Goal: Information Seeking & Learning: Learn about a topic

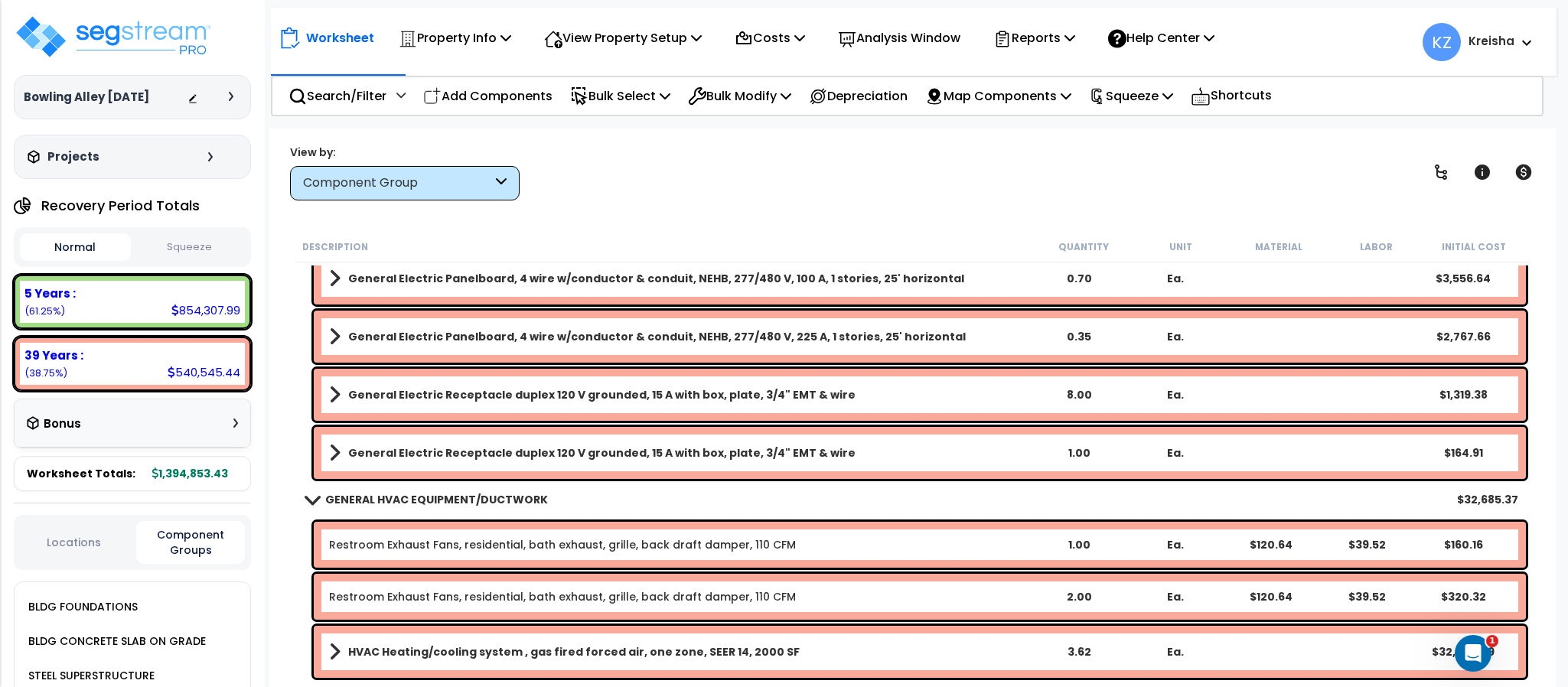
scroll to position [3247, 0]
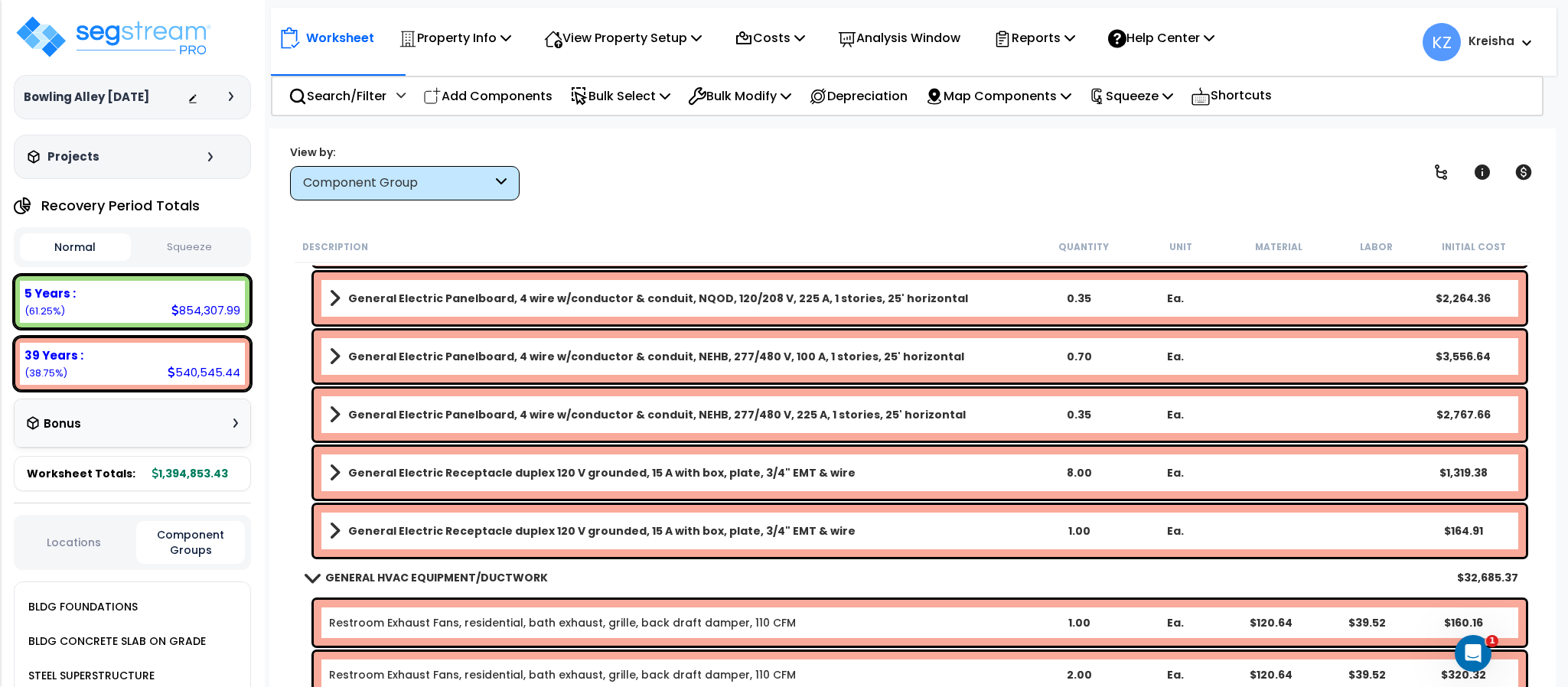
click at [733, 154] on div "View by: Component Group High to Low (Total Cost)" at bounding box center [912, 172] width 1255 height 56
click at [762, 171] on div "View by: Component Group High to Low (Total Cost)" at bounding box center [912, 172] width 1255 height 56
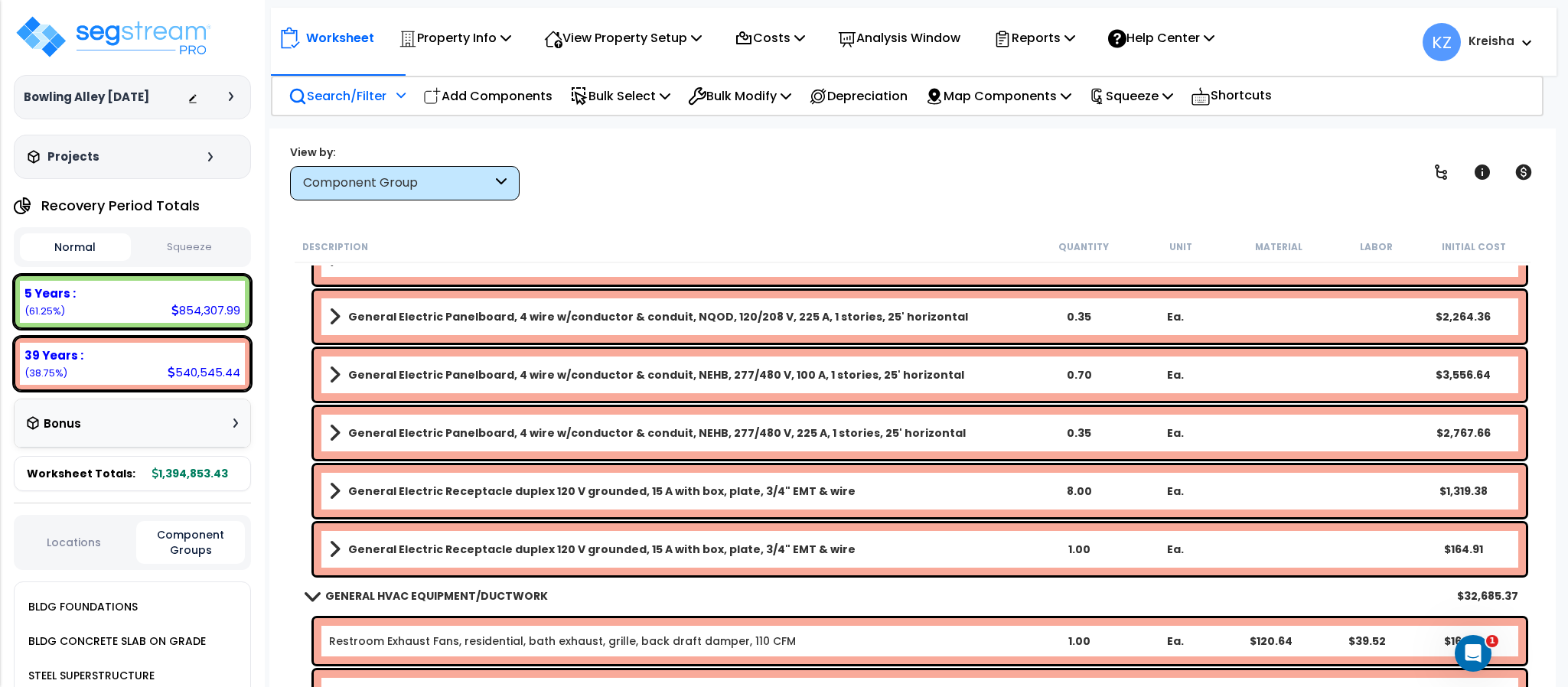
scroll to position [1, 0]
click at [1509, 37] on b "Kreisha" at bounding box center [1491, 41] width 46 height 16
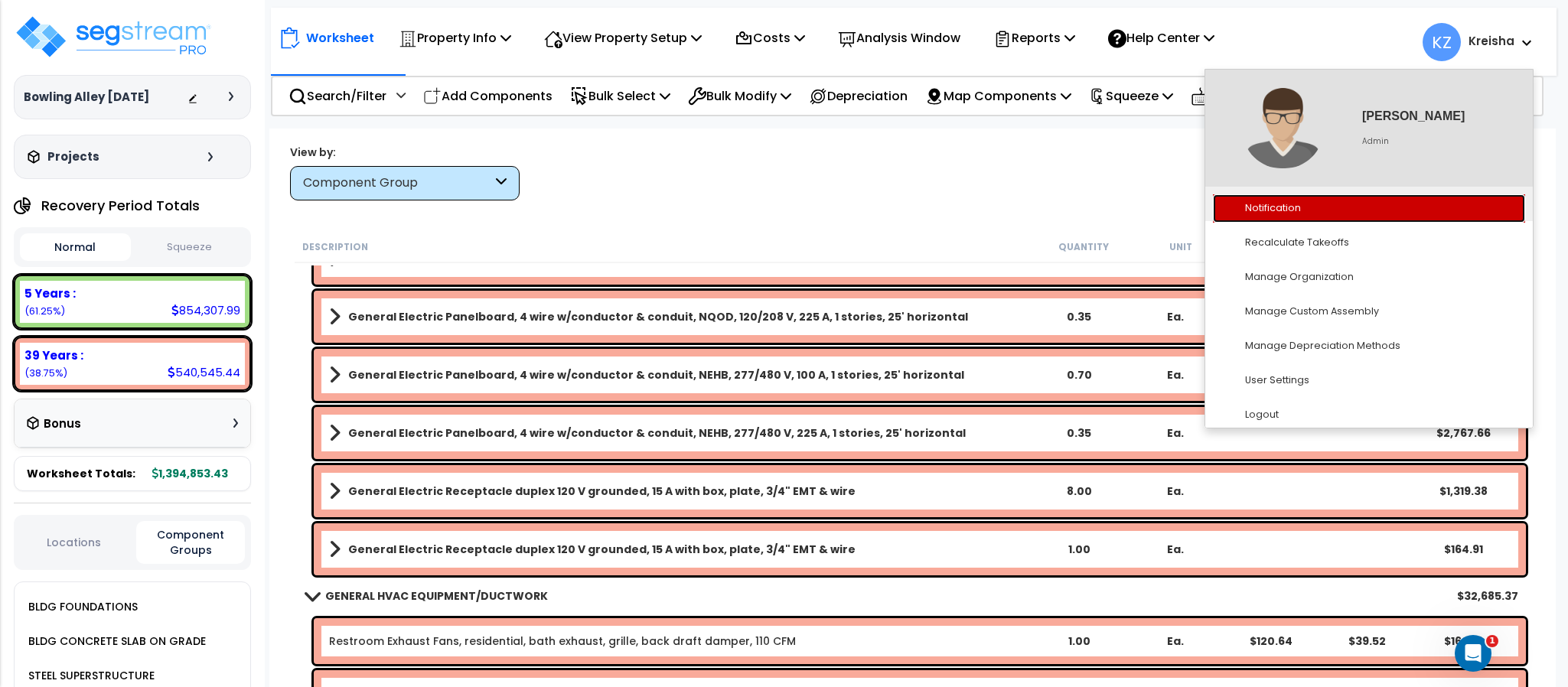
click at [1300, 212] on link "Notification" at bounding box center [1368, 208] width 312 height 28
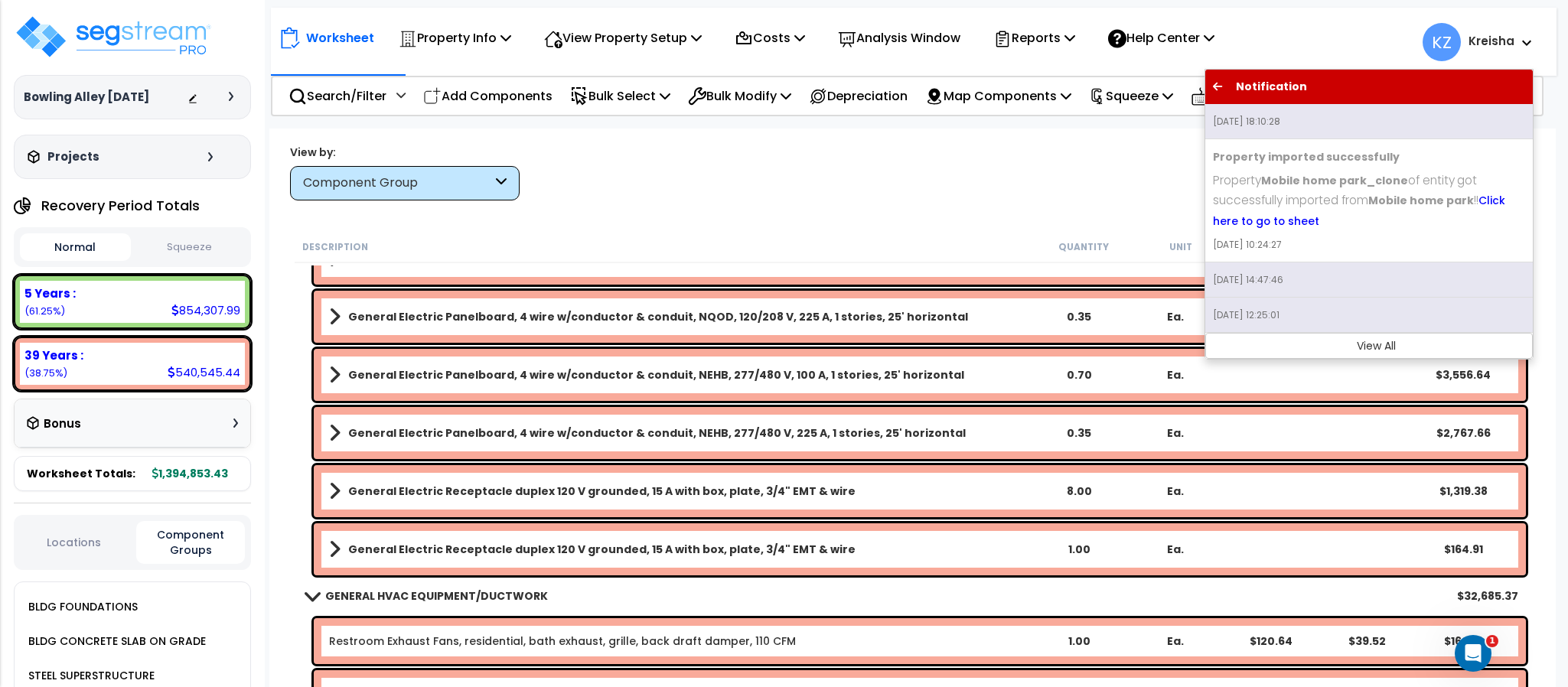
click at [1512, 48] on b "Kreisha" at bounding box center [1491, 41] width 46 height 16
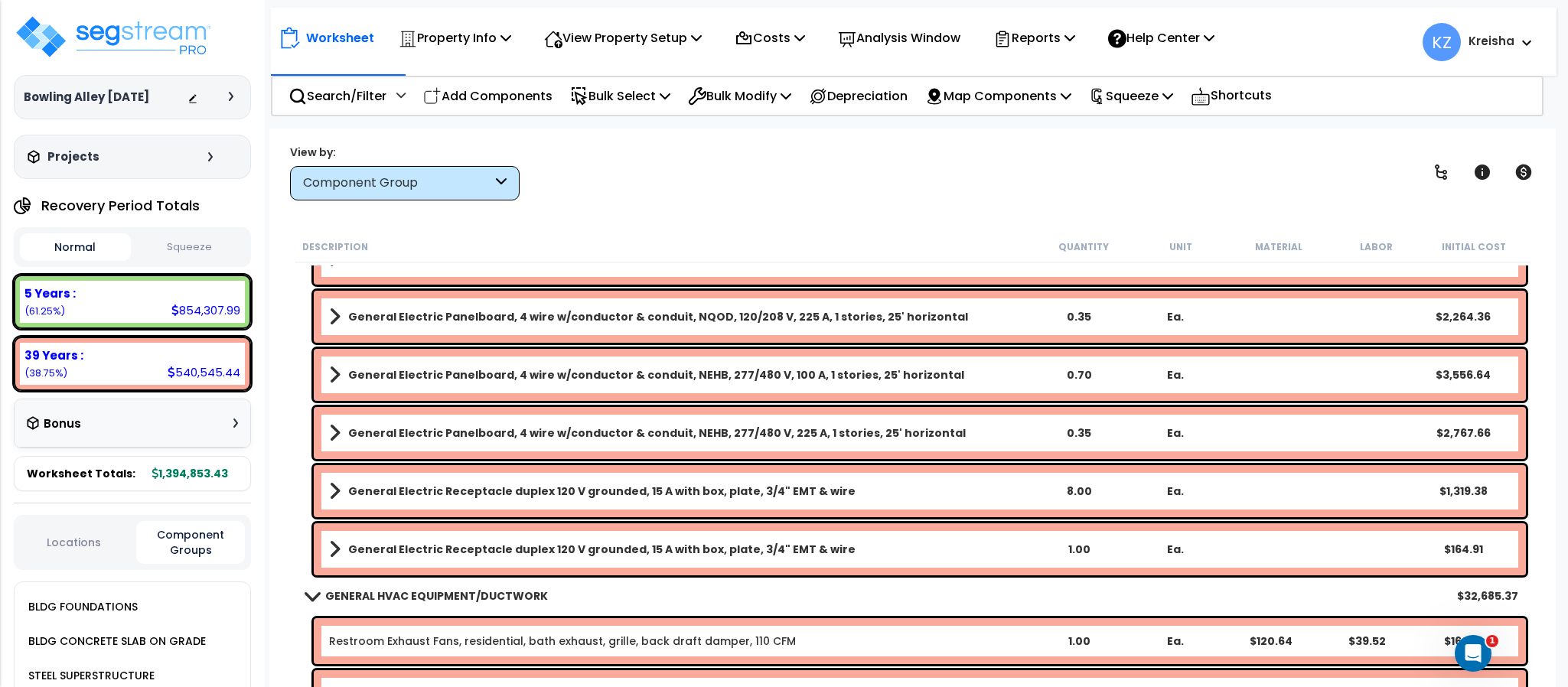
click at [1517, 35] on span at bounding box center [1523, 42] width 17 height 18
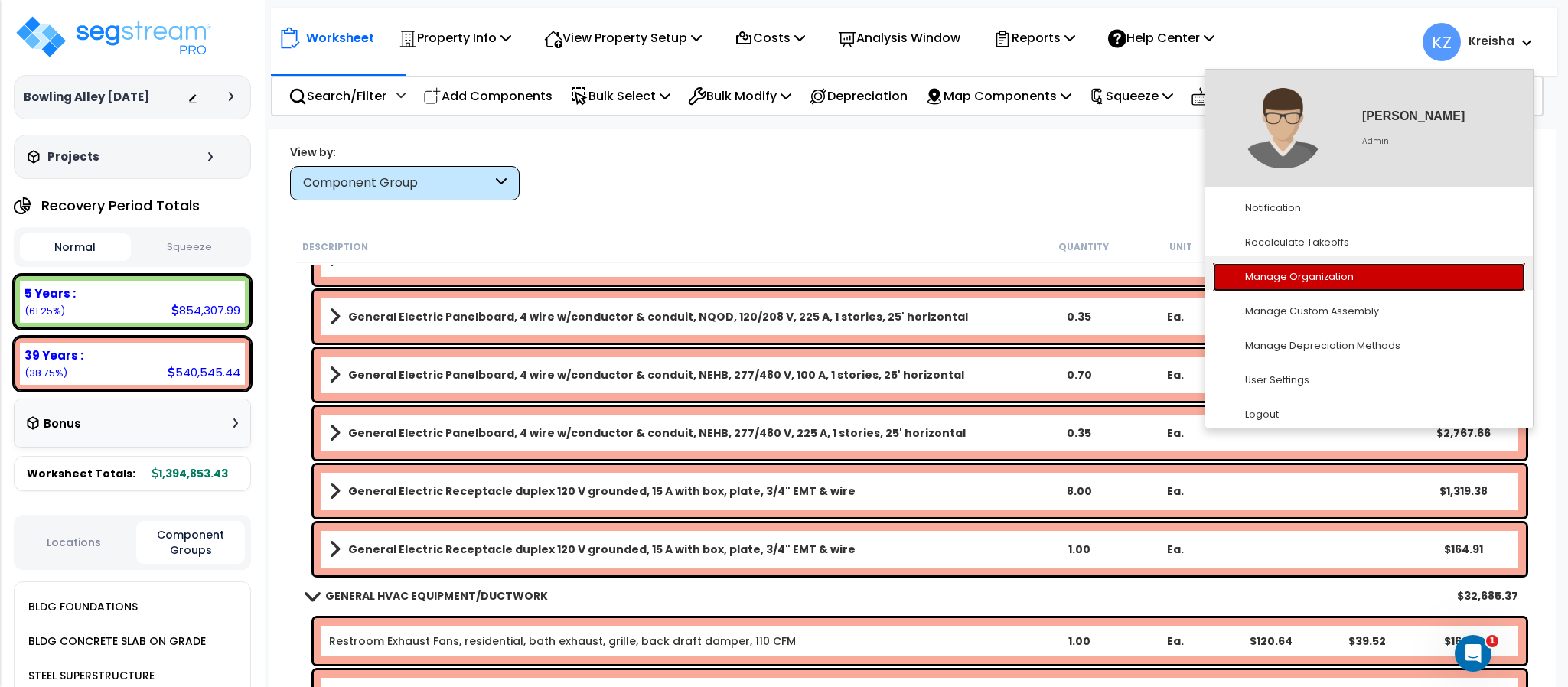
click at [1311, 276] on link "Manage Organization" at bounding box center [1368, 277] width 312 height 28
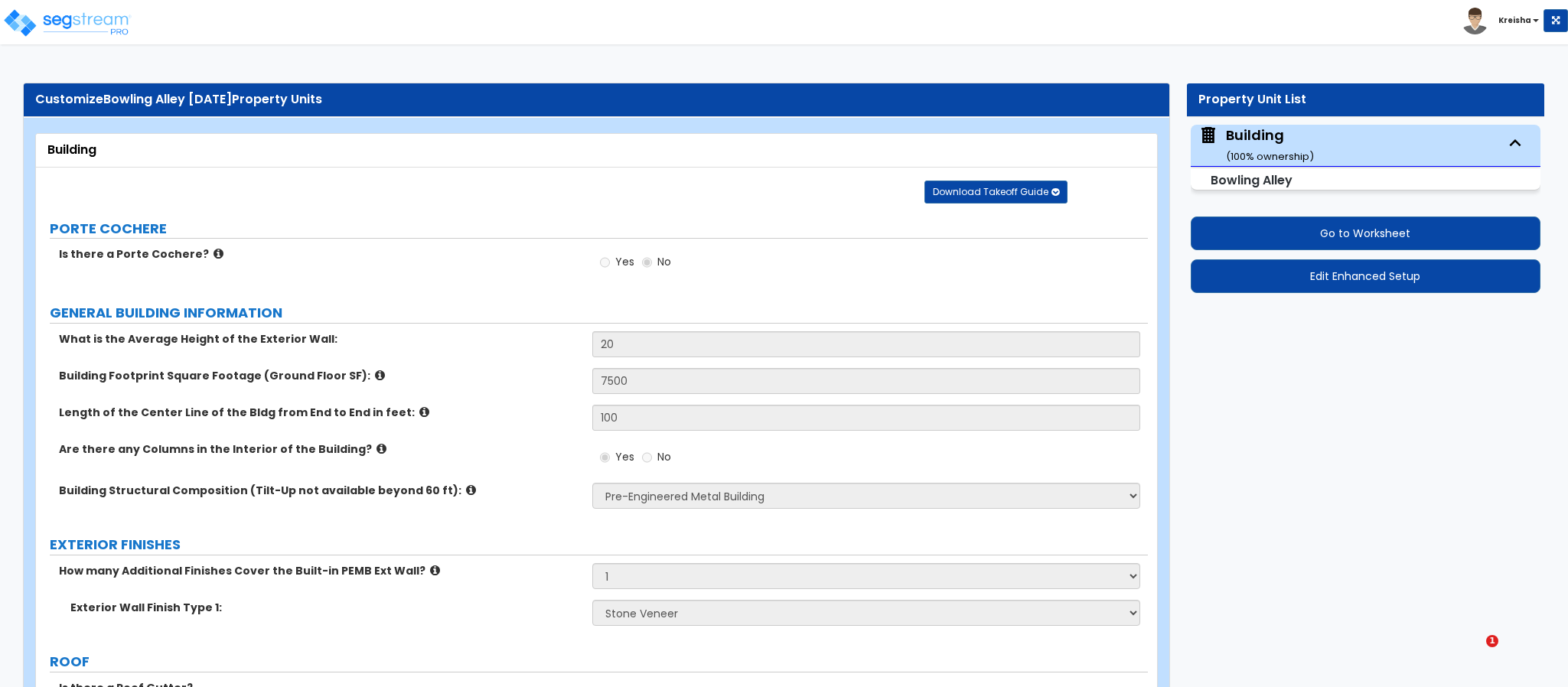
select select "1"
select select "3"
select select "2"
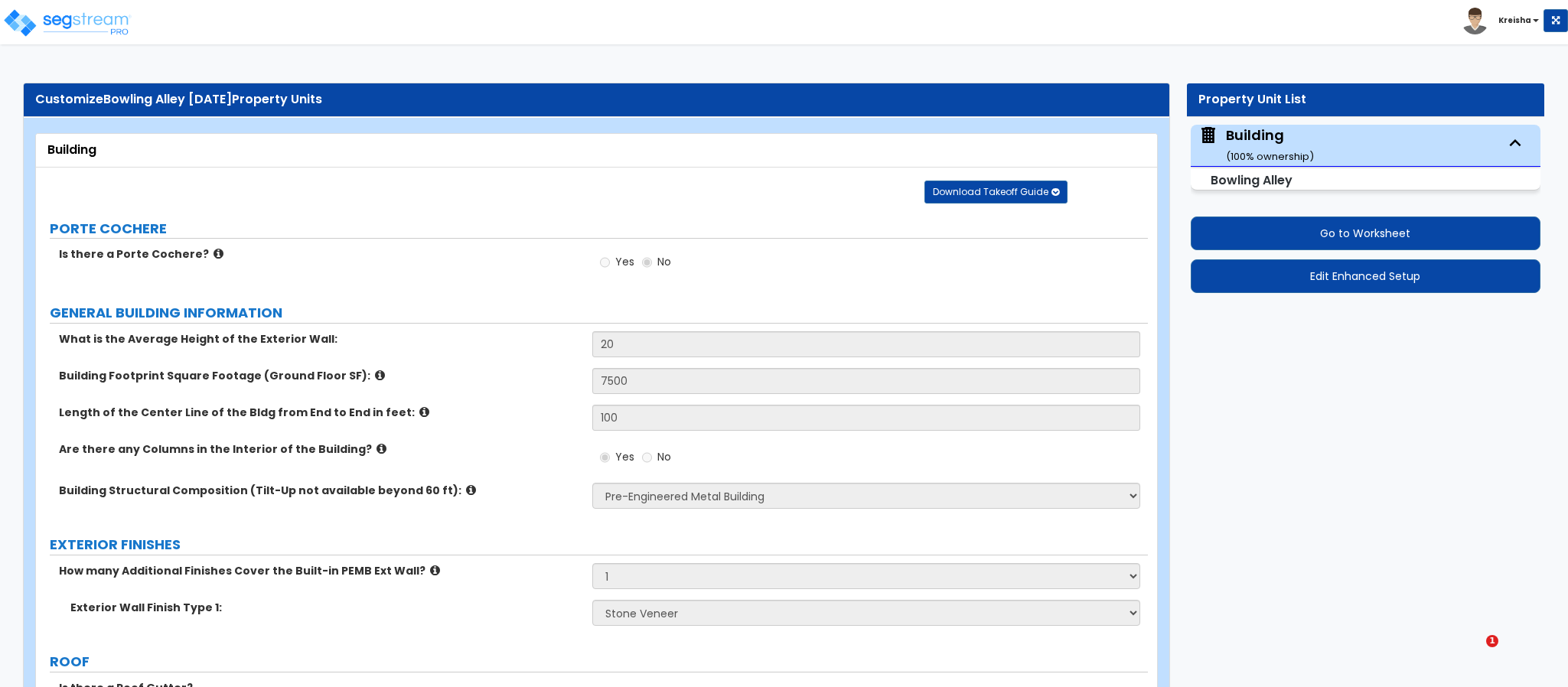
select select "1"
select select "3"
select select "1"
select select "4"
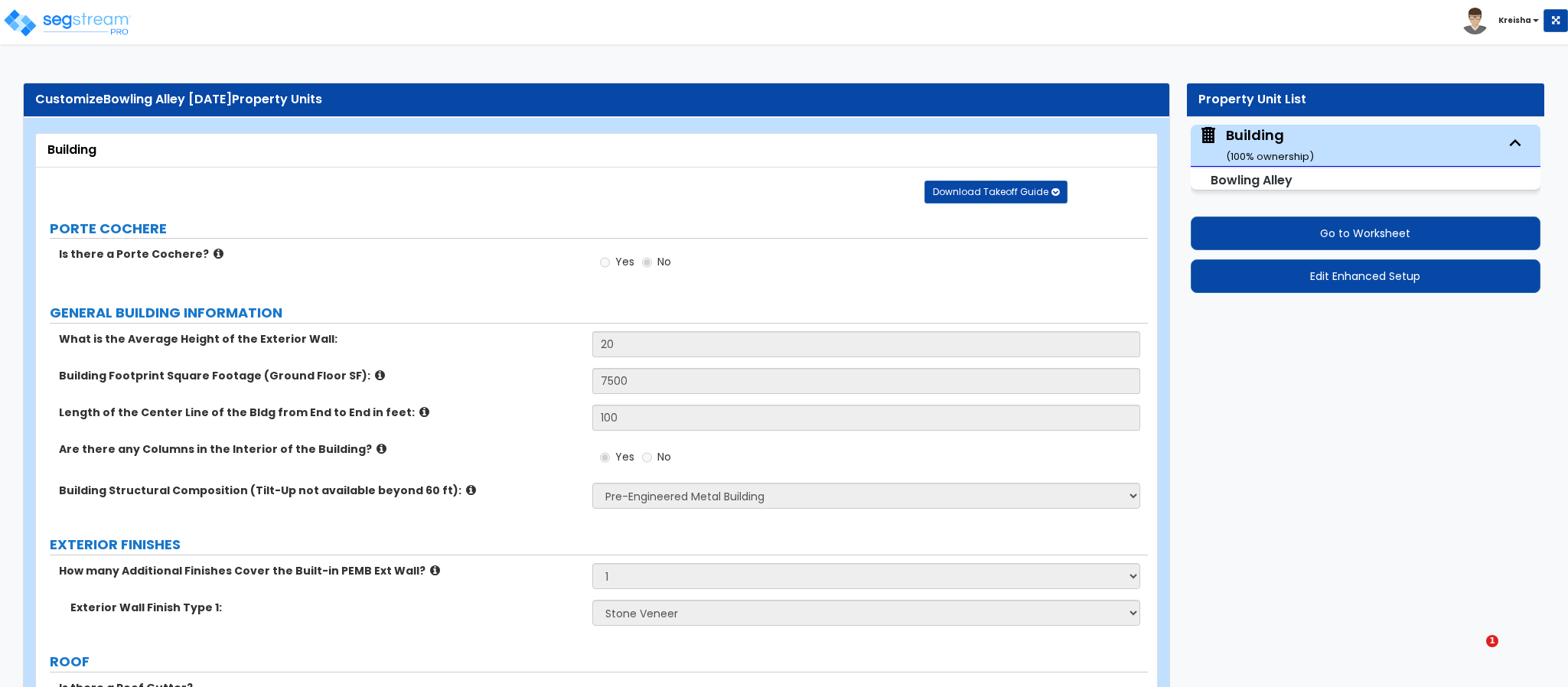
select select "1"
select select "4"
select select "3"
select select "2"
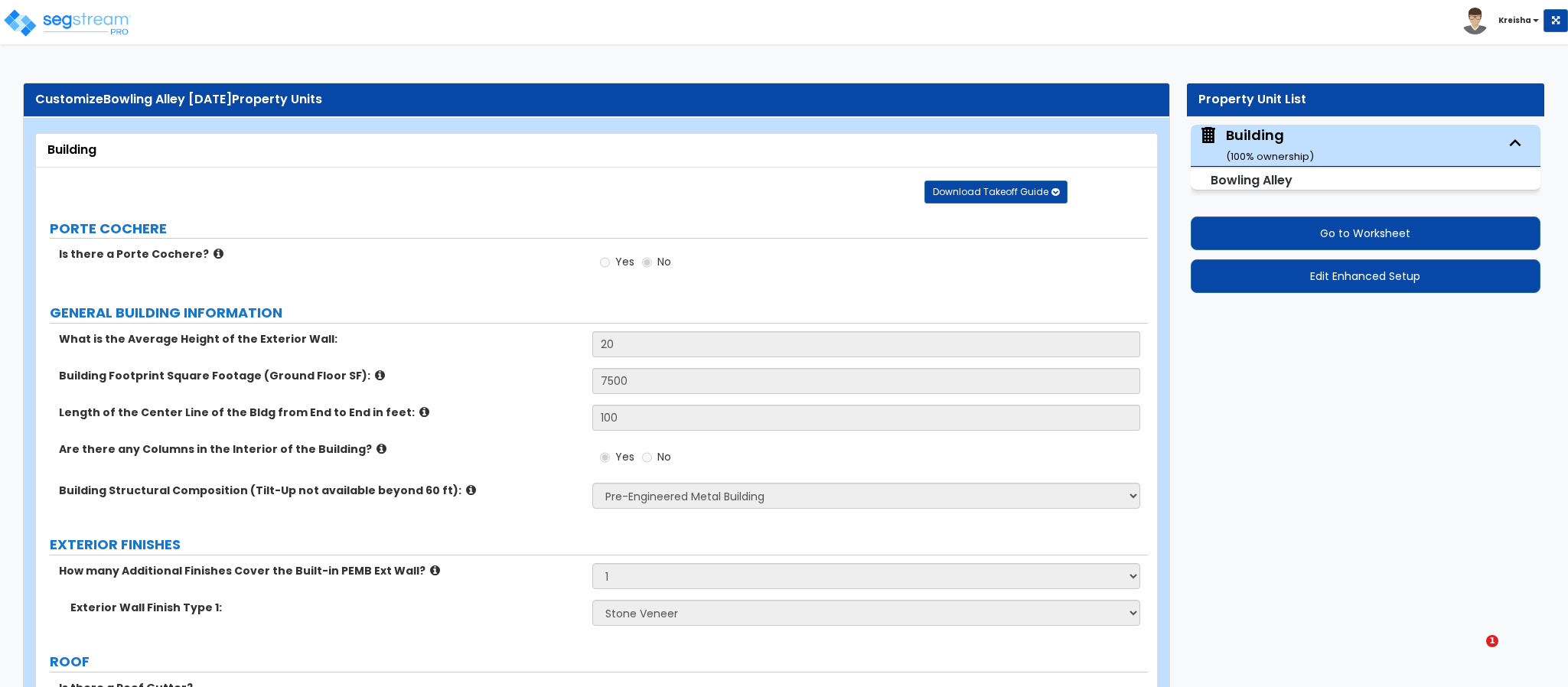
select select "2"
select select "1"
select select "3"
select select "1"
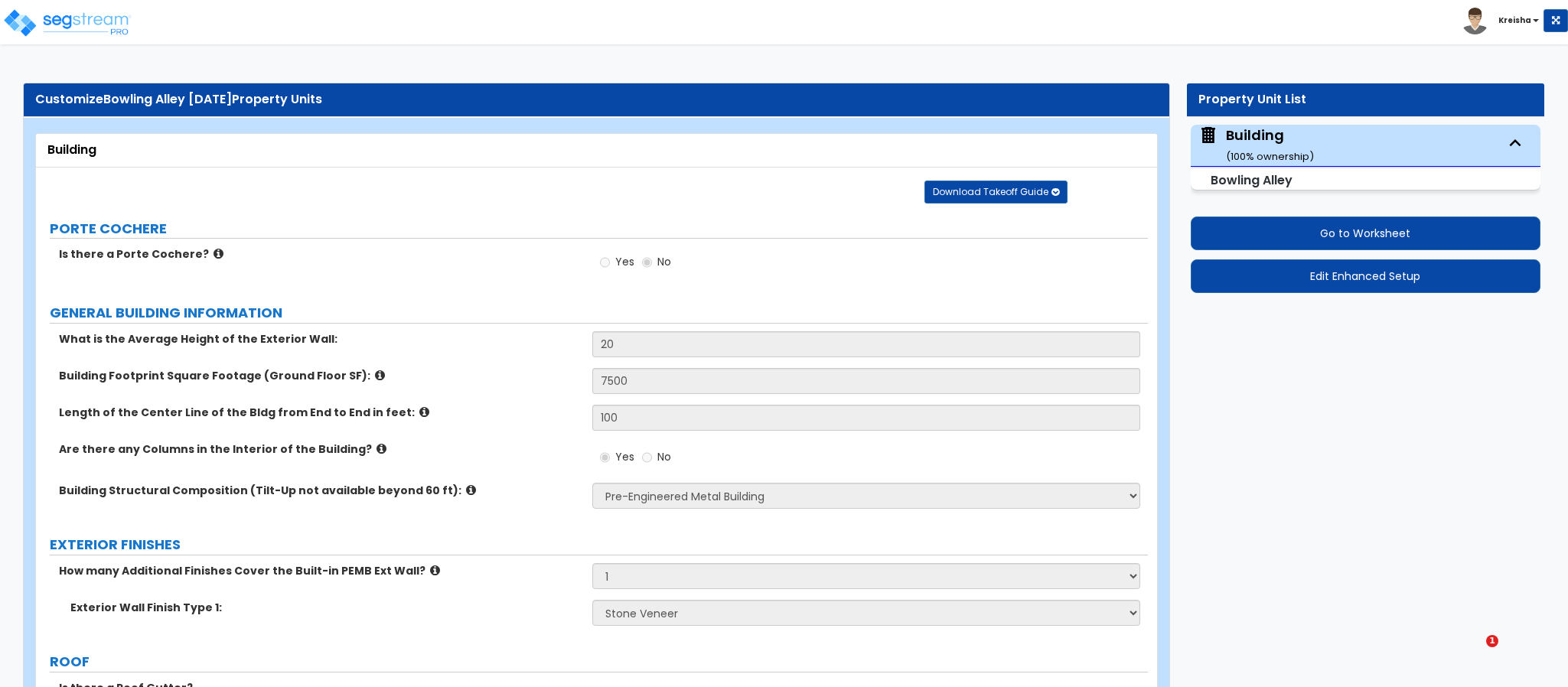
select select "1"
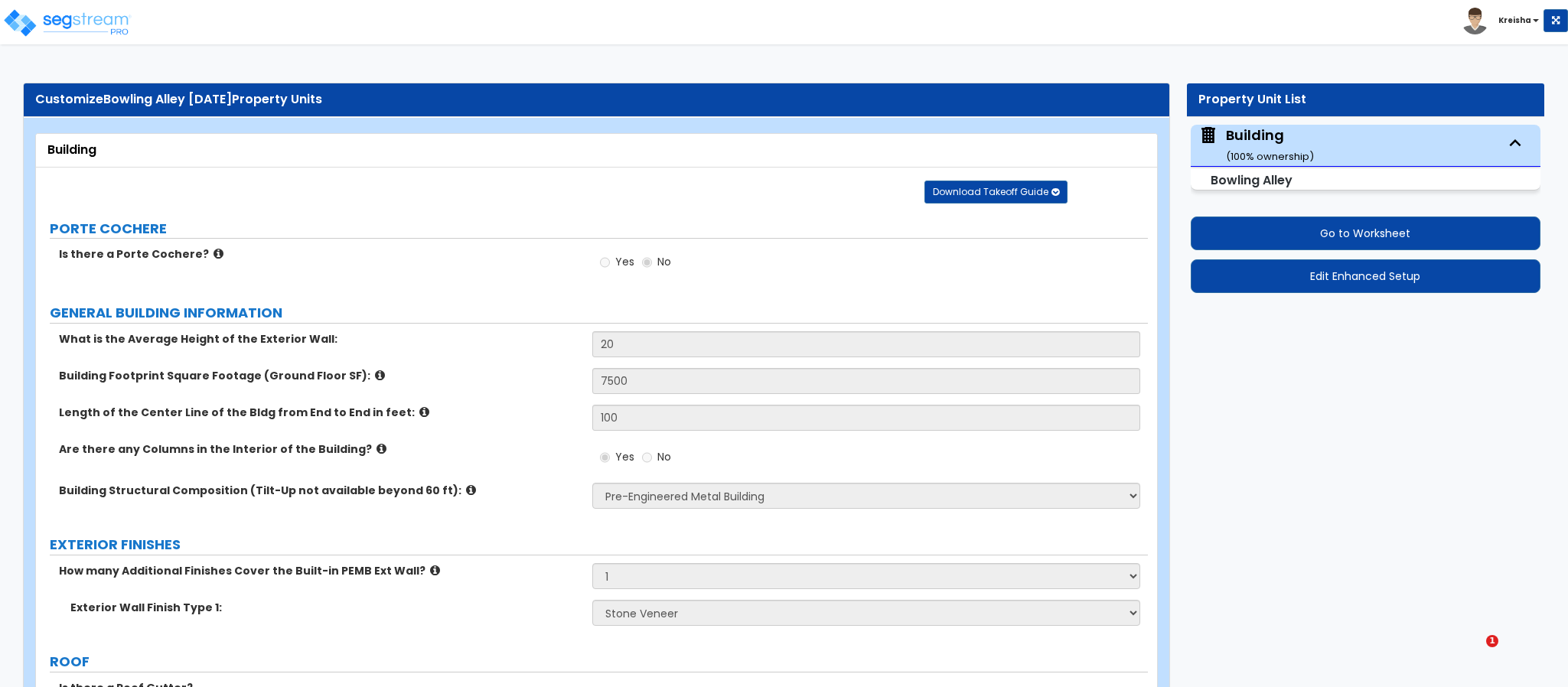
select select "1"
select select "2"
select select "3"
select select "6"
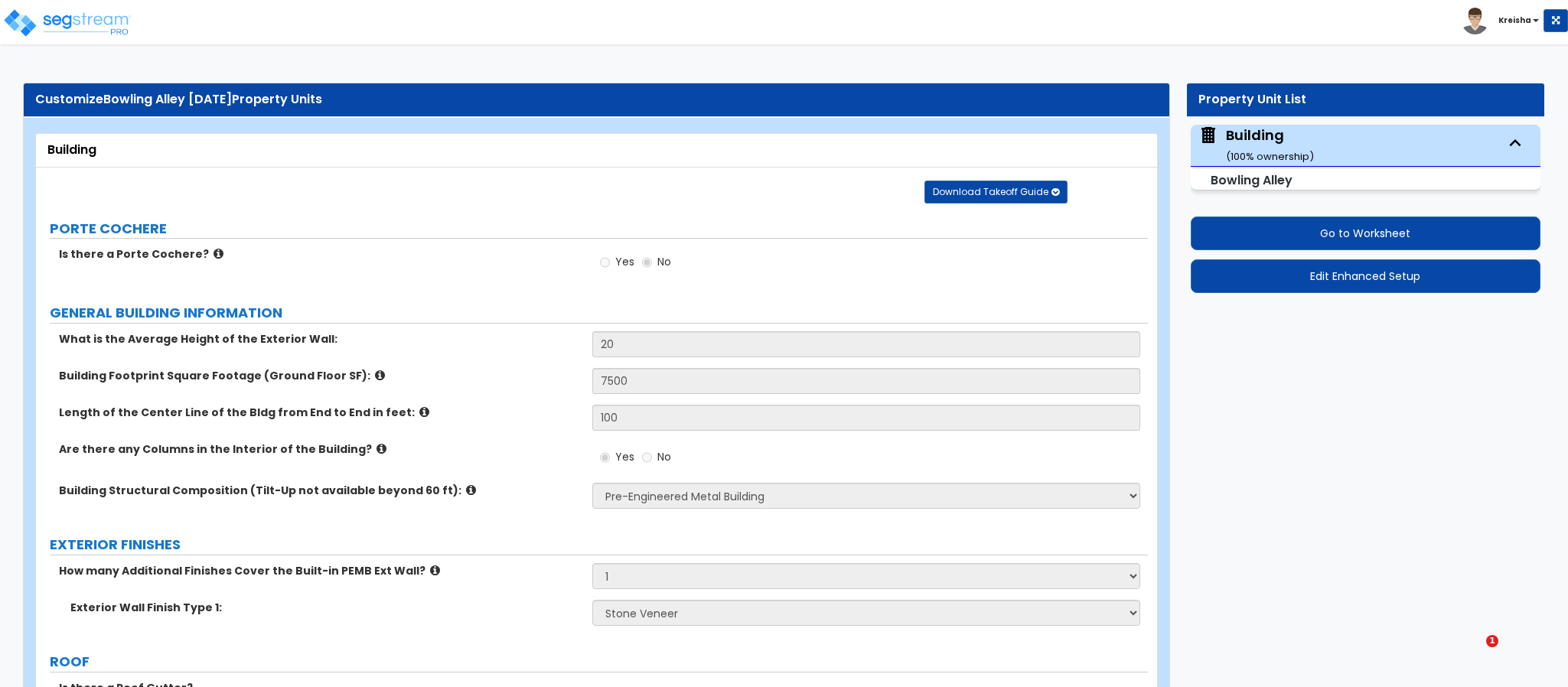
select select "7"
select select "1"
select select "2"
select select "1"
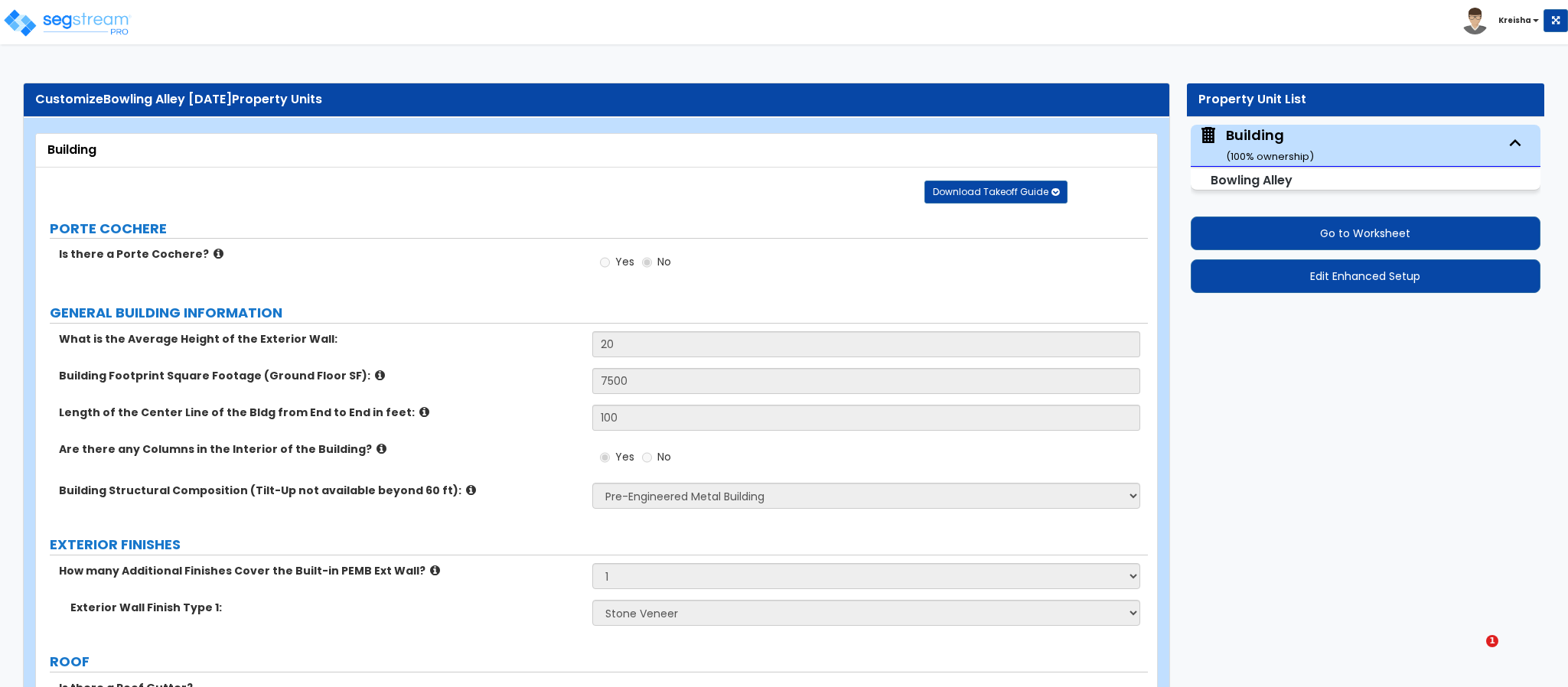
select select "4"
select select "1"
select select "2"
select select "1"
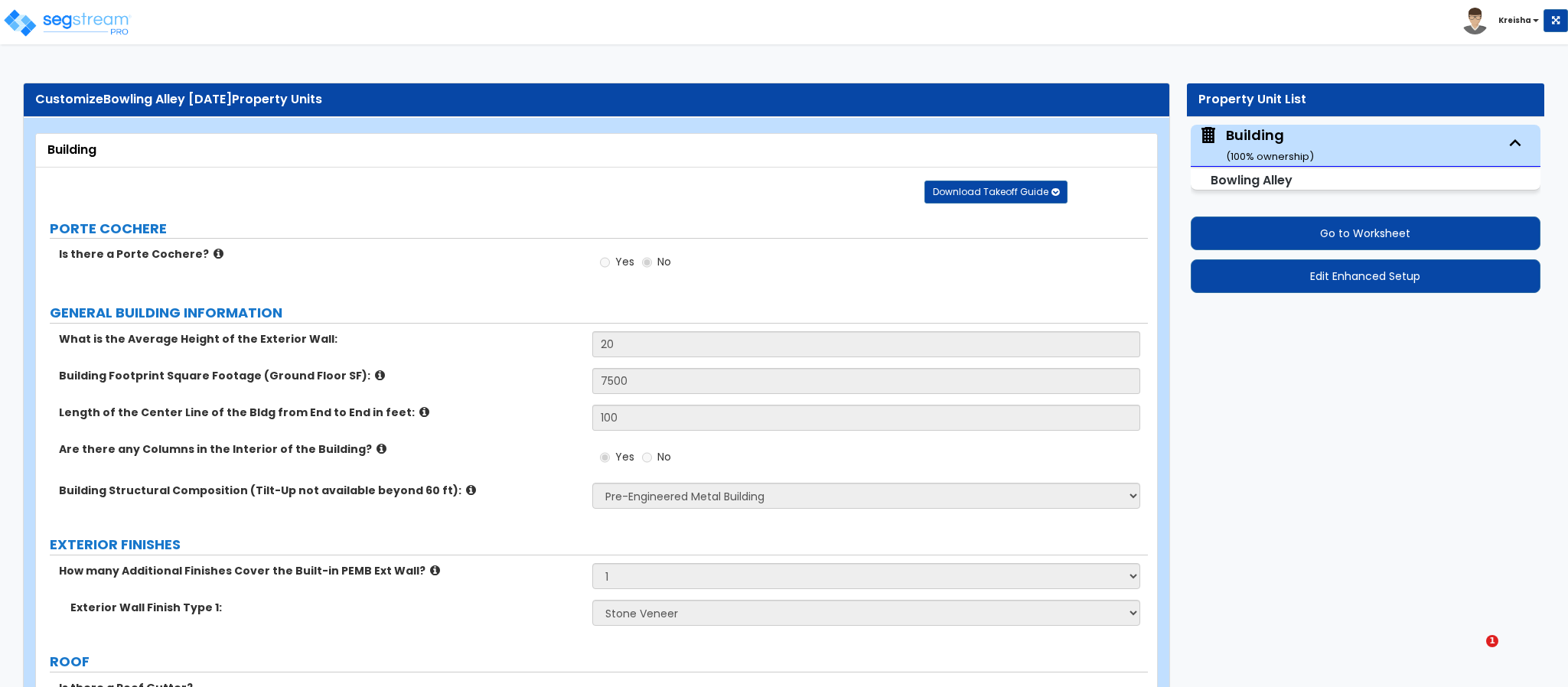
select select "2"
select select "1"
select select "2"
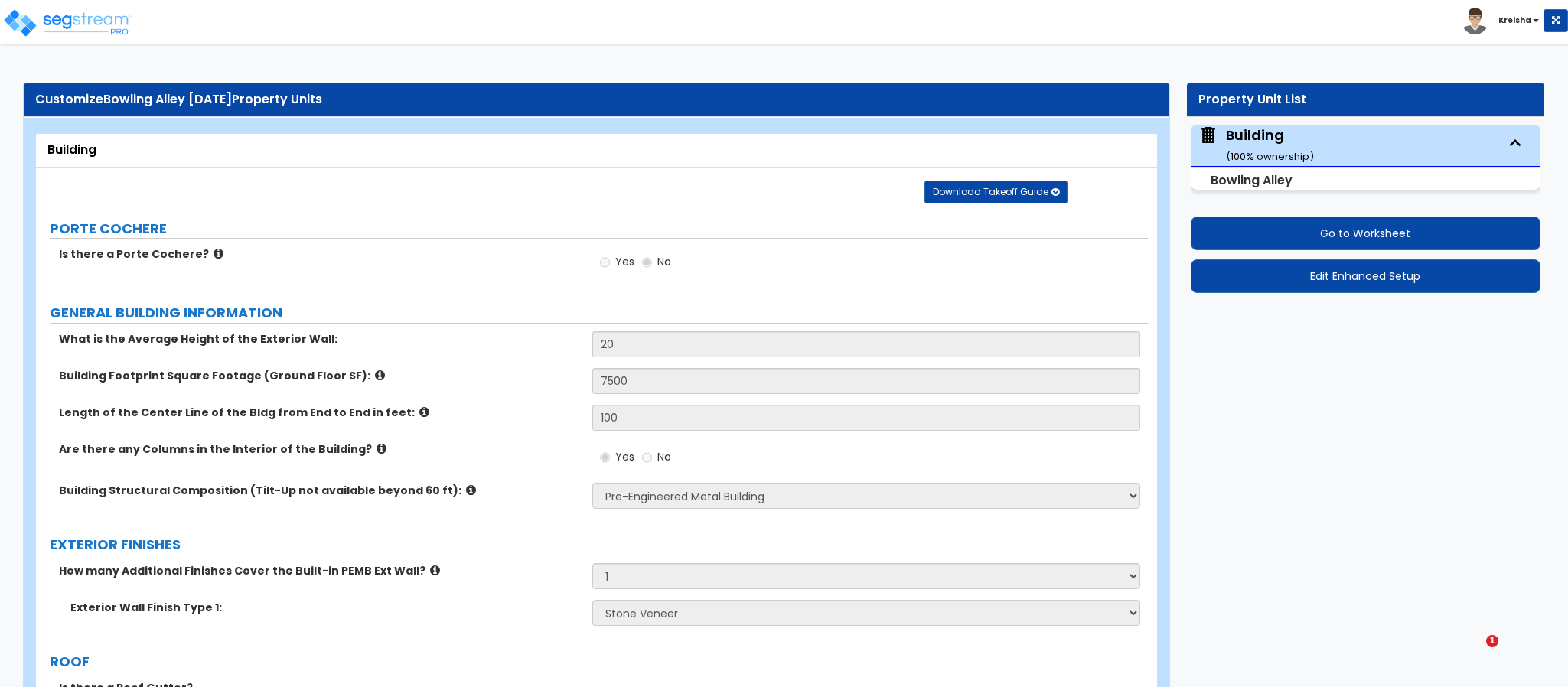
select select "2"
select select "1"
select select "3"
select select "1"
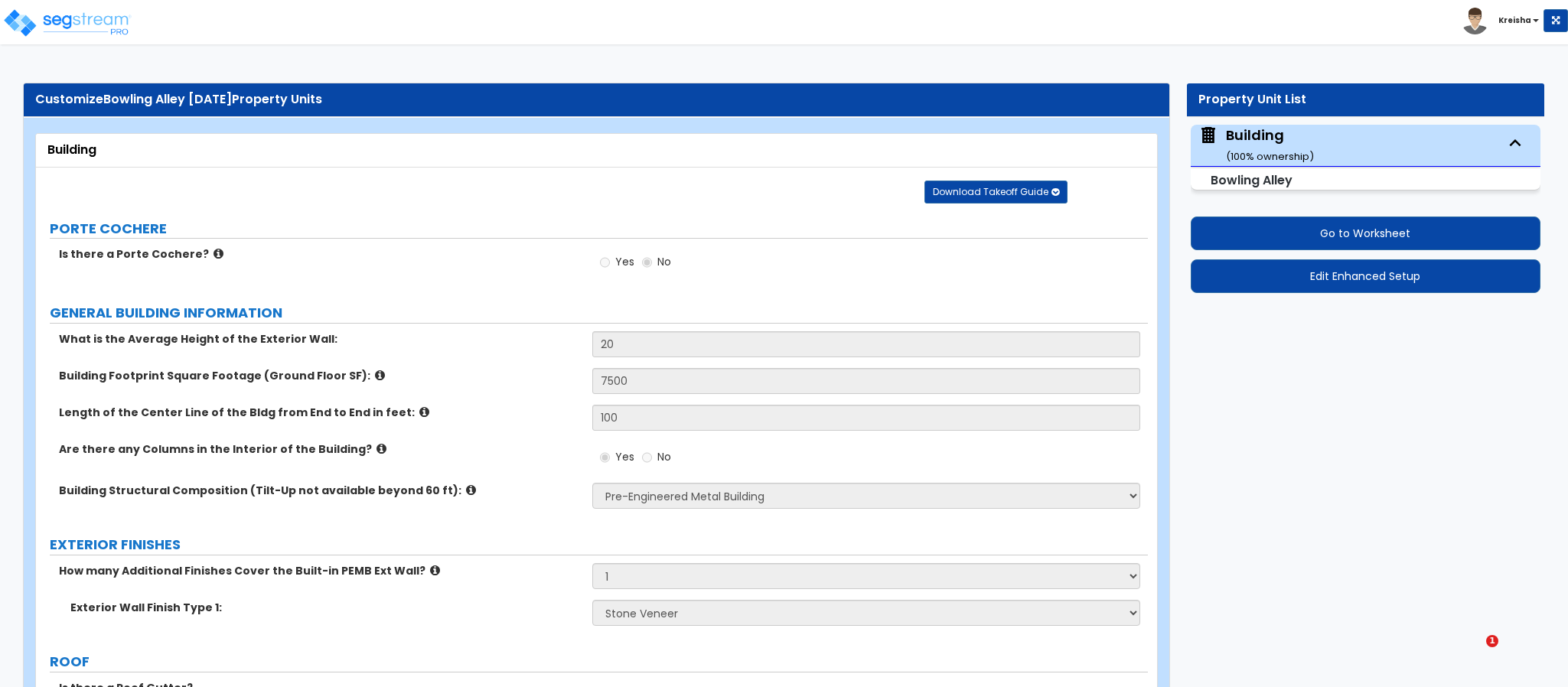
select select "2"
select select "1"
select select "4"
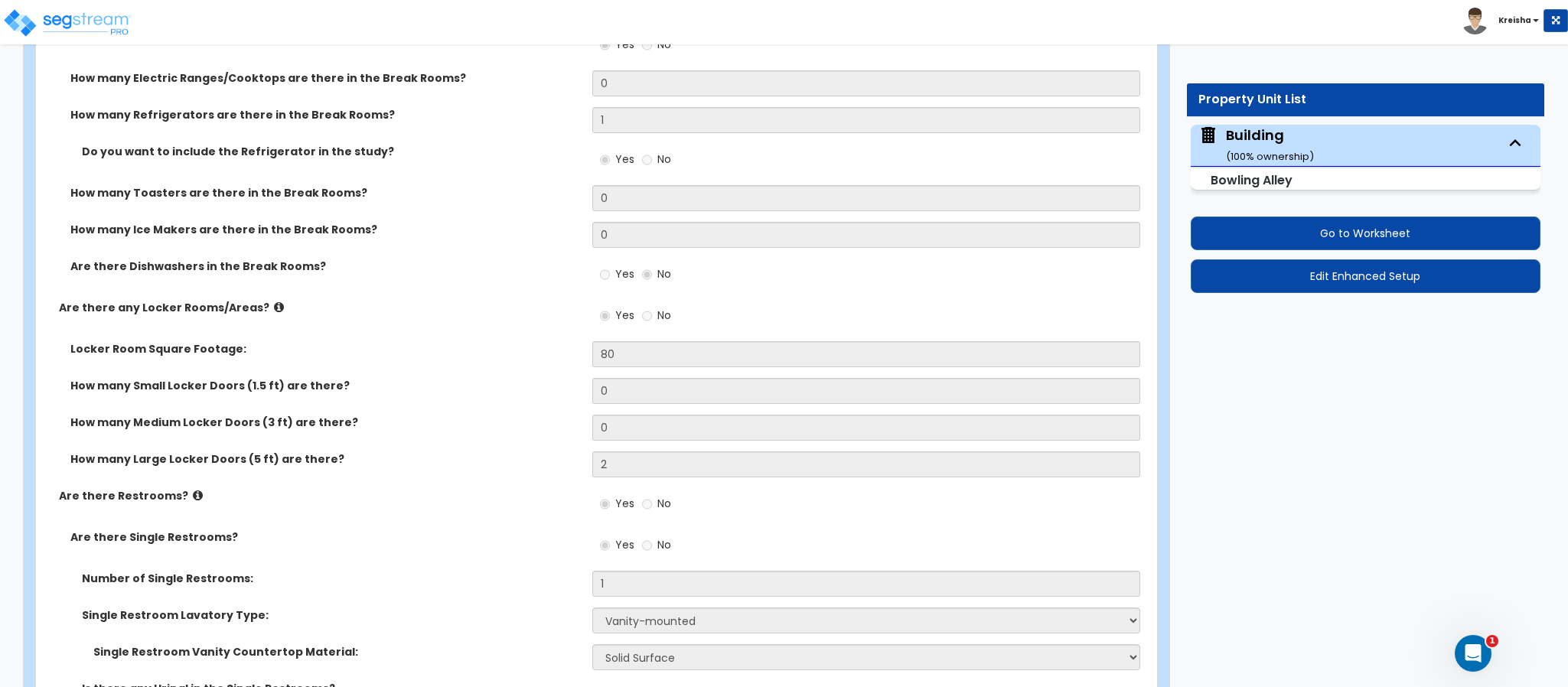
scroll to position [7719, 0]
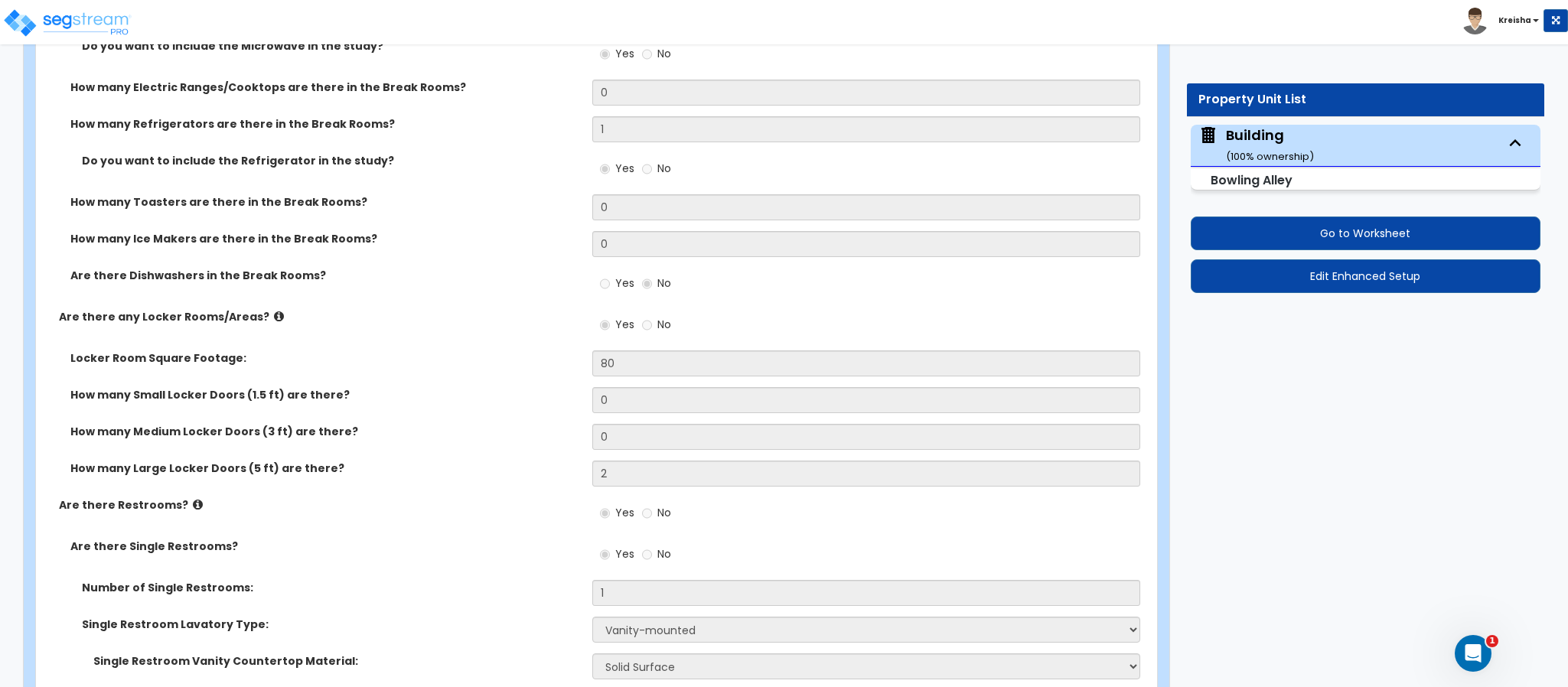
click at [728, 322] on div "Yes No" at bounding box center [871, 329] width 556 height 41
click at [786, 670] on div "Single Restroom Vanity Countertop Material: None Plastic Laminate Solid Surface…" at bounding box center [592, 672] width 1112 height 36
drag, startPoint x: 1306, startPoint y: 503, endPoint x: 1273, endPoint y: 520, distance: 37.1
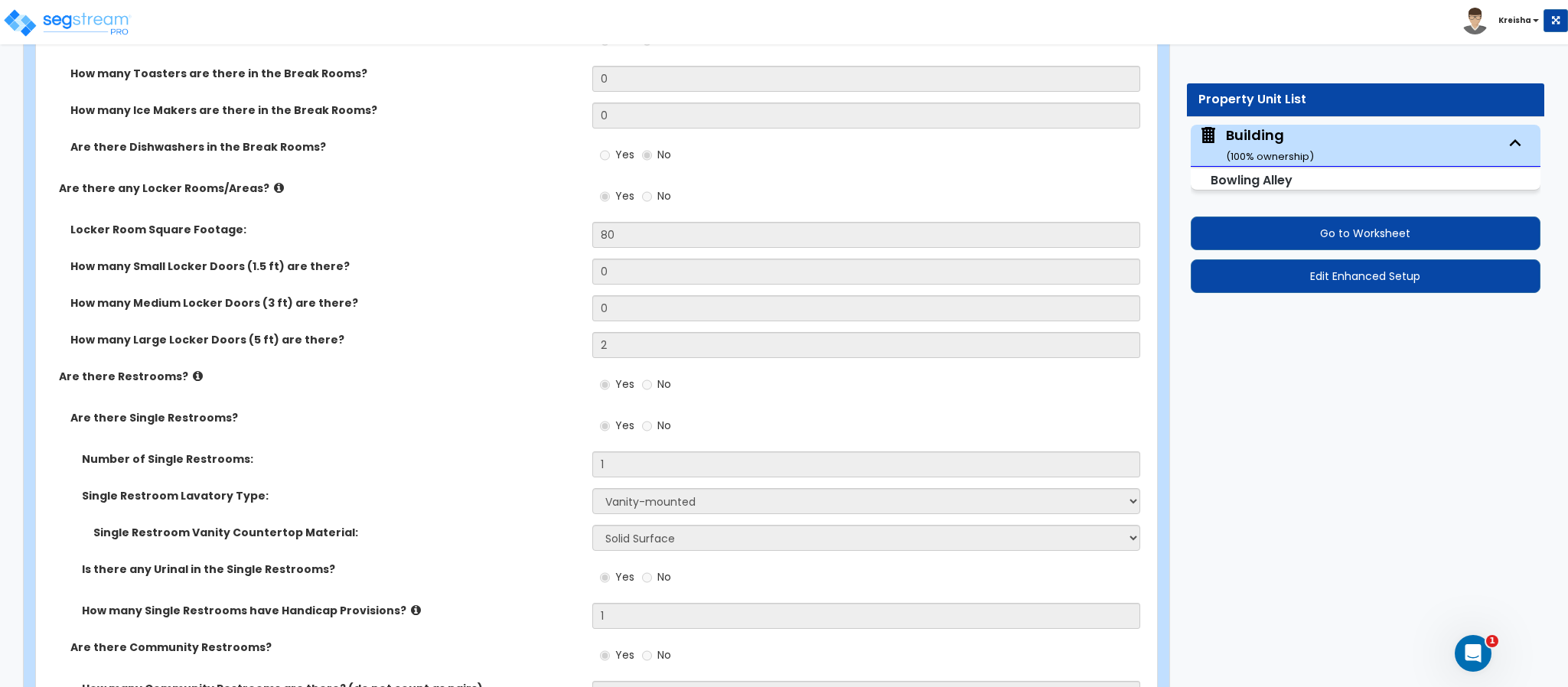
scroll to position [7856, 0]
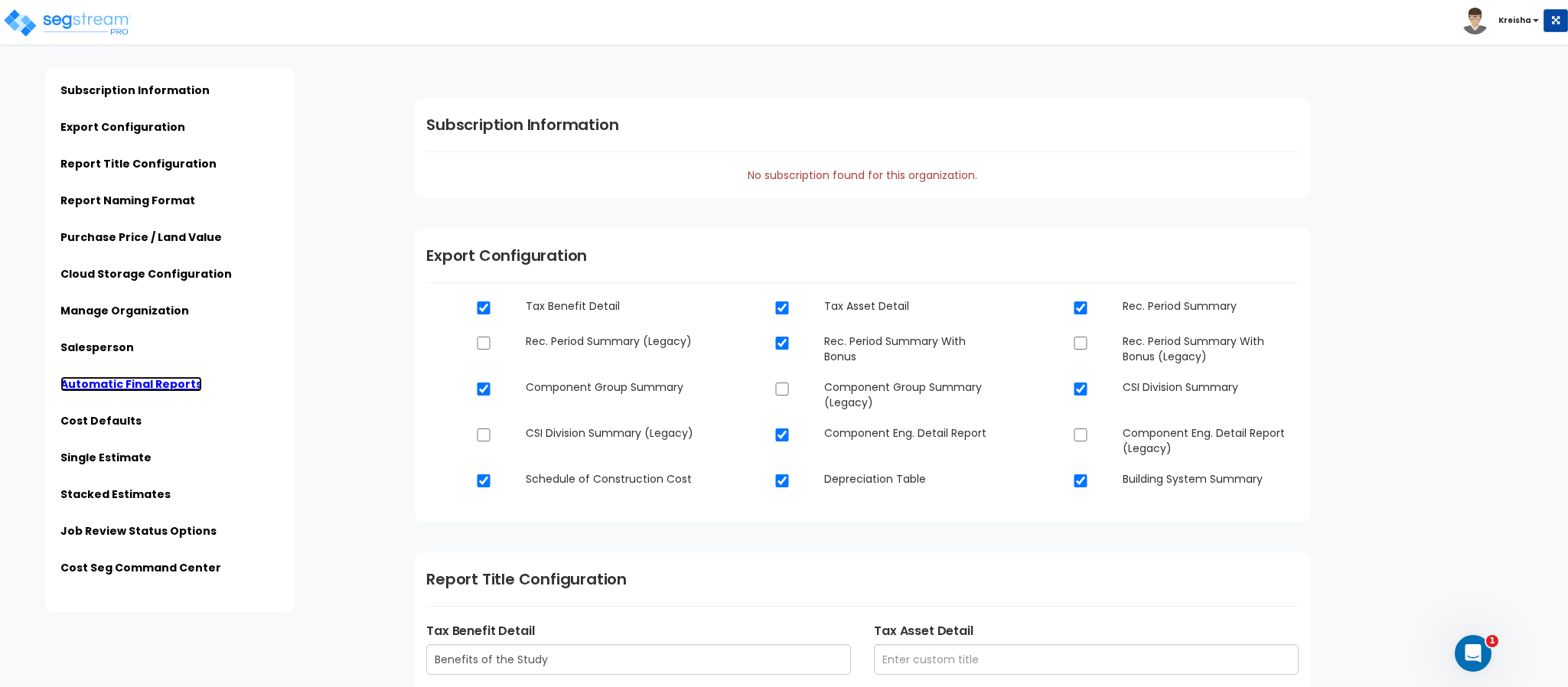
click at [135, 384] on link "Automatic Final Reports" at bounding box center [132, 383] width 142 height 15
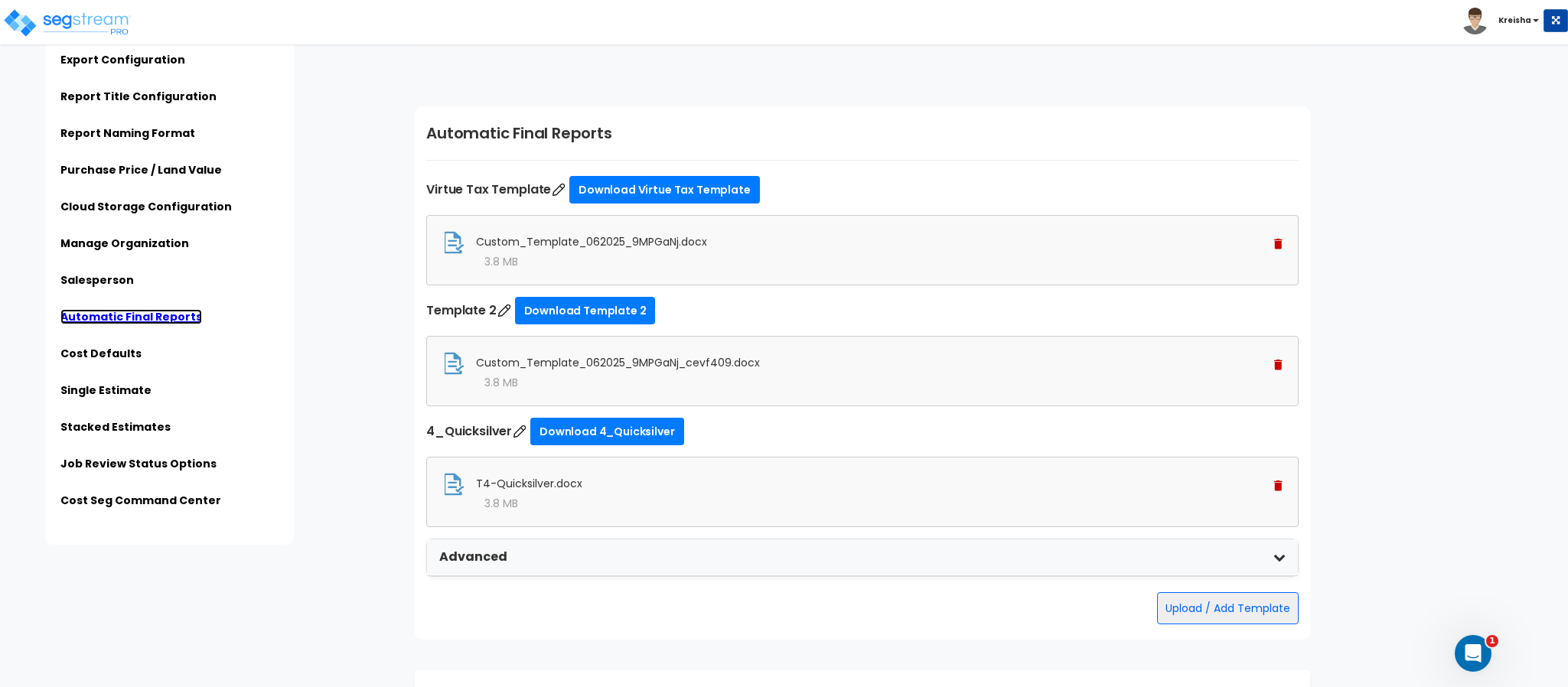
scroll to position [3649, 0]
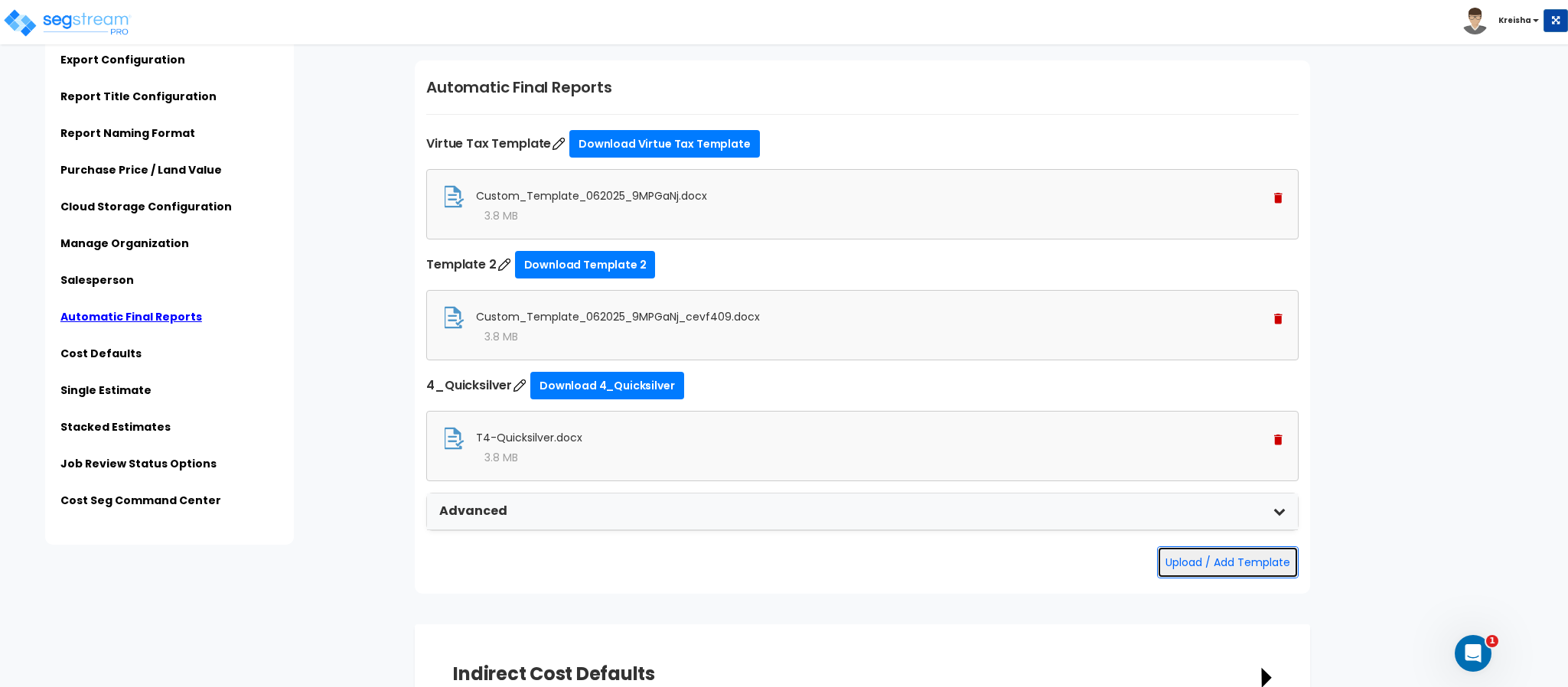
click at [1202, 565] on button "Upload / Add Template" at bounding box center [1228, 562] width 142 height 32
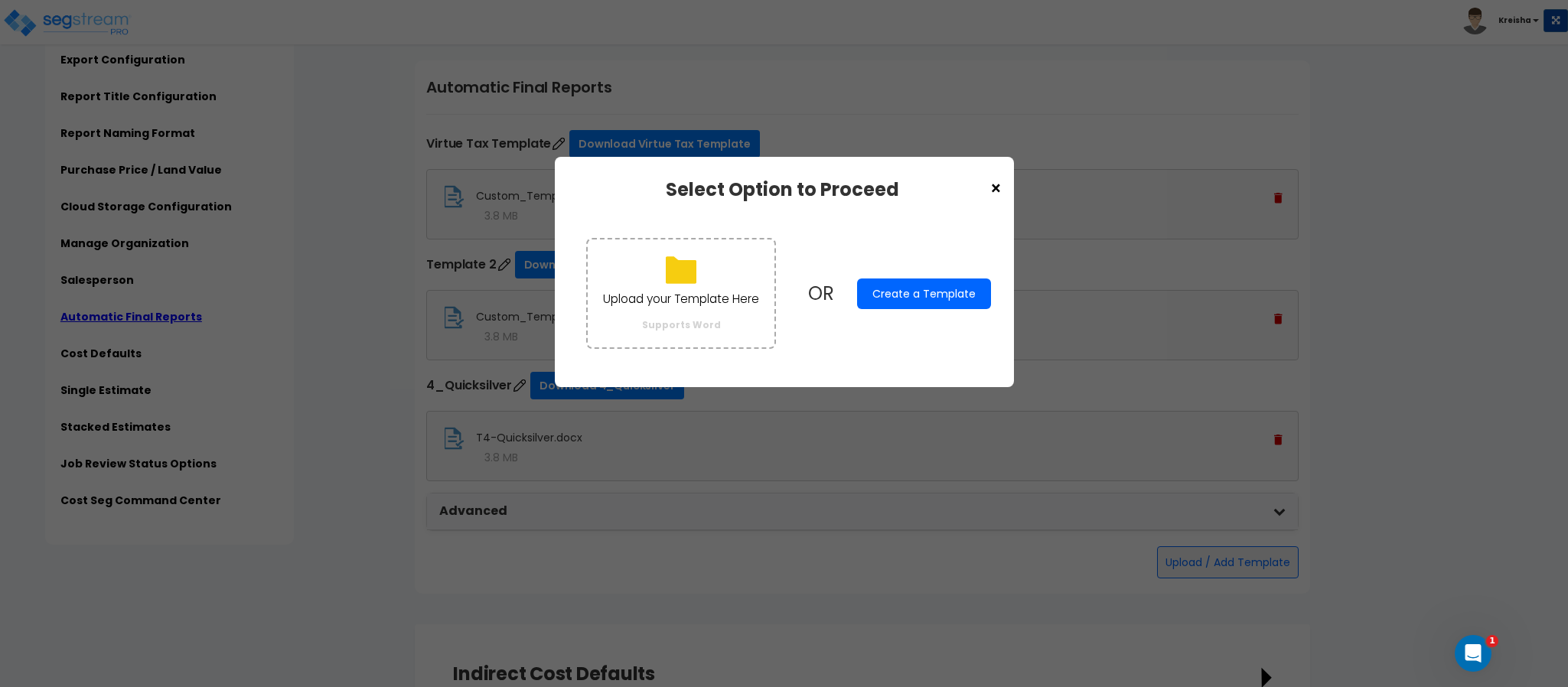
click at [997, 182] on span "×" at bounding box center [995, 189] width 13 height 26
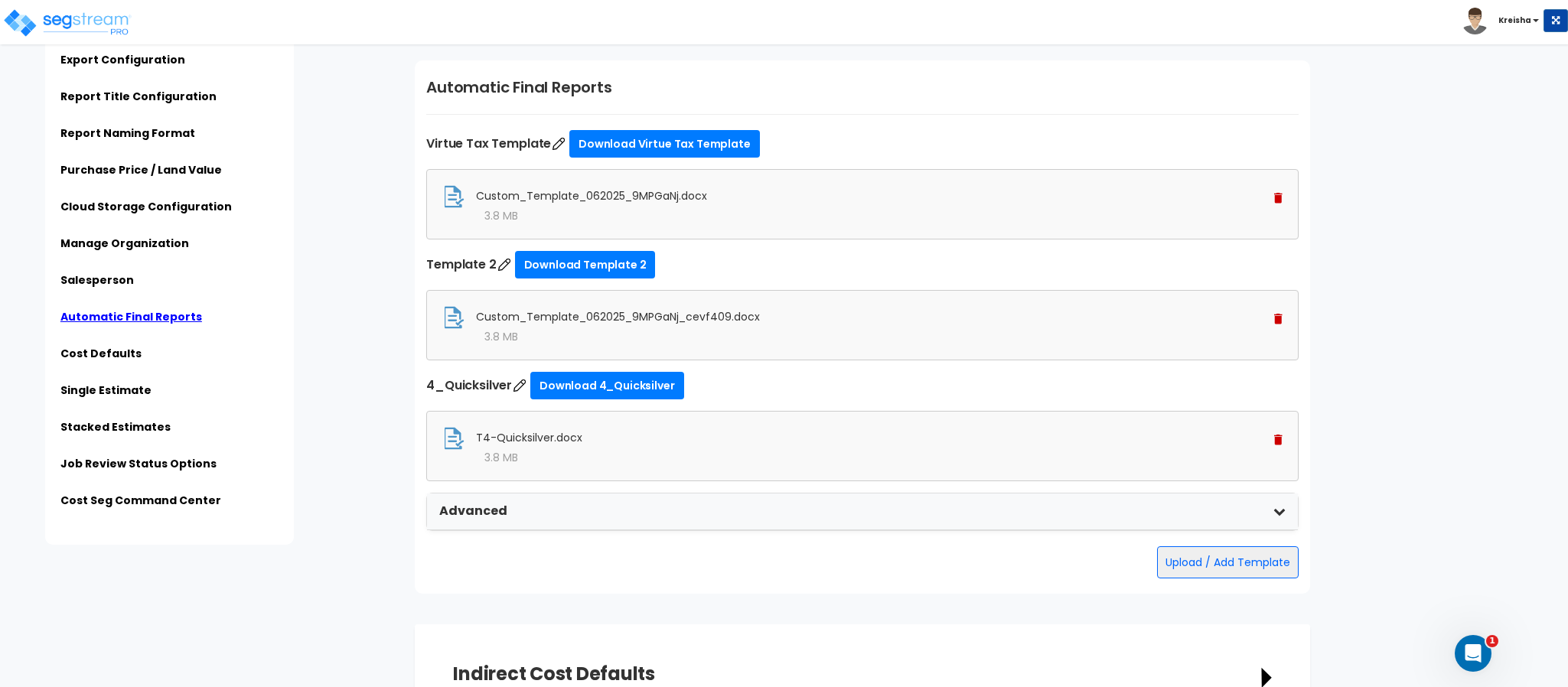
click at [1211, 592] on div "Automatic Final Reports Virtue Tax Template Download Virtue Tax Template Custom…" at bounding box center [862, 327] width 895 height 533
click at [1214, 572] on button "Upload / Add Template" at bounding box center [1228, 562] width 142 height 32
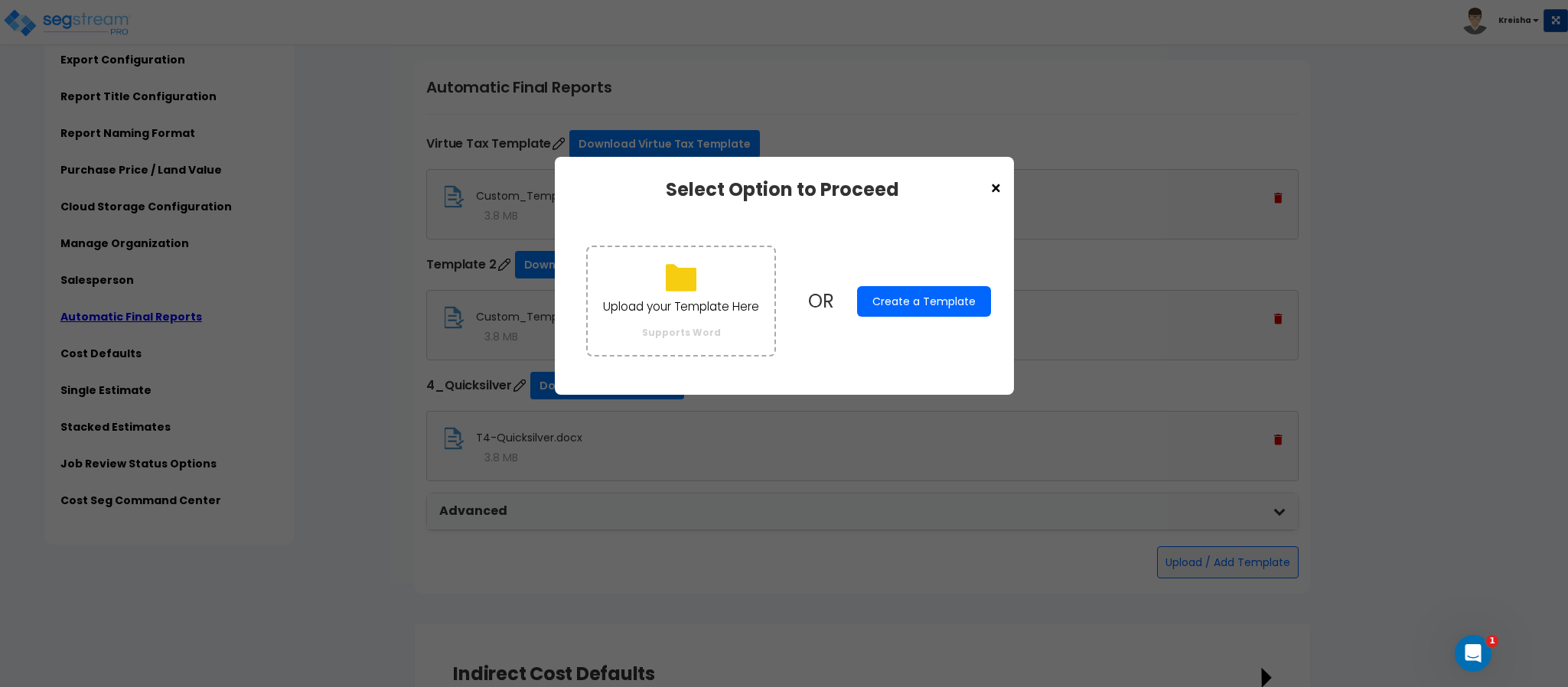
click at [996, 184] on span "×" at bounding box center [995, 189] width 13 height 26
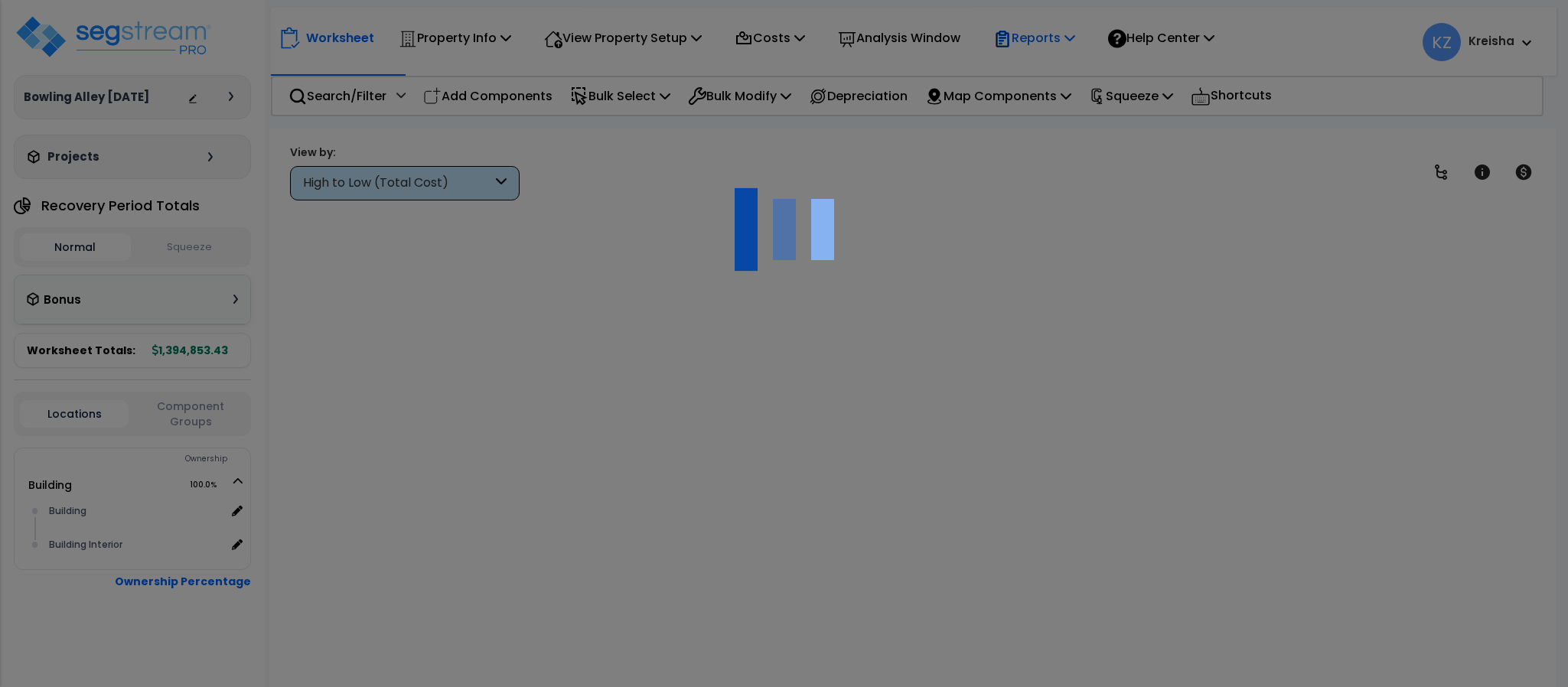
scroll to position [1, 0]
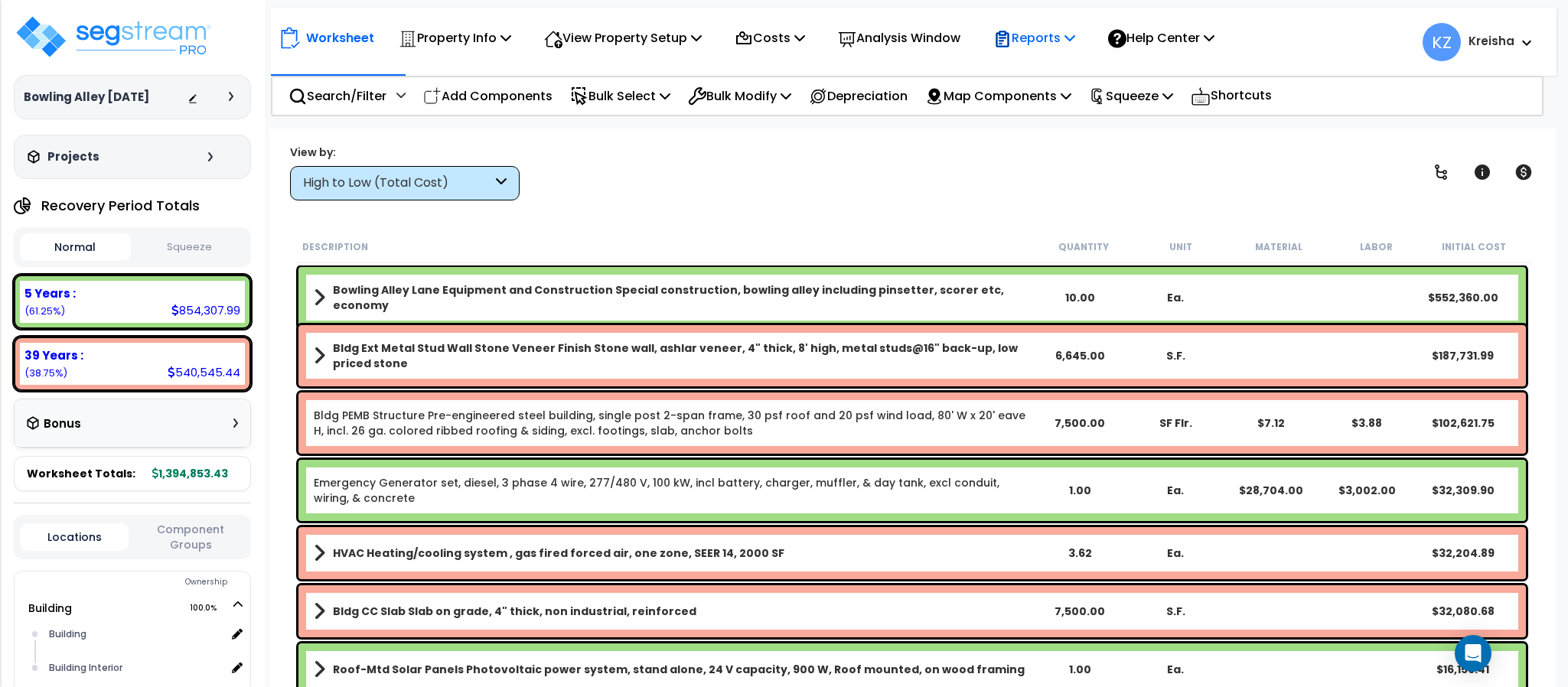
click at [1054, 36] on p "Reports" at bounding box center [1034, 37] width 82 height 21
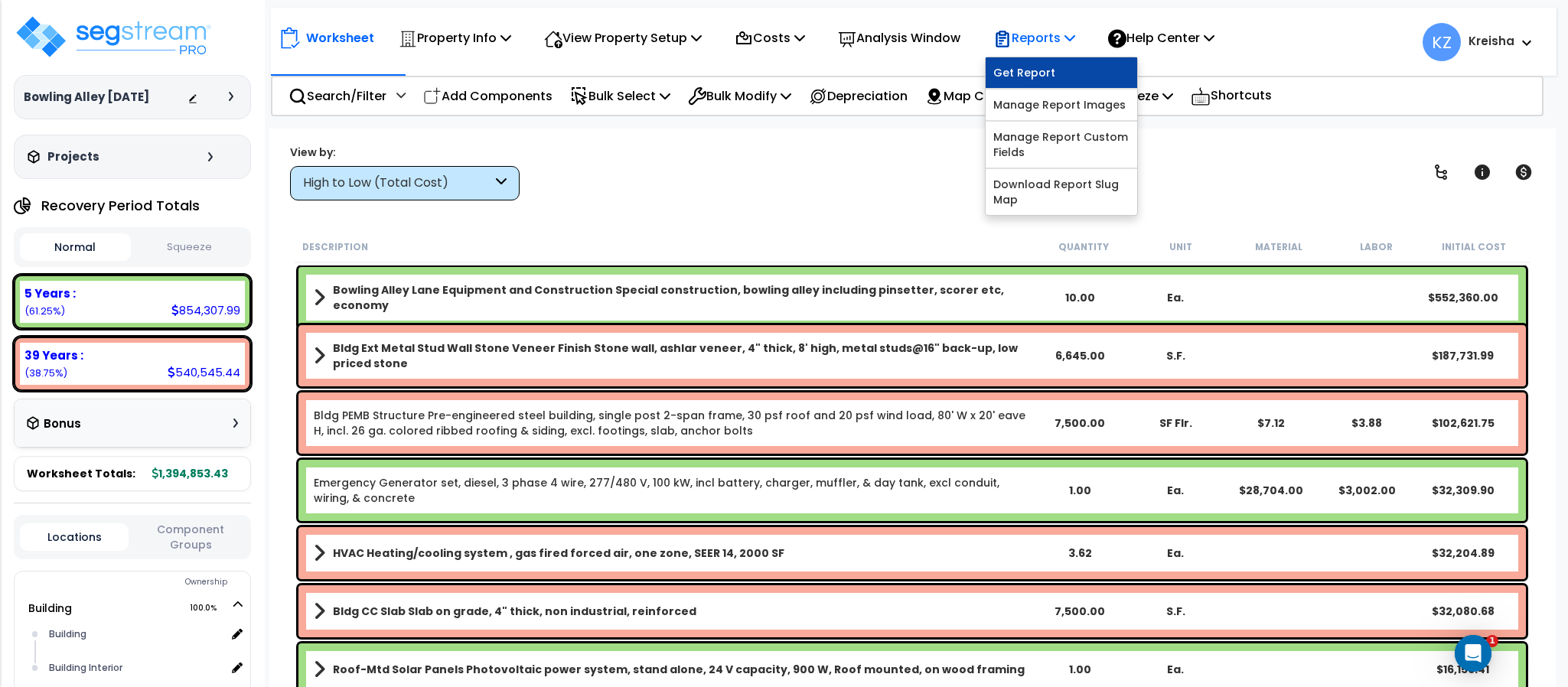
scroll to position [0, 0]
click at [1162, 41] on p "Help Center" at bounding box center [1161, 37] width 106 height 21
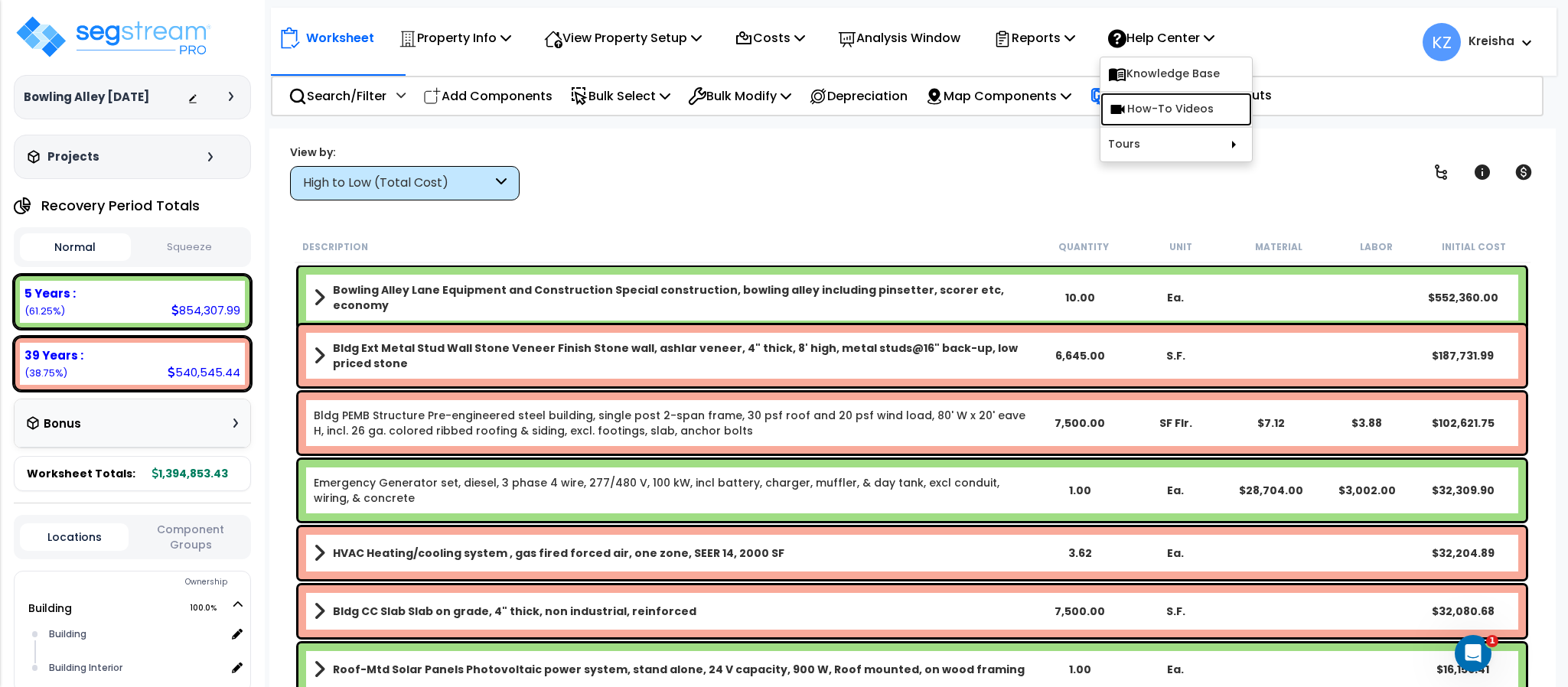
click at [1172, 111] on link "How-To Videos" at bounding box center [1175, 109] width 152 height 34
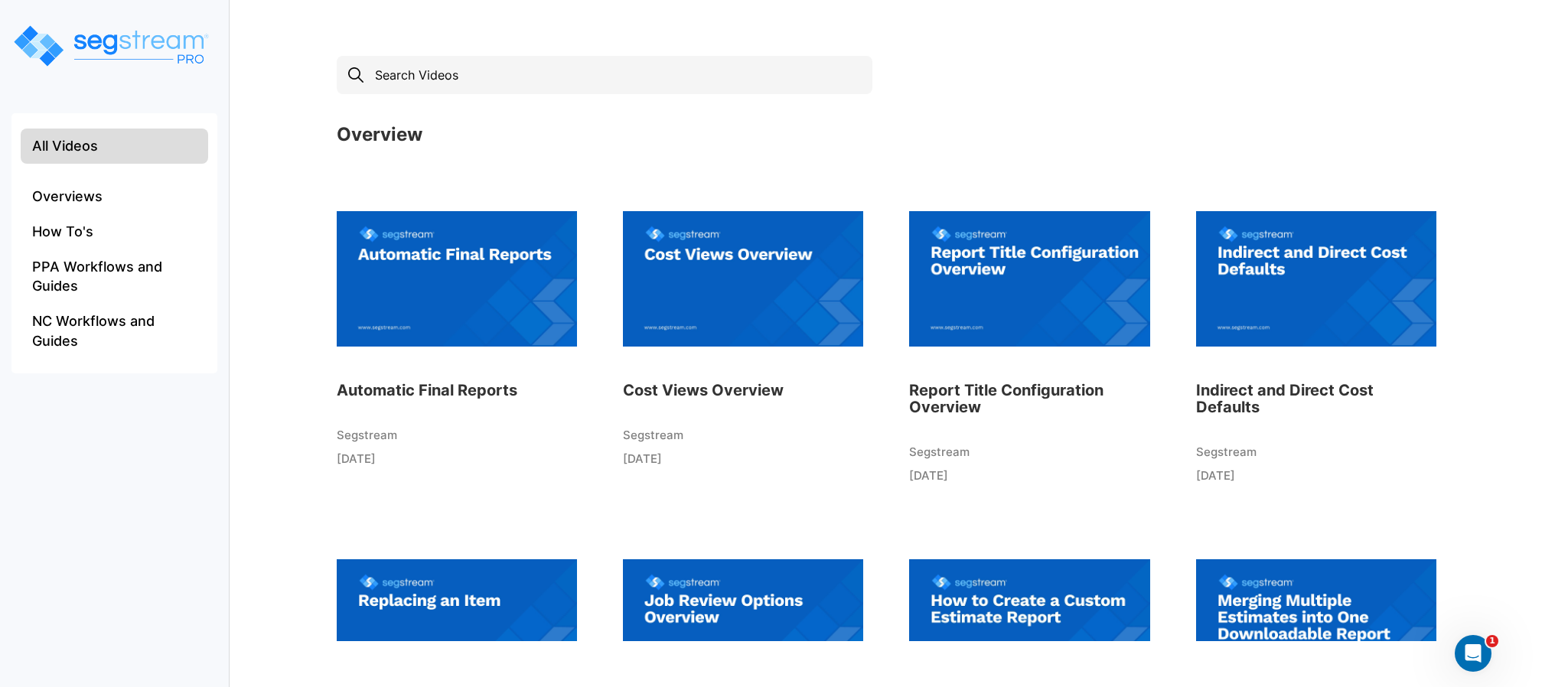
click at [429, 280] on img at bounding box center [456, 278] width 240 height 168
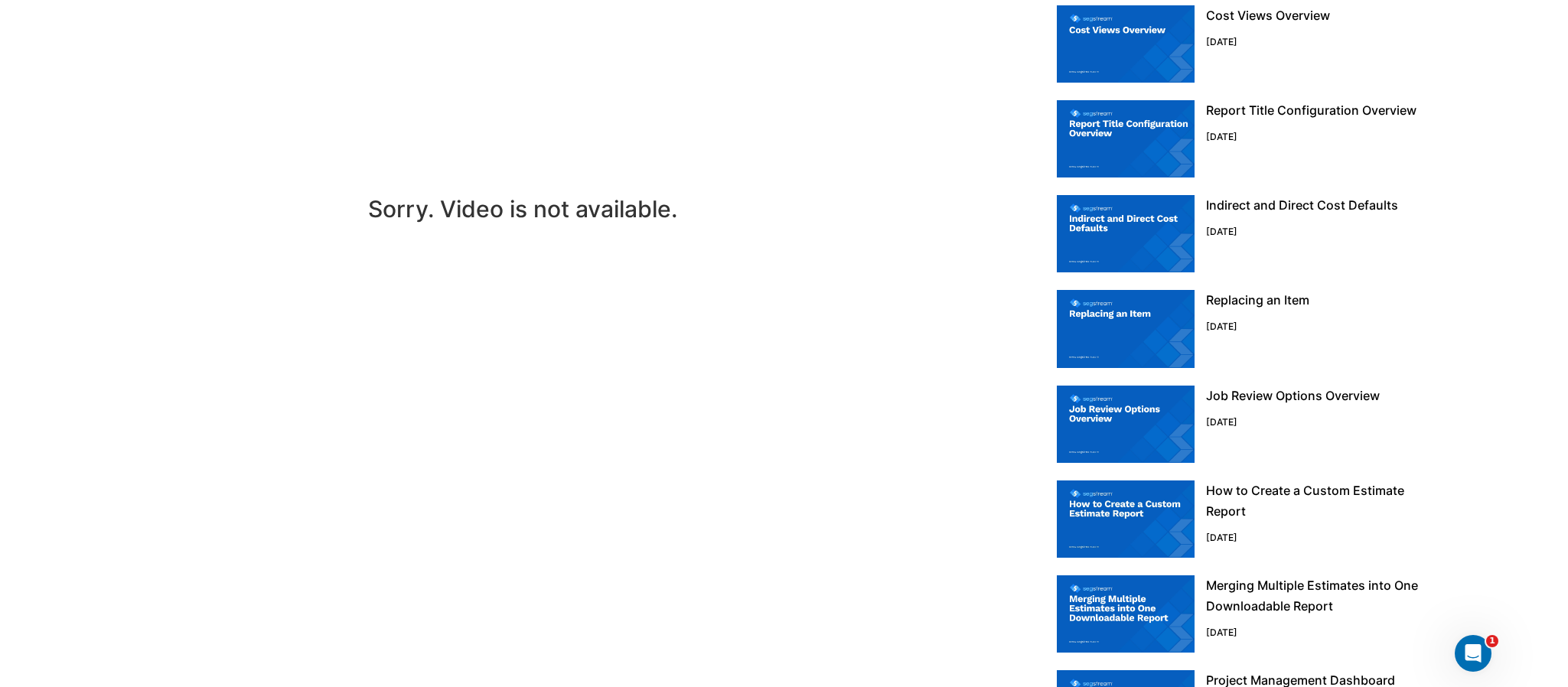
scroll to position [147, 0]
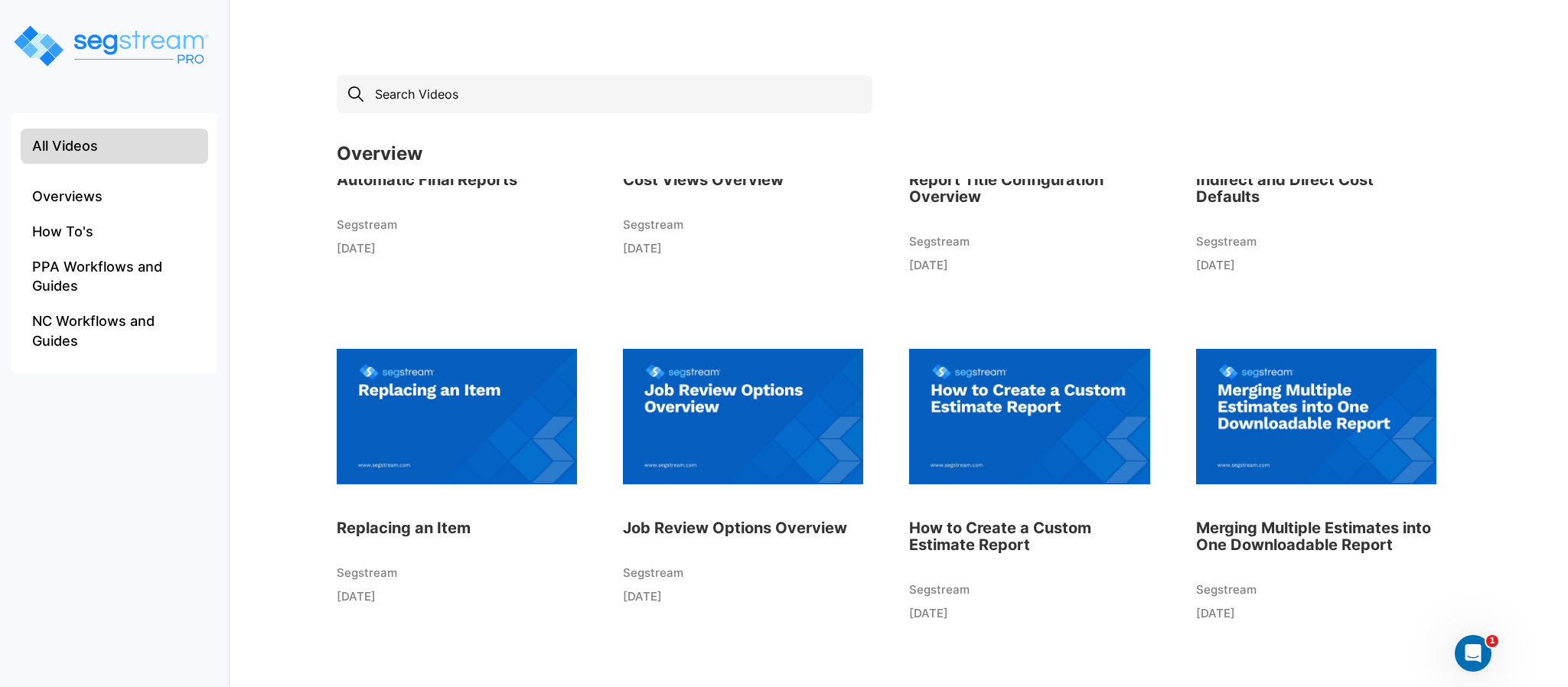
scroll to position [306, 0]
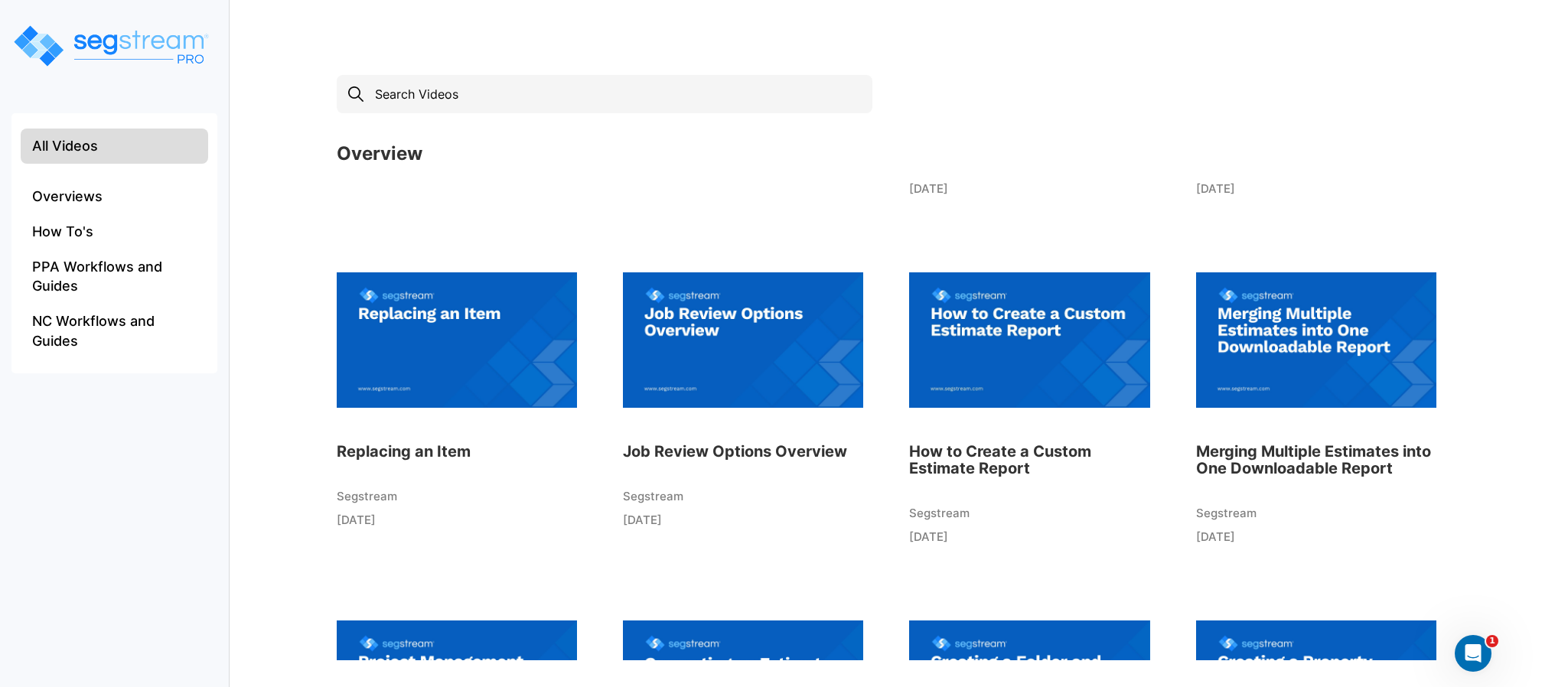
click at [983, 338] on img at bounding box center [1029, 339] width 240 height 168
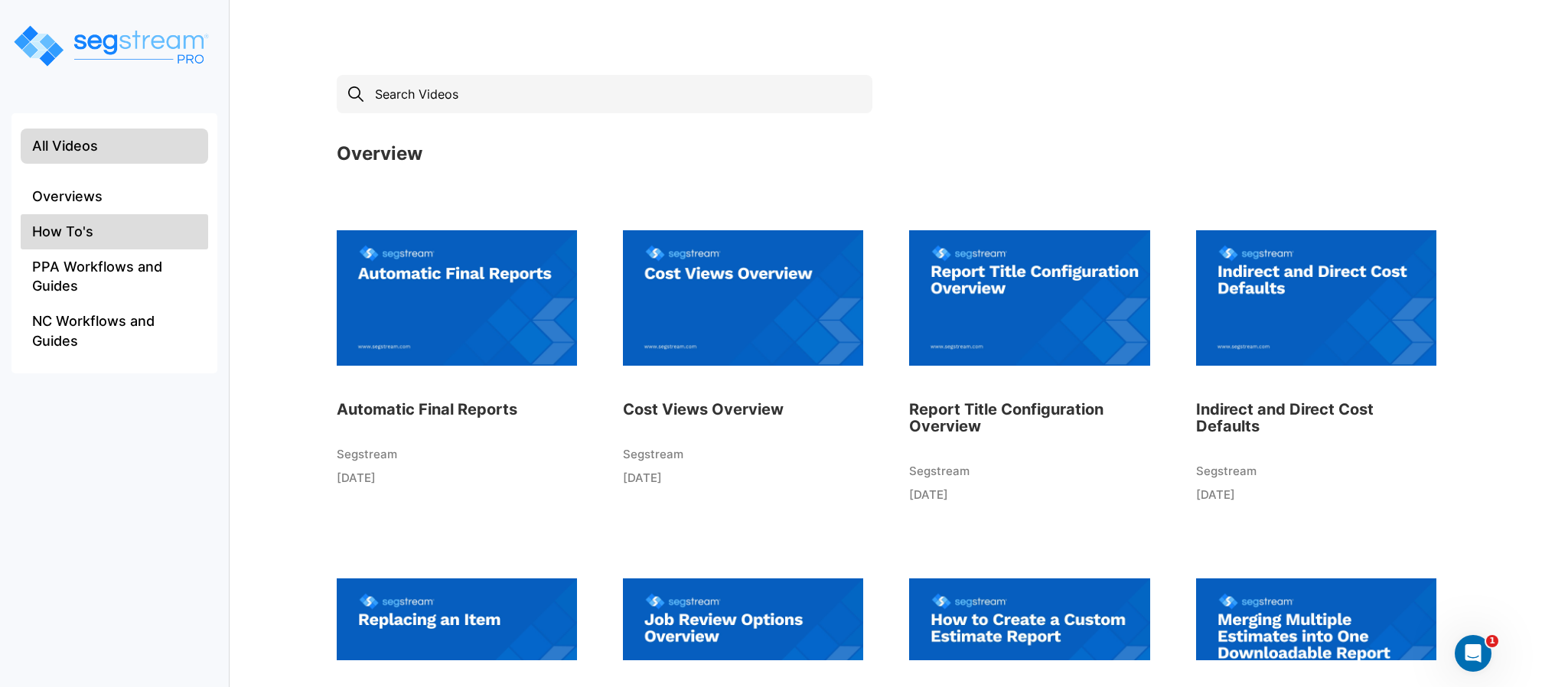
click at [69, 220] on li "How To's" at bounding box center [115, 232] width 187 height 35
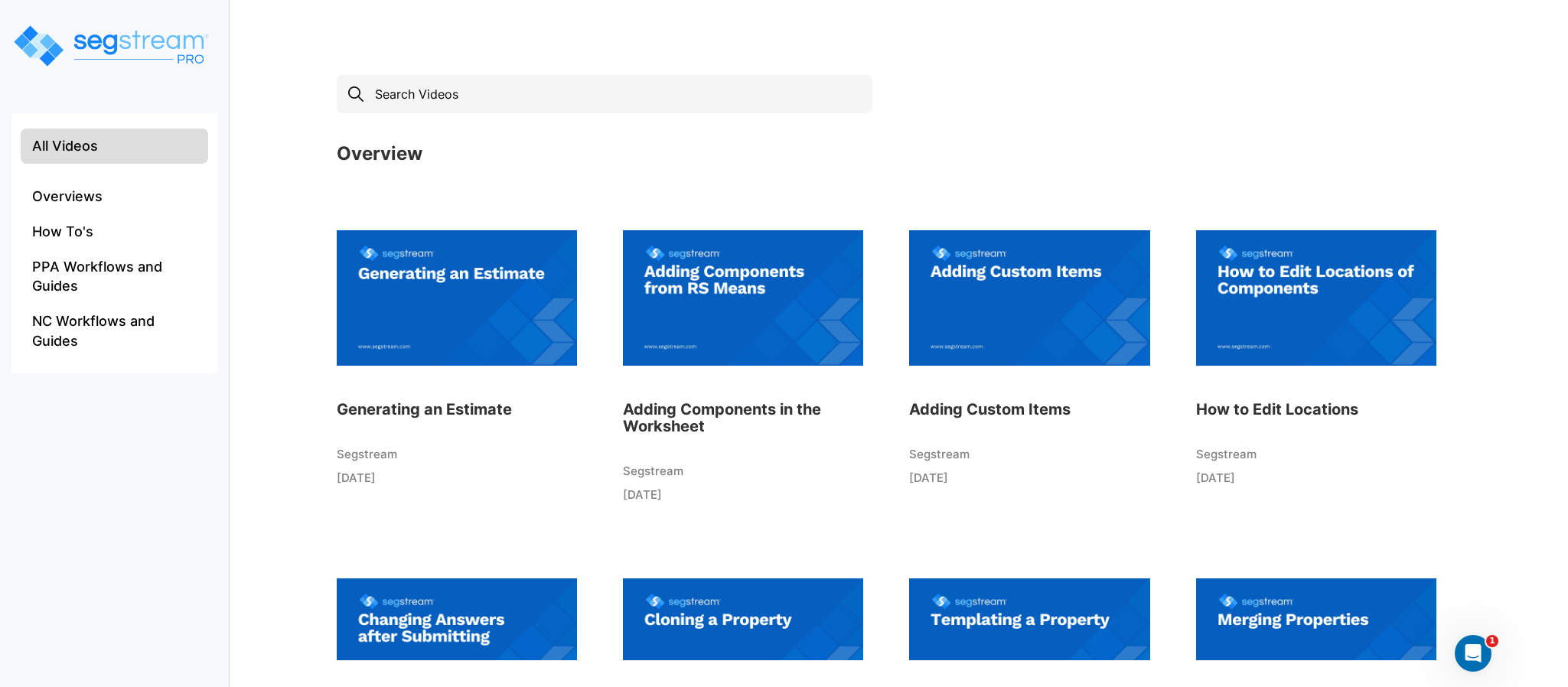
click at [1318, 314] on img at bounding box center [1316, 297] width 240 height 168
click at [65, 274] on li "PPA Workflows and Guides" at bounding box center [115, 276] width 187 height 55
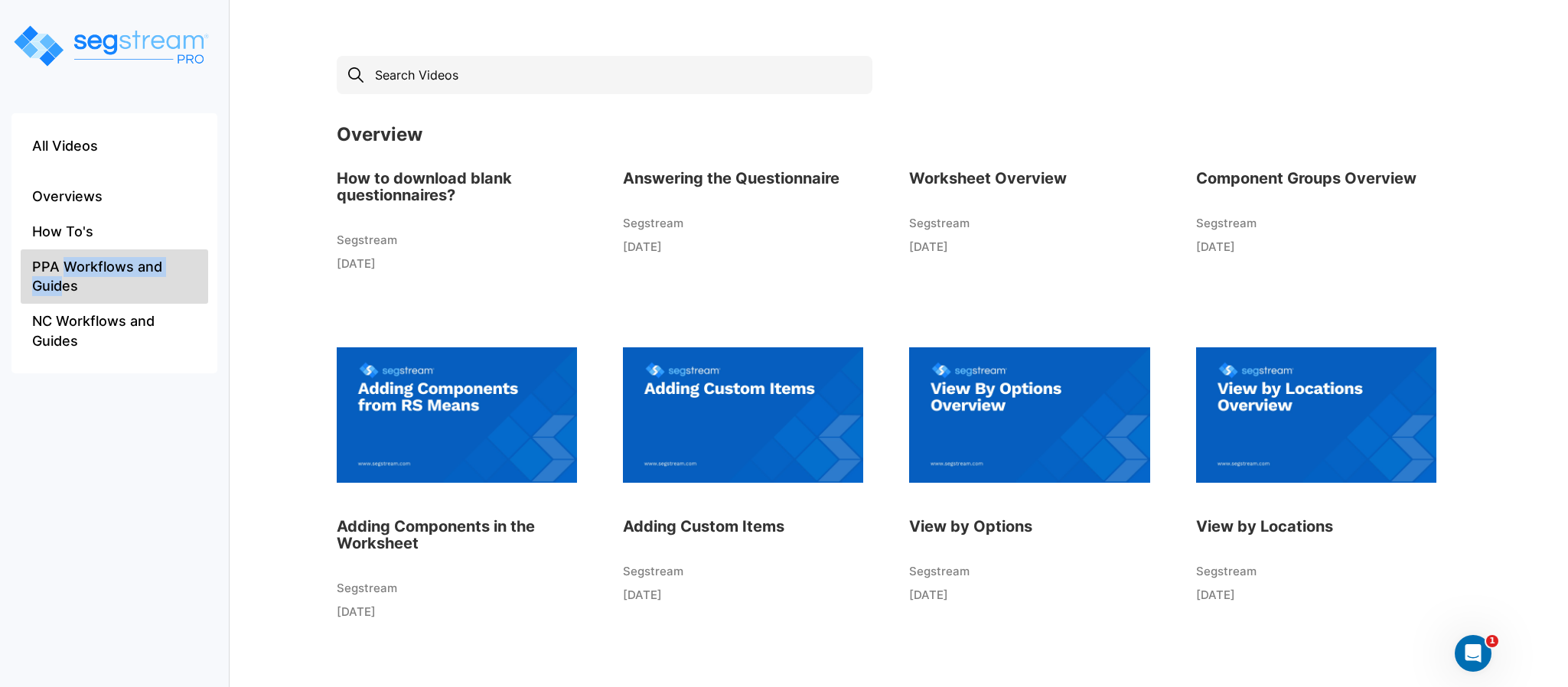
scroll to position [563, 0]
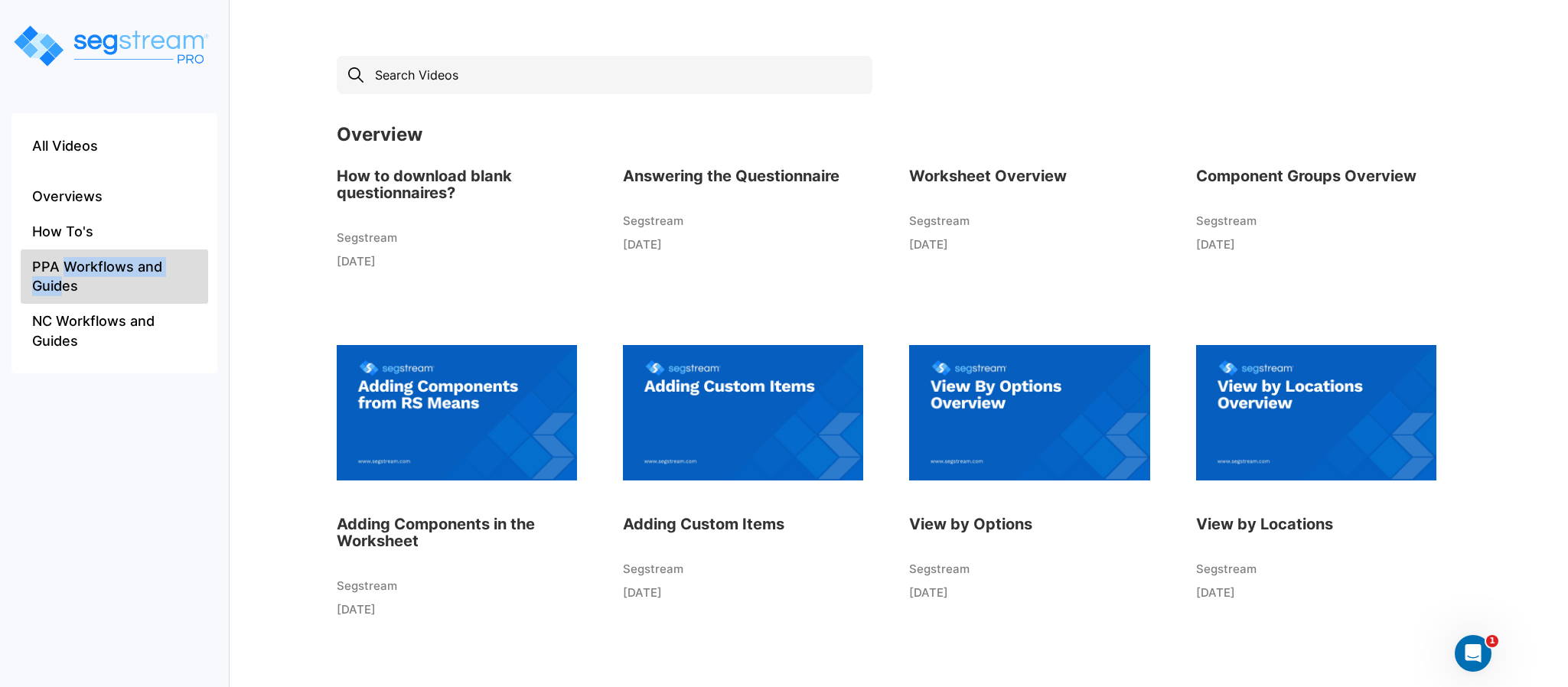
click at [460, 391] on img at bounding box center [456, 412] width 240 height 168
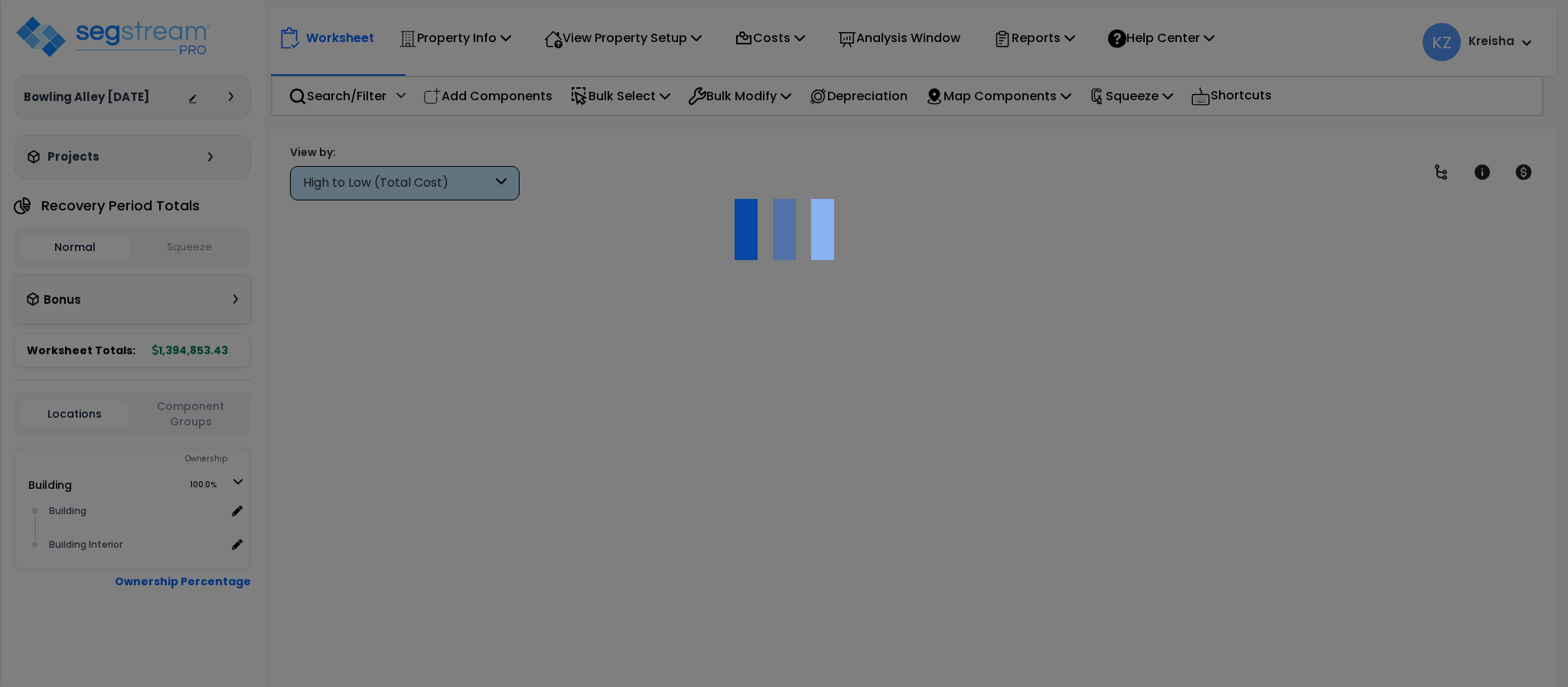
scroll to position [1, 0]
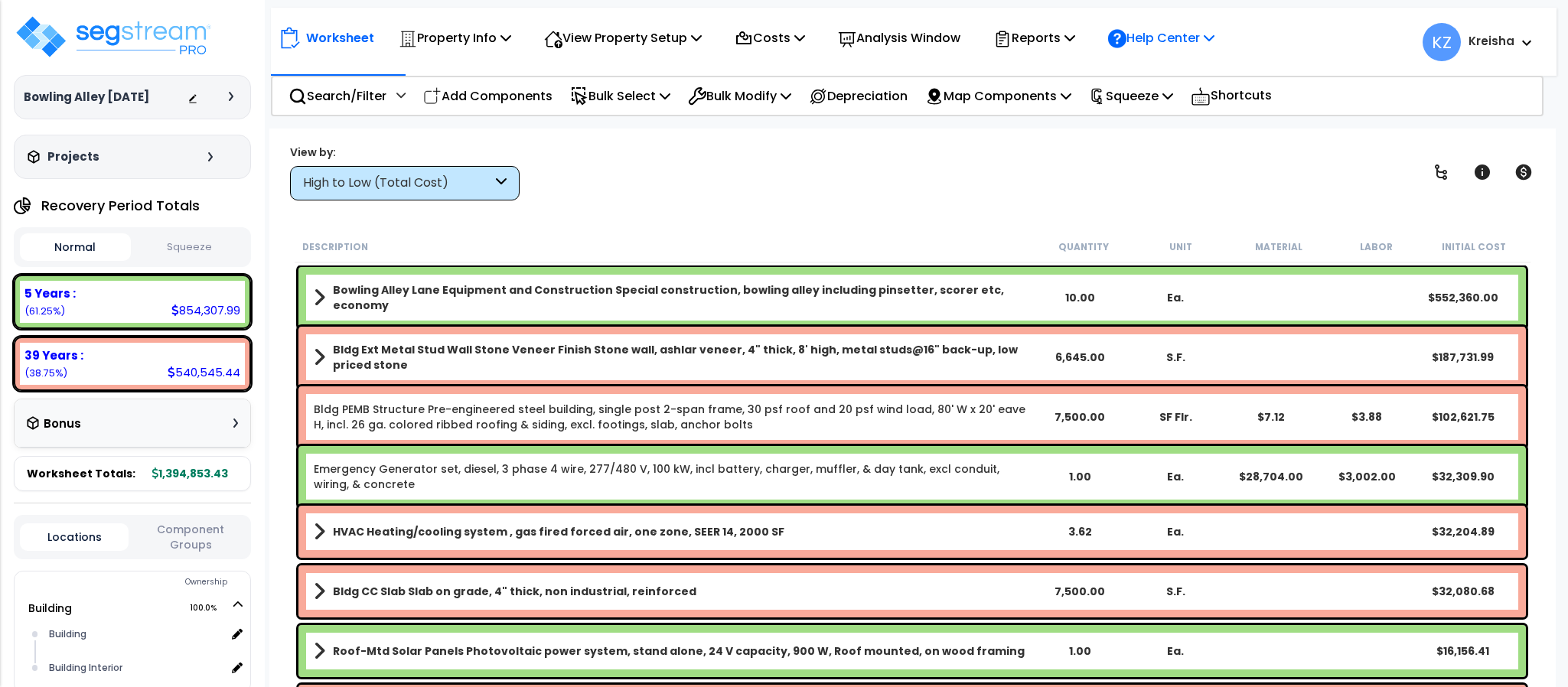
click at [1214, 33] on icon at bounding box center [1209, 37] width 11 height 12
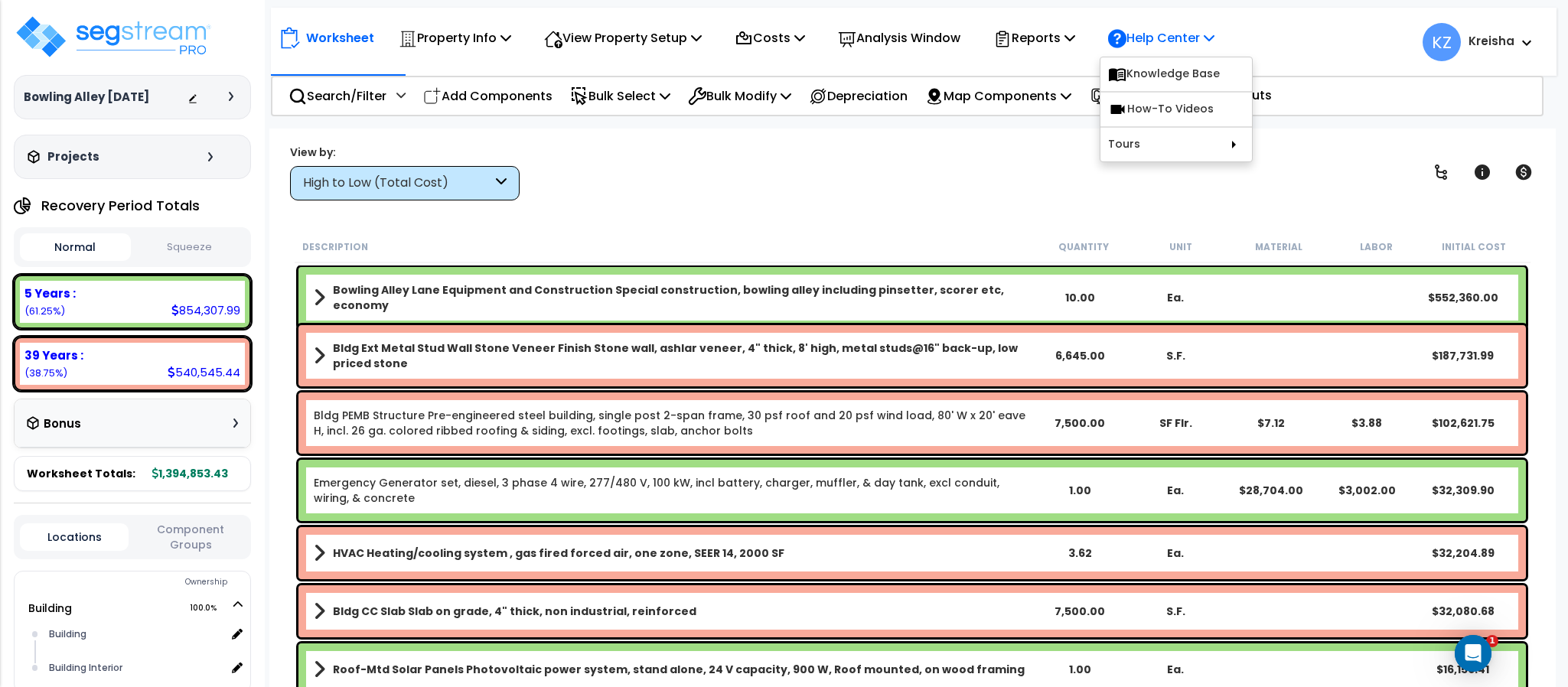
scroll to position [0, 0]
click at [1187, 136] on link "Tours" at bounding box center [1175, 144] width 152 height 34
click at [877, 162] on div "View by: High to Low (Total Cost) High to Low (Total Cost)" at bounding box center [912, 172] width 1255 height 56
click at [788, 239] on div "Description" at bounding box center [669, 246] width 733 height 15
click at [1012, 44] on icon at bounding box center [1003, 39] width 18 height 18
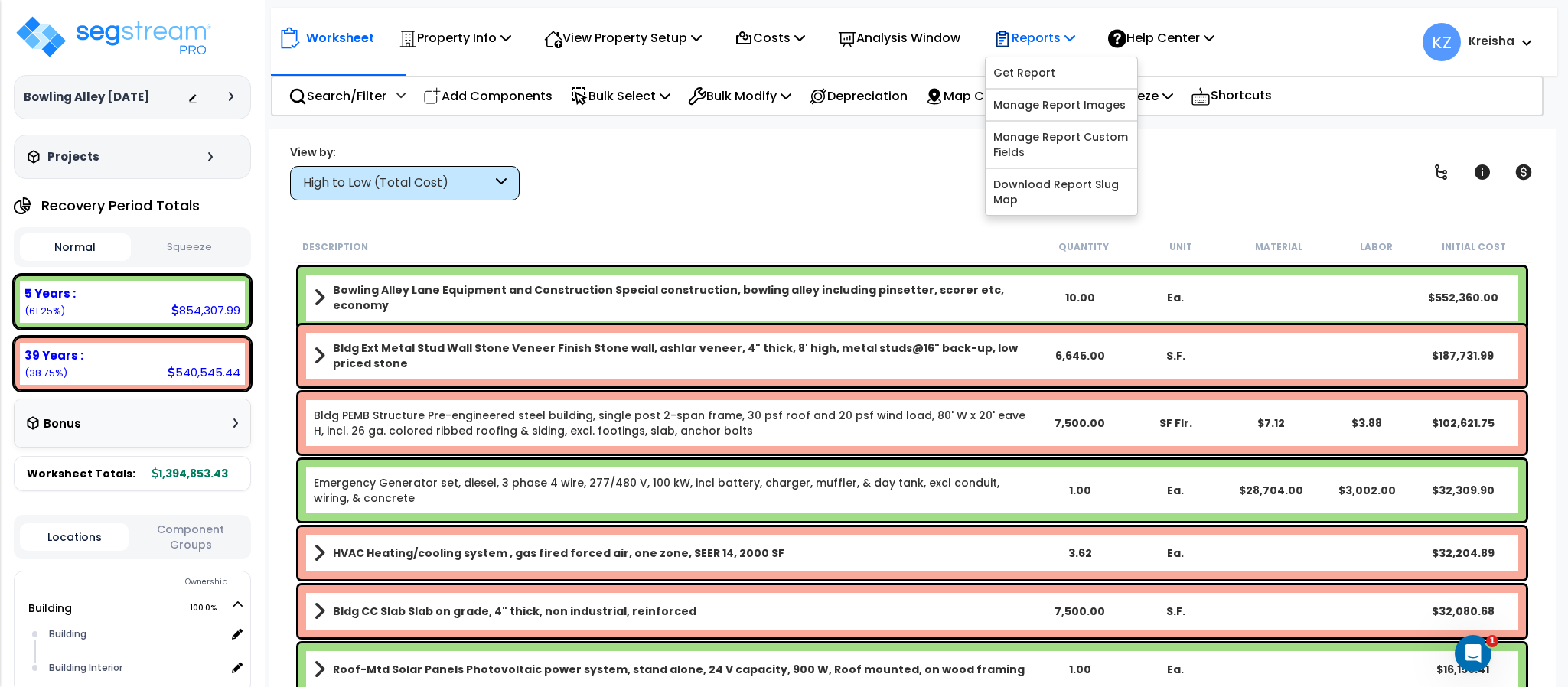
click at [1035, 36] on p "Reports" at bounding box center [1034, 37] width 82 height 21
click at [1031, 36] on p "Reports" at bounding box center [1034, 37] width 82 height 21
click at [831, 194] on div "View by: High to Low (Total Cost) High to Low (Total Cost)" at bounding box center [912, 172] width 1255 height 56
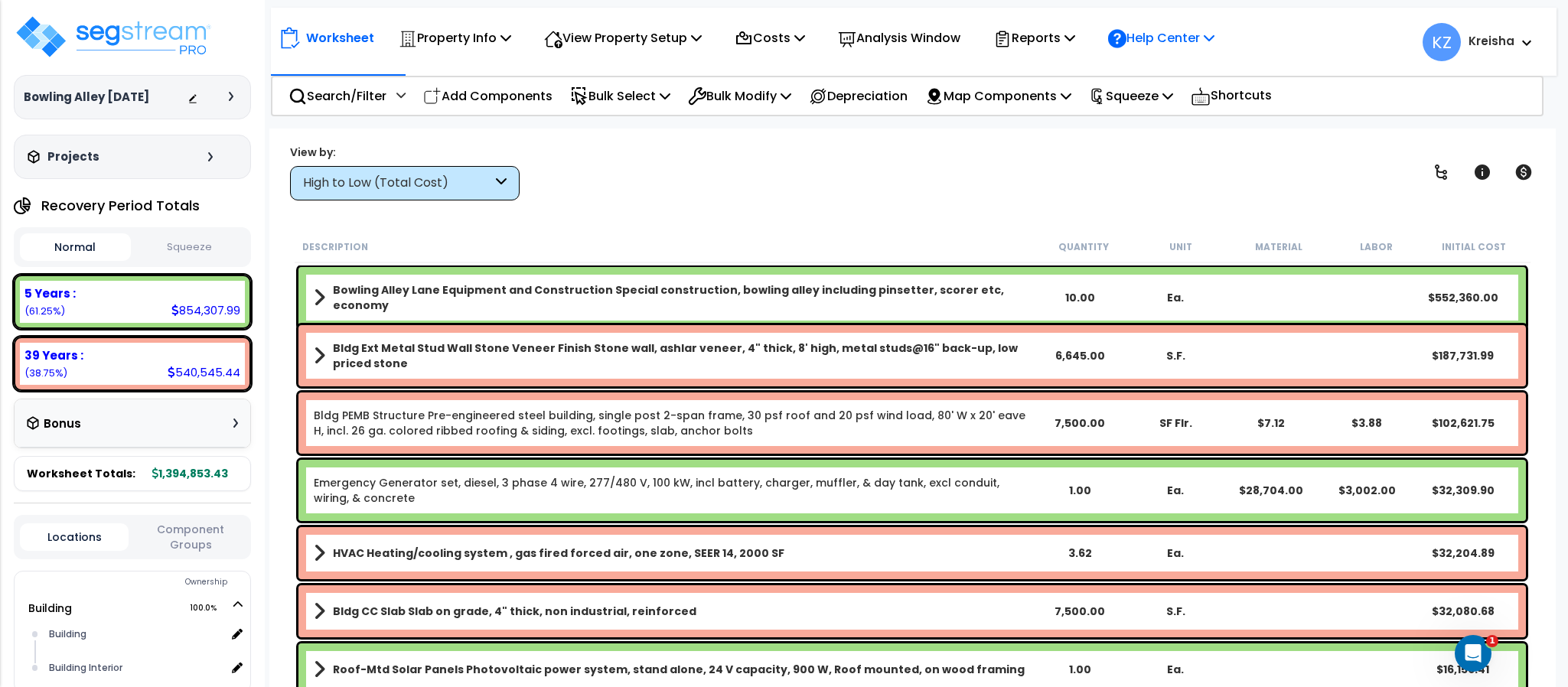
click at [1126, 46] on icon at bounding box center [1117, 39] width 18 height 18
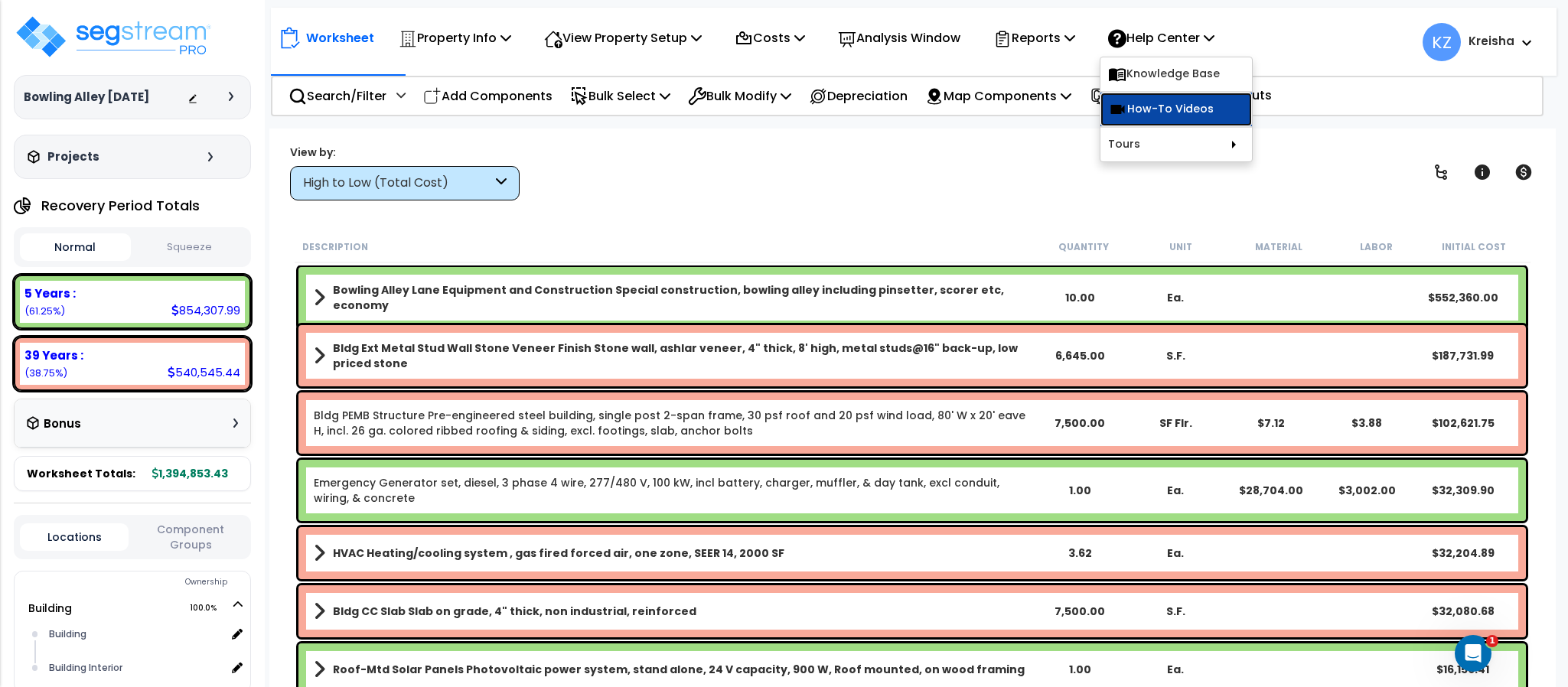
click at [1194, 106] on link "How-To Videos" at bounding box center [1175, 109] width 152 height 34
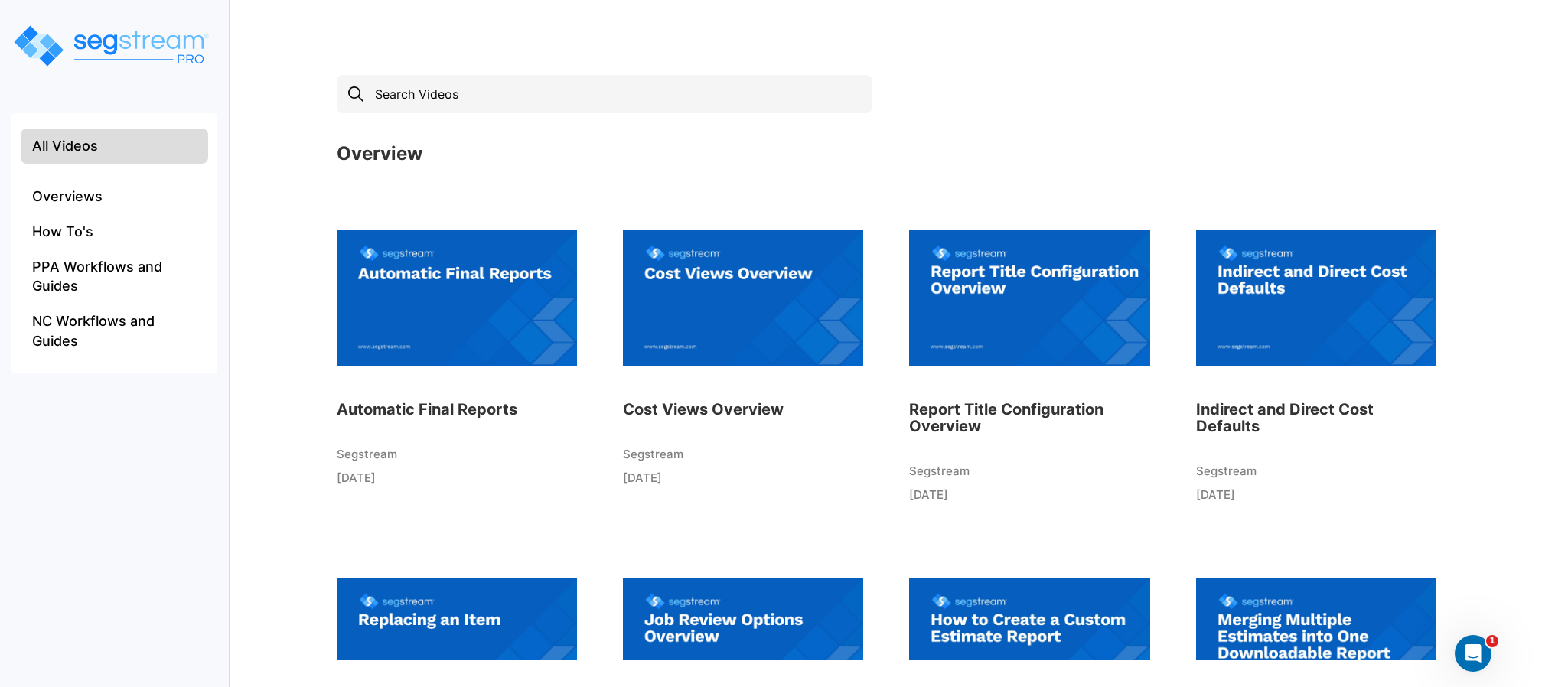
click at [404, 319] on img at bounding box center [456, 297] width 240 height 168
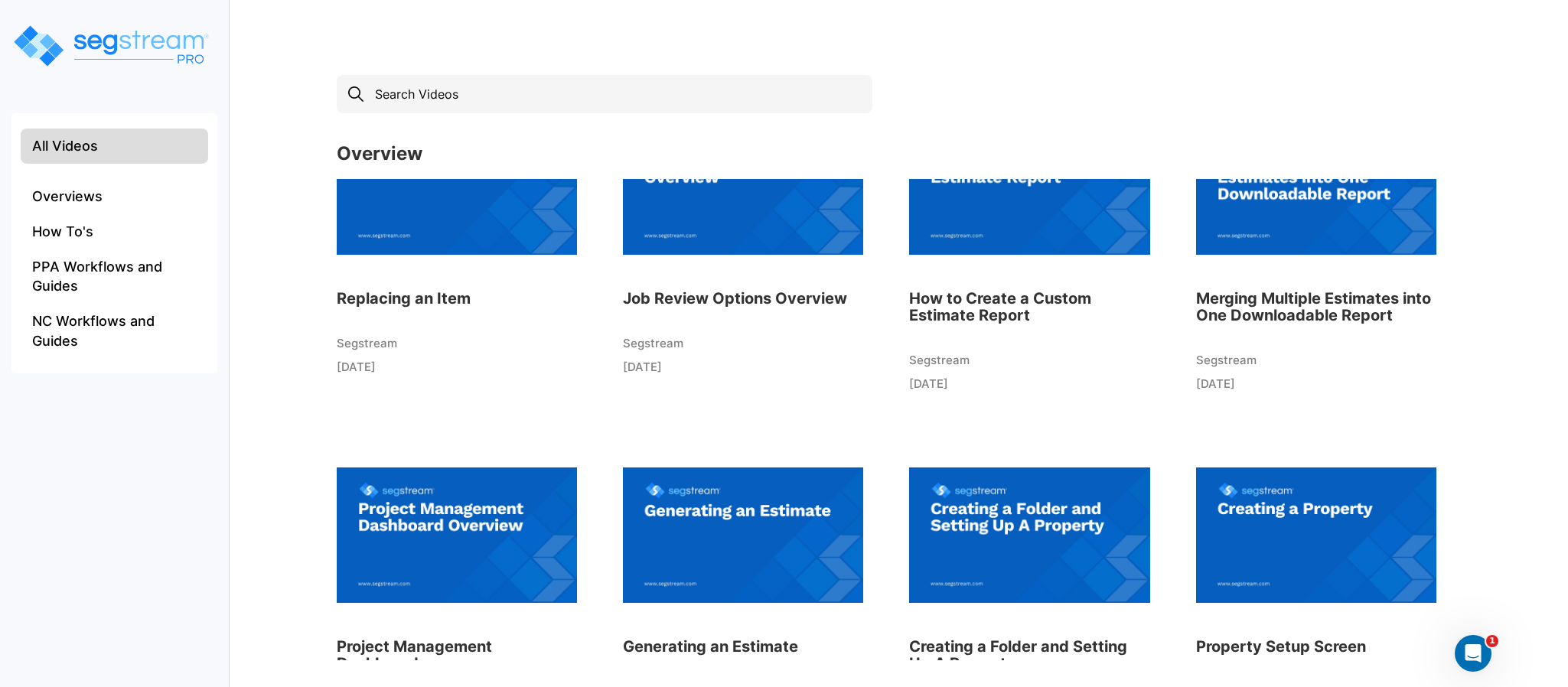
scroll to position [563, 0]
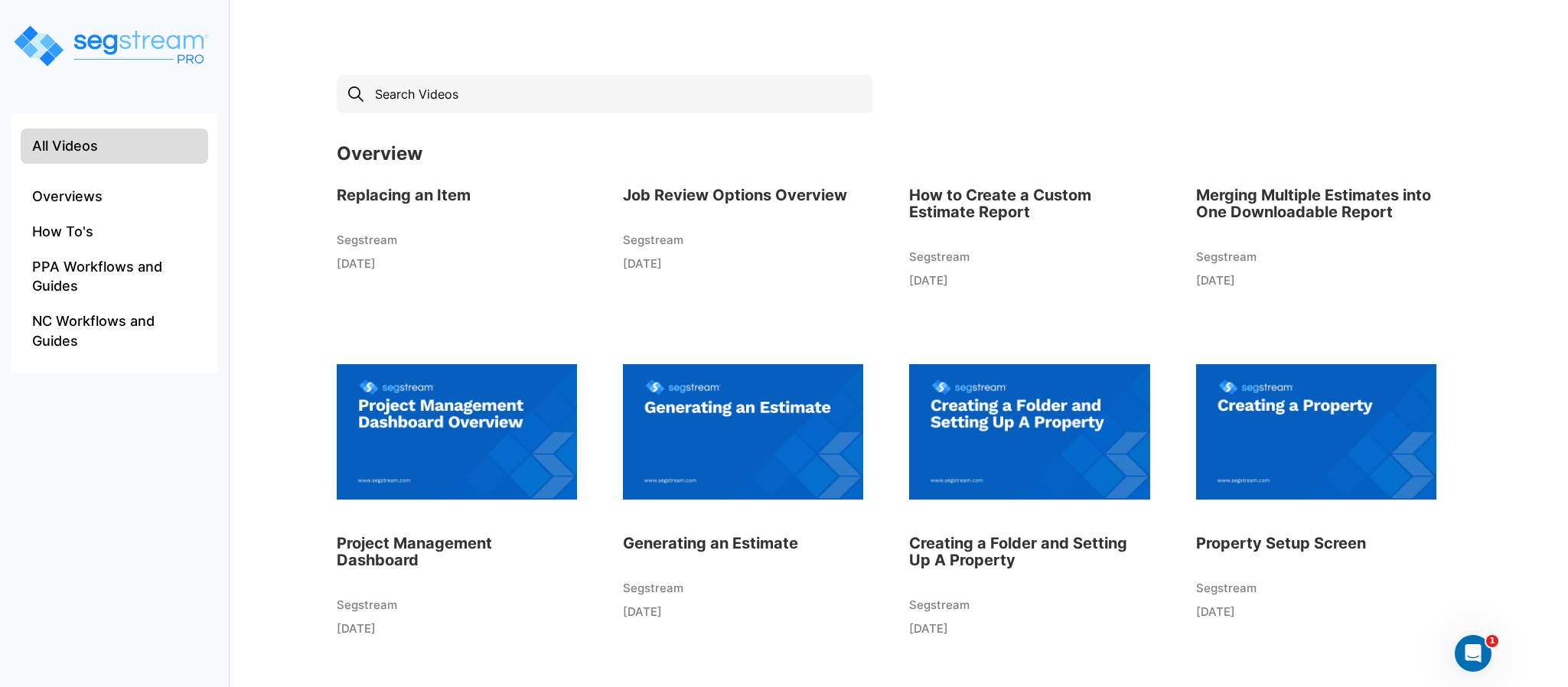
click at [1067, 455] on img at bounding box center [1029, 431] width 240 height 168
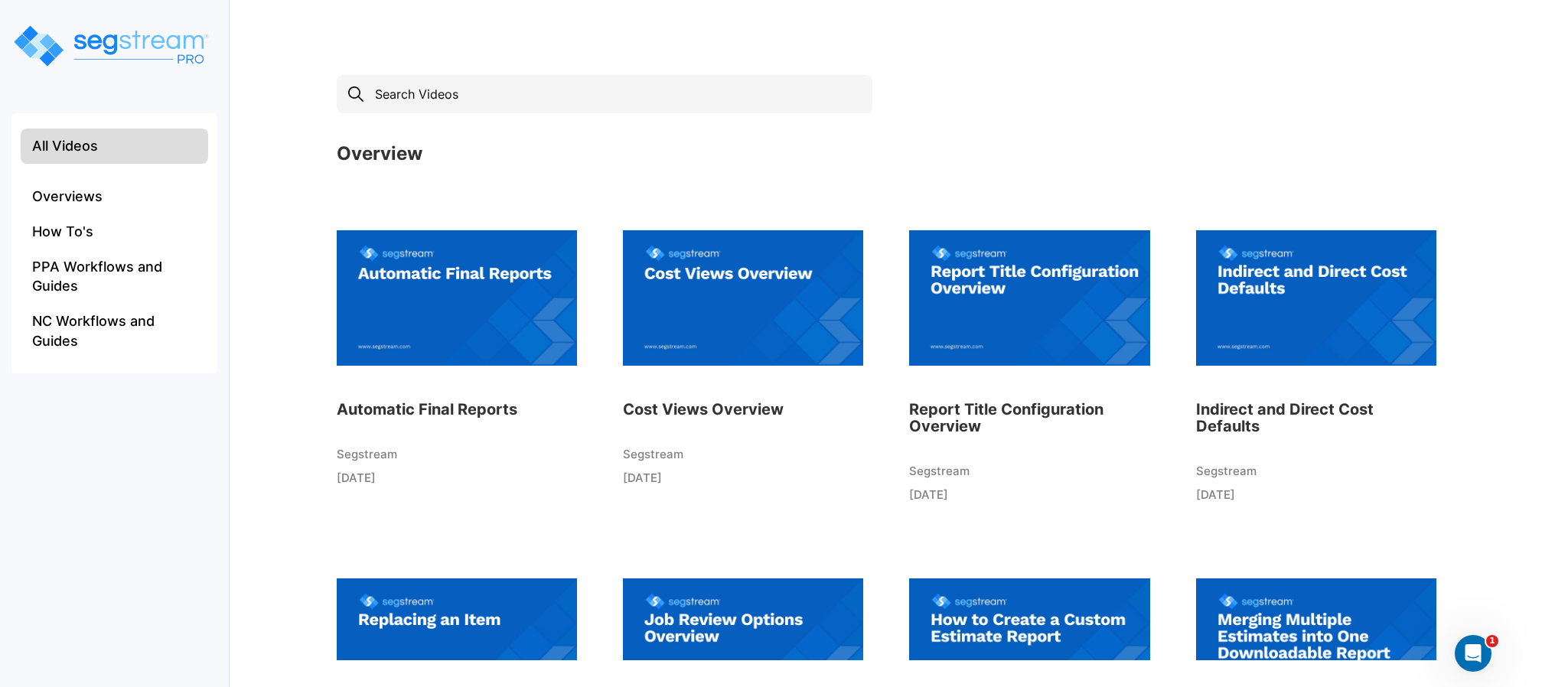
click at [1316, 118] on div "× Overview Automatic Final Reports Segstream [DATE] Cost Views Overview Segstre…" at bounding box center [910, 383] width 1176 height 646
click at [407, 306] on img at bounding box center [456, 297] width 240 height 168
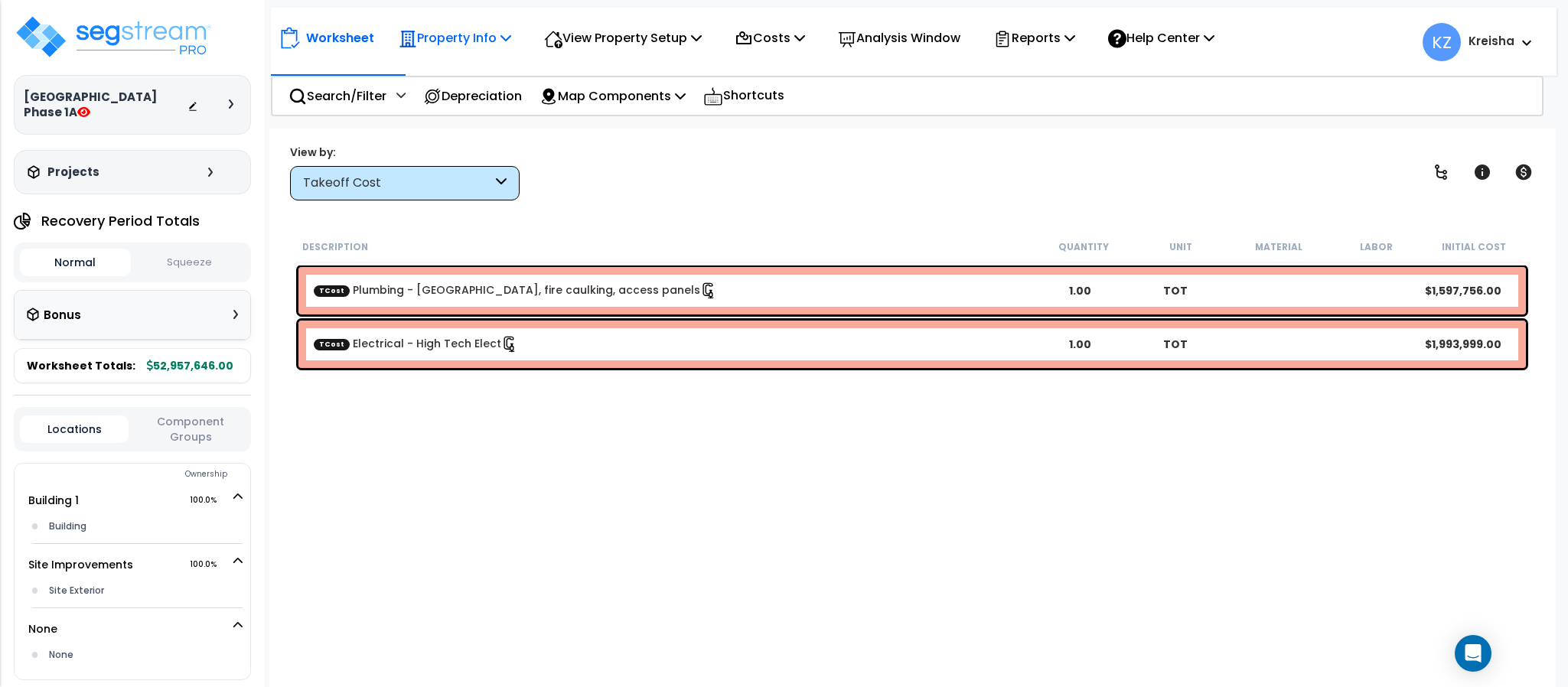
click at [473, 27] on p "Property Info" at bounding box center [455, 37] width 113 height 21
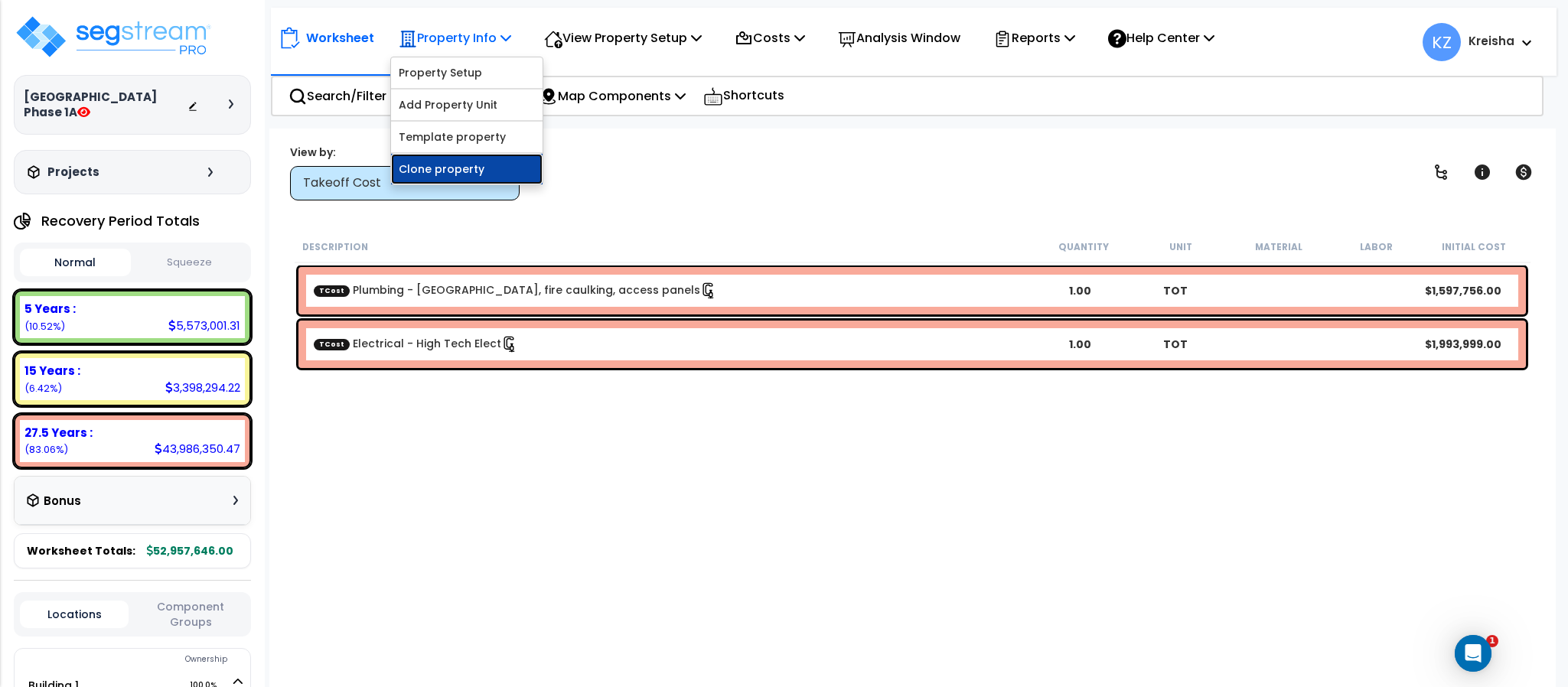
click at [457, 162] on link "Clone property" at bounding box center [466, 169] width 152 height 31
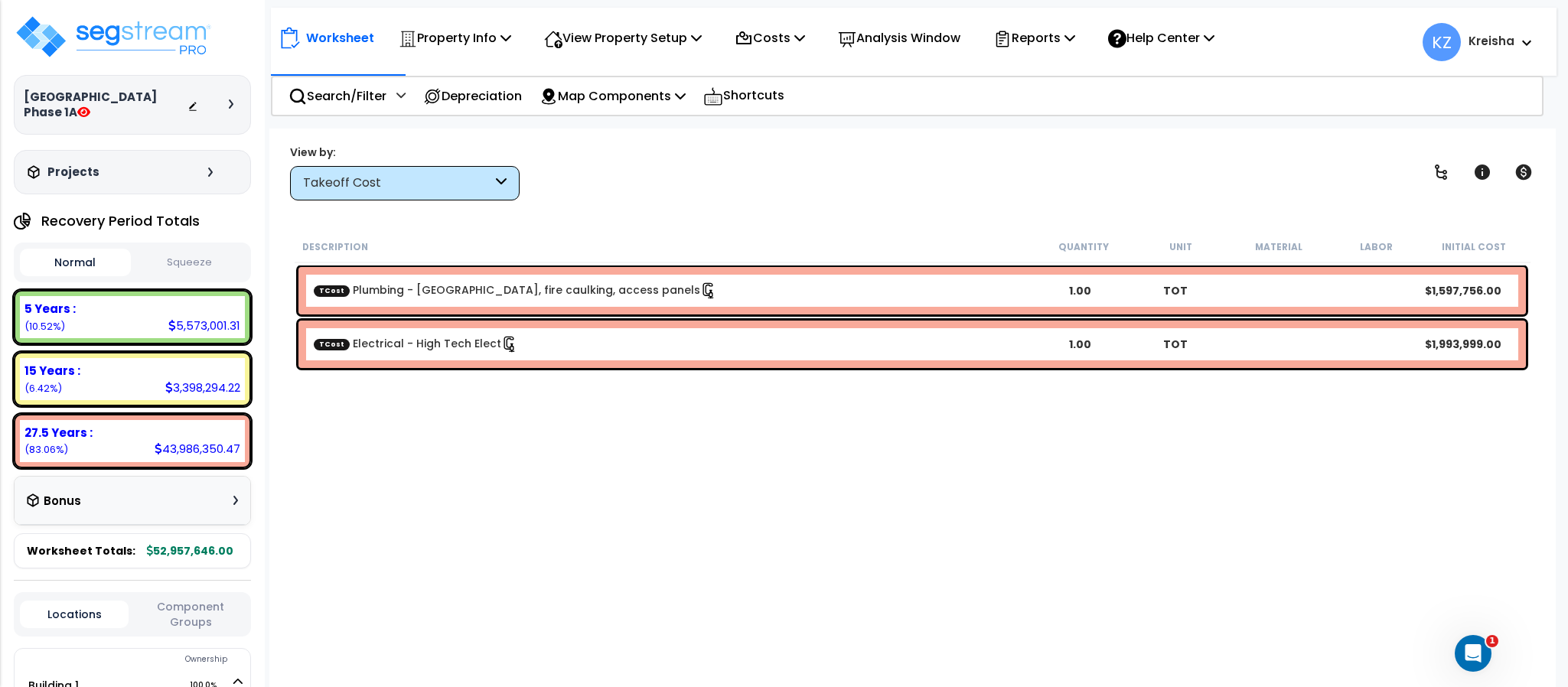
click at [223, 95] on div "Sugar Pine Village Phase 1A" at bounding box center [132, 105] width 217 height 31
click at [230, 102] on icon at bounding box center [231, 104] width 5 height 9
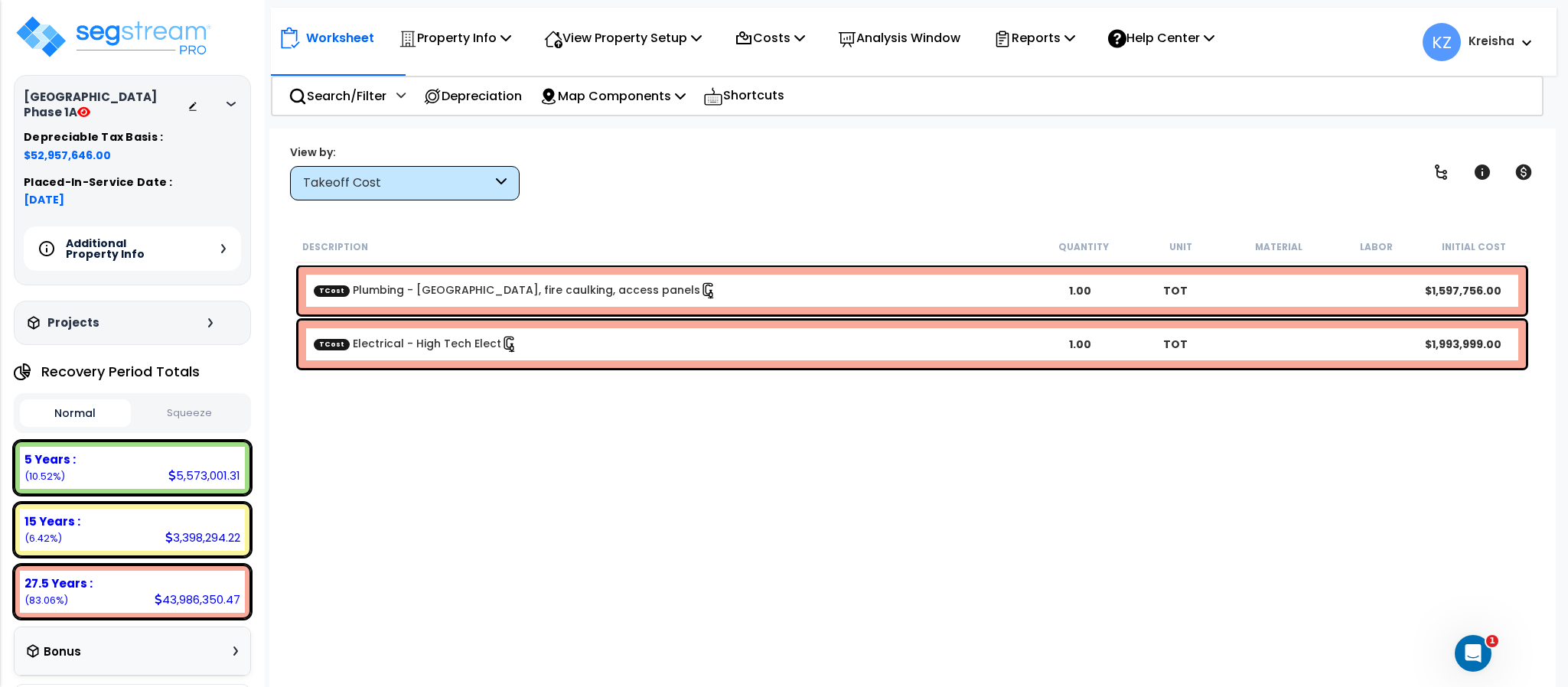
click at [215, 230] on div "Additional Property Info" at bounding box center [132, 248] width 217 height 45
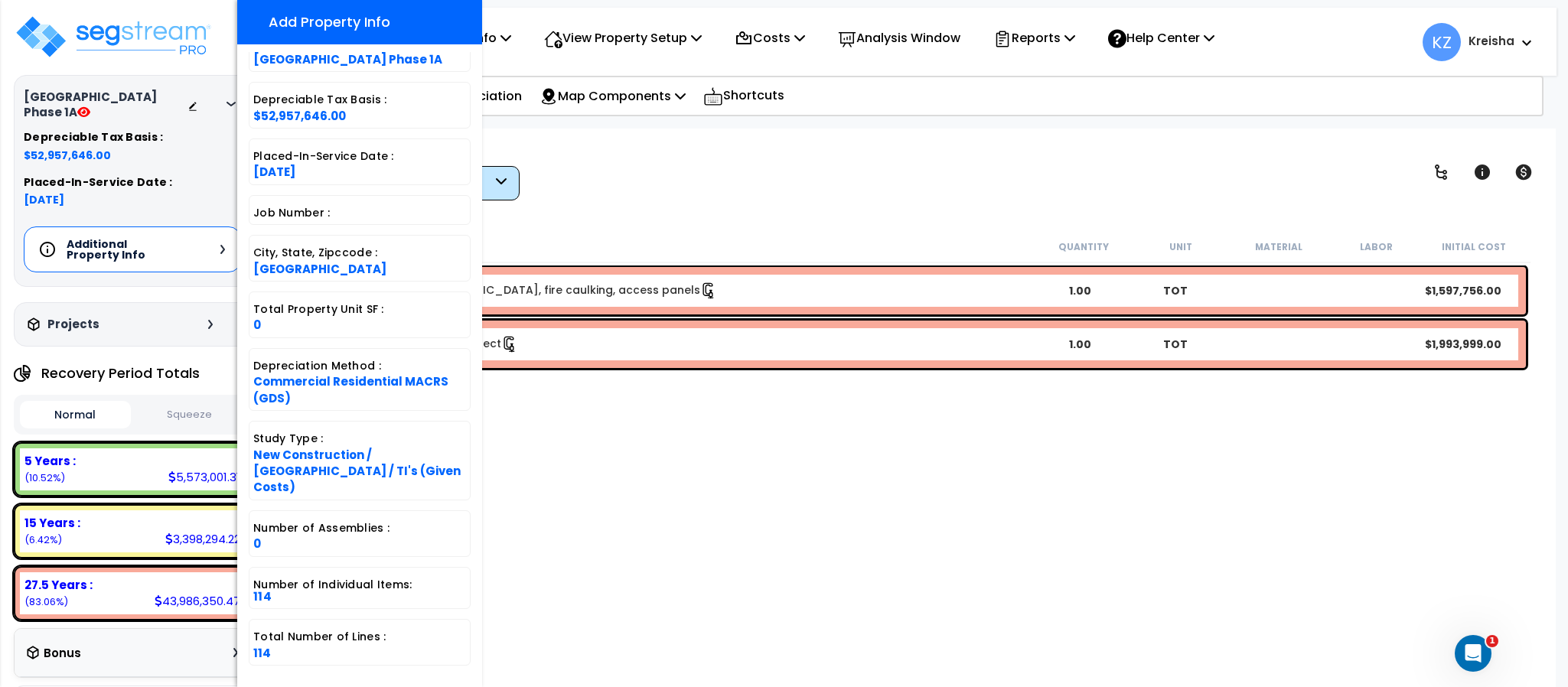
scroll to position [67, 0]
click at [739, 147] on div "View by: Takeoff Cost Takeoff Cost" at bounding box center [912, 172] width 1255 height 56
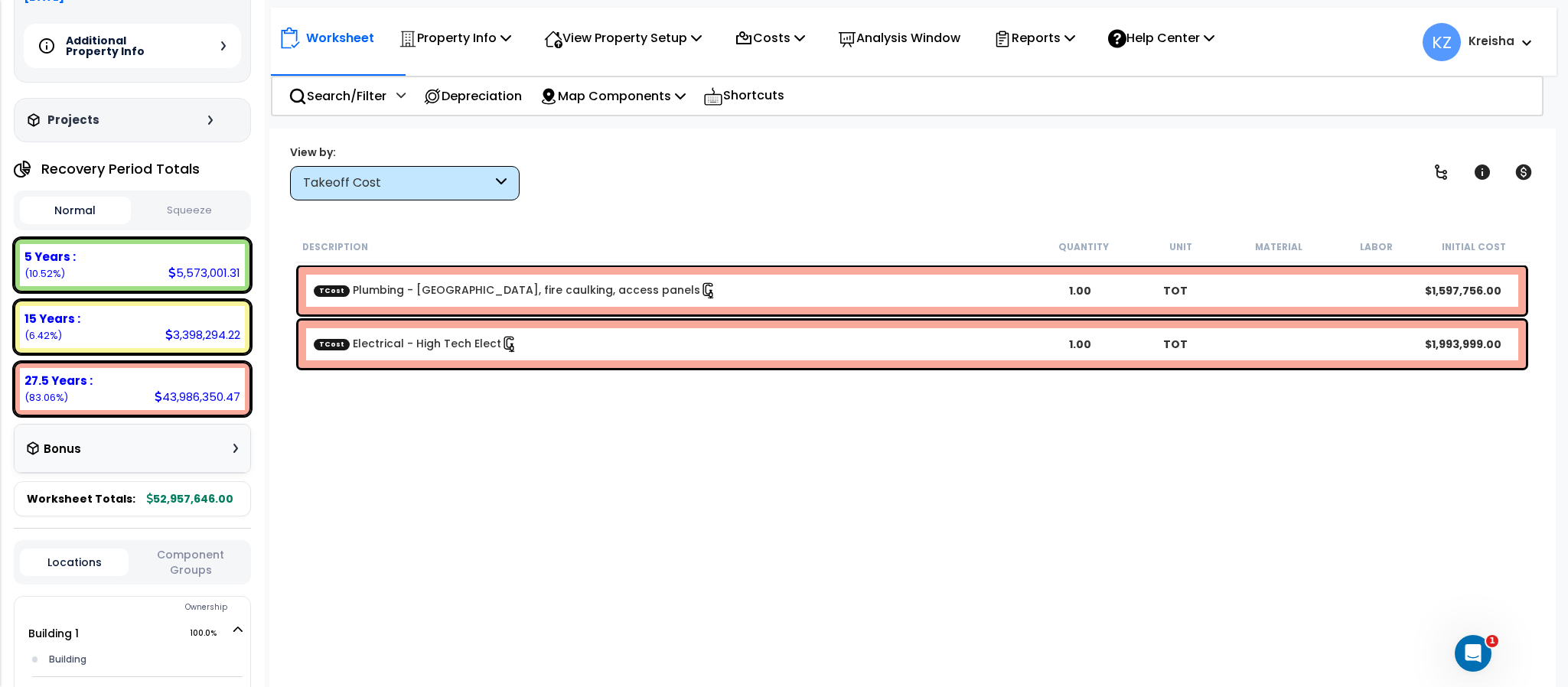
scroll to position [230, 0]
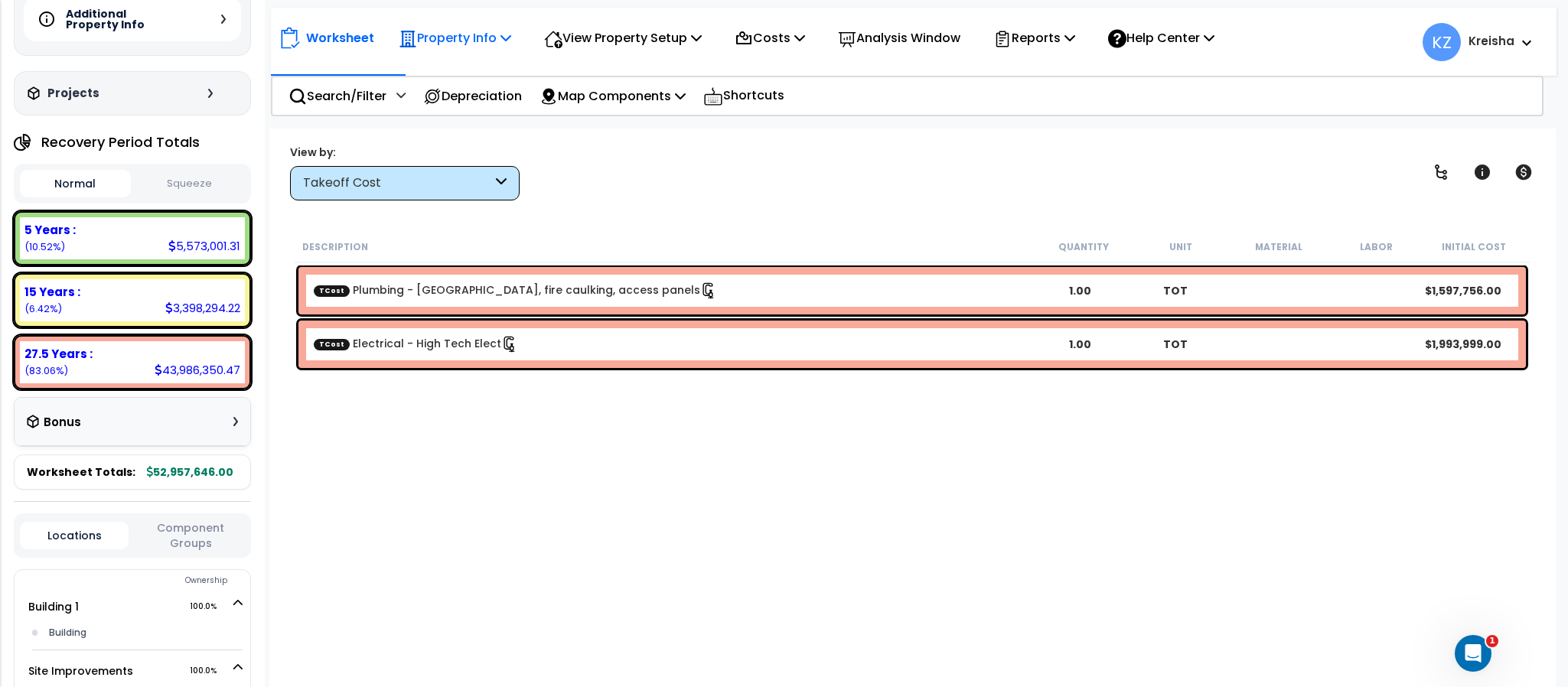
click at [457, 23] on div "Property Info" at bounding box center [455, 38] width 113 height 36
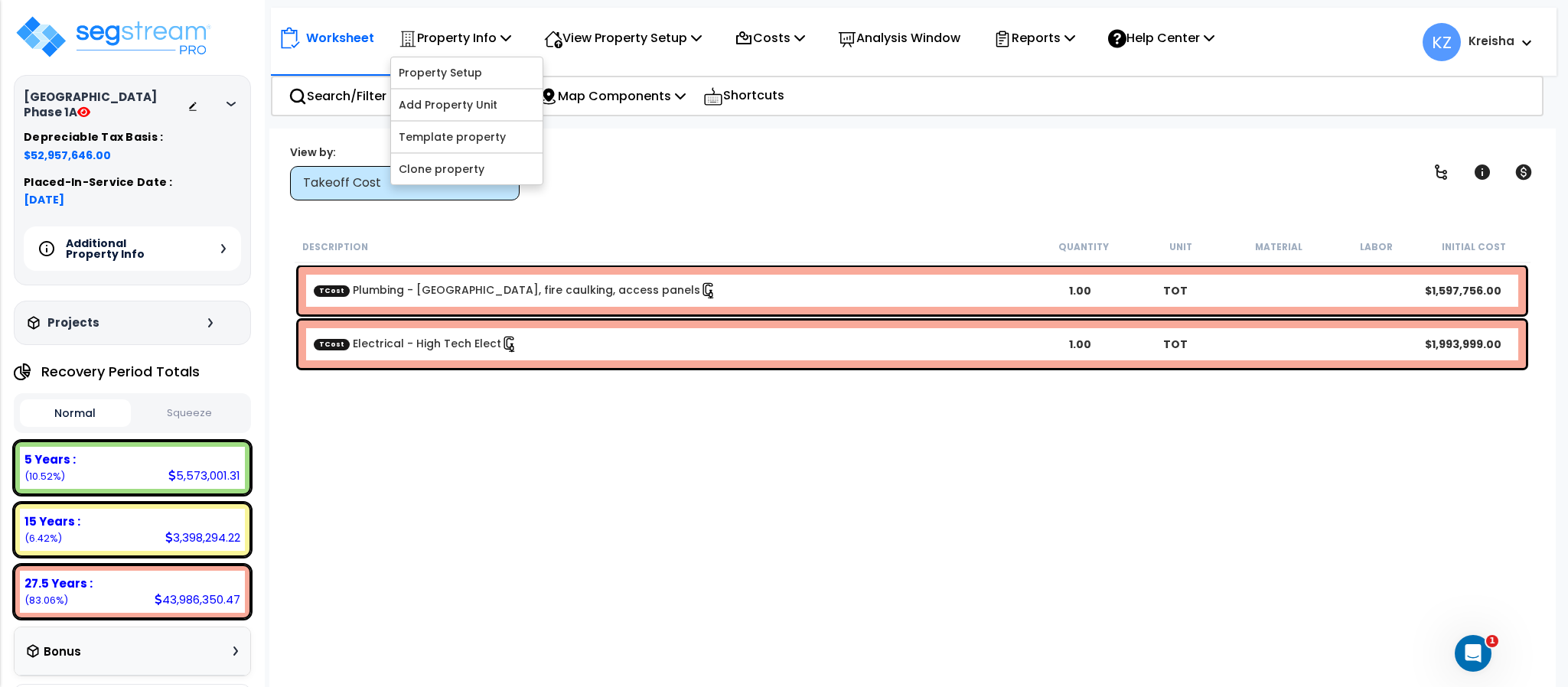
scroll to position [0, 0]
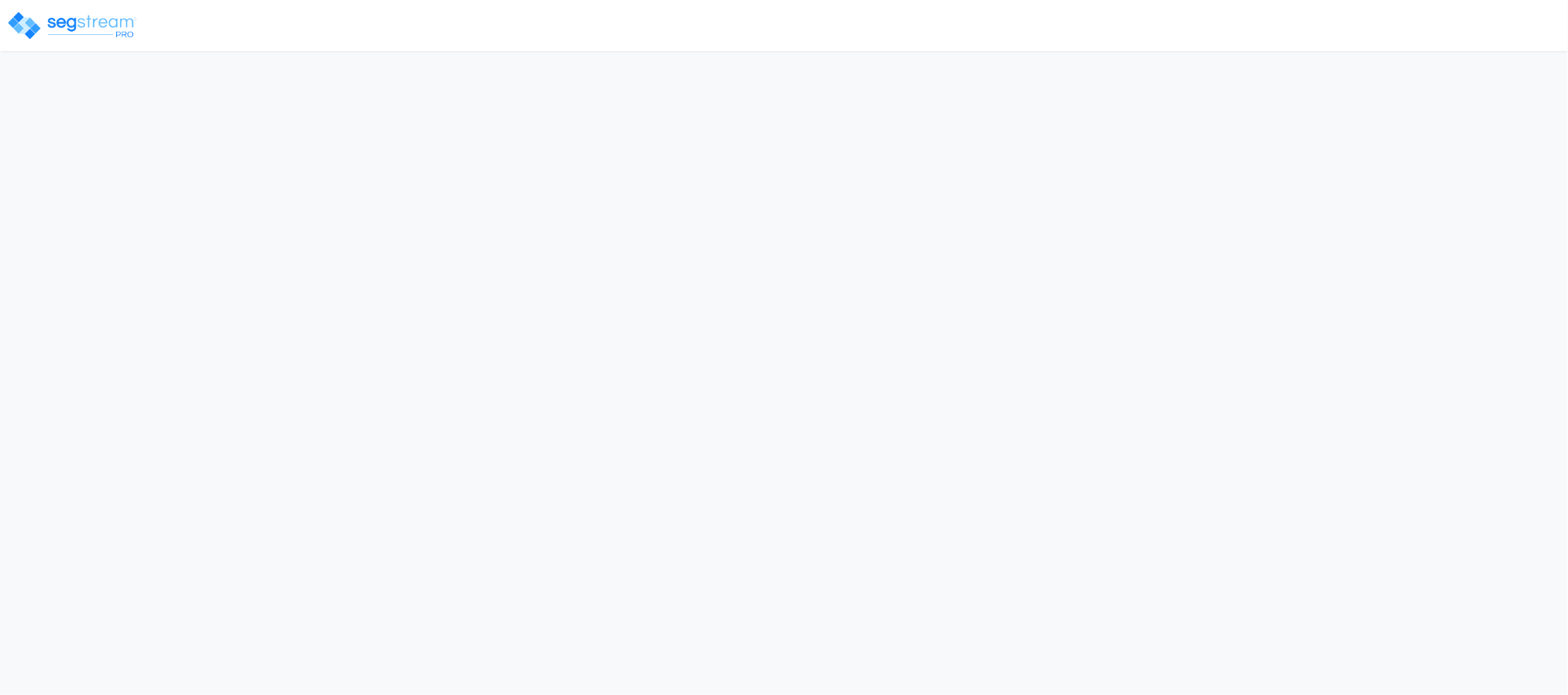
select select
select select "NEW"
select select "2025"
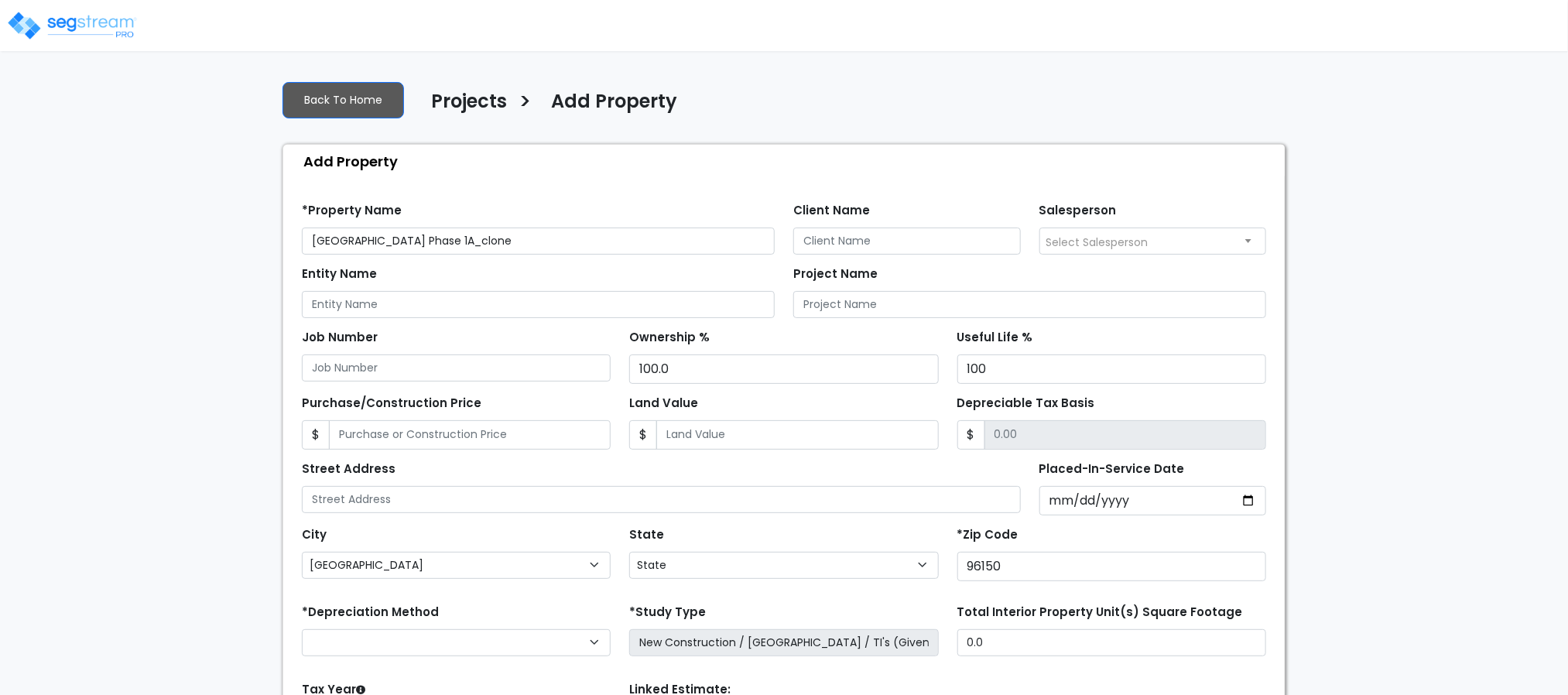
select select "CA"
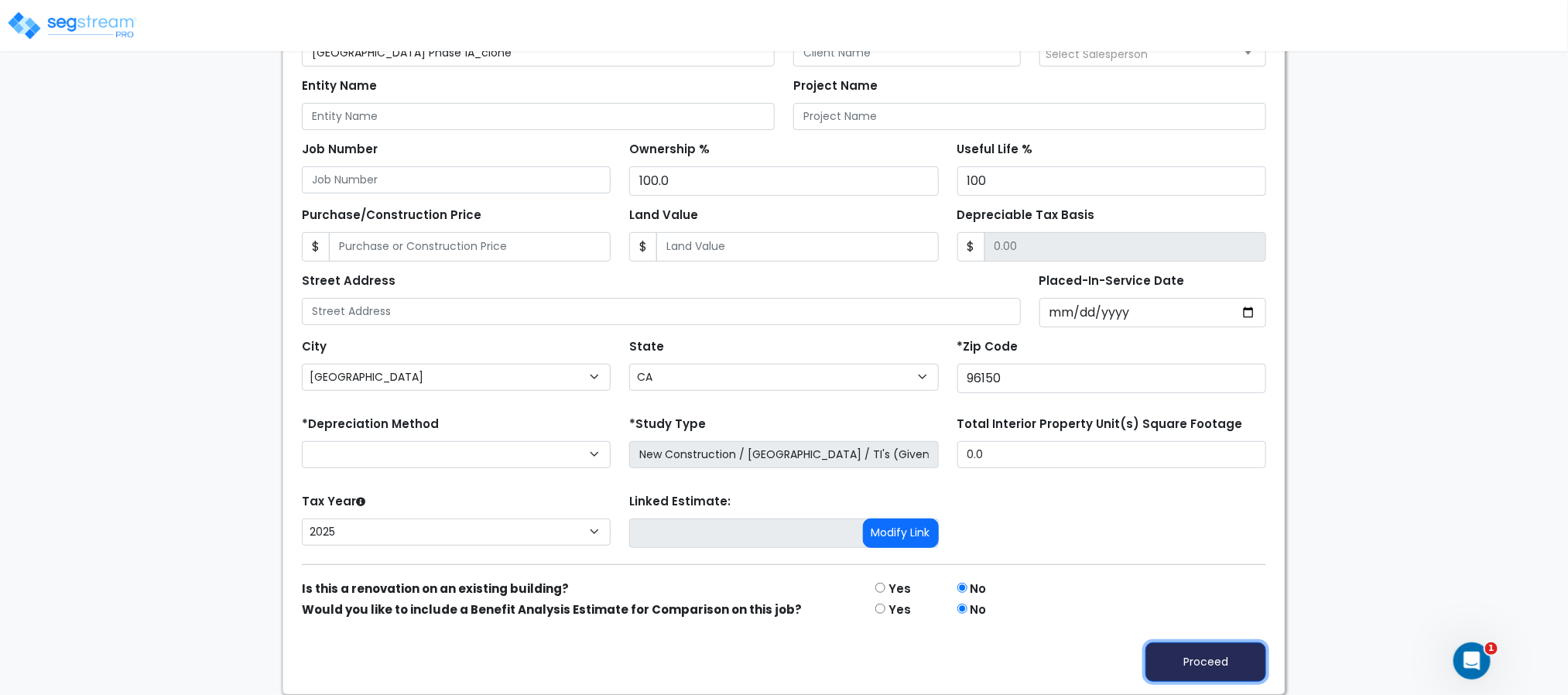
click at [1180, 644] on button "Proceed" at bounding box center [1206, 662] width 120 height 40
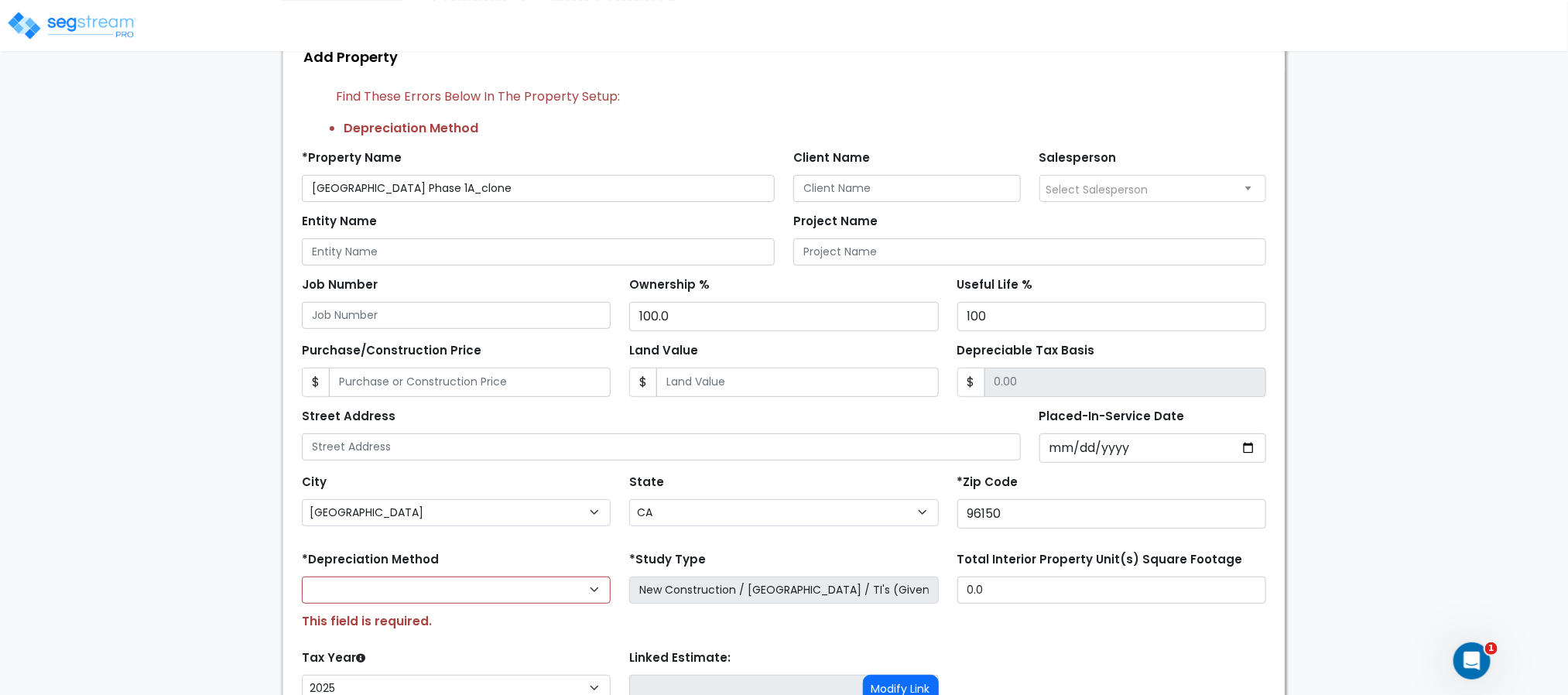
scroll to position [93, 0]
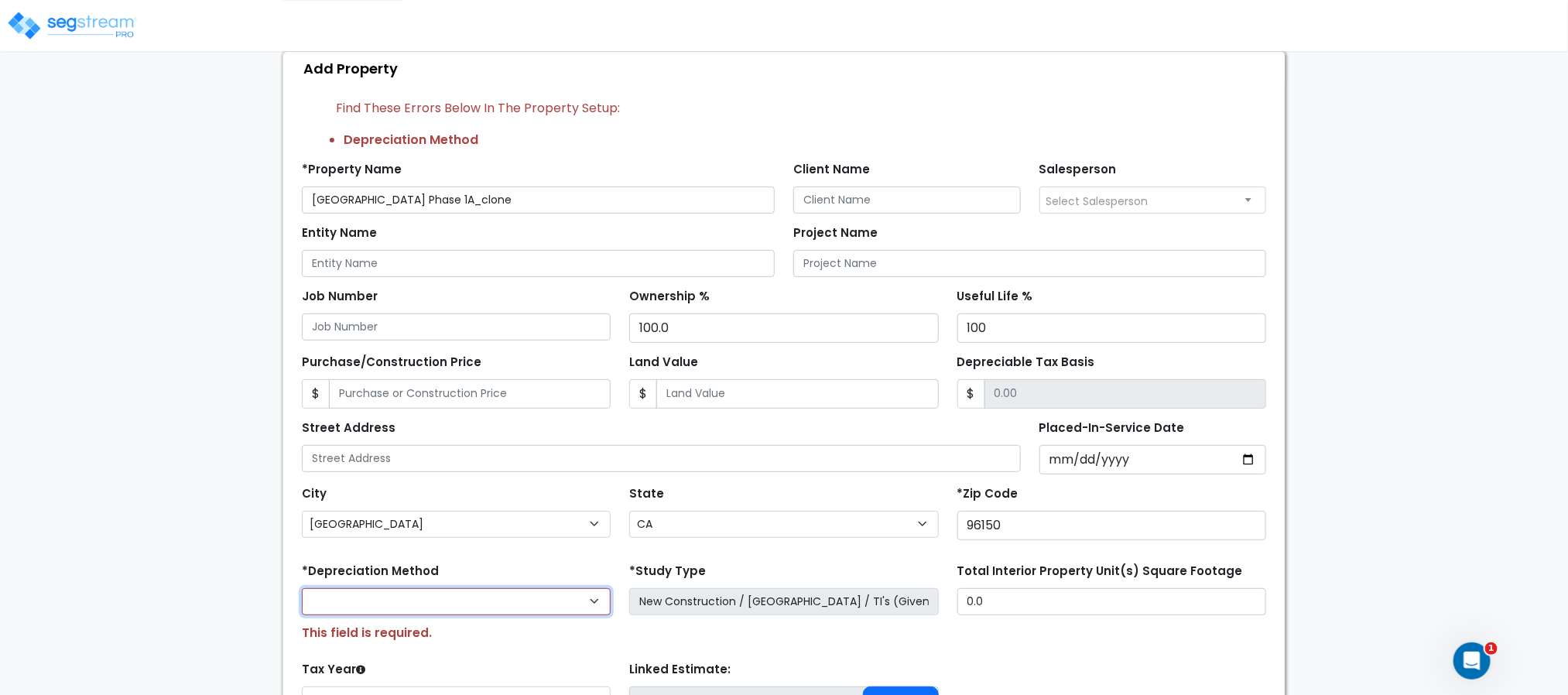
click at [570, 598] on select "Commercial MACRS (GDS) Residential Rental MACRS (GDS) Commercial MACRS (ADS) Co…" at bounding box center [456, 601] width 309 height 27
select select "CRM(_5"
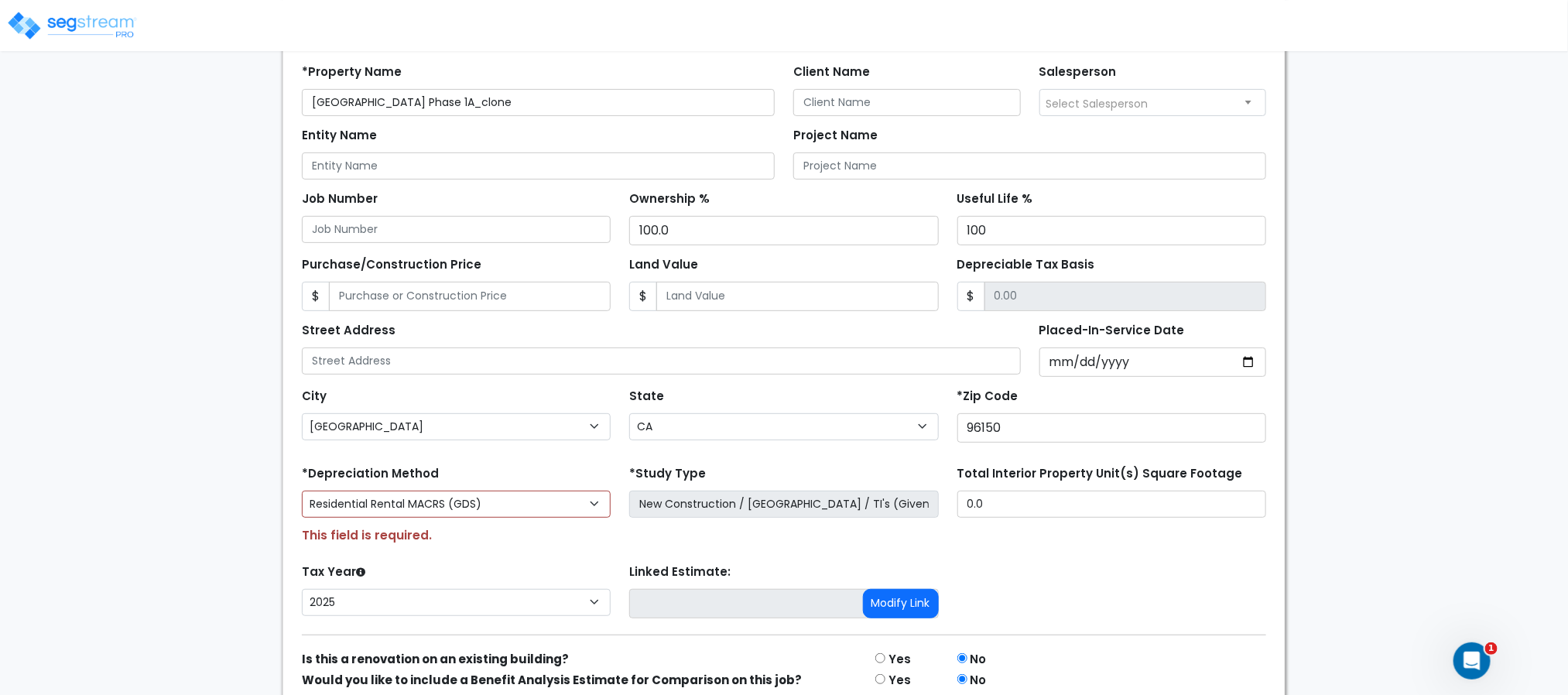
scroll to position [267, 0]
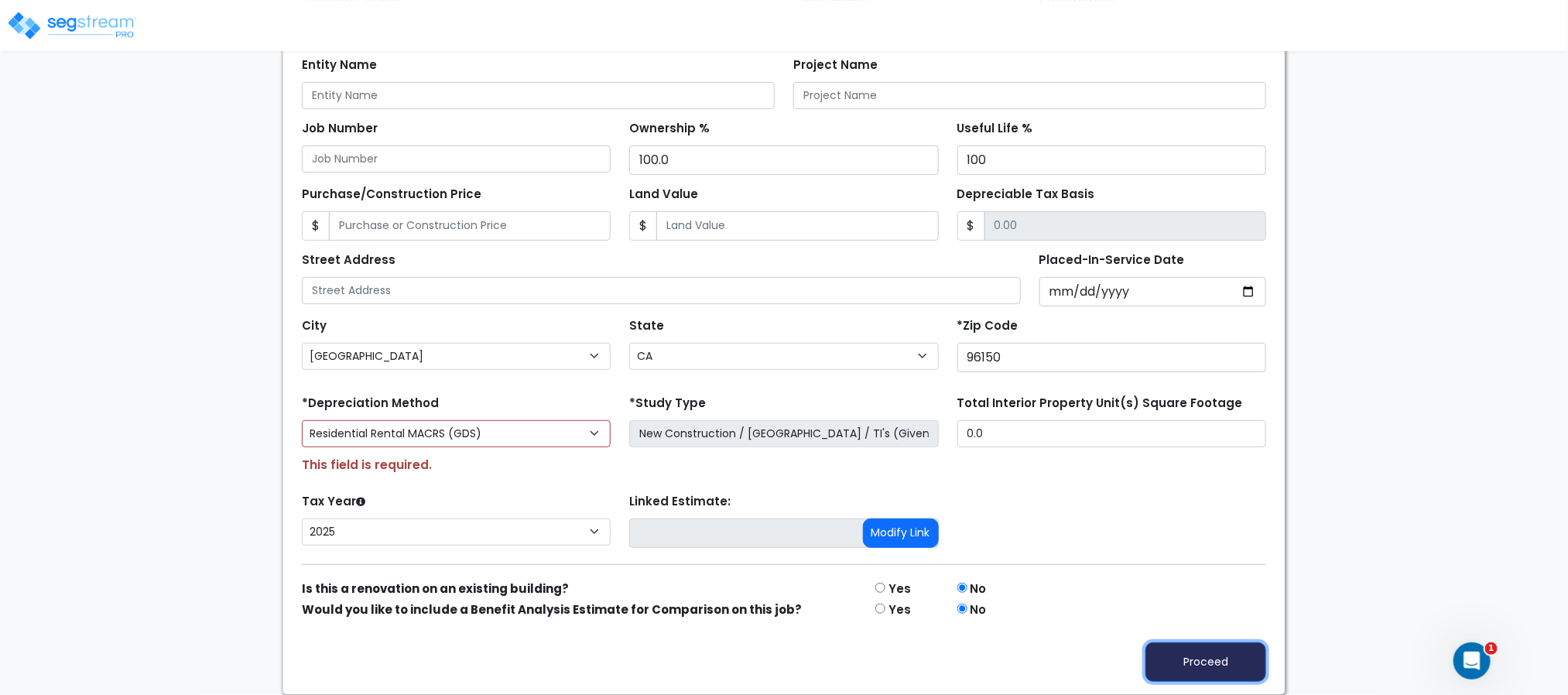
click at [1190, 653] on button "Proceed" at bounding box center [1206, 662] width 120 height 40
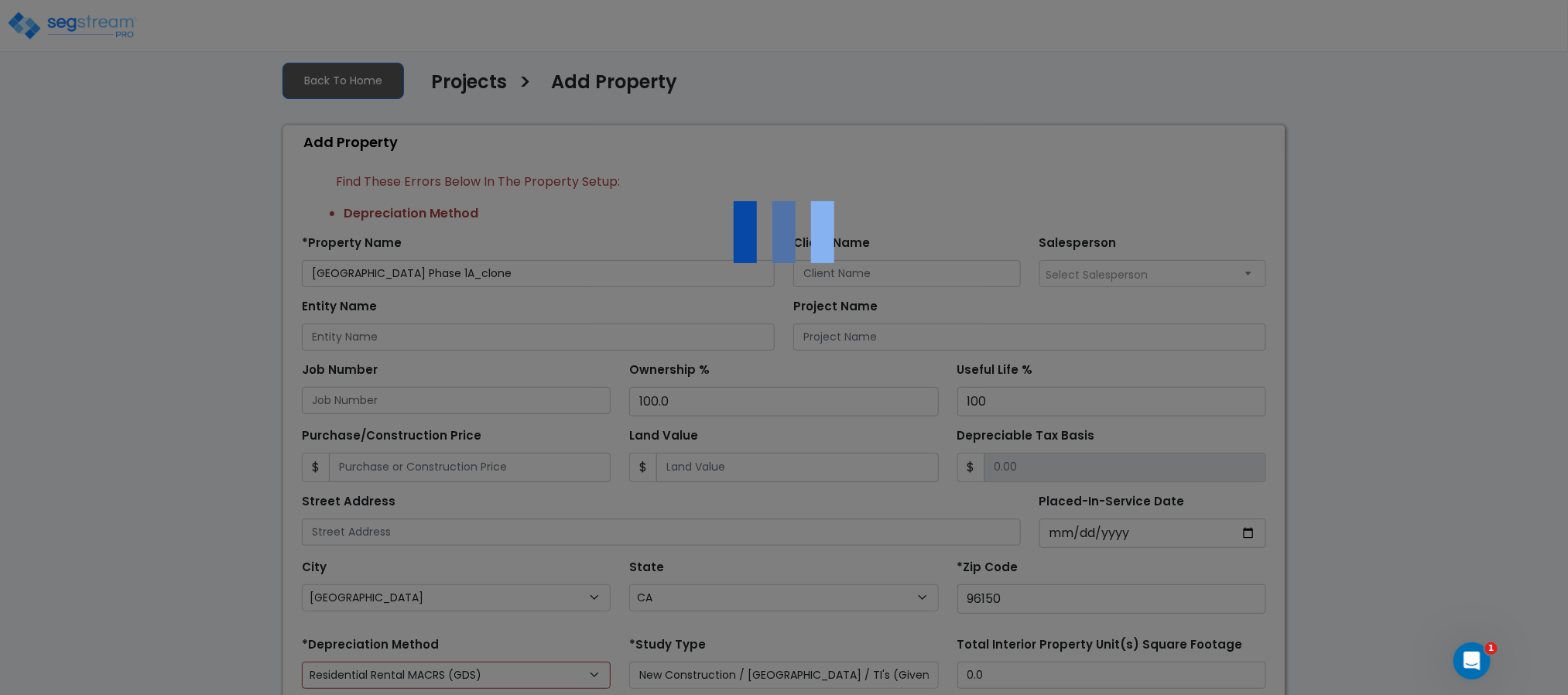
scroll to position [0, 0]
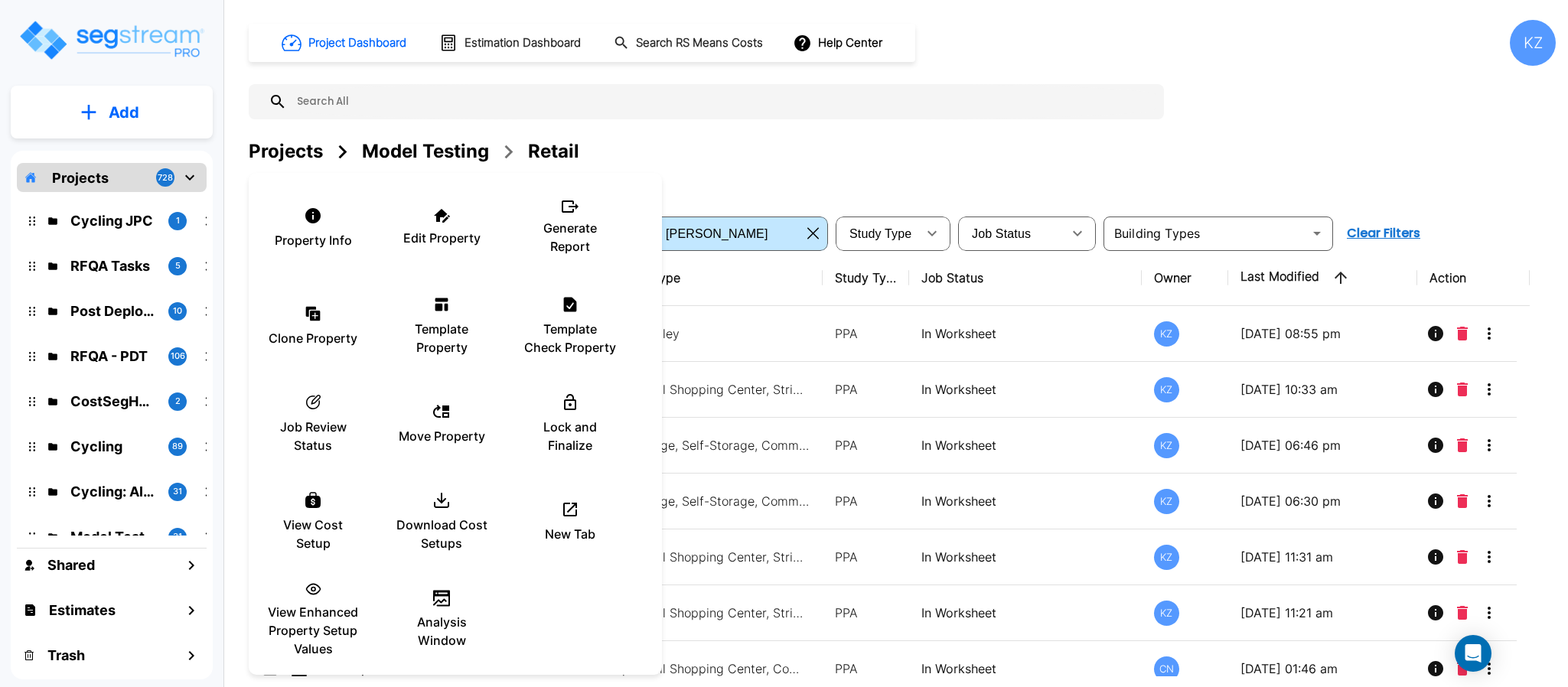
click at [315, 326] on div "Clone Property" at bounding box center [313, 326] width 92 height 76
click at [717, 171] on div at bounding box center [784, 344] width 1568 height 687
click at [716, 171] on div at bounding box center [784, 344] width 1568 height 687
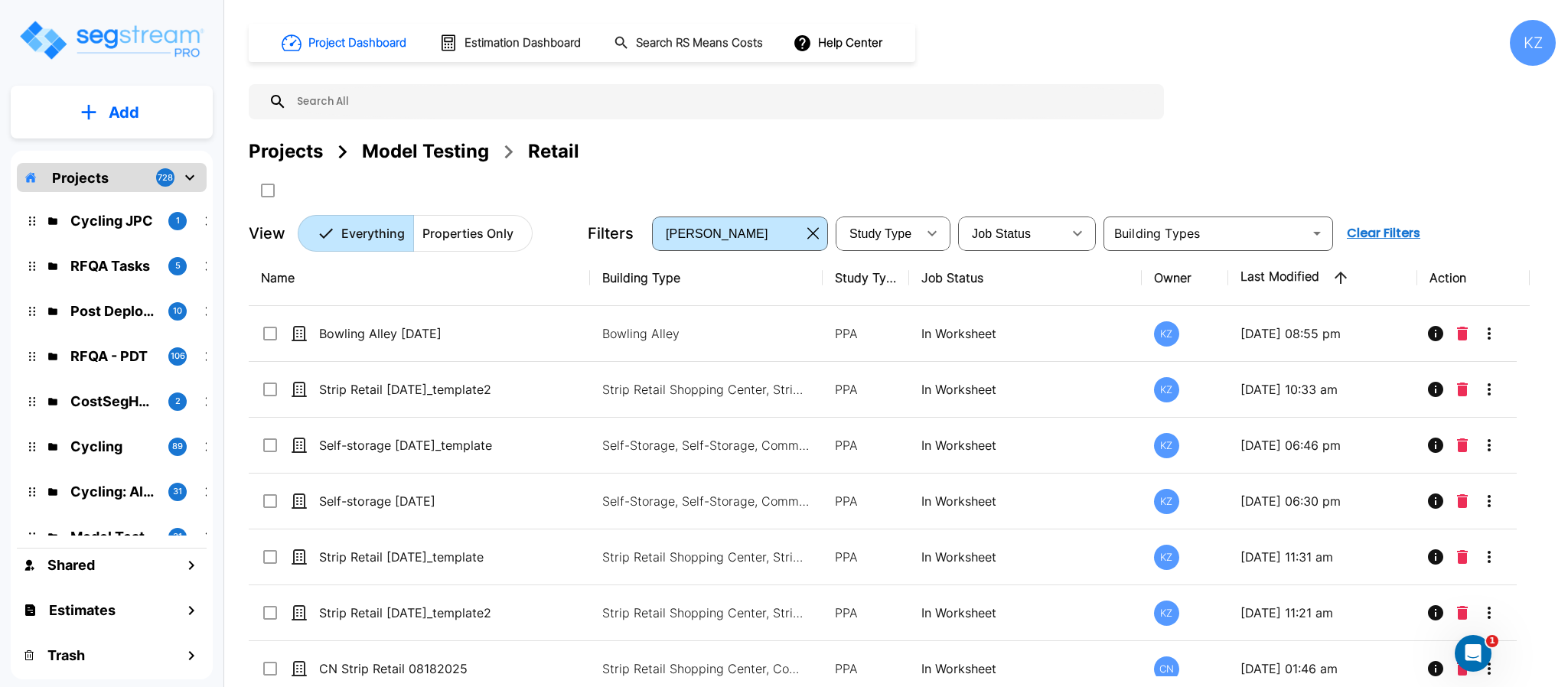
click at [141, 110] on button "Add" at bounding box center [112, 112] width 202 height 45
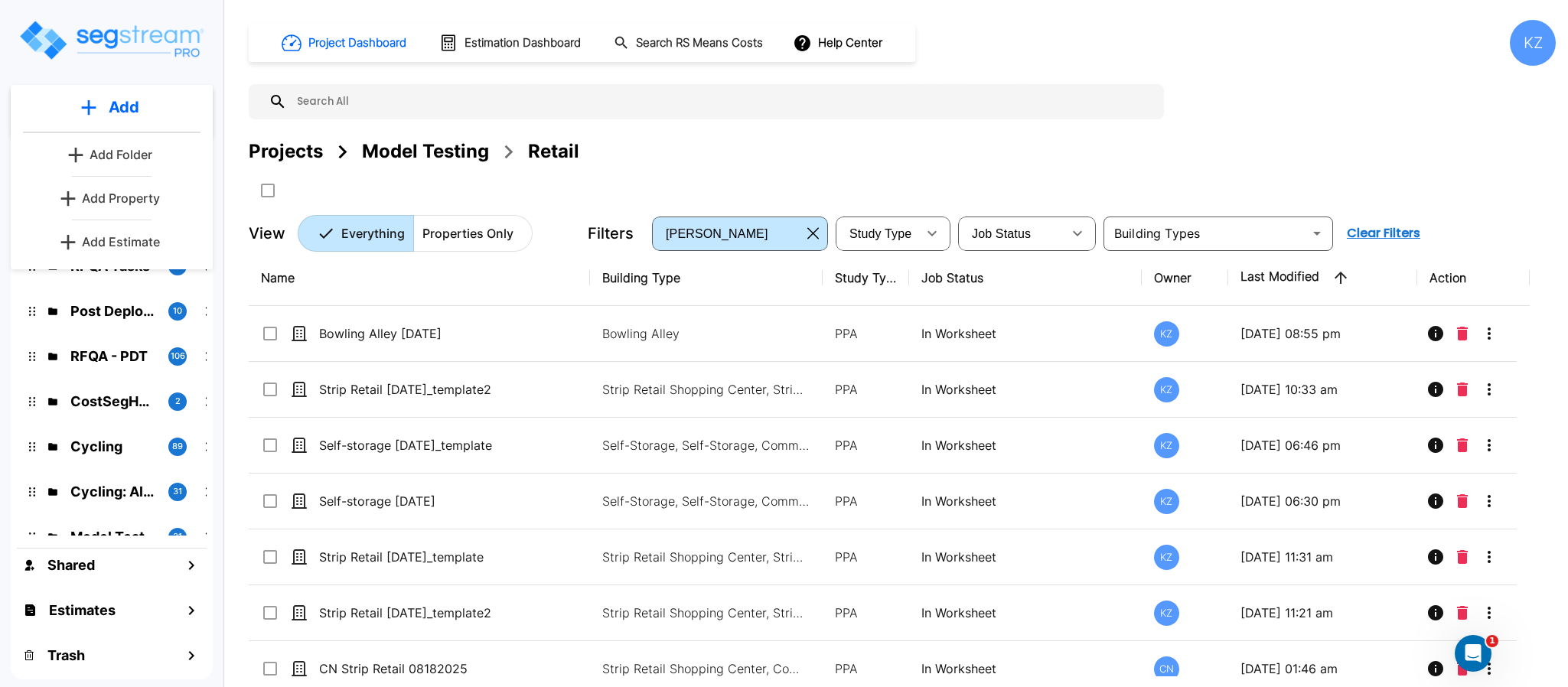
click at [120, 197] on p "Add Property" at bounding box center [121, 198] width 78 height 18
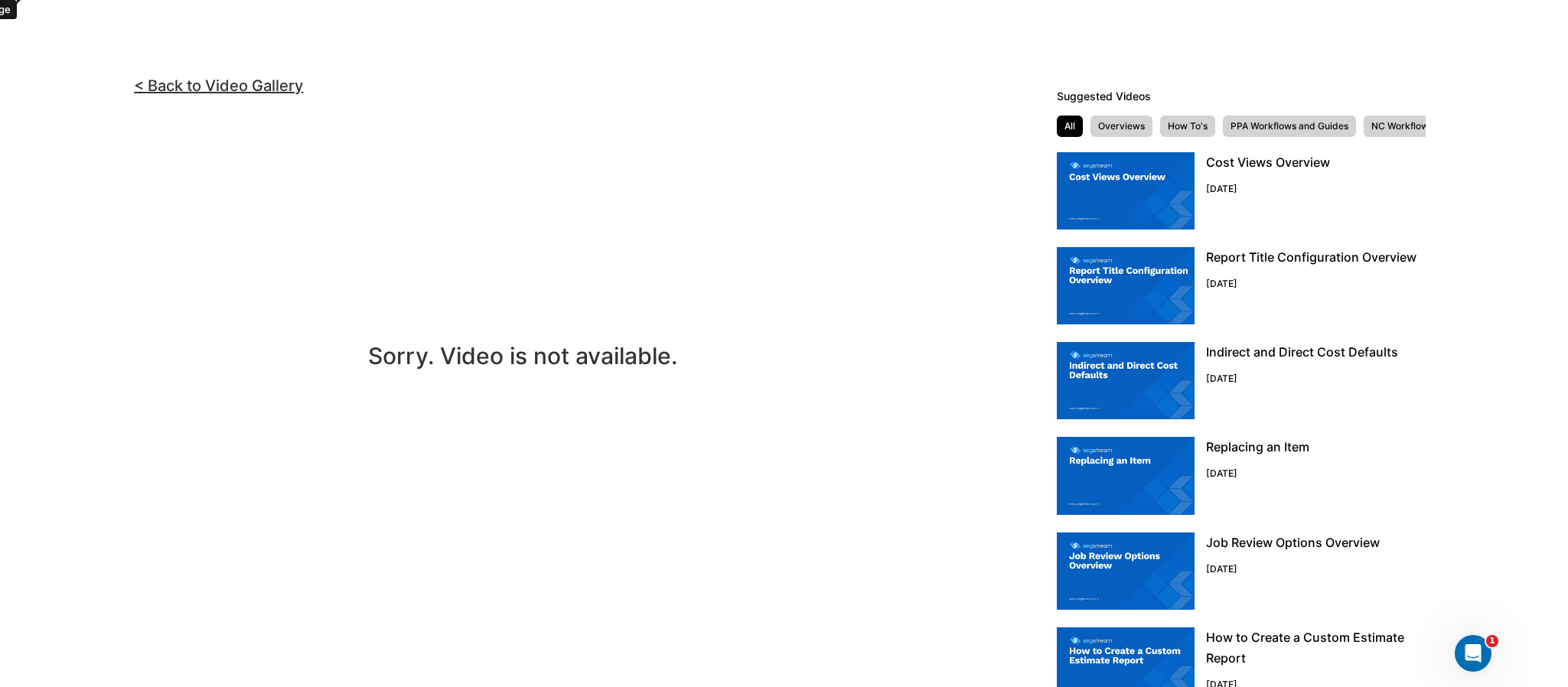
click at [115, 230] on div "Sorry. Video is not available." at bounding box center [523, 353] width 1023 height 481
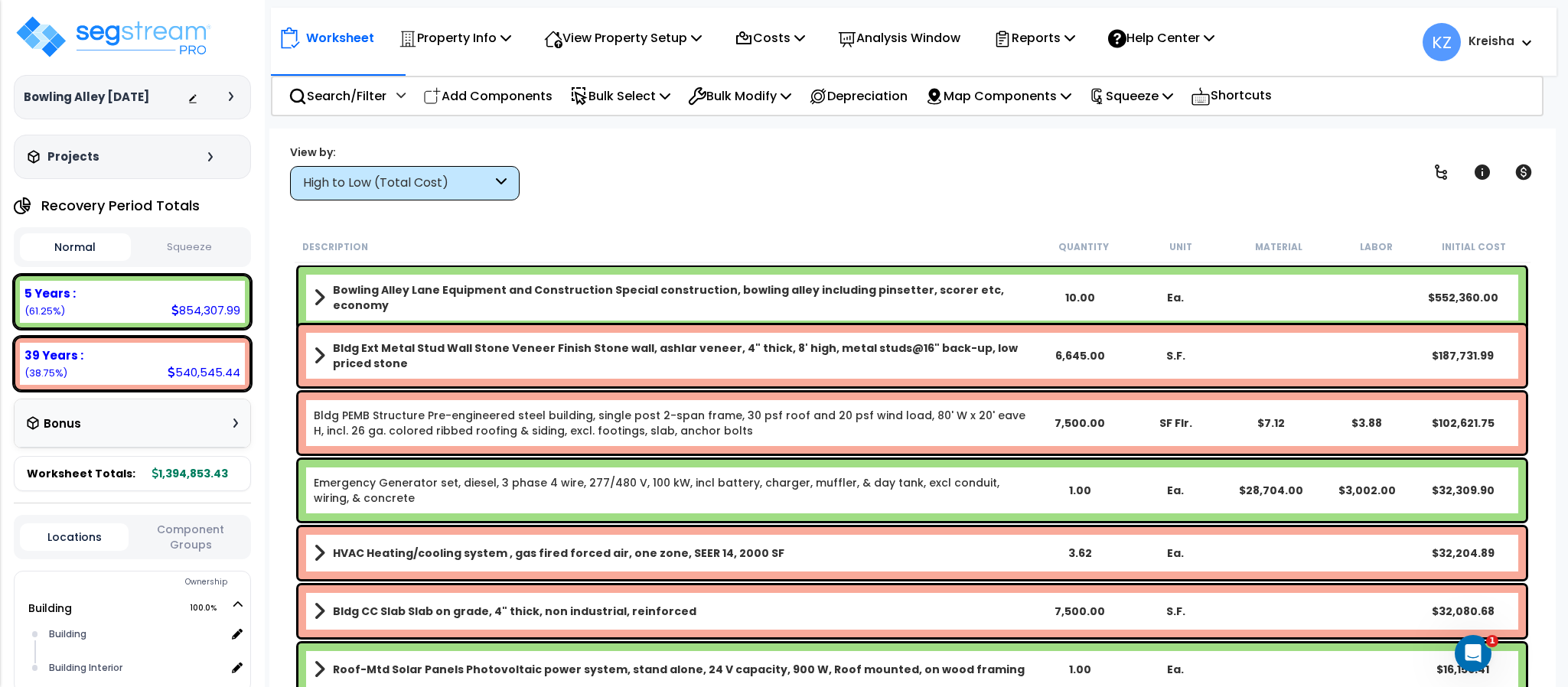
click at [513, 191] on div "High to Low (Total Cost)" at bounding box center [404, 184] width 230 height 35
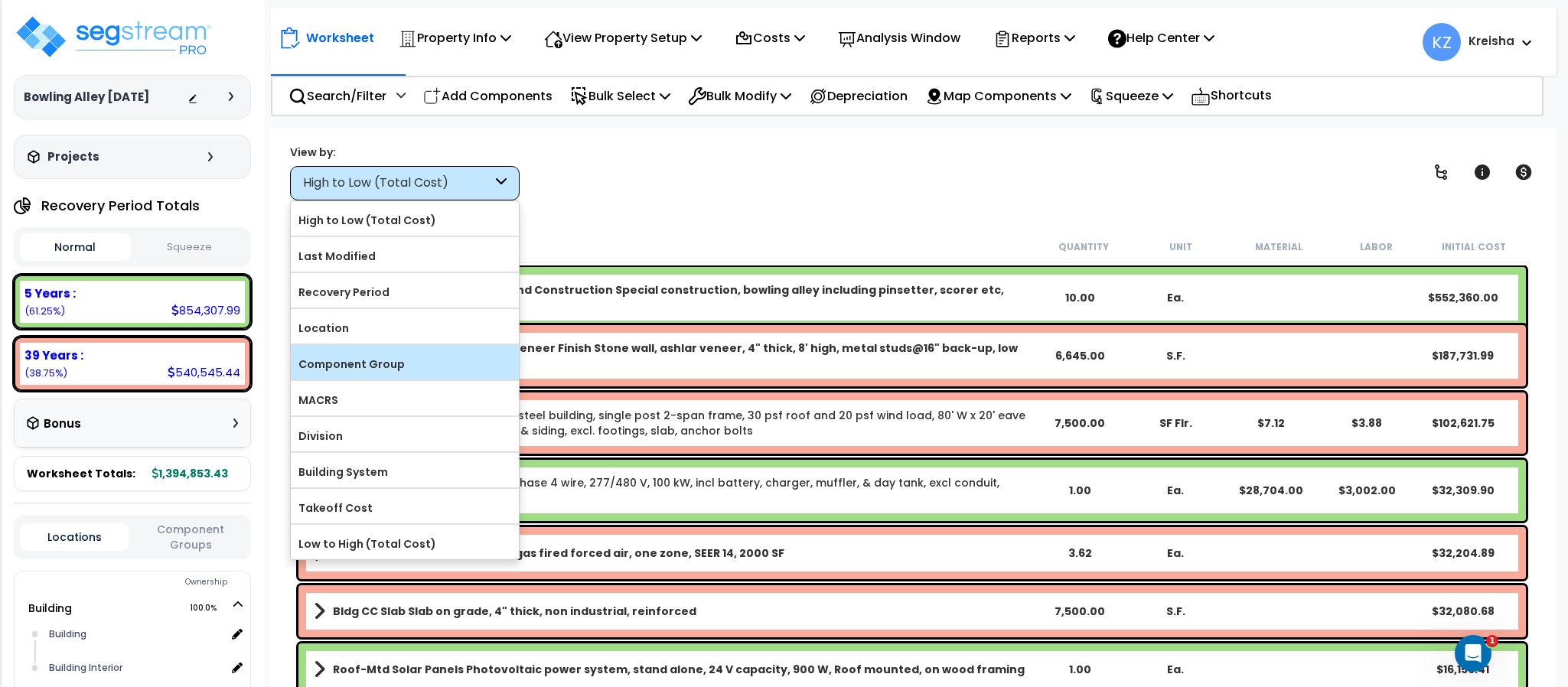
click at [375, 370] on label "Component Group" at bounding box center [404, 363] width 228 height 23
click at [0, 0] on input "Component Group" at bounding box center [0, 0] width 0 height 0
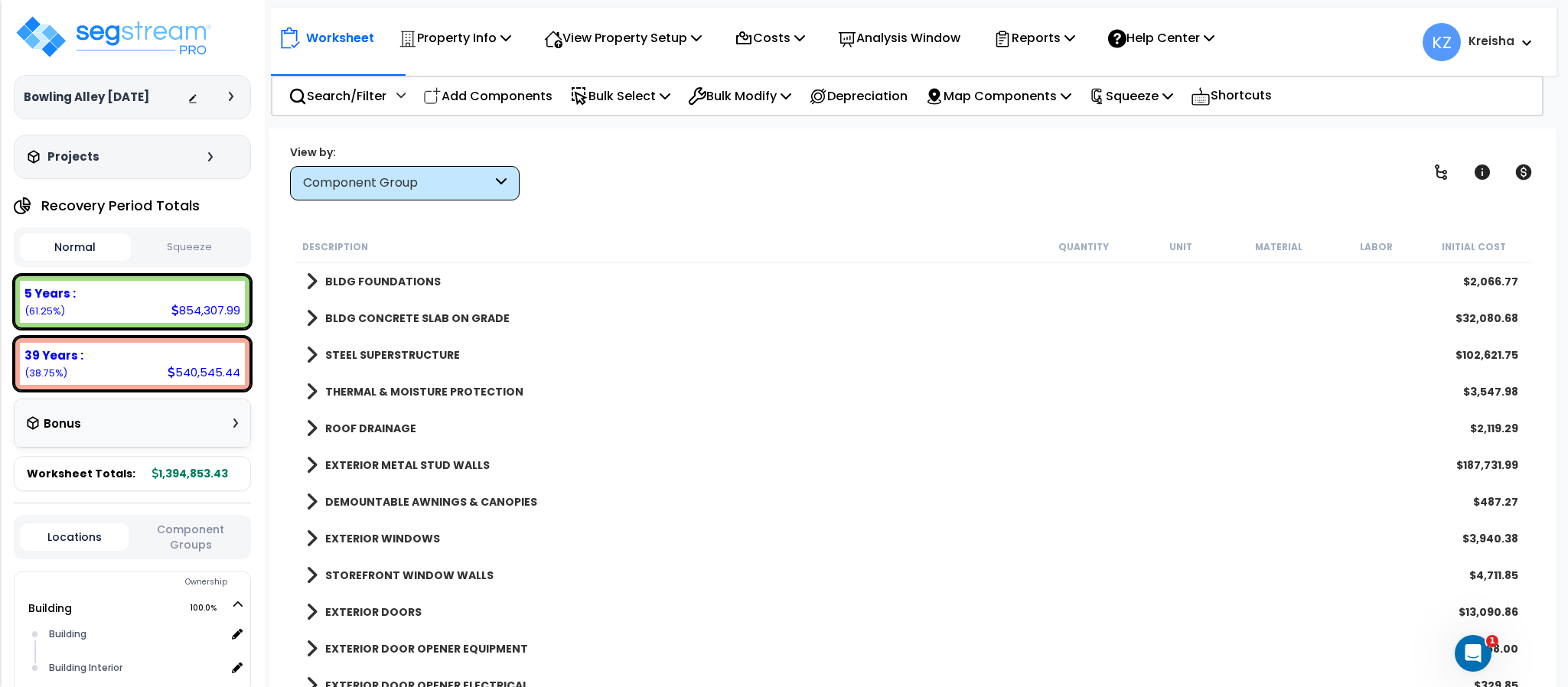
click at [704, 150] on div "View by: Component Group High to Low (Total Cost)" at bounding box center [912, 172] width 1255 height 56
click at [1446, 168] on icon at bounding box center [1441, 172] width 18 height 18
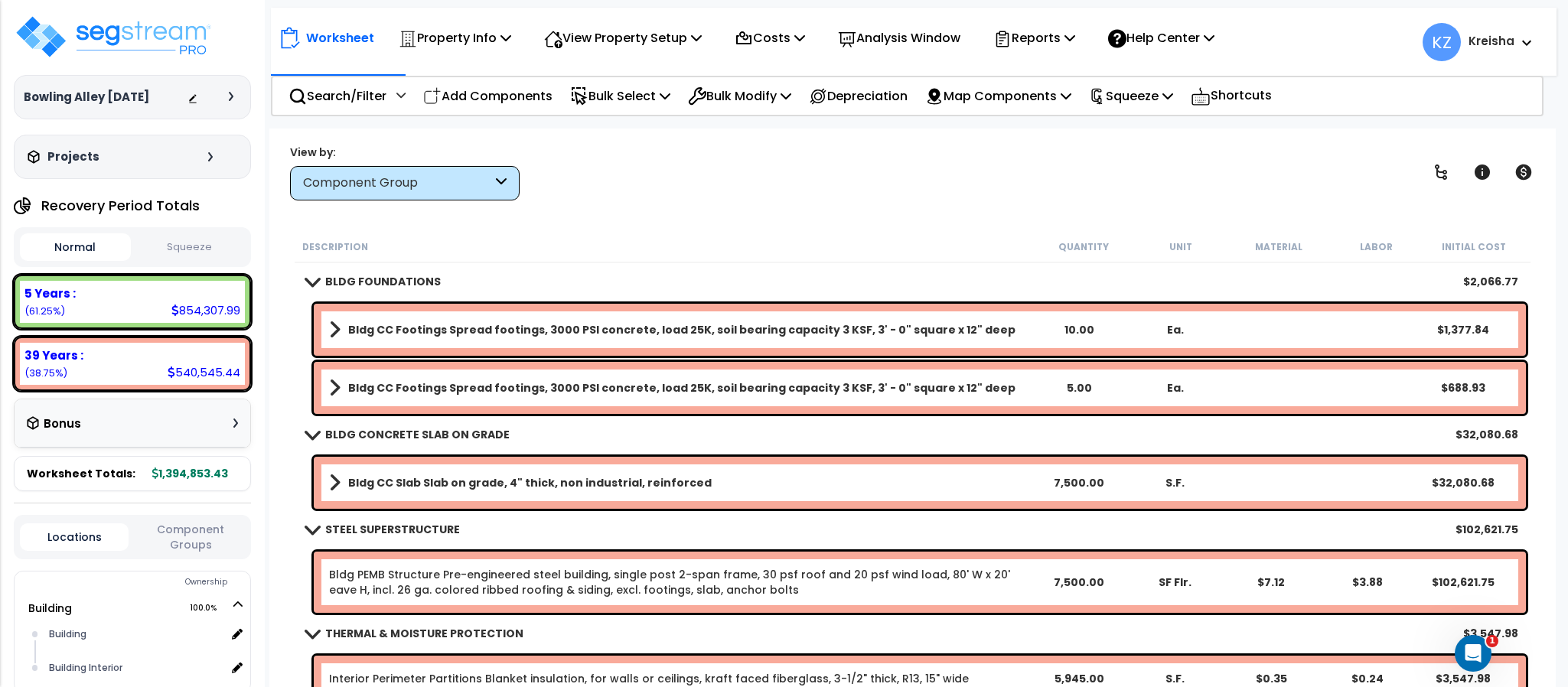
click at [1134, 159] on div "View by: Component Group High to Low (Total Cost)" at bounding box center [912, 172] width 1255 height 56
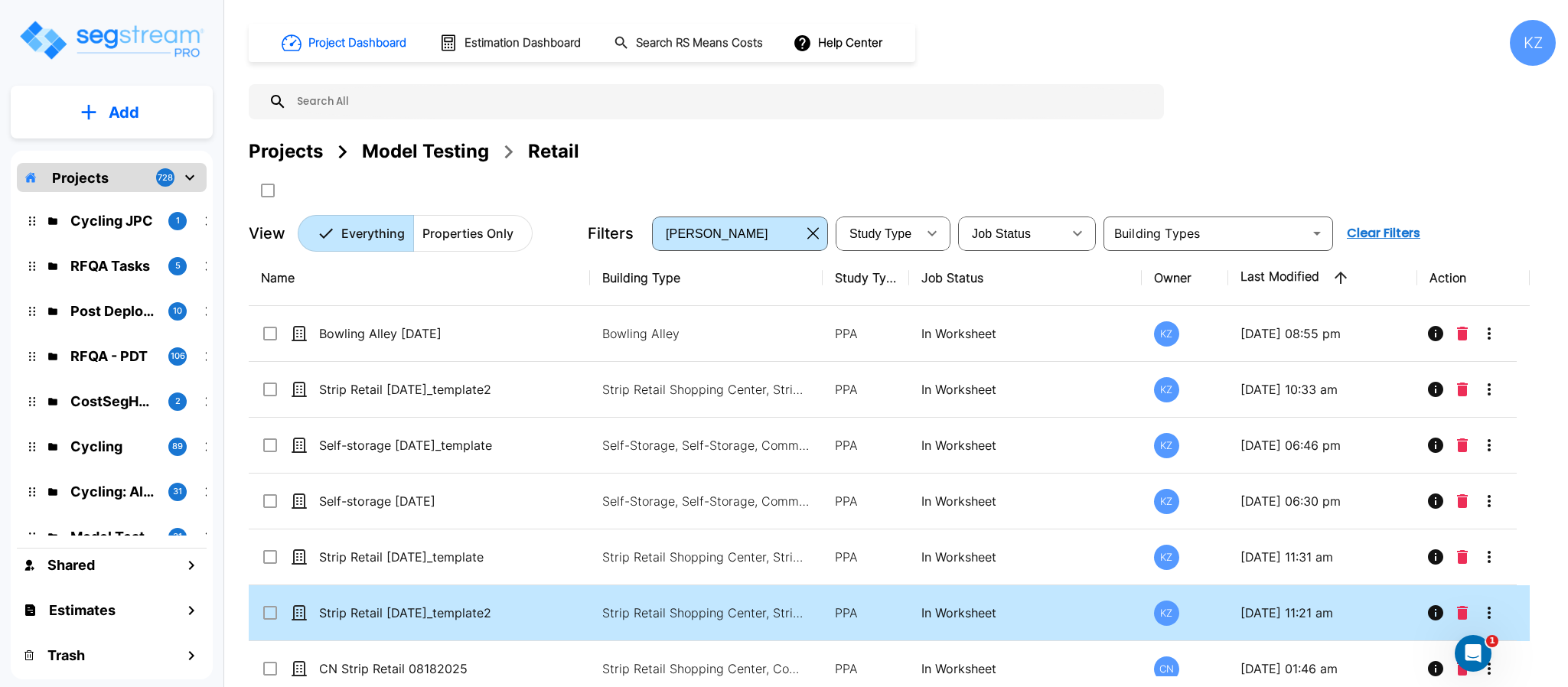
scroll to position [16, 0]
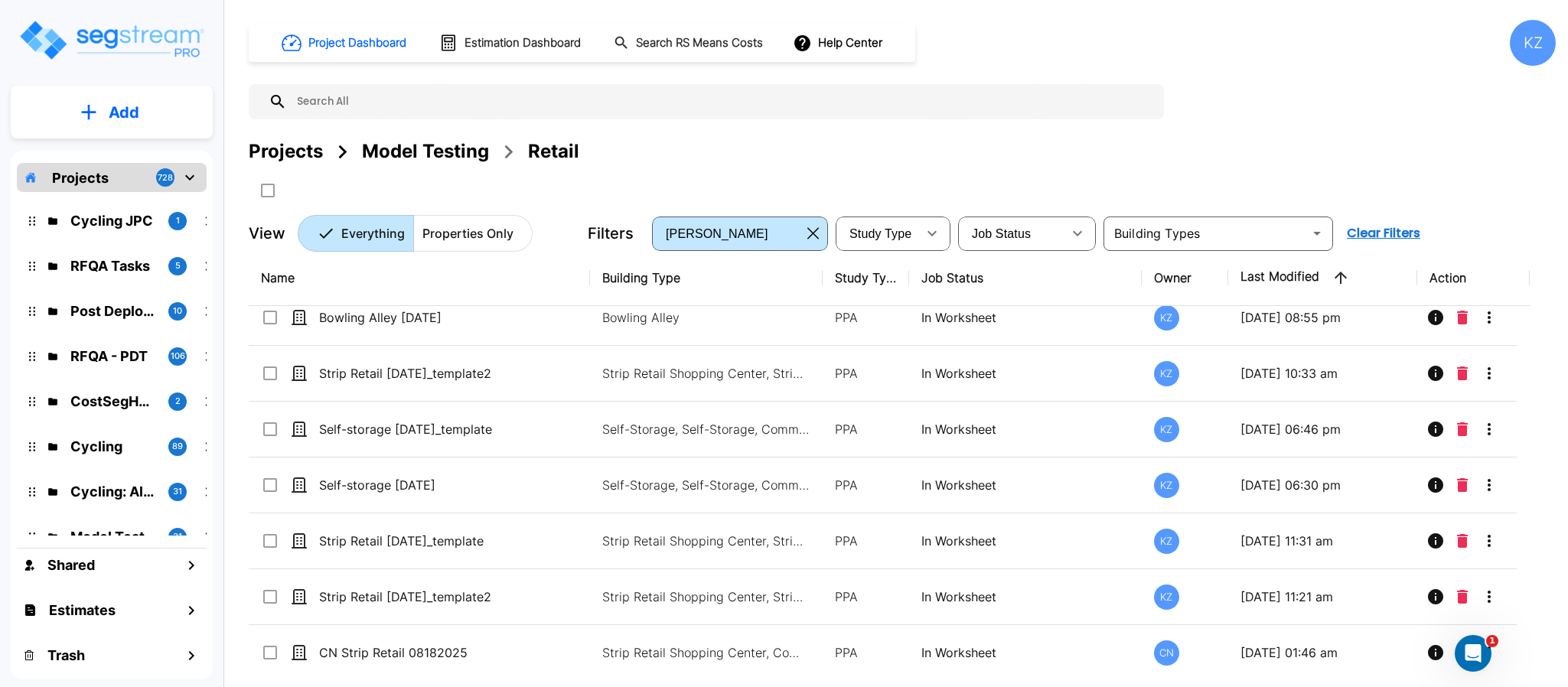
click at [132, 99] on button "Add" at bounding box center [112, 112] width 202 height 45
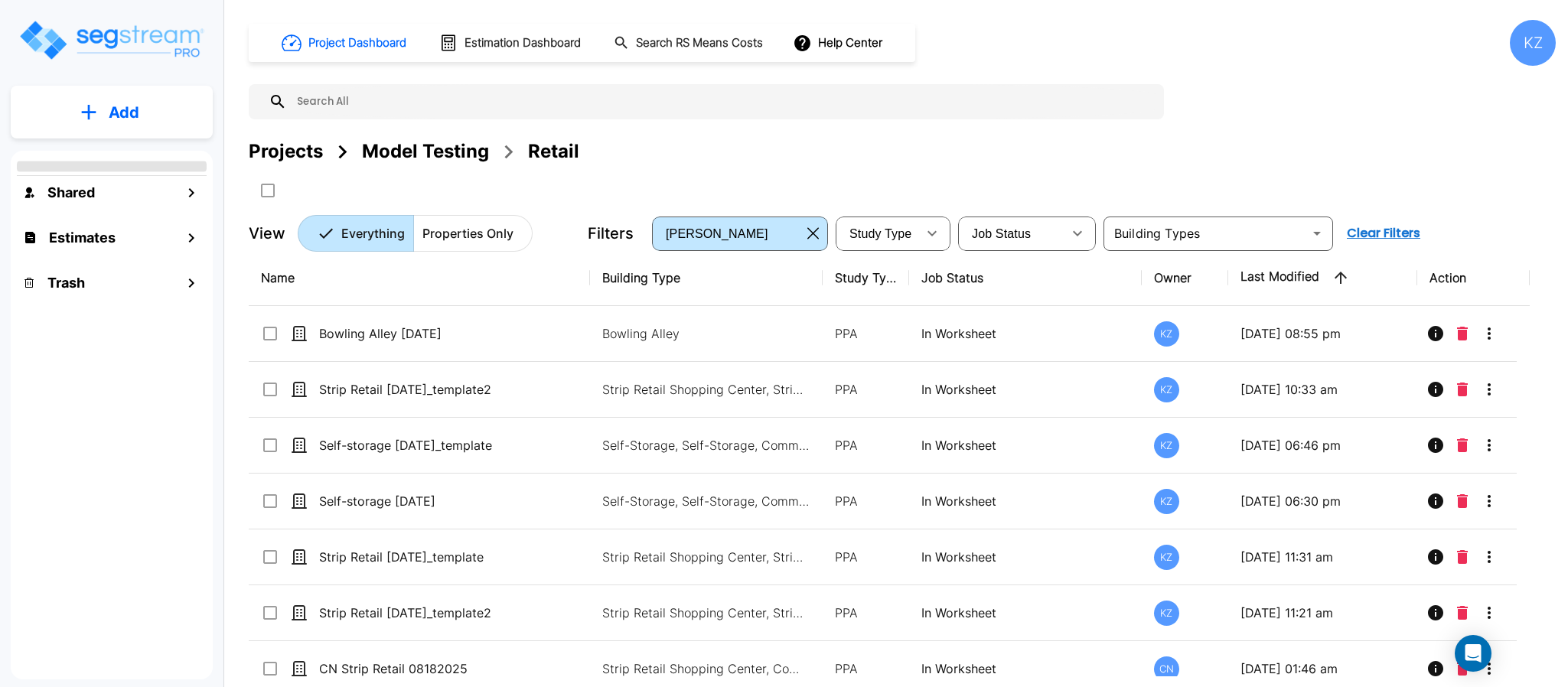
click at [111, 129] on button "Add" at bounding box center [112, 112] width 202 height 45
click at [133, 123] on p "Add" at bounding box center [125, 112] width 31 height 23
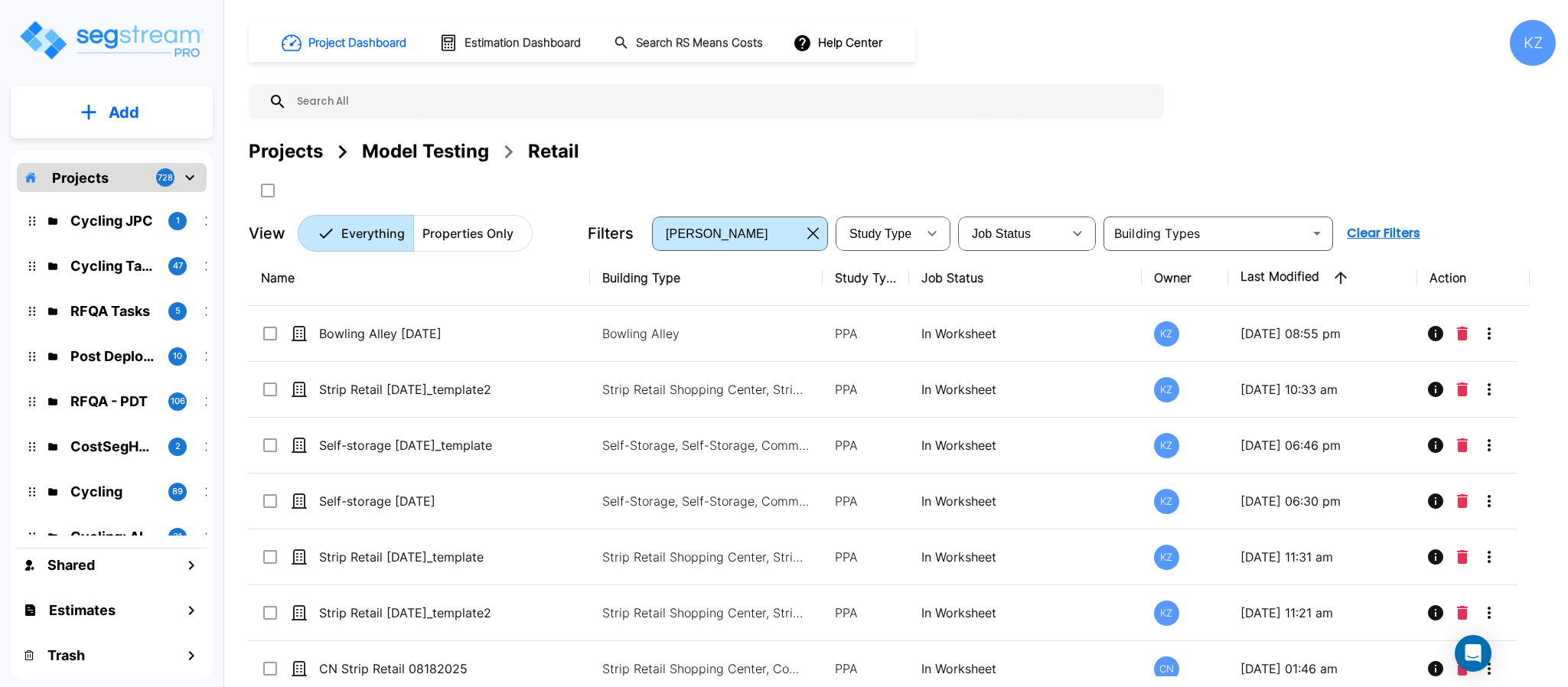
drag, startPoint x: 153, startPoint y: 114, endPoint x: 570, endPoint y: 5, distance: 431.0
click at [154, 113] on button "Add" at bounding box center [112, 112] width 202 height 45
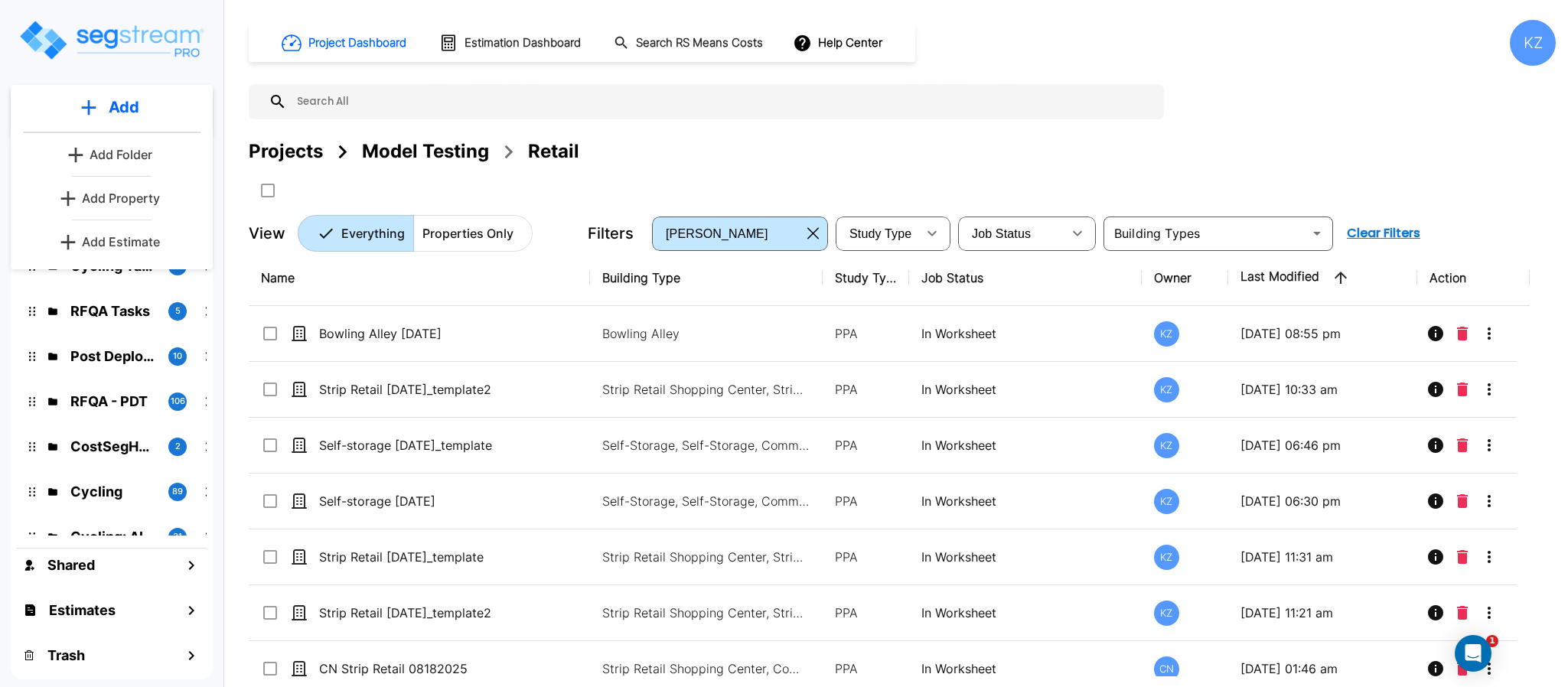
drag, startPoint x: 125, startPoint y: 198, endPoint x: 604, endPoint y: 1, distance: 517.9
click at [125, 198] on p "Add Property" at bounding box center [121, 198] width 78 height 18
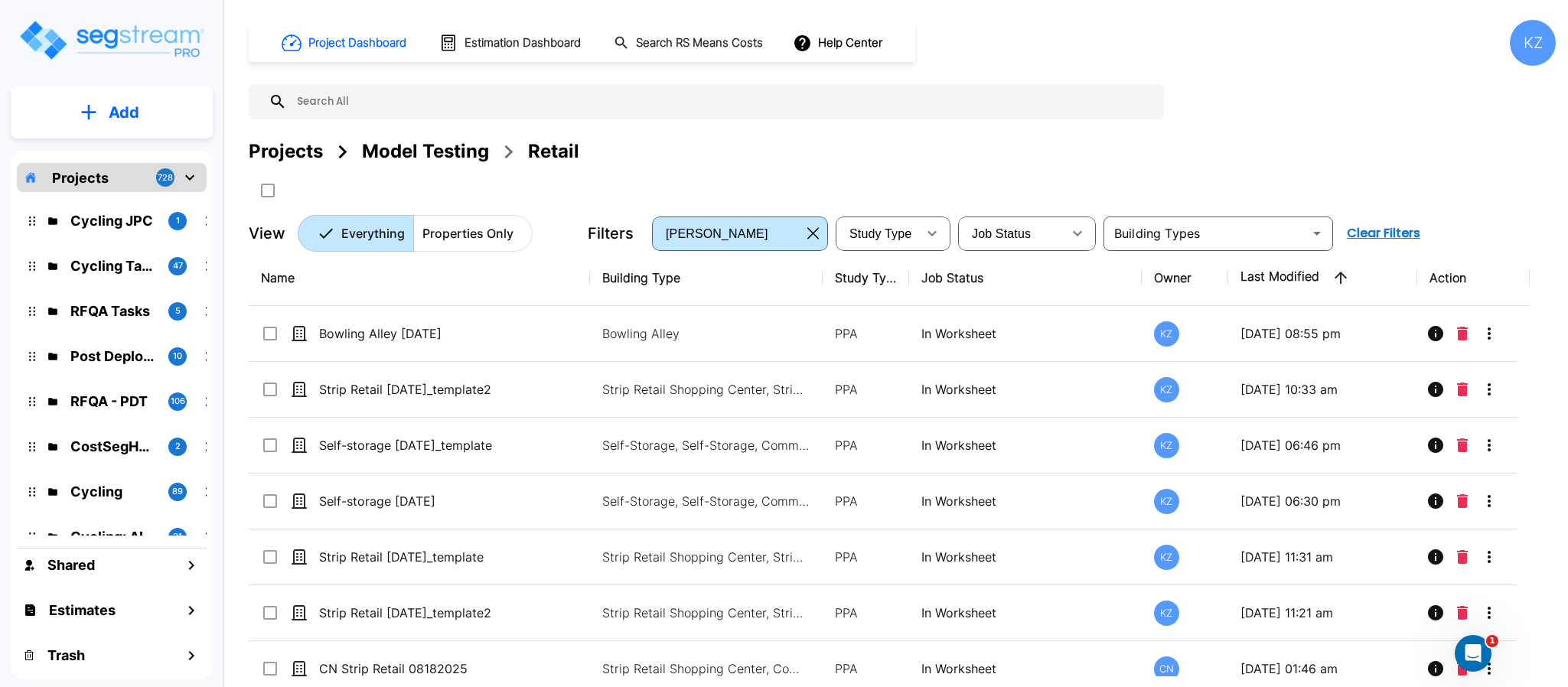
drag, startPoint x: 651, startPoint y: 165, endPoint x: 285, endPoint y: 144, distance: 366.6
click at [651, 166] on div "Projects Model Testing Retail" at bounding box center [903, 171] width 1307 height 65
click at [114, 122] on p "Add" at bounding box center [125, 112] width 31 height 23
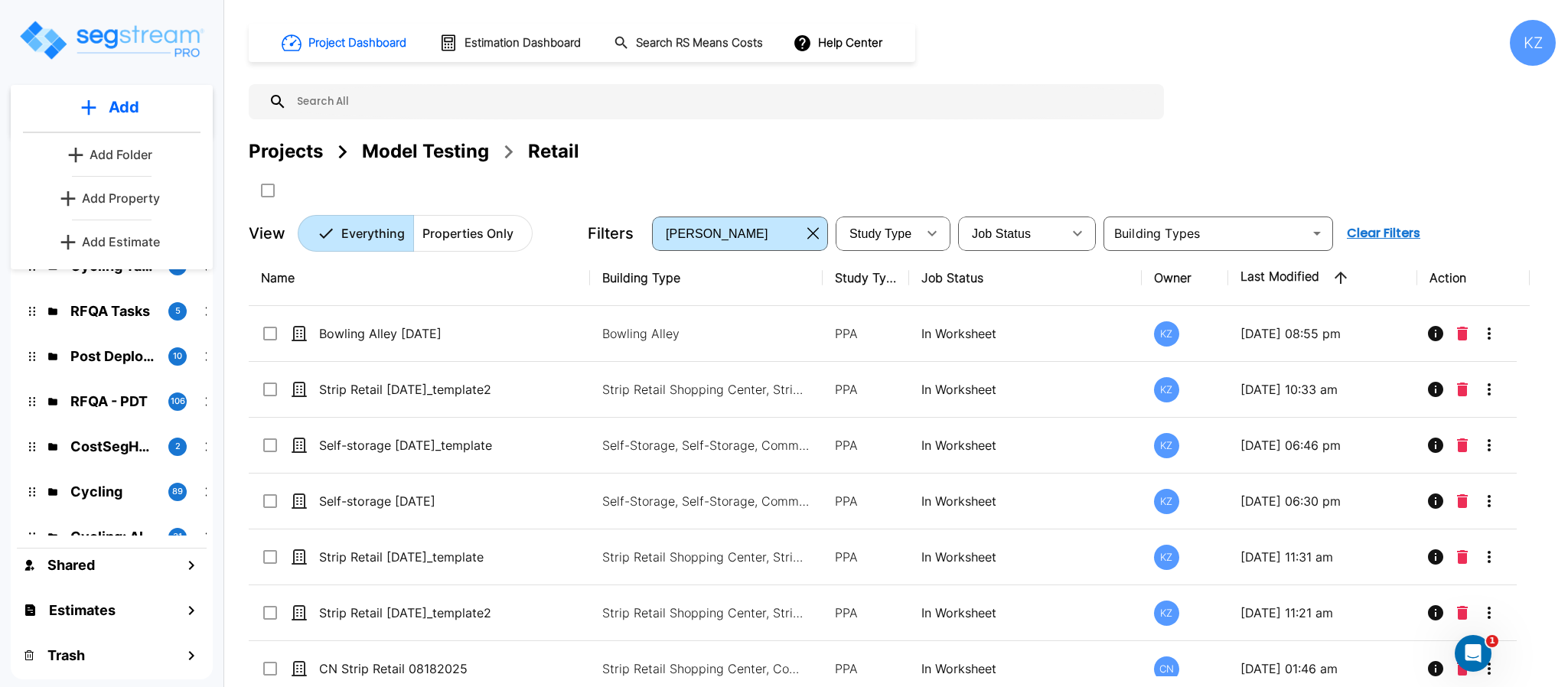
click at [122, 197] on p "Add Property" at bounding box center [121, 198] width 78 height 18
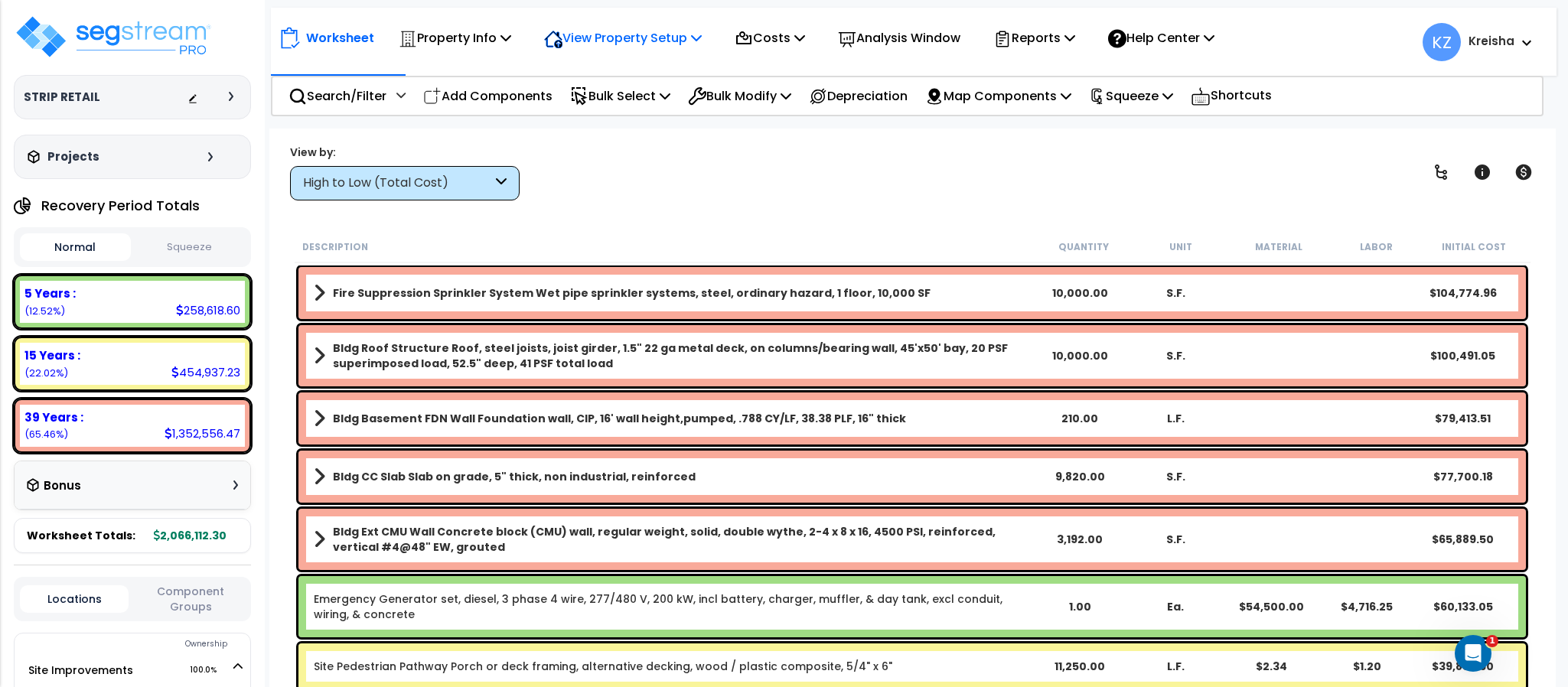
click at [563, 42] on icon at bounding box center [557, 44] width 8 height 8
click at [581, 118] on link "View Questionnaire" at bounding box center [612, 105] width 152 height 31
click at [471, 170] on div "High to Low (Total Cost)" at bounding box center [404, 184] width 230 height 35
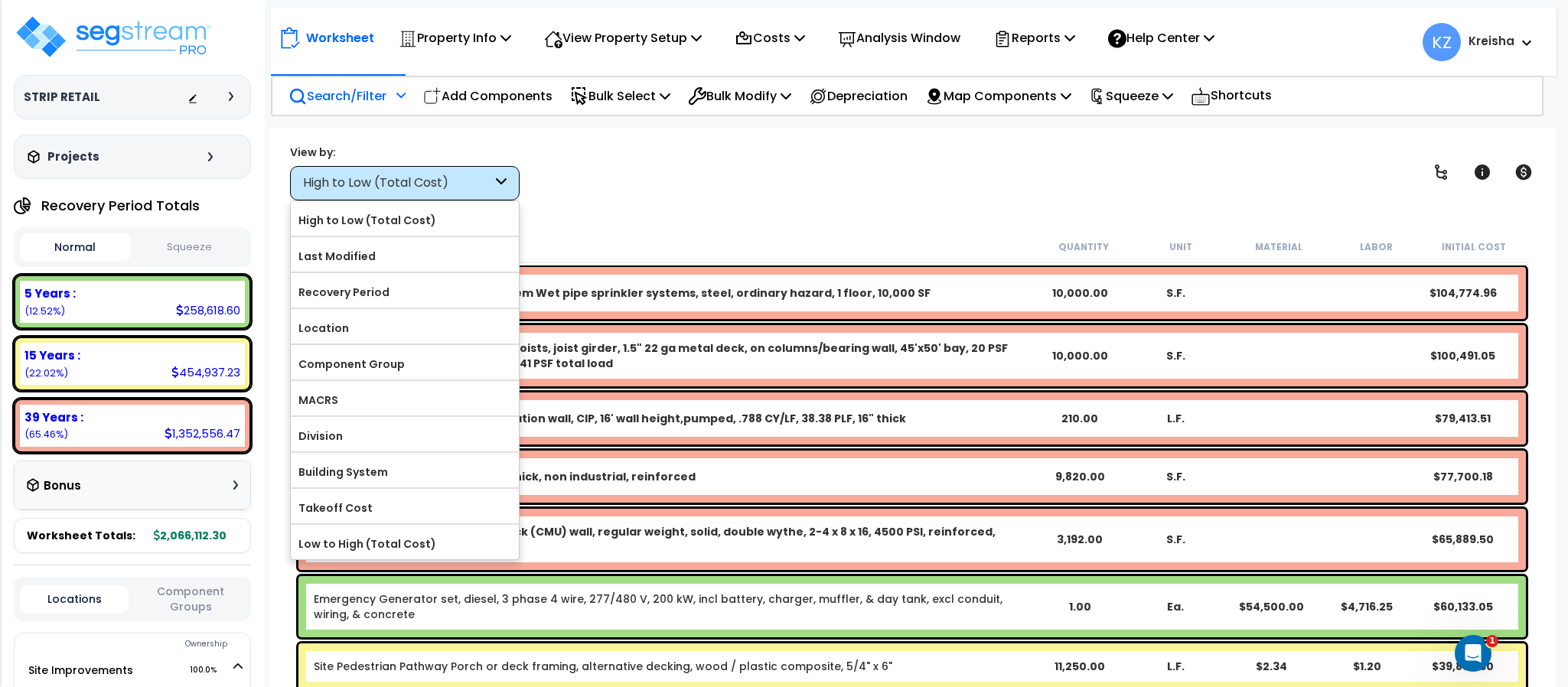
click at [361, 89] on p "Search/Filter" at bounding box center [337, 95] width 98 height 21
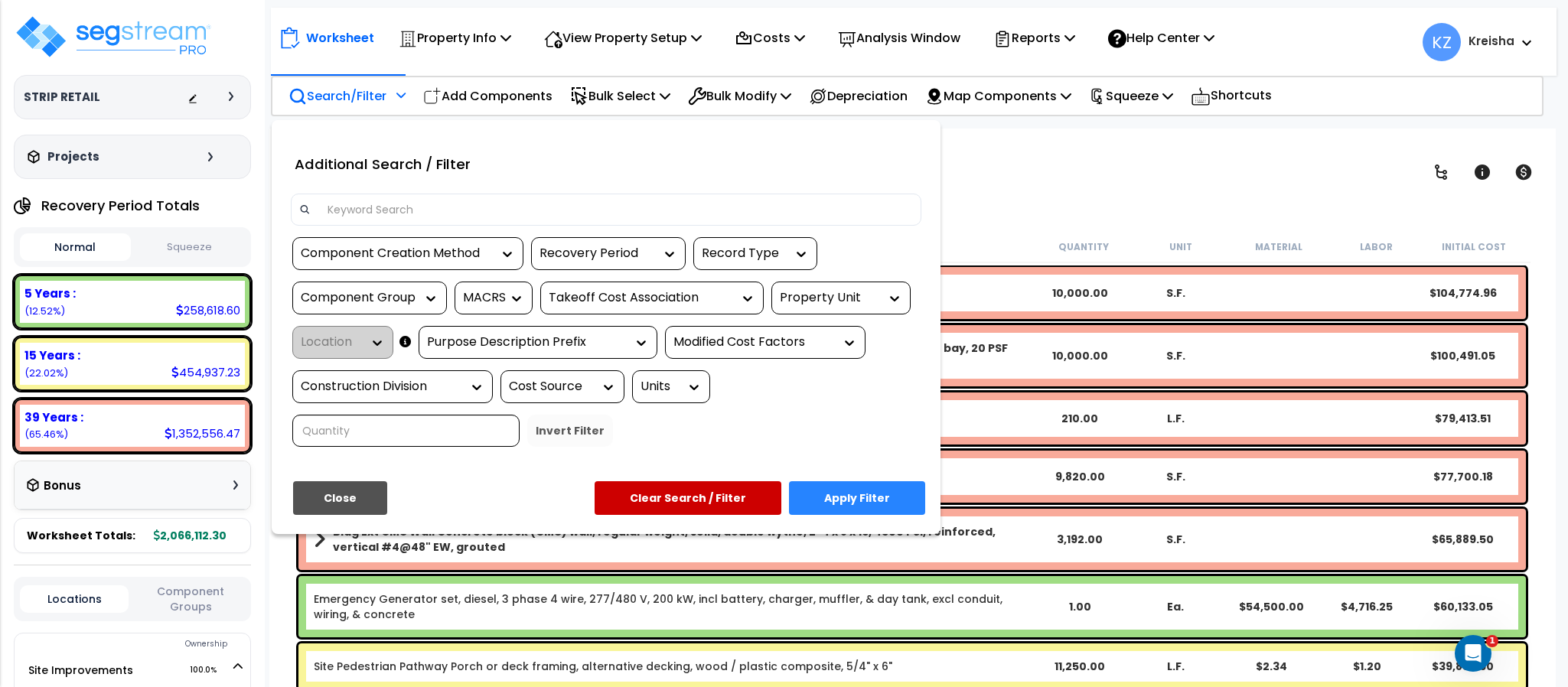
click at [904, 280] on div "Component Creation Method Recovery Period Record Type Component Group MACRS Tak…" at bounding box center [605, 347] width 654 height 221
click at [889, 293] on icon at bounding box center [894, 298] width 15 height 15
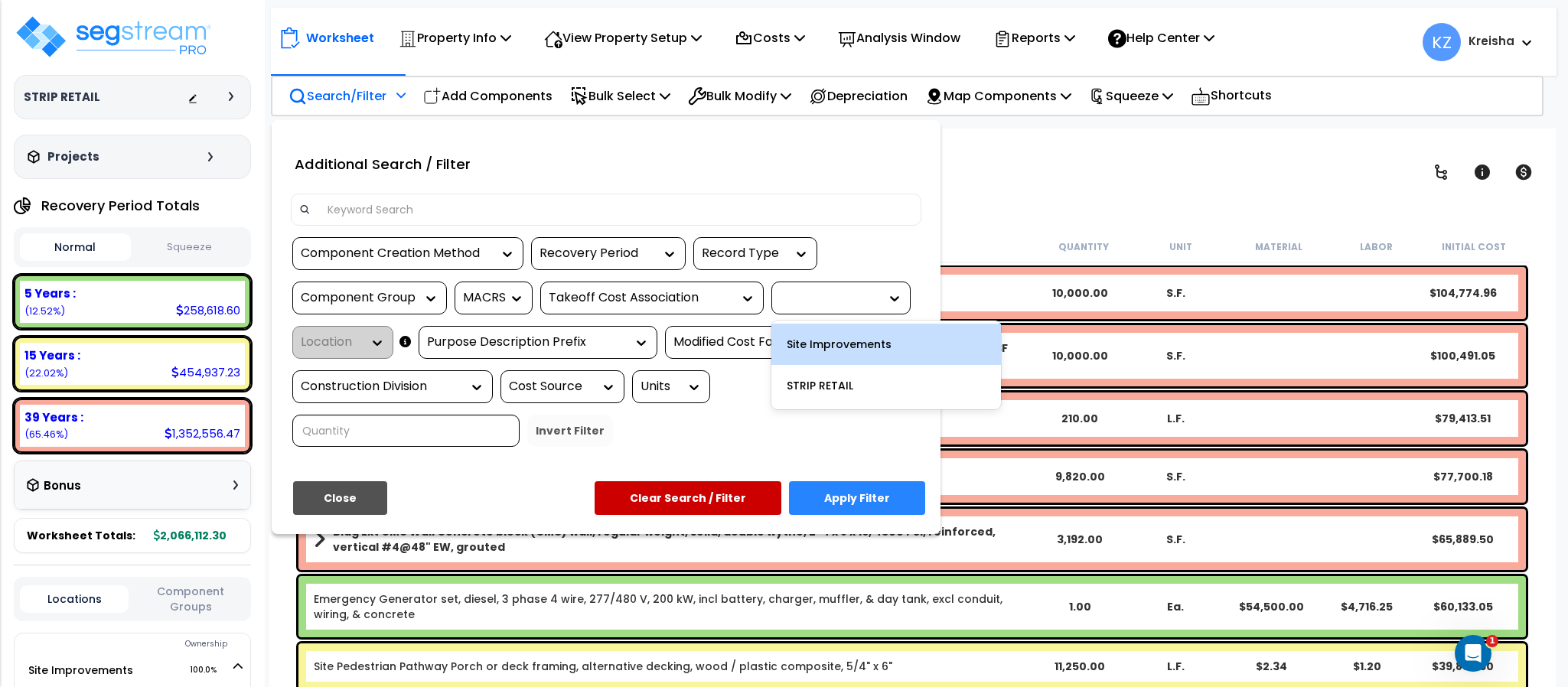
click at [829, 338] on div "Site Improvements" at bounding box center [886, 344] width 230 height 41
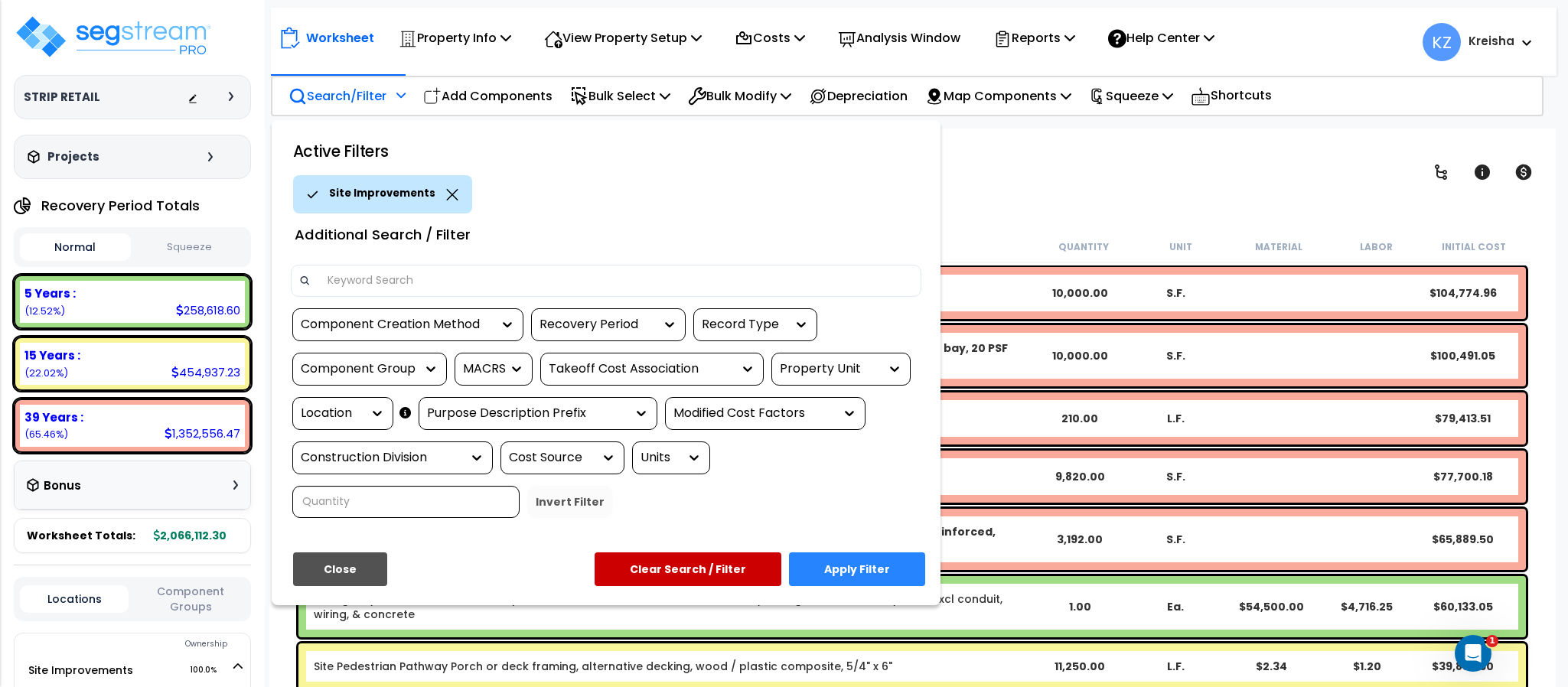
click at [840, 558] on button "Apply Filter" at bounding box center [857, 569] width 136 height 34
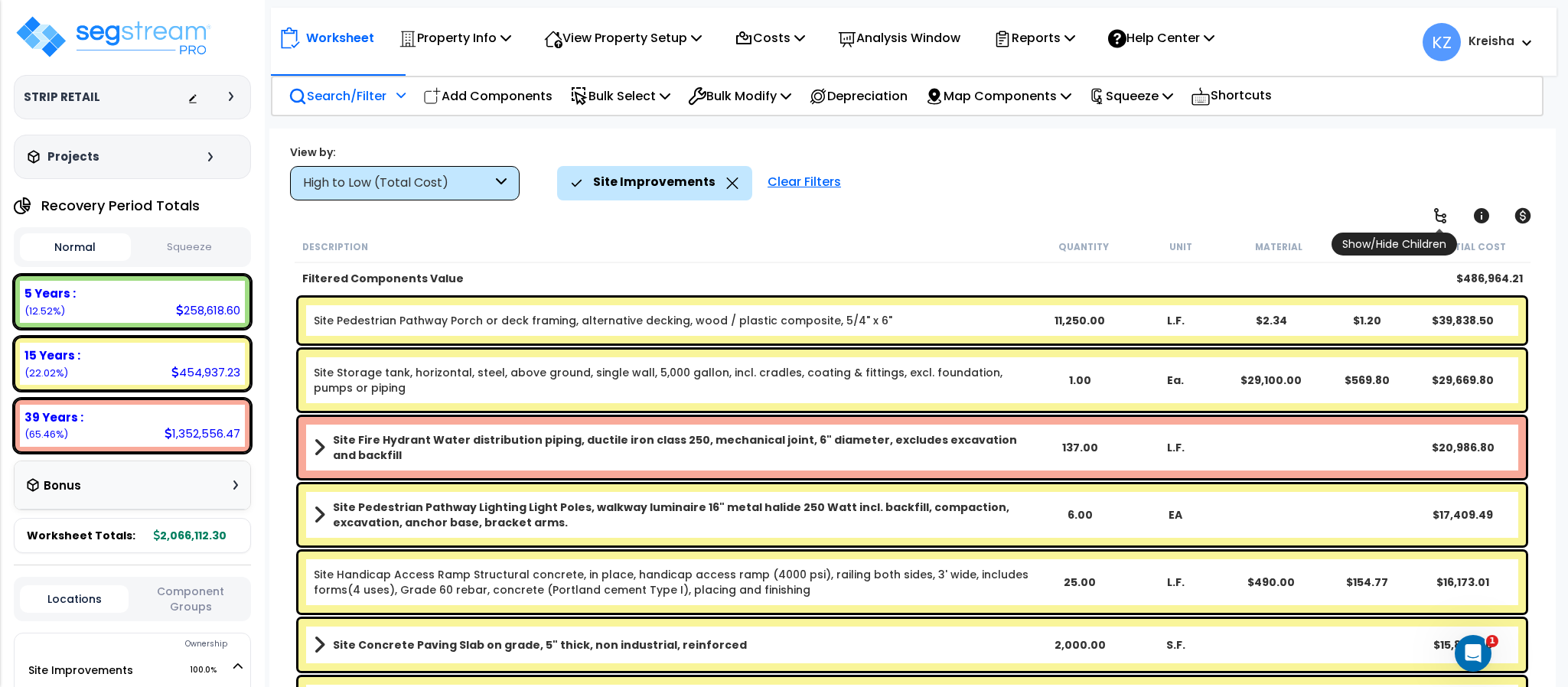
click at [1435, 214] on icon at bounding box center [1440, 215] width 12 height 15
click at [477, 186] on div "High to Low (Total Cost)" at bounding box center [397, 183] width 189 height 17
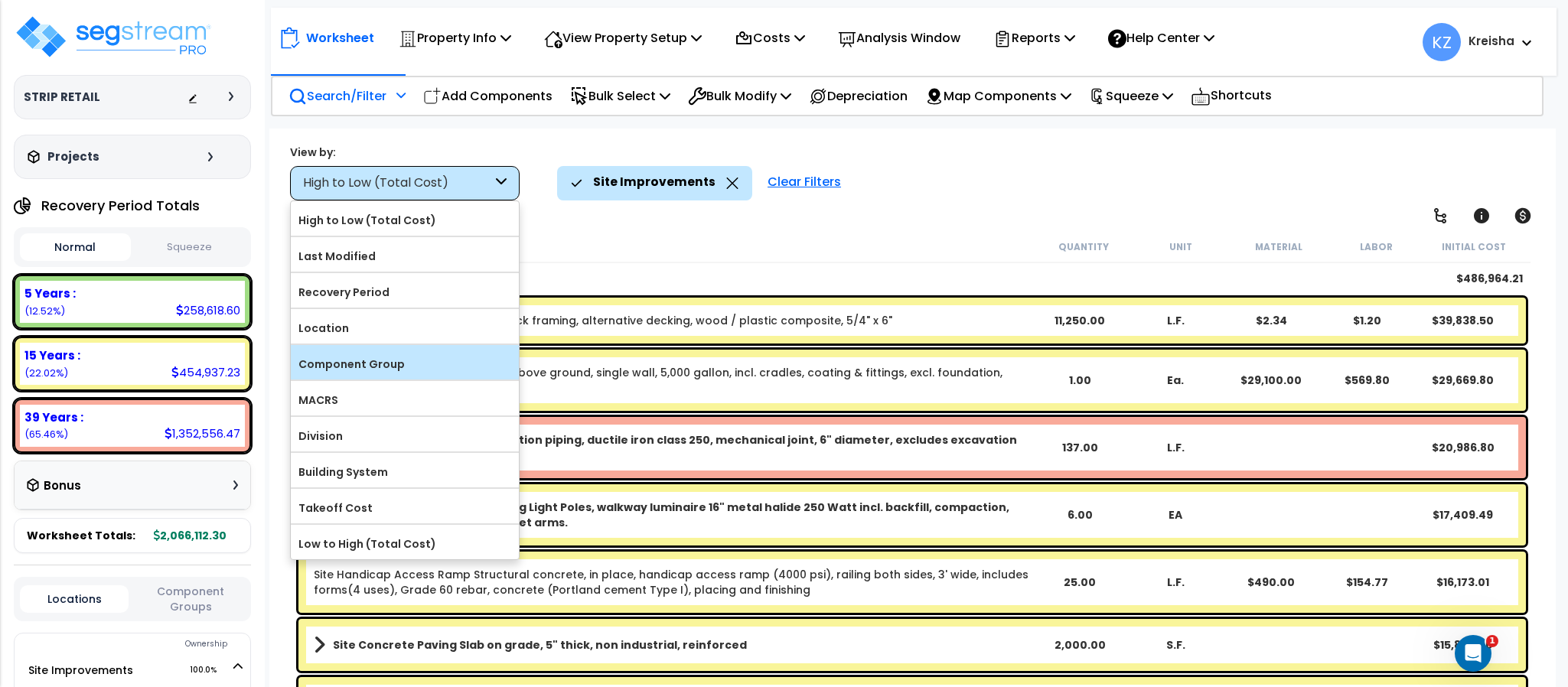
click at [415, 368] on label "Component Group" at bounding box center [404, 363] width 228 height 23
click at [0, 0] on input "Component Group" at bounding box center [0, 0] width 0 height 0
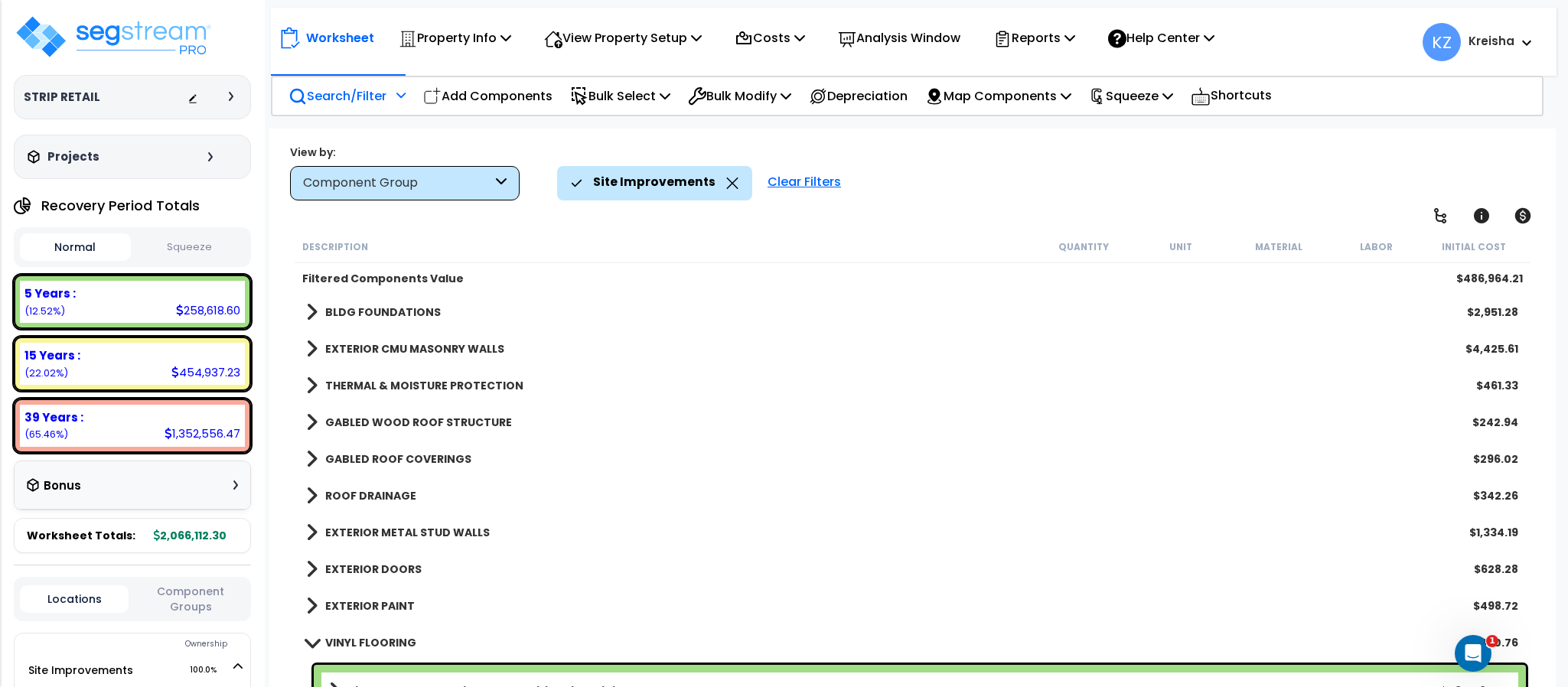
click at [1116, 166] on div "Site Improvements Clear Filters" at bounding box center [1048, 183] width 983 height 34
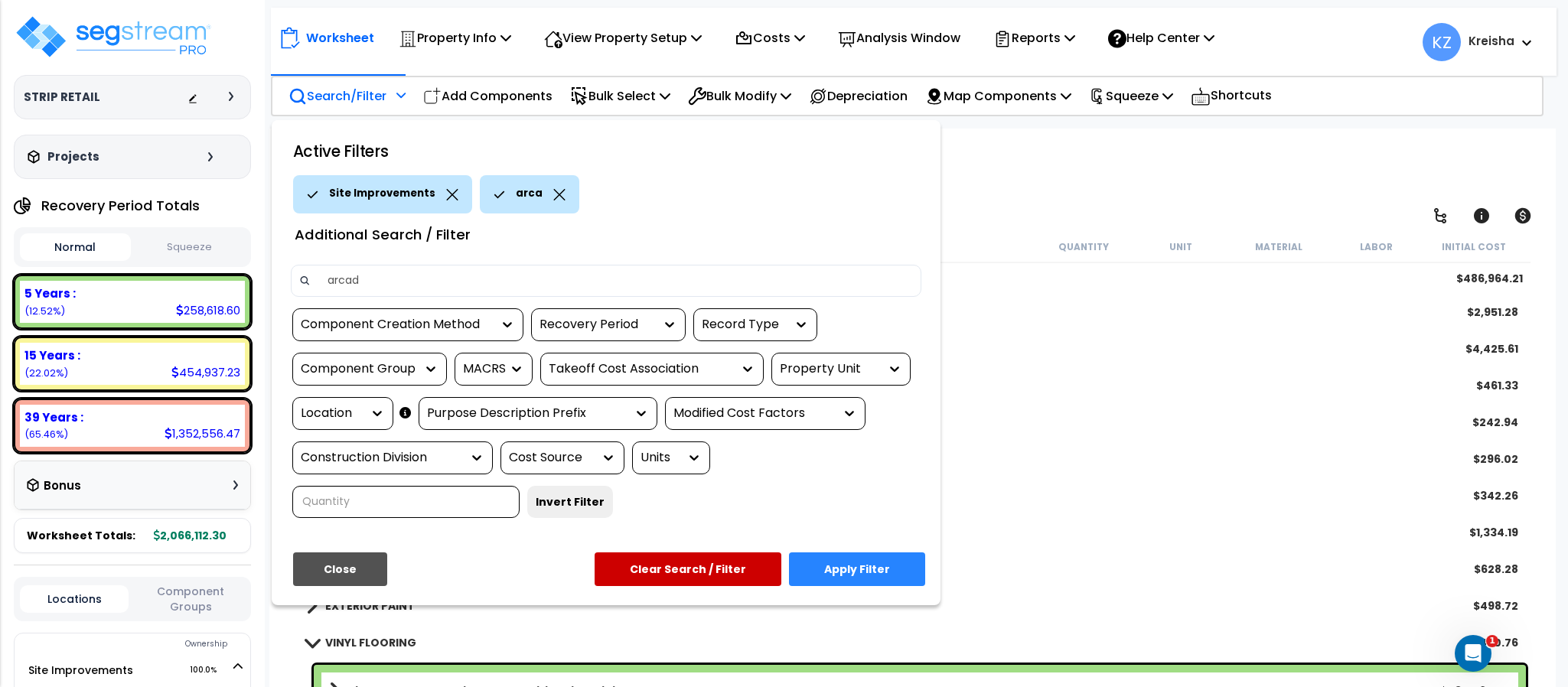
type input "arcade"
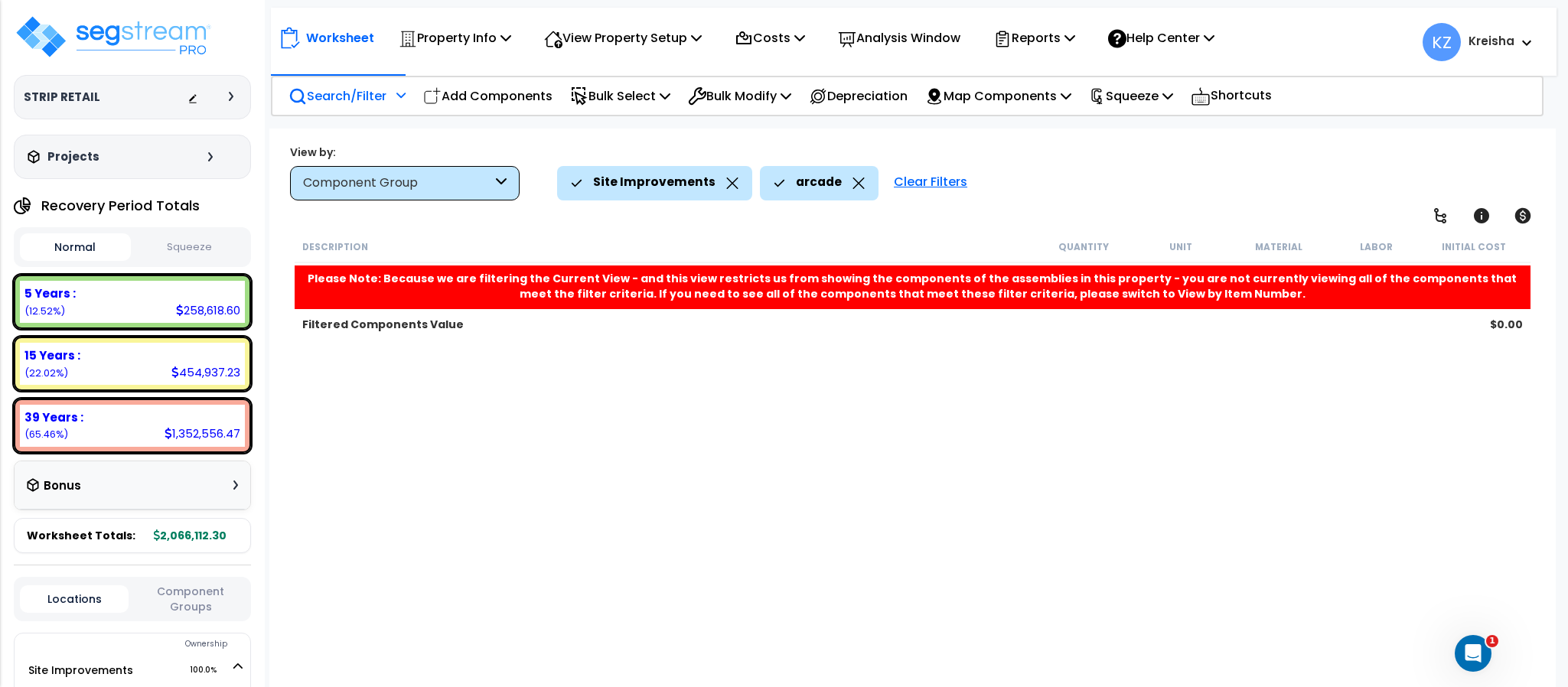
click at [853, 180] on icon at bounding box center [858, 183] width 12 height 12
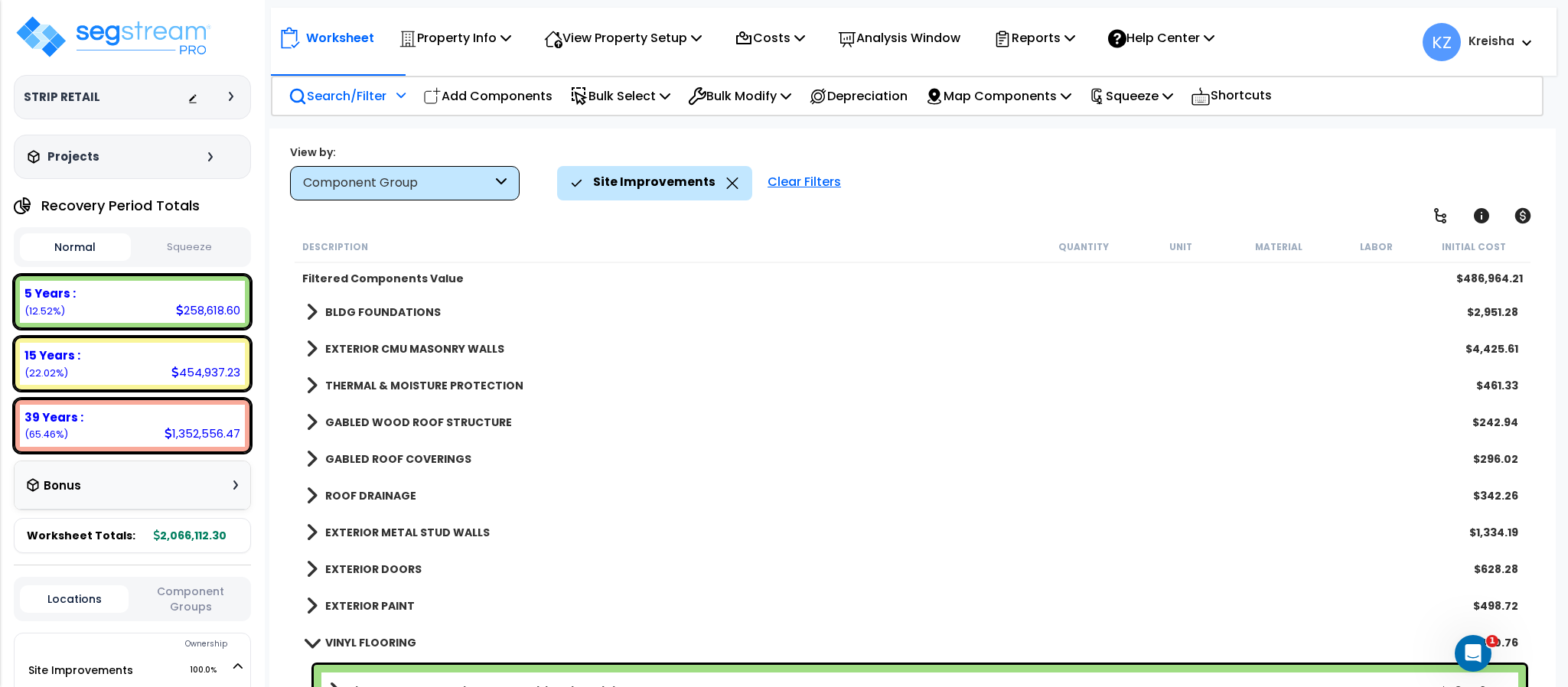
click at [1026, 182] on div "Site Improvements Clear Filters" at bounding box center [1048, 183] width 983 height 34
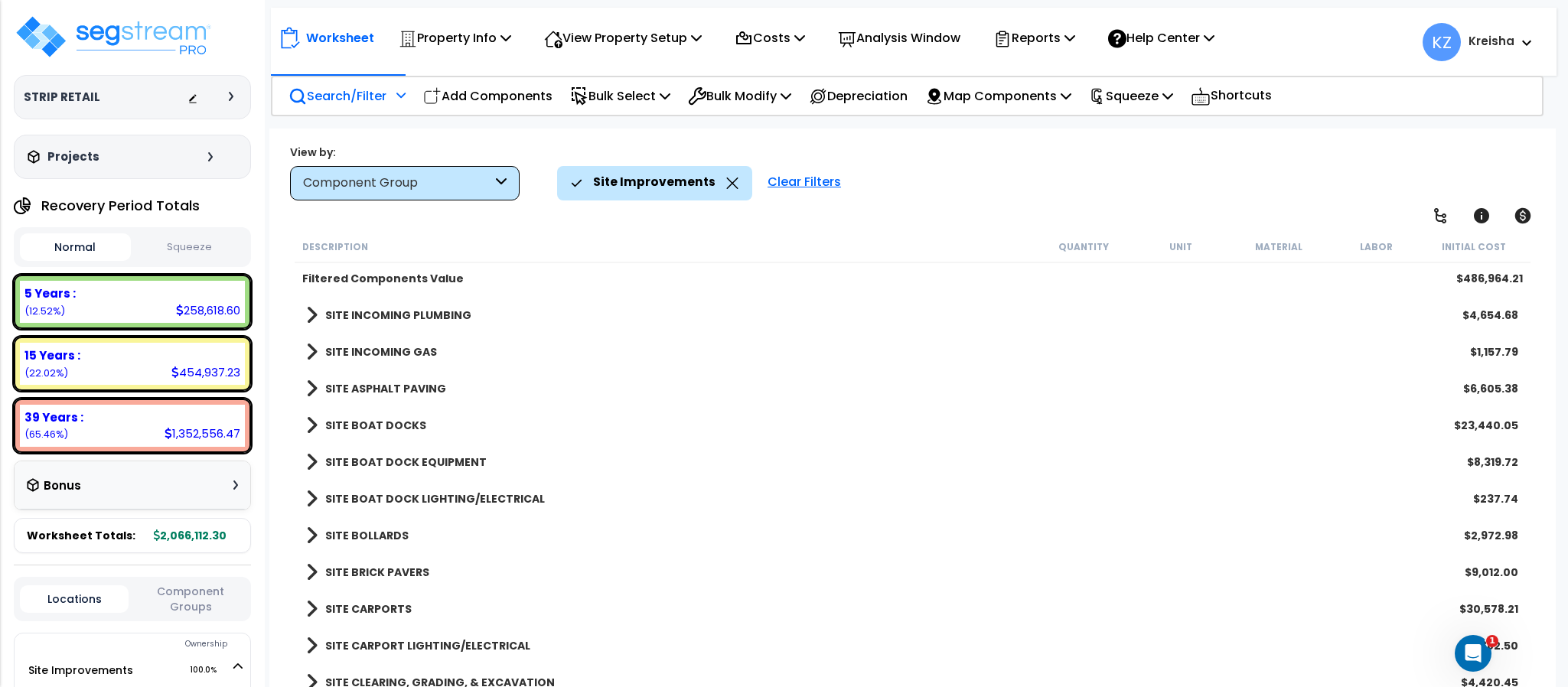
scroll to position [67, 0]
click at [1035, 154] on div "View by: Component Group High to Low (Total Cost)" at bounding box center [912, 172] width 1255 height 56
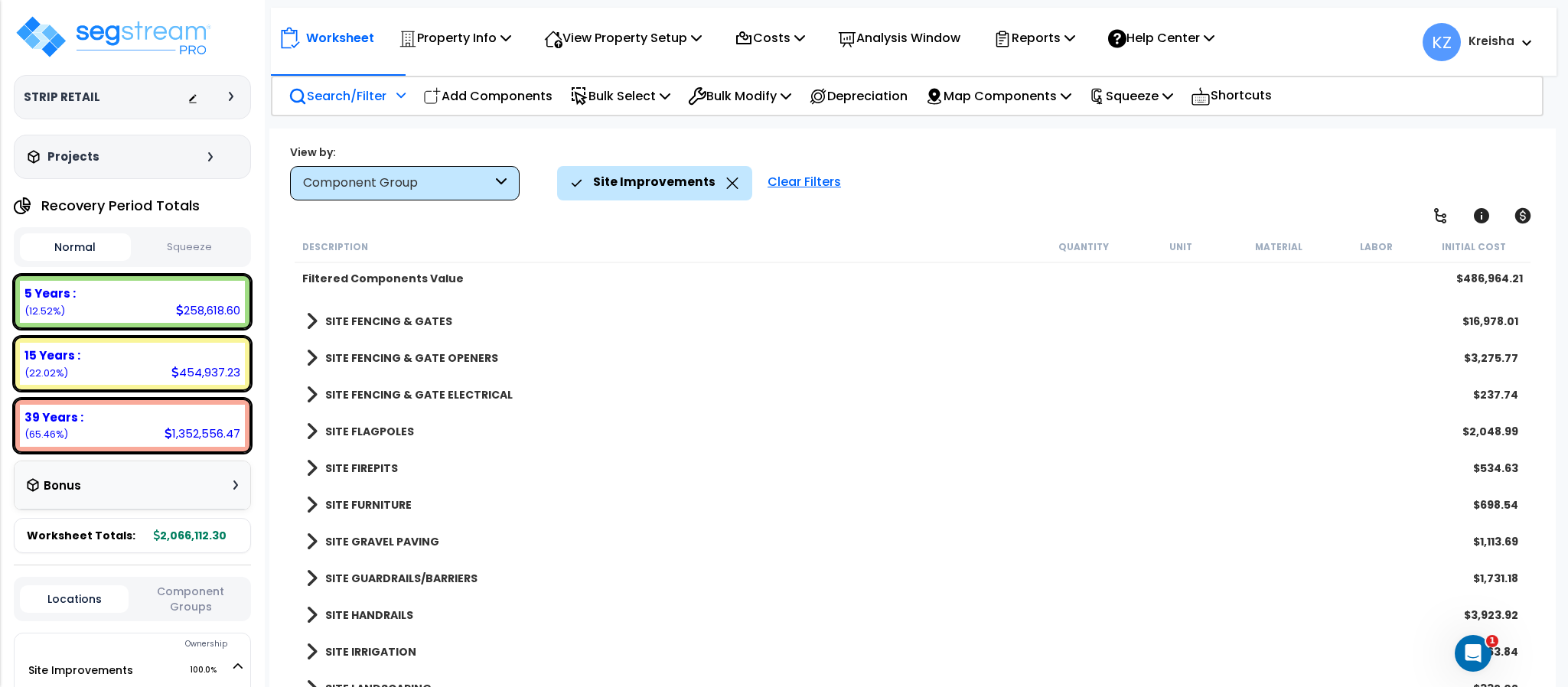
scroll to position [1148, 0]
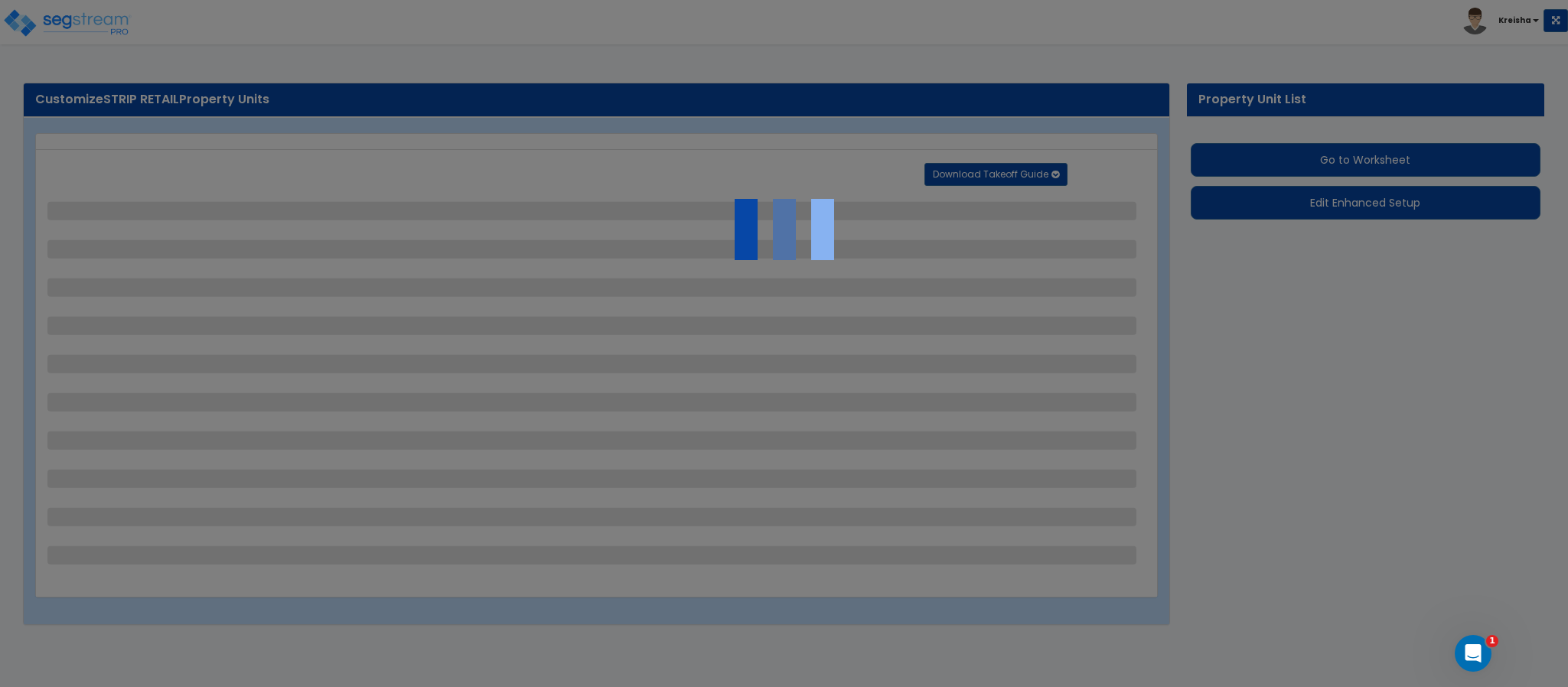
select select "2"
select select "1"
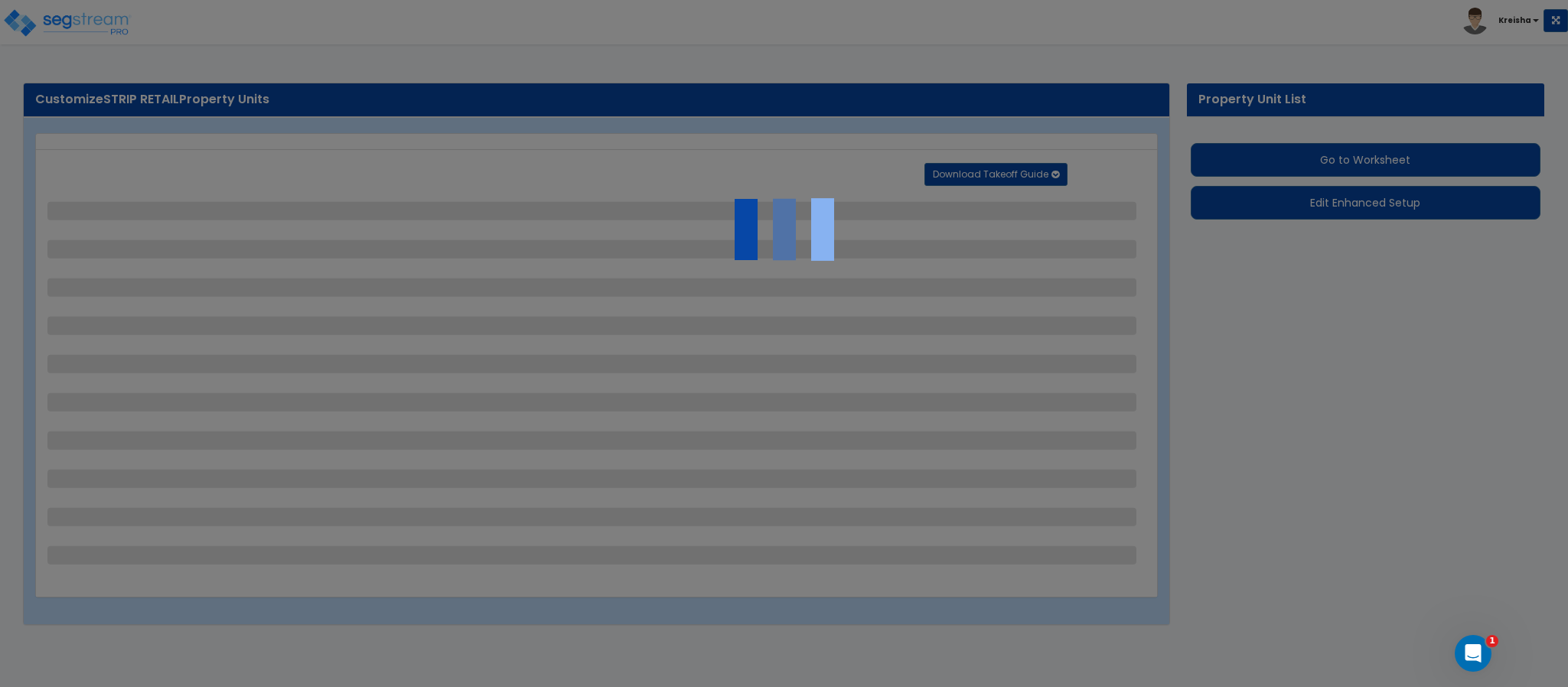
select select "2"
select select "1"
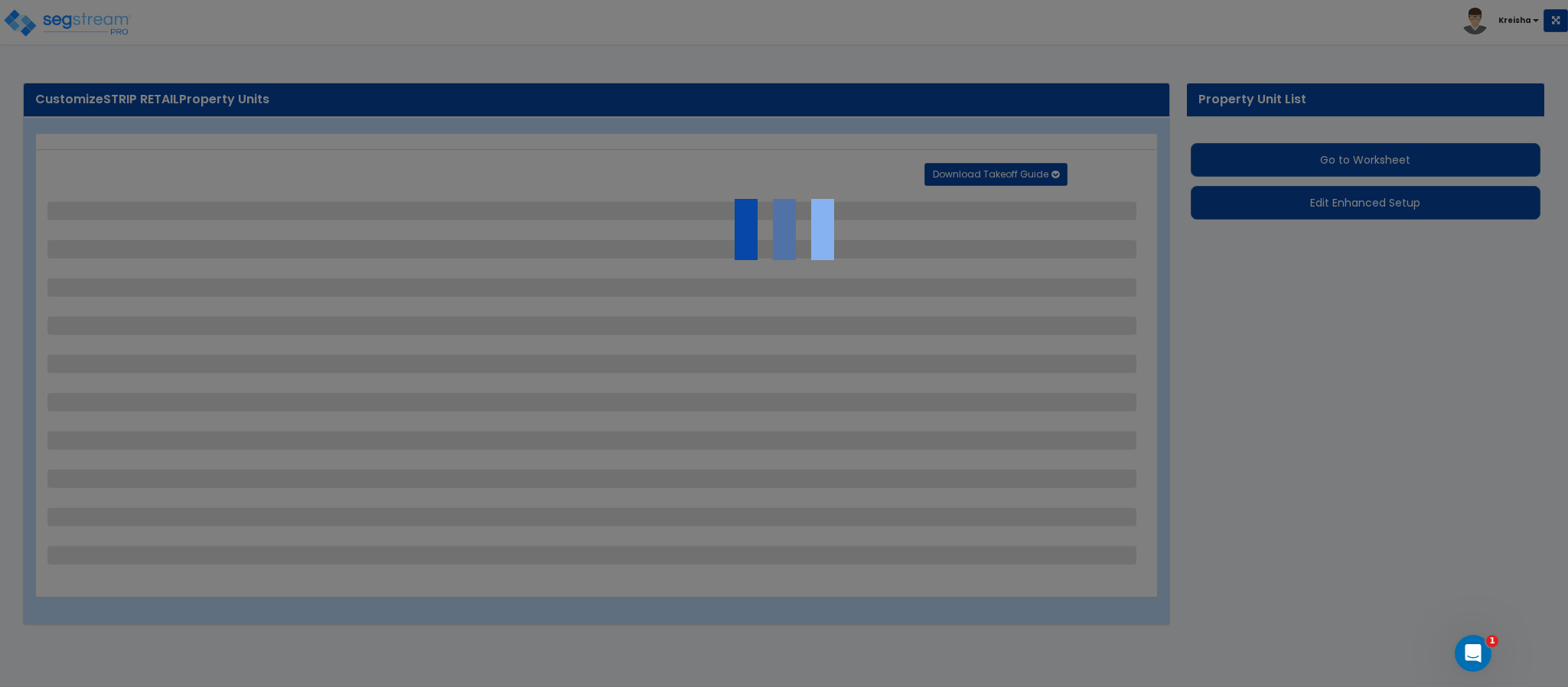
select select "1"
select select "5"
select select "2"
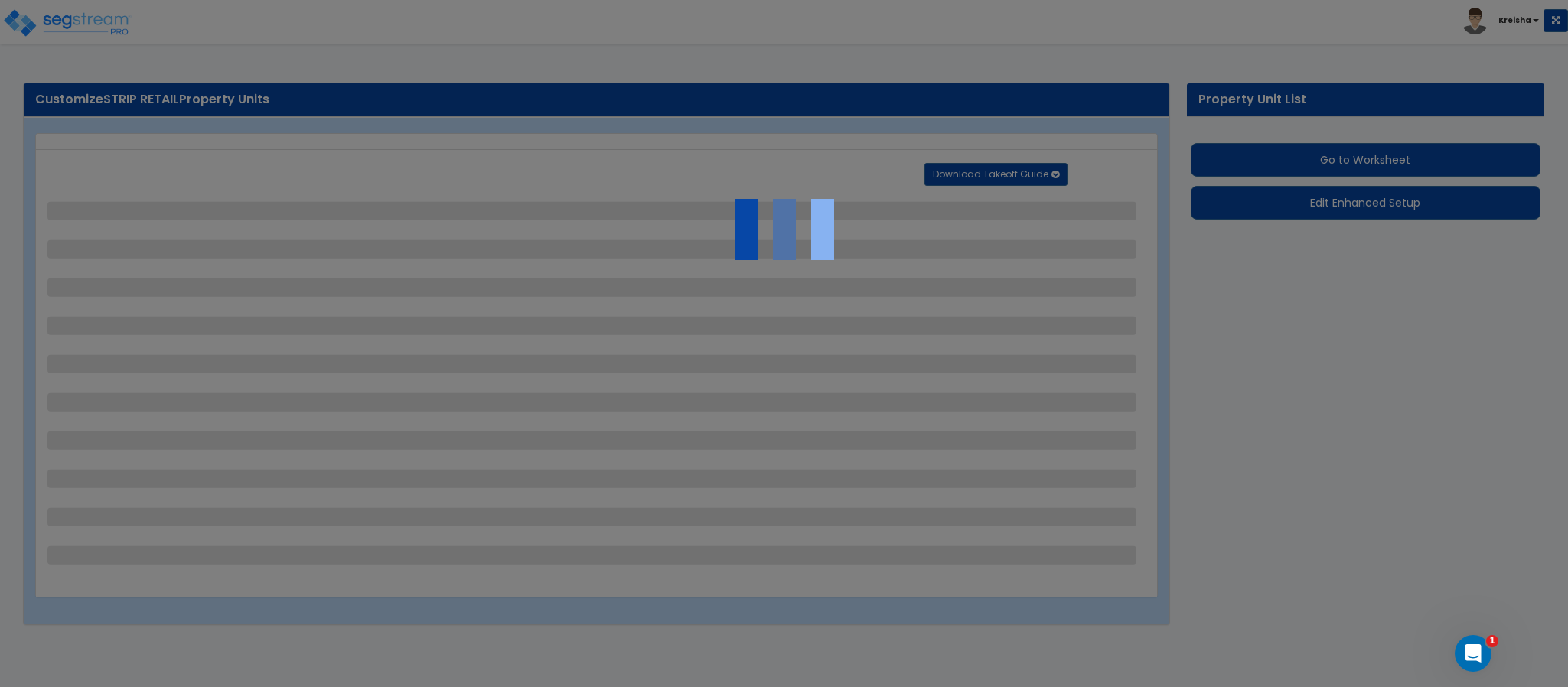
select select "3"
select select "1"
select select "4"
select select "6"
select select "2"
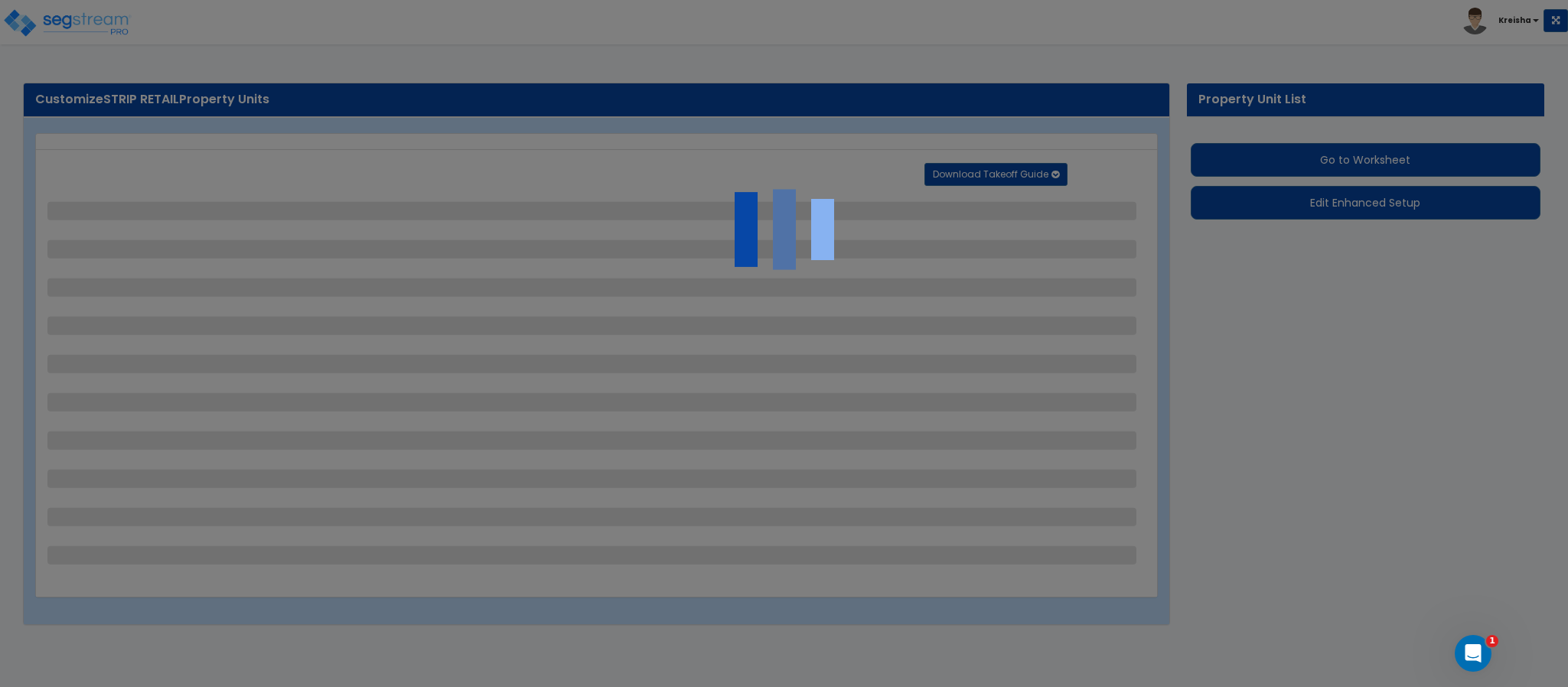
select select "5"
select select "3"
select select "2"
select select "1"
select select "3"
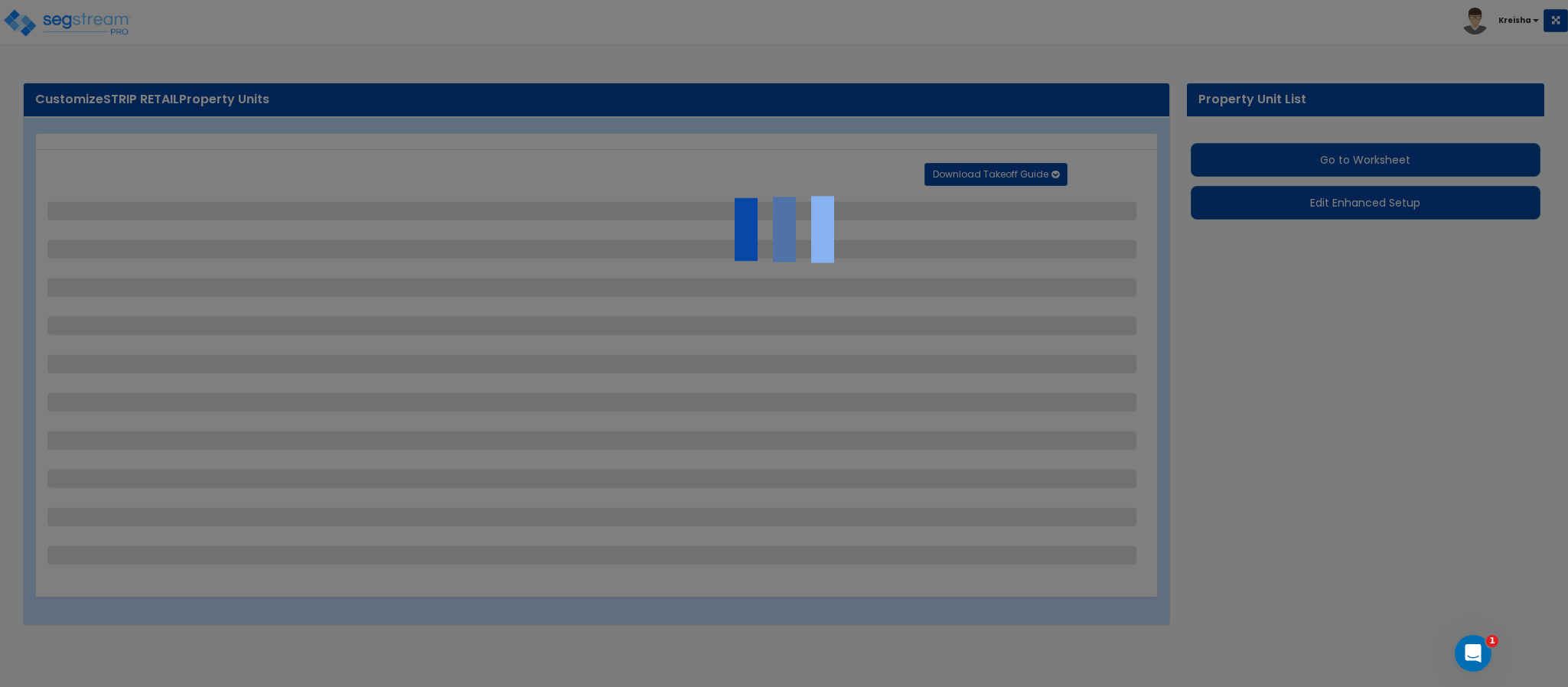
select select "1"
select select "2"
select select "3"
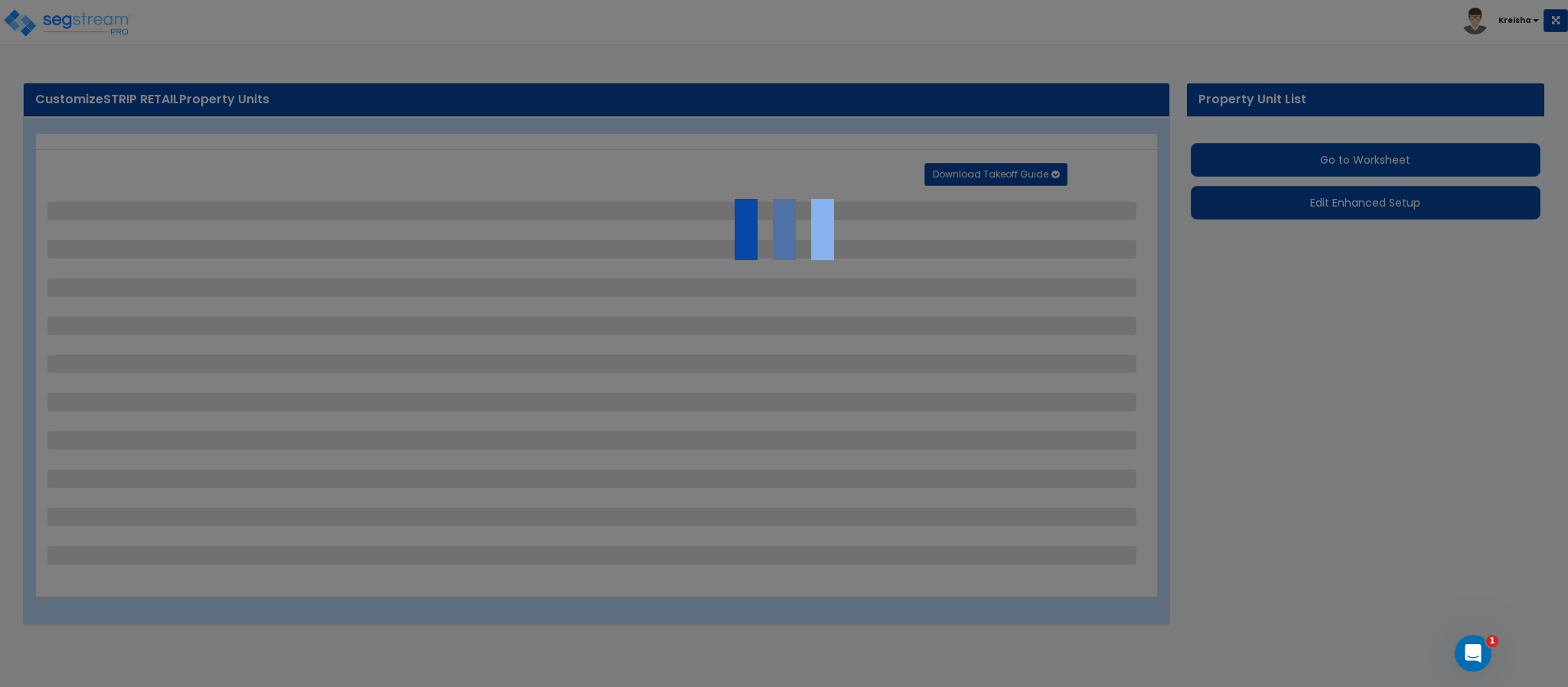
select select "1"
select select "6"
select select "2"
select select "1"
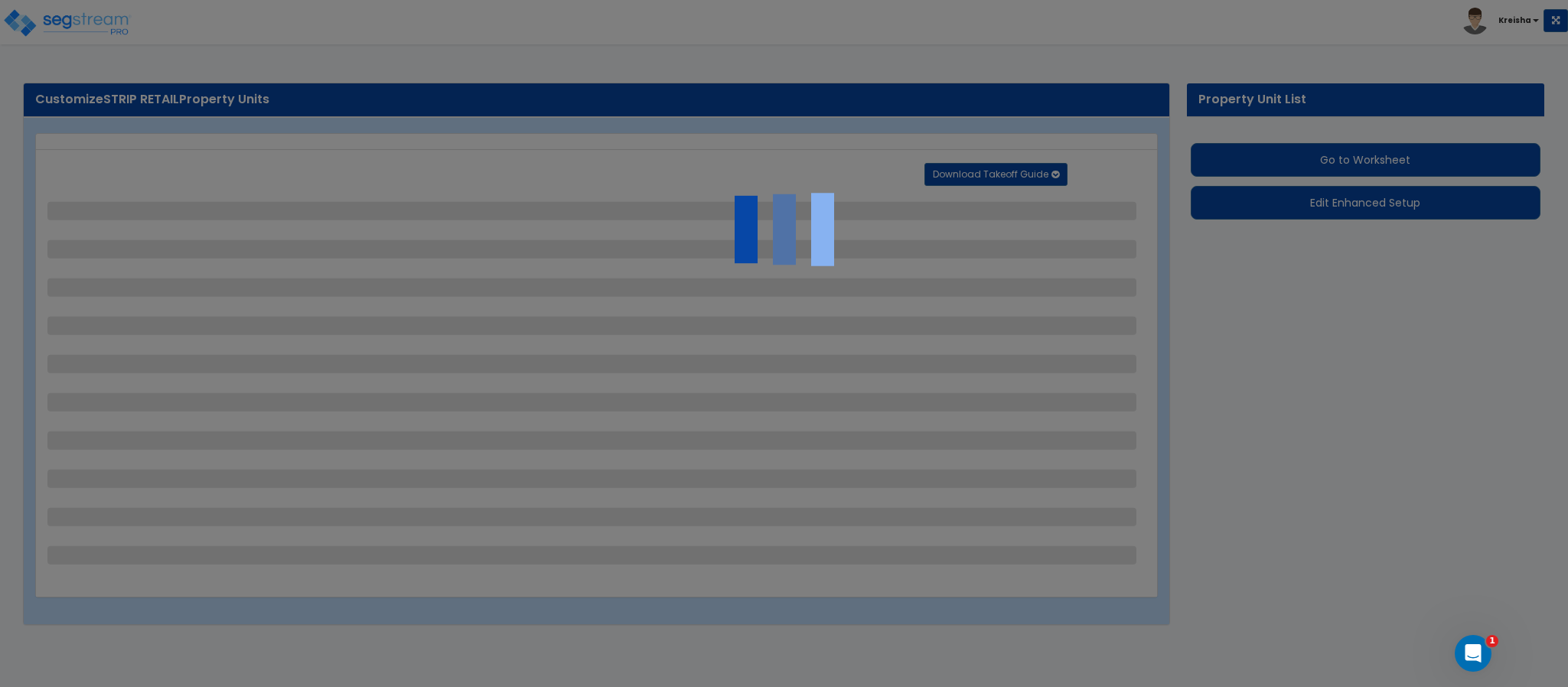
select select "2"
select select "3"
select select "1"
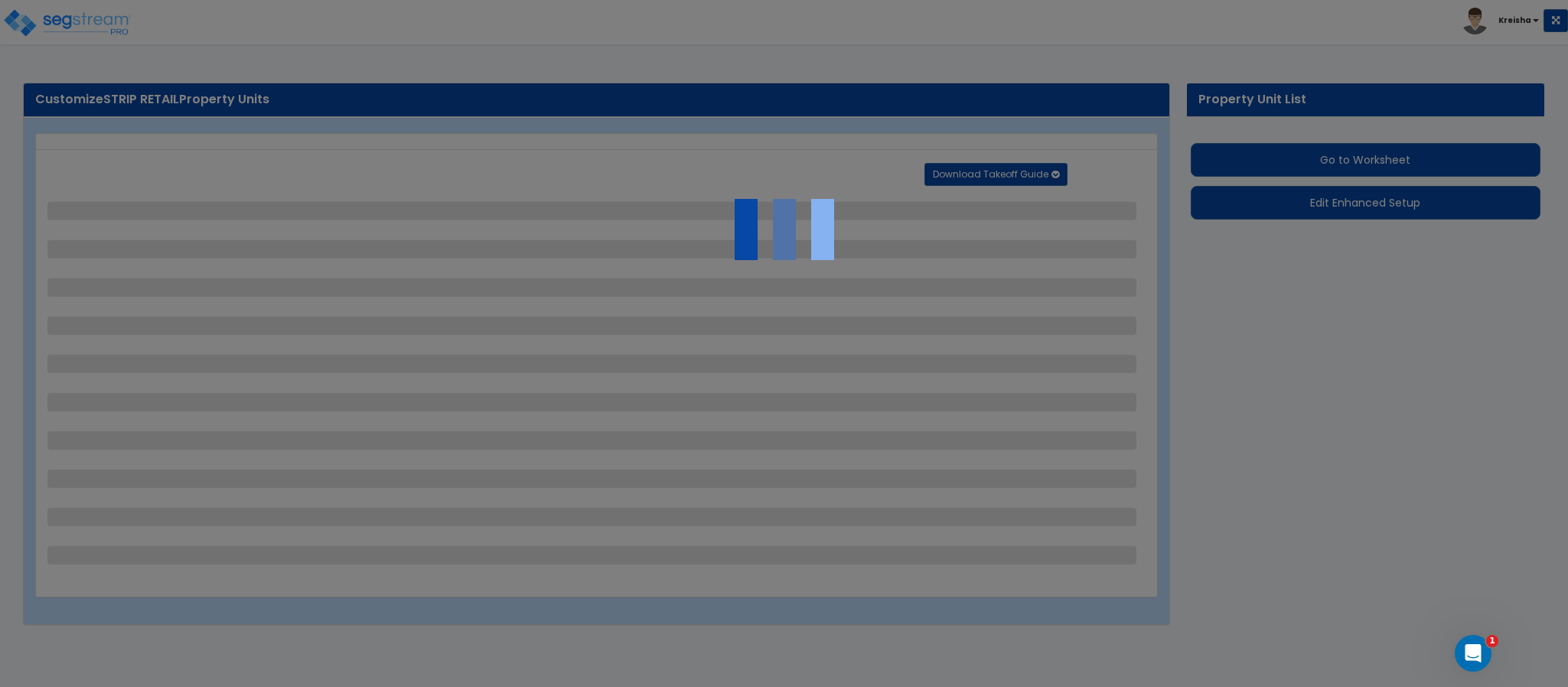
select select "1"
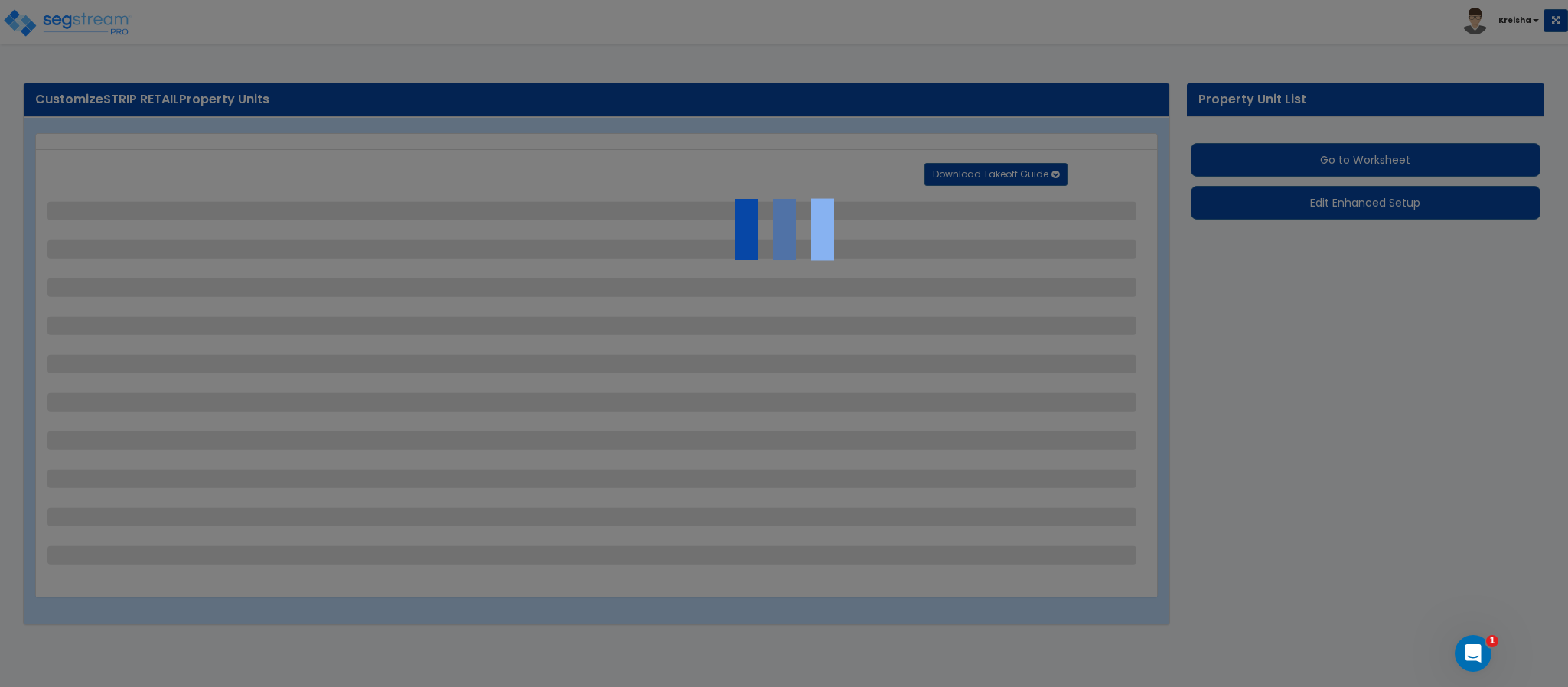
select select "6"
select select "1"
select select "2"
select select "1"
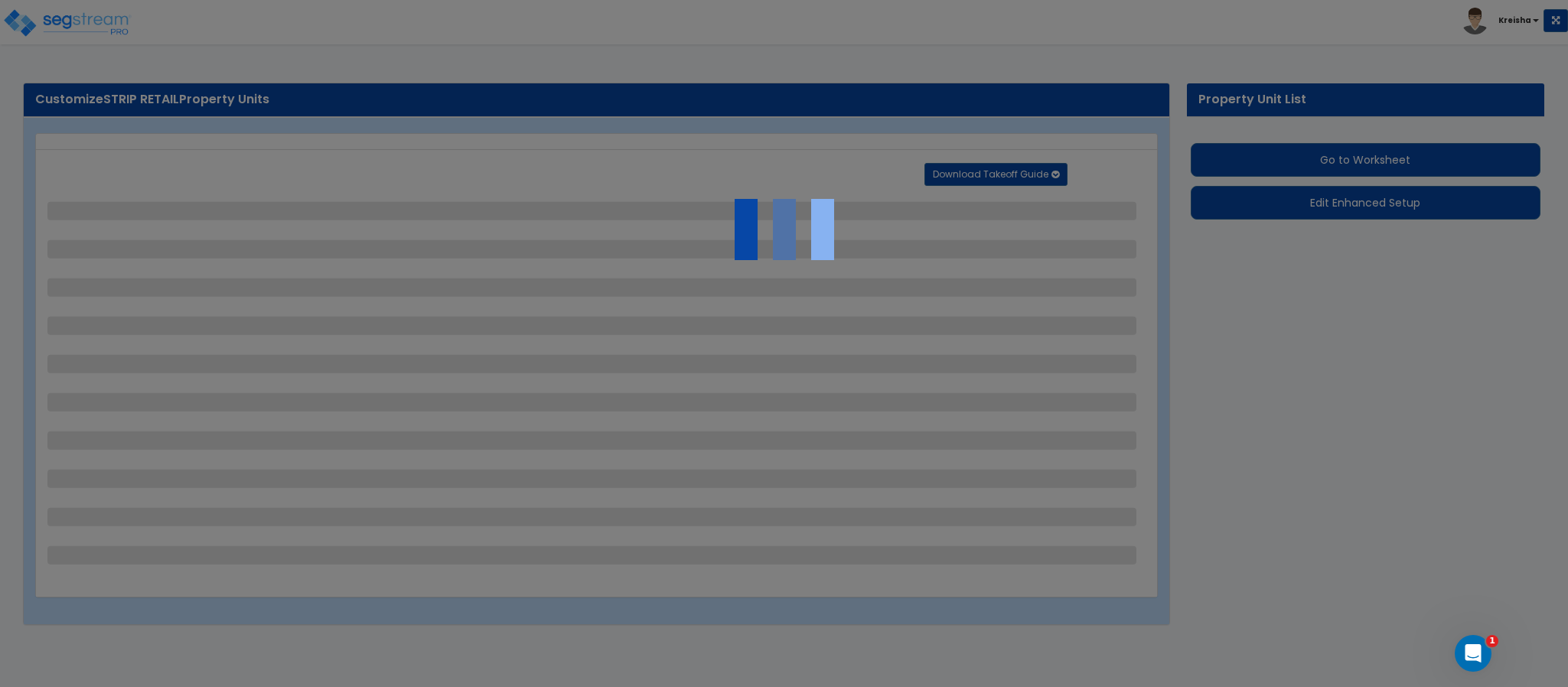
select select "16"
select select "4"
select select "1"
select select "4"
select select "1"
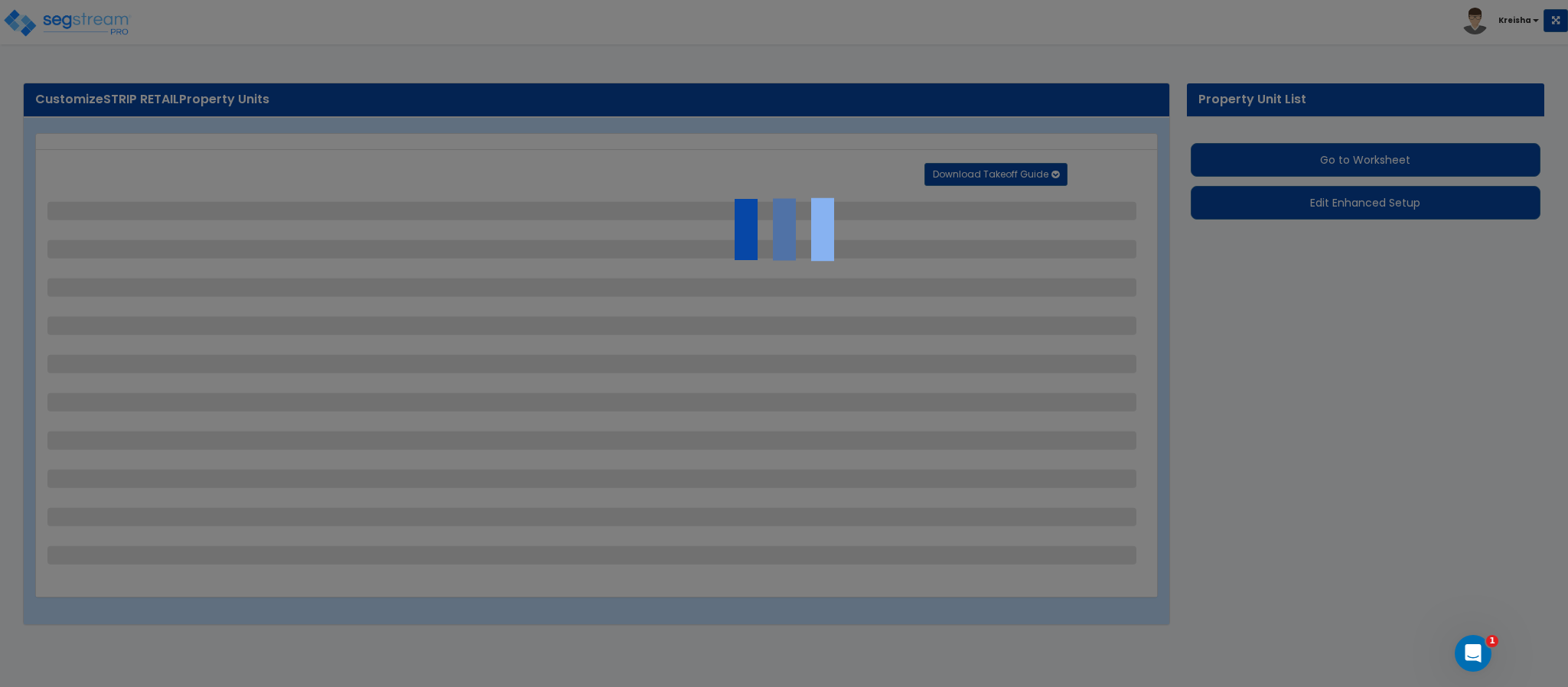
select select "1"
select select "2"
select select "1"
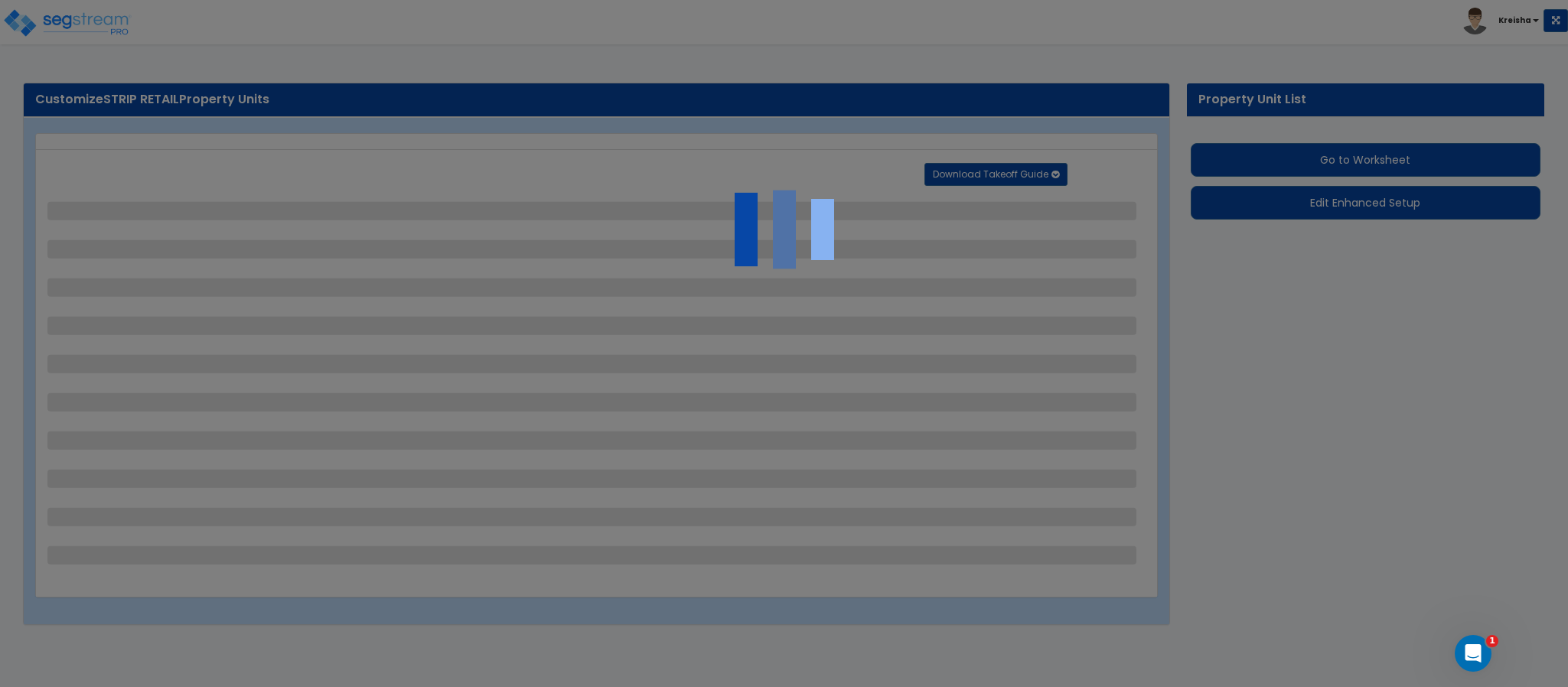
select select "1"
select select "2"
select select "1"
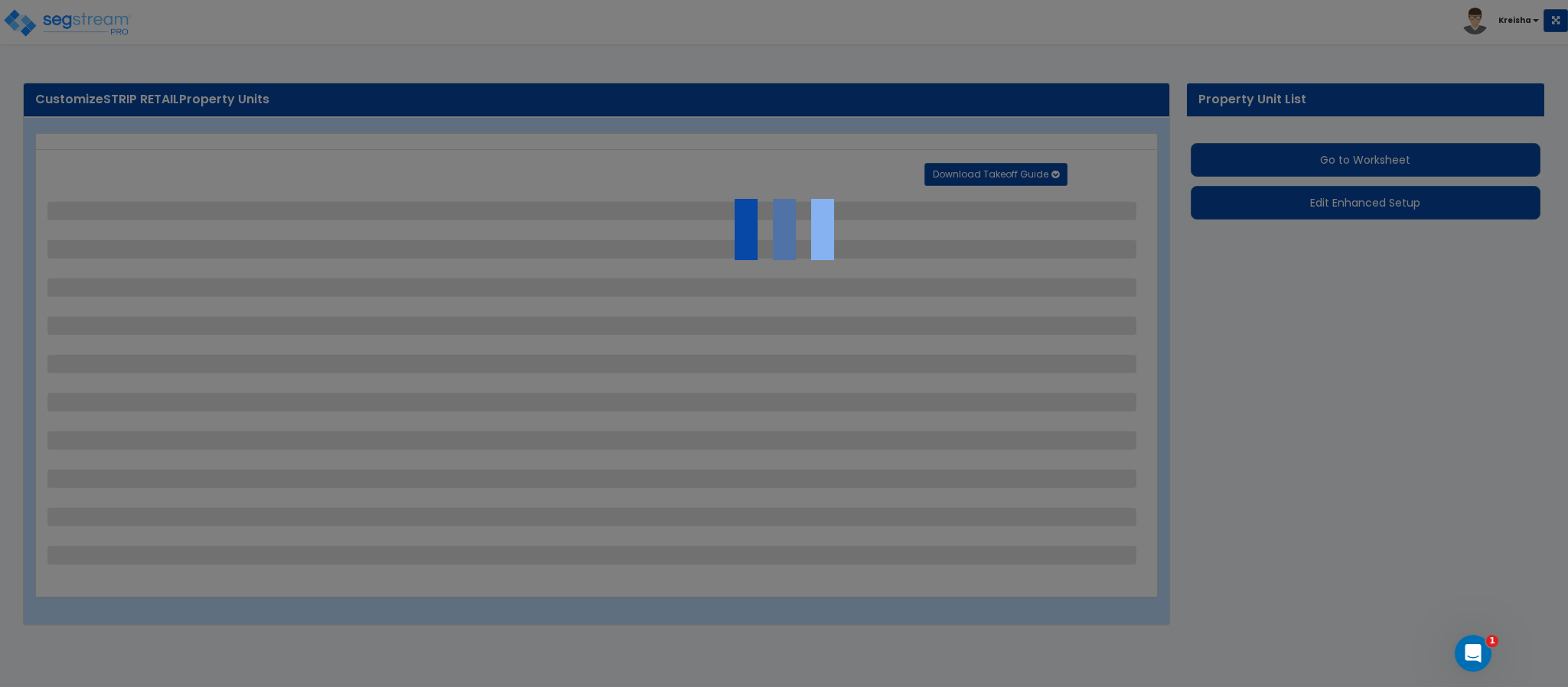
select select "2"
select select "1"
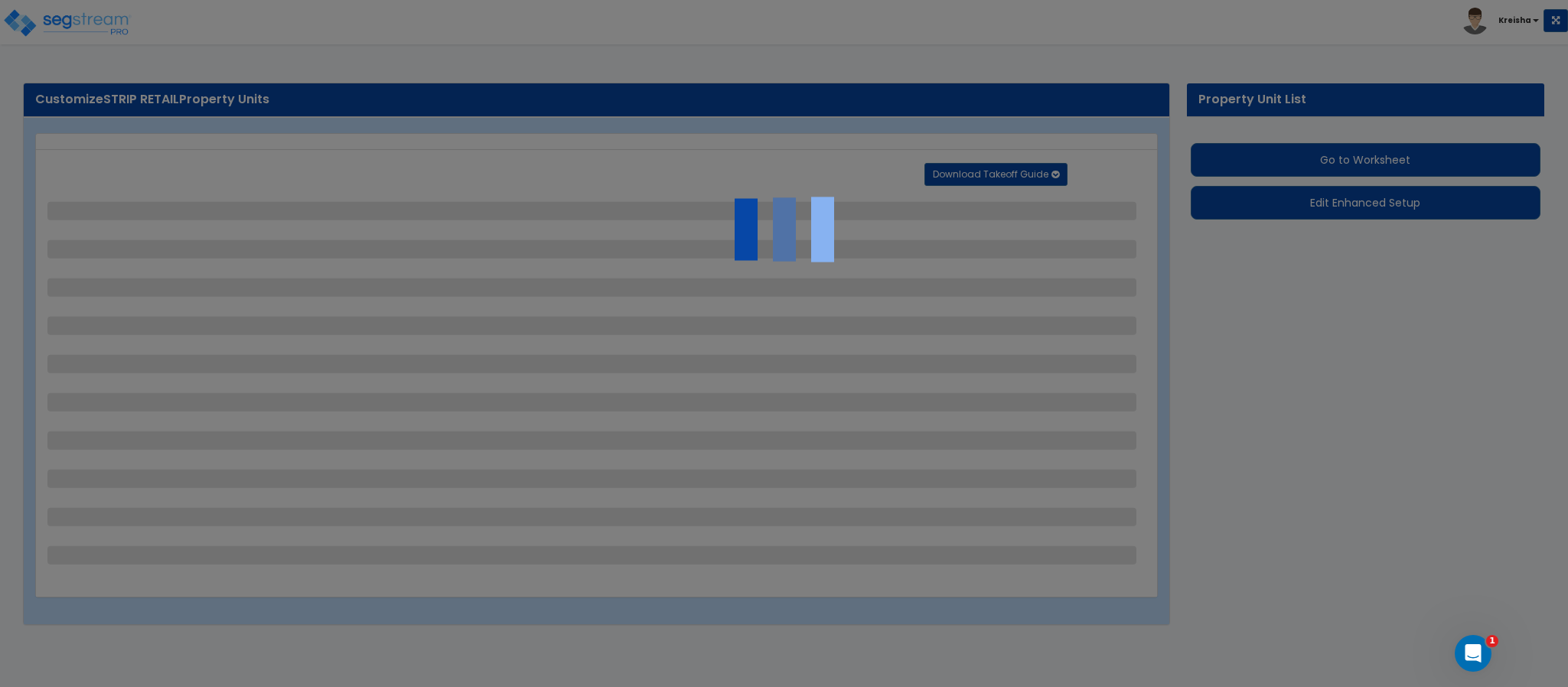
select select "3"
select select "1"
select select "2"
select select "3"
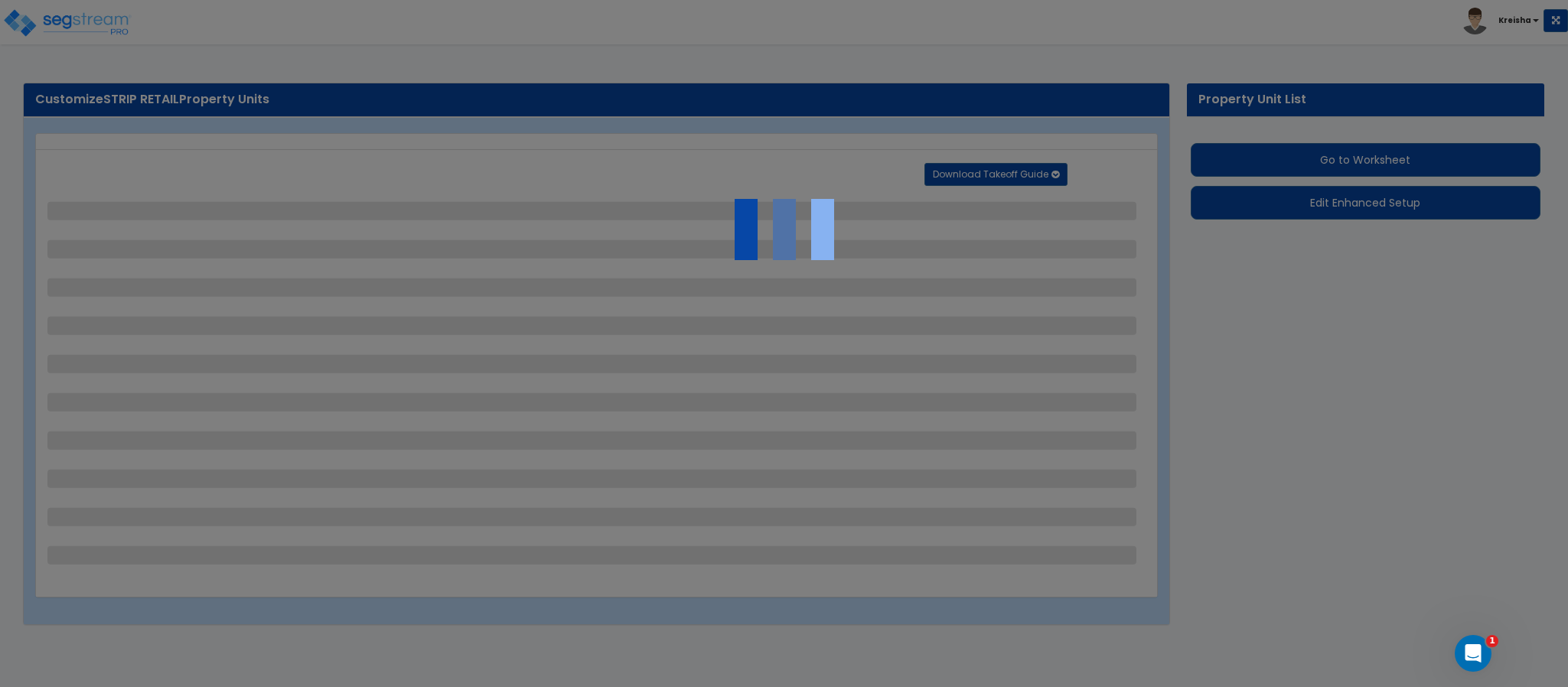
select select "6"
select select "5"
select select "3"
select select "2"
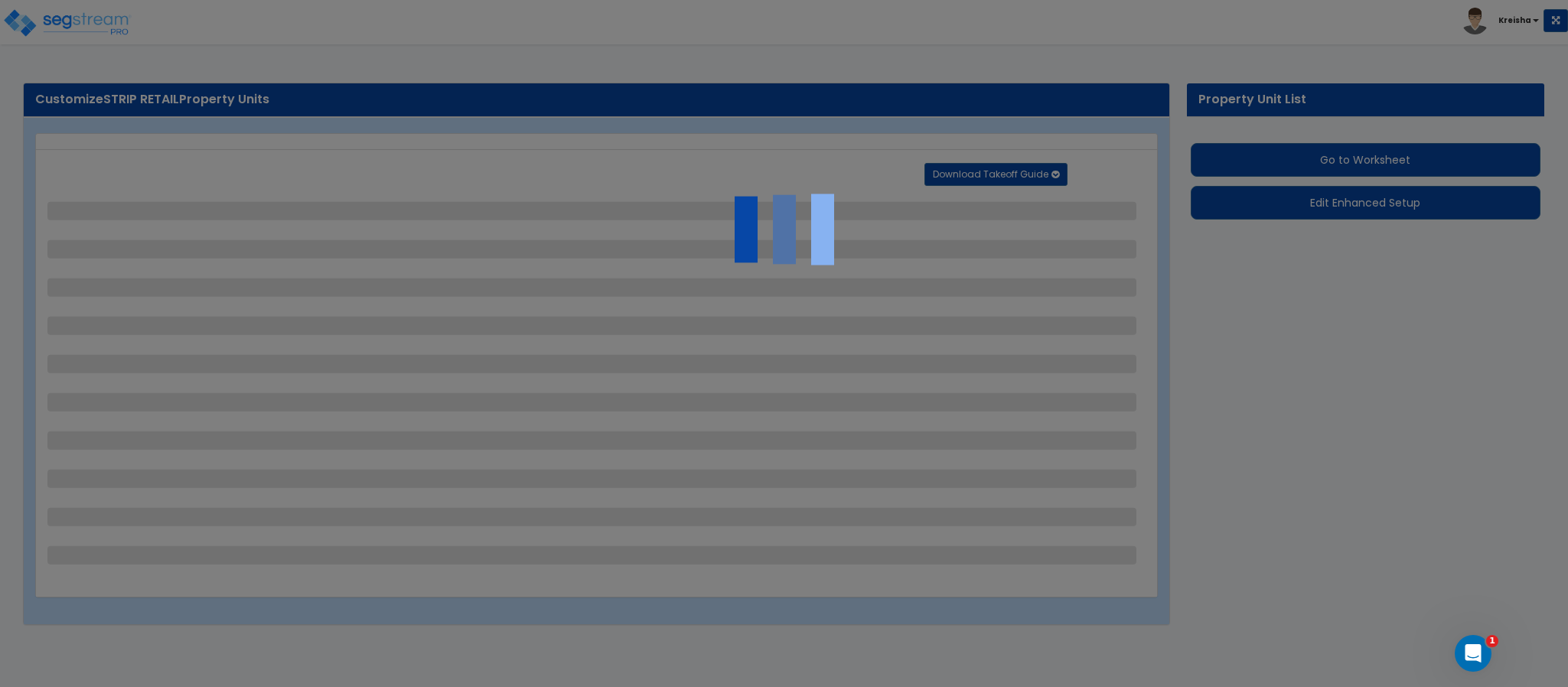
select select "4"
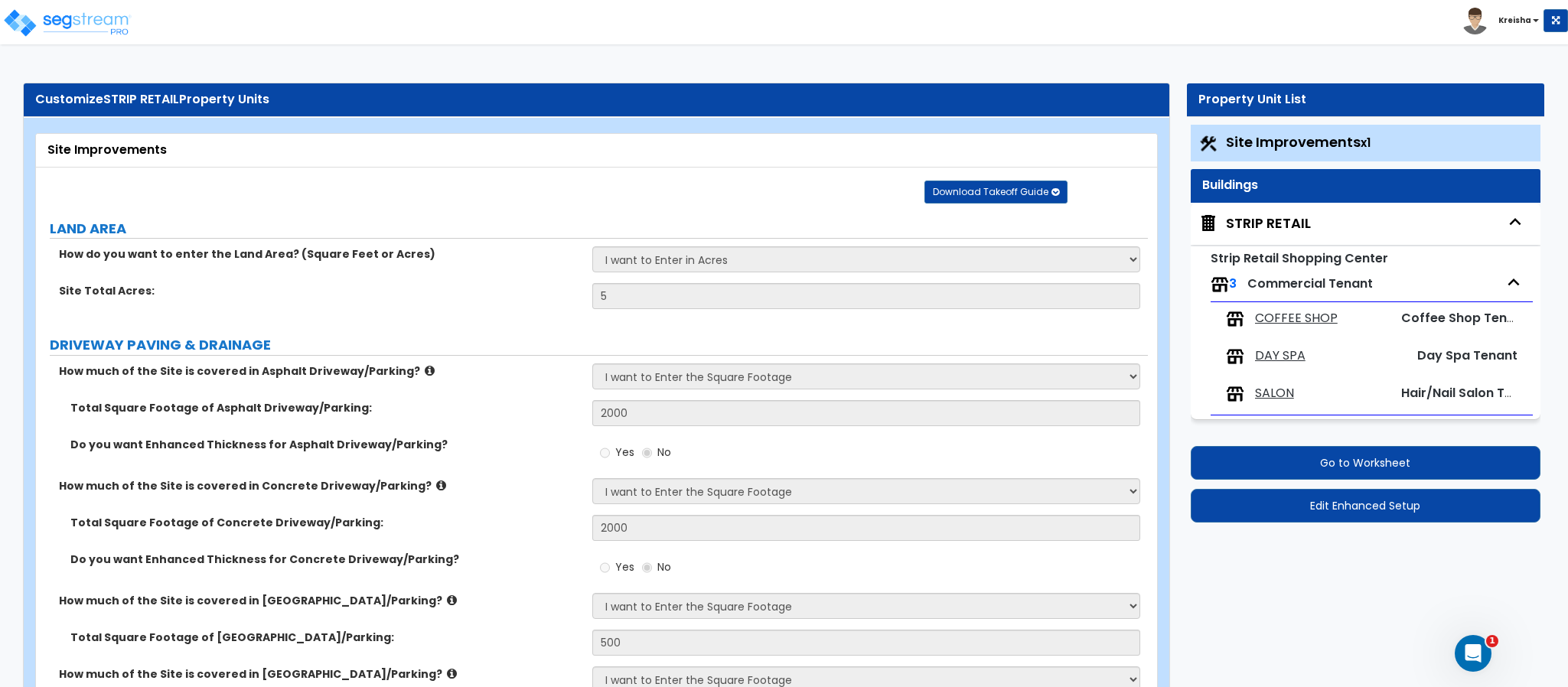
click at [1284, 236] on div "STRIP RETAIL" at bounding box center [1365, 224] width 350 height 42
click at [1297, 224] on div "STRIP RETAIL" at bounding box center [1268, 224] width 85 height 20
select select "1"
select select "2"
select select "1"
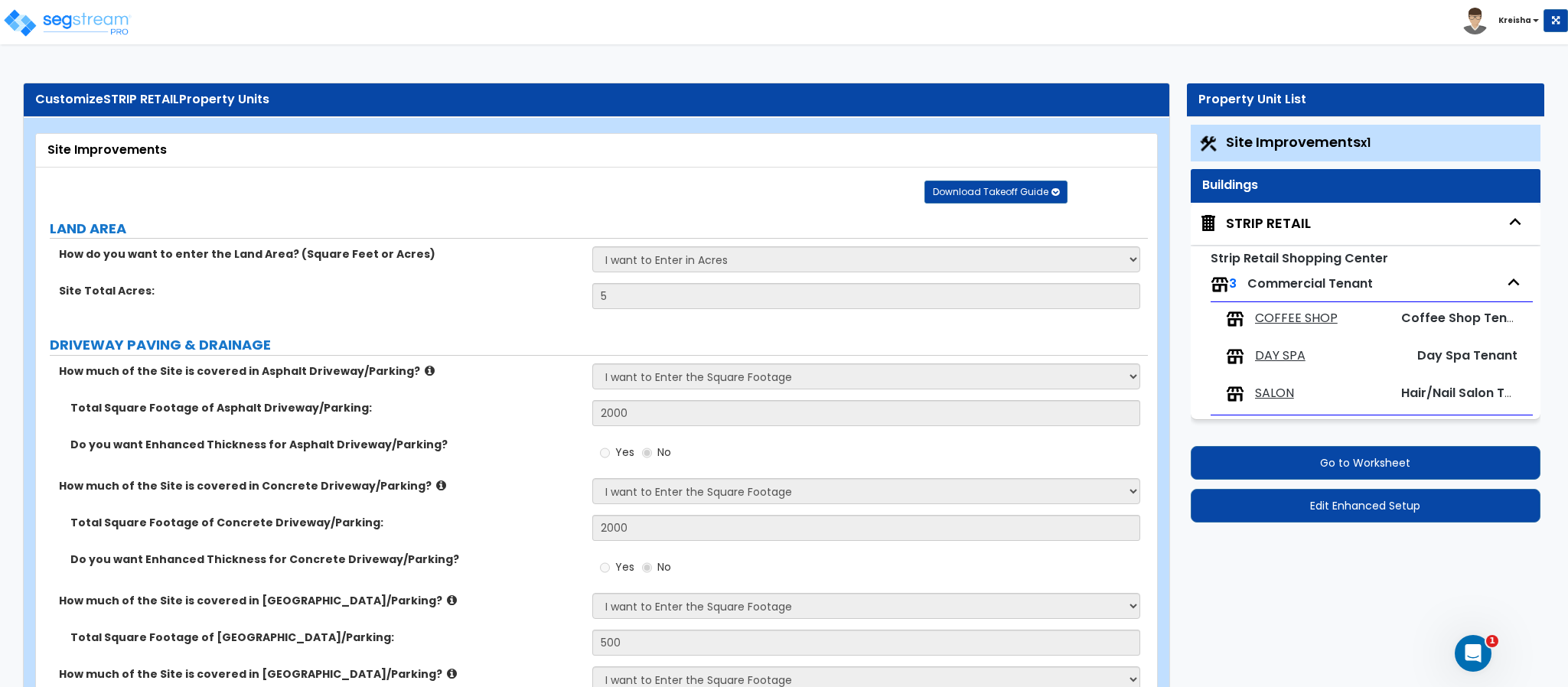
select select "5"
select select "1"
select select "5"
select select "1"
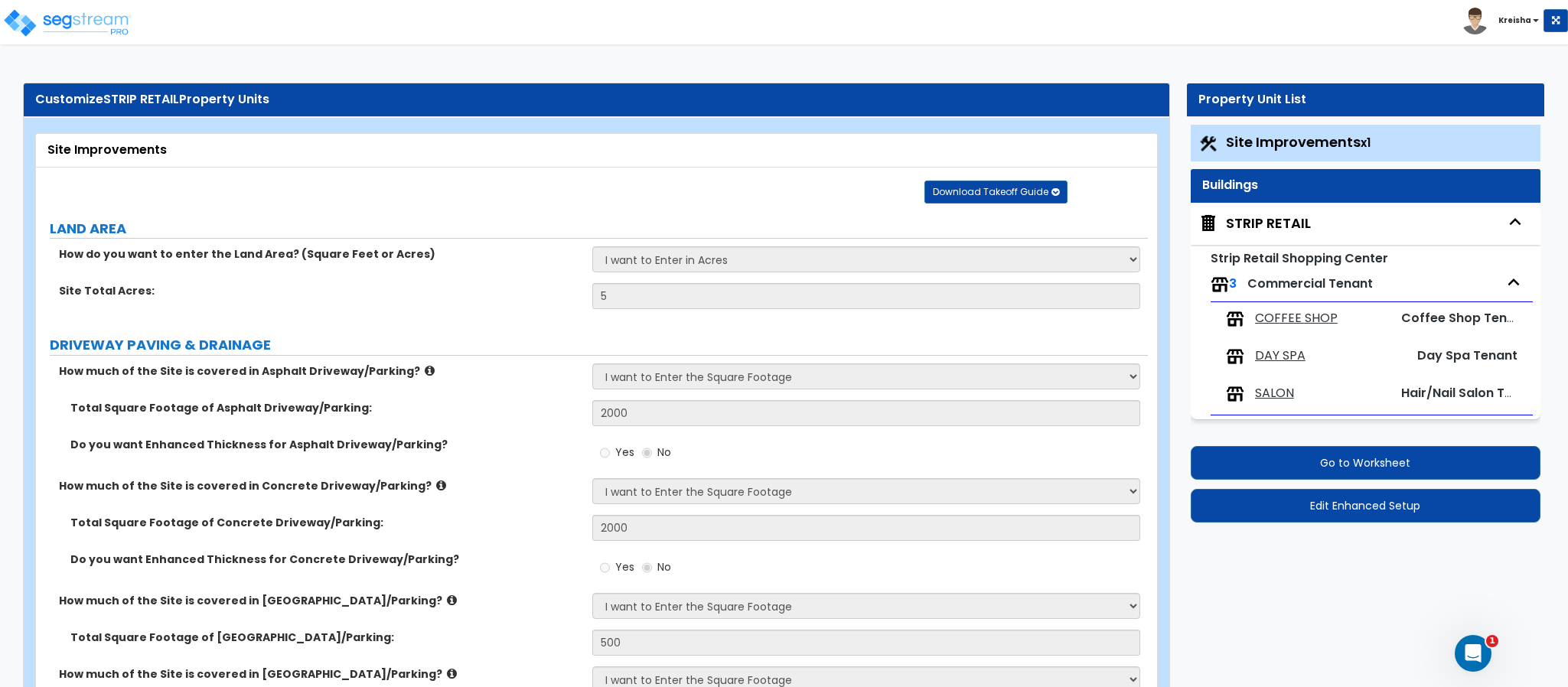
select select "1"
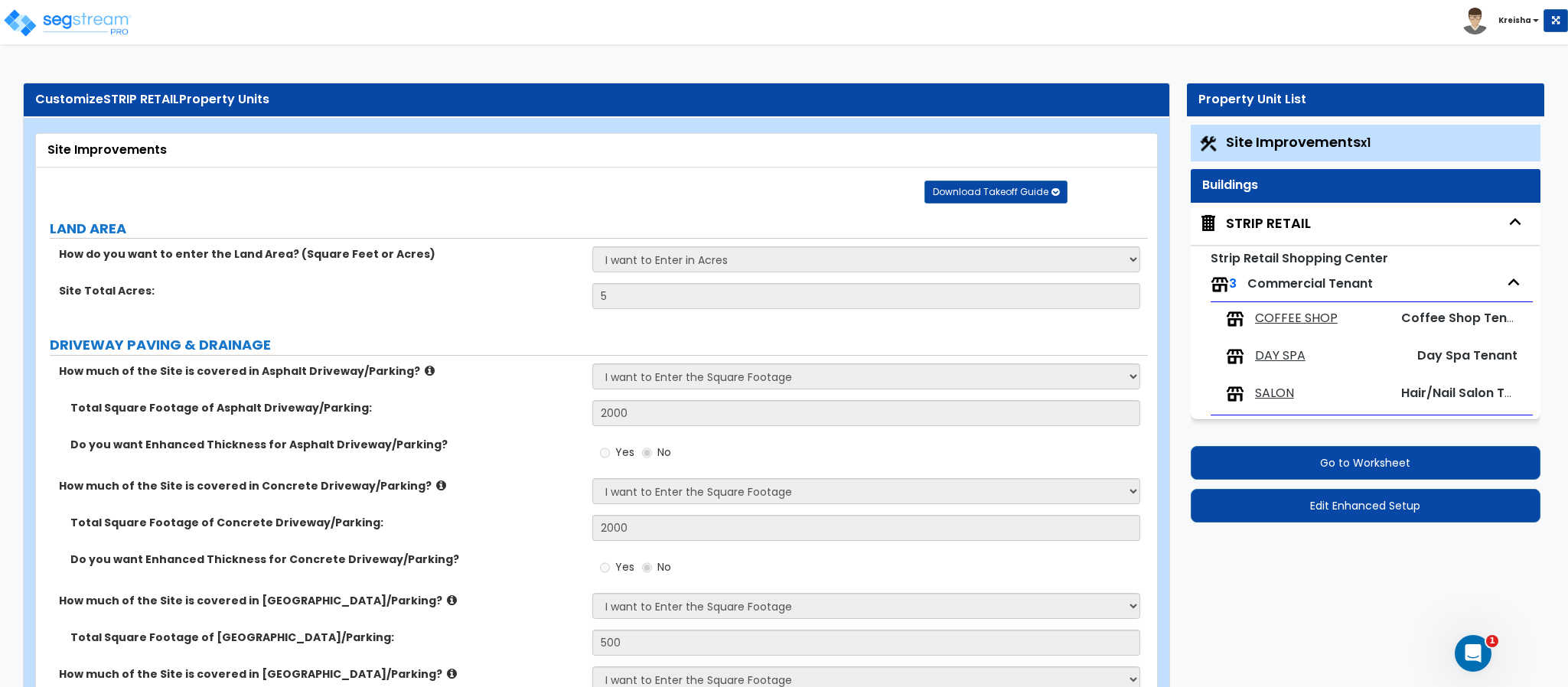
select select "6"
select select "1"
select select "3"
select select "7"
select select "5"
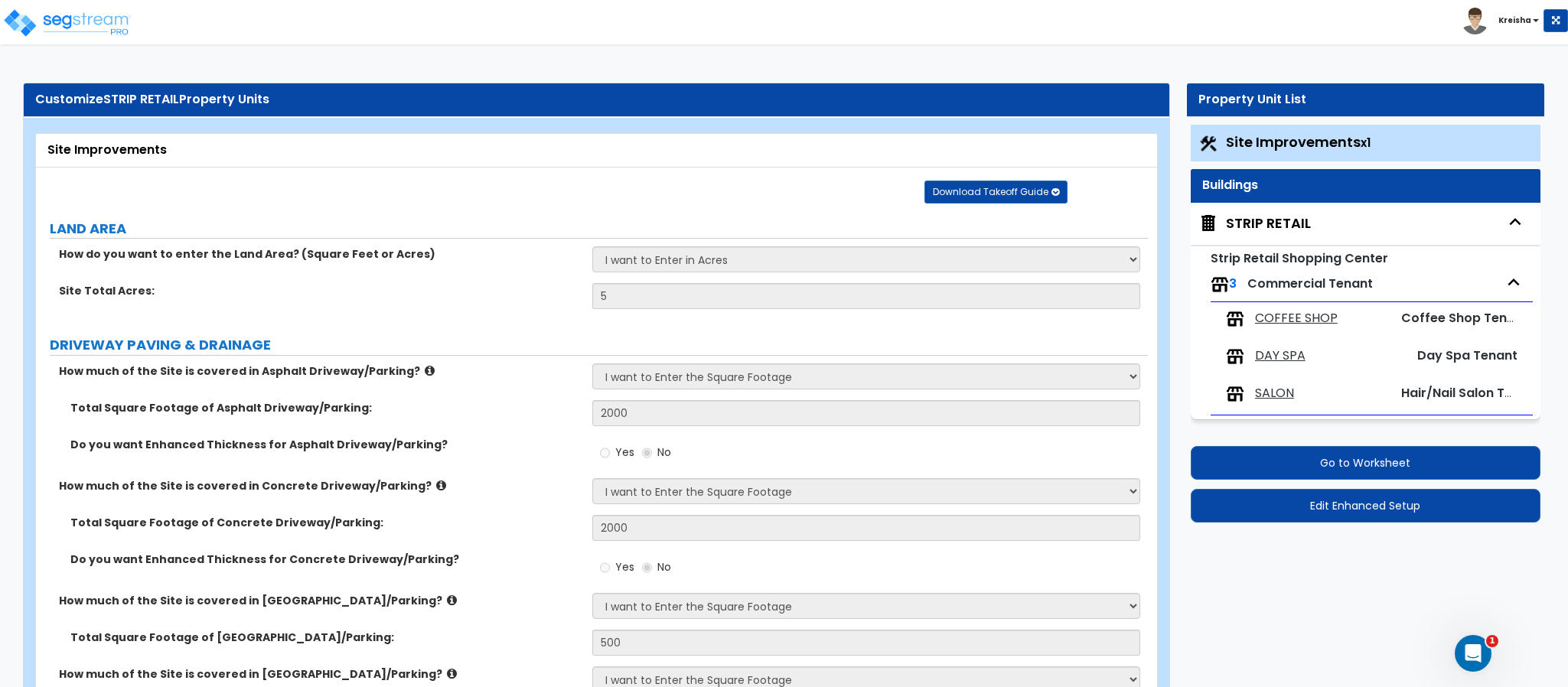
select select "3"
select select "2"
select select "1"
select select "3"
select select "2"
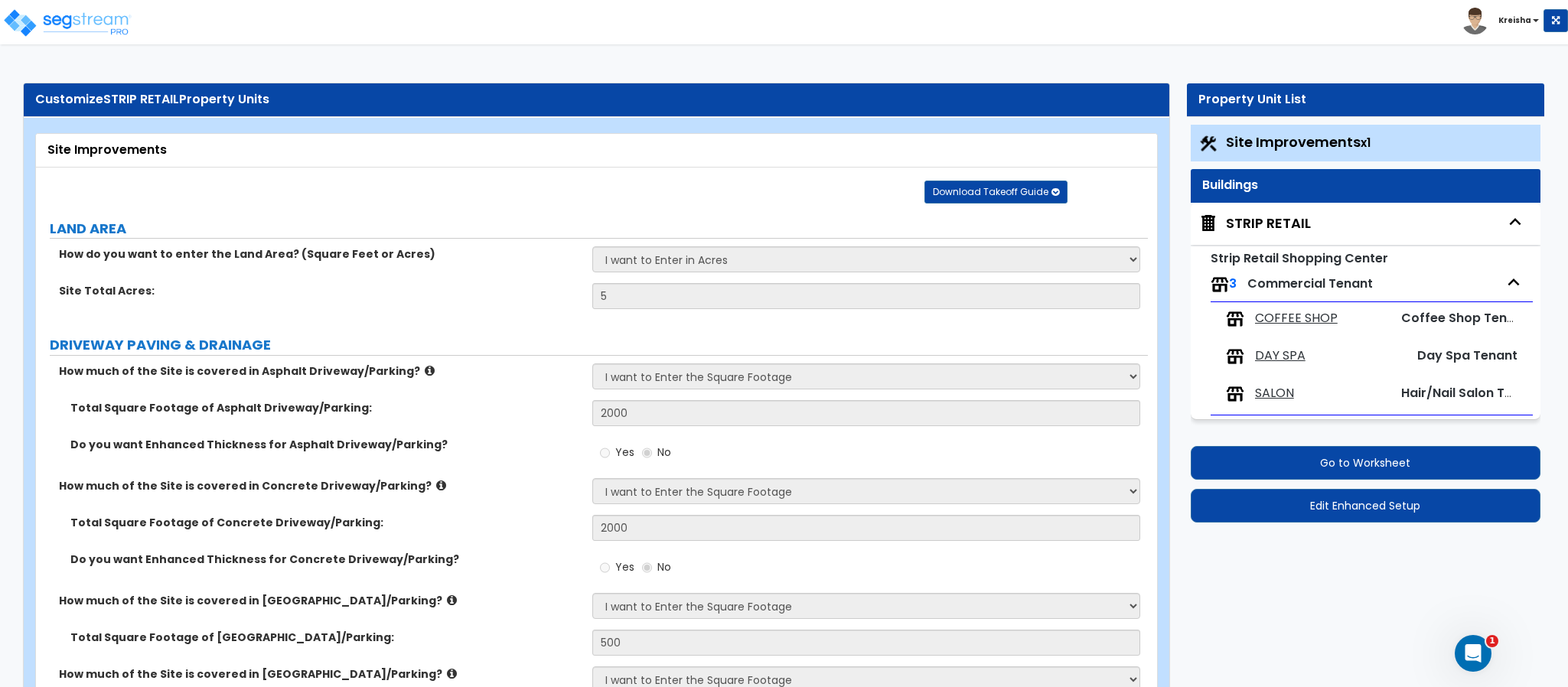
select select "4"
select select "2"
select select "3"
select select "2"
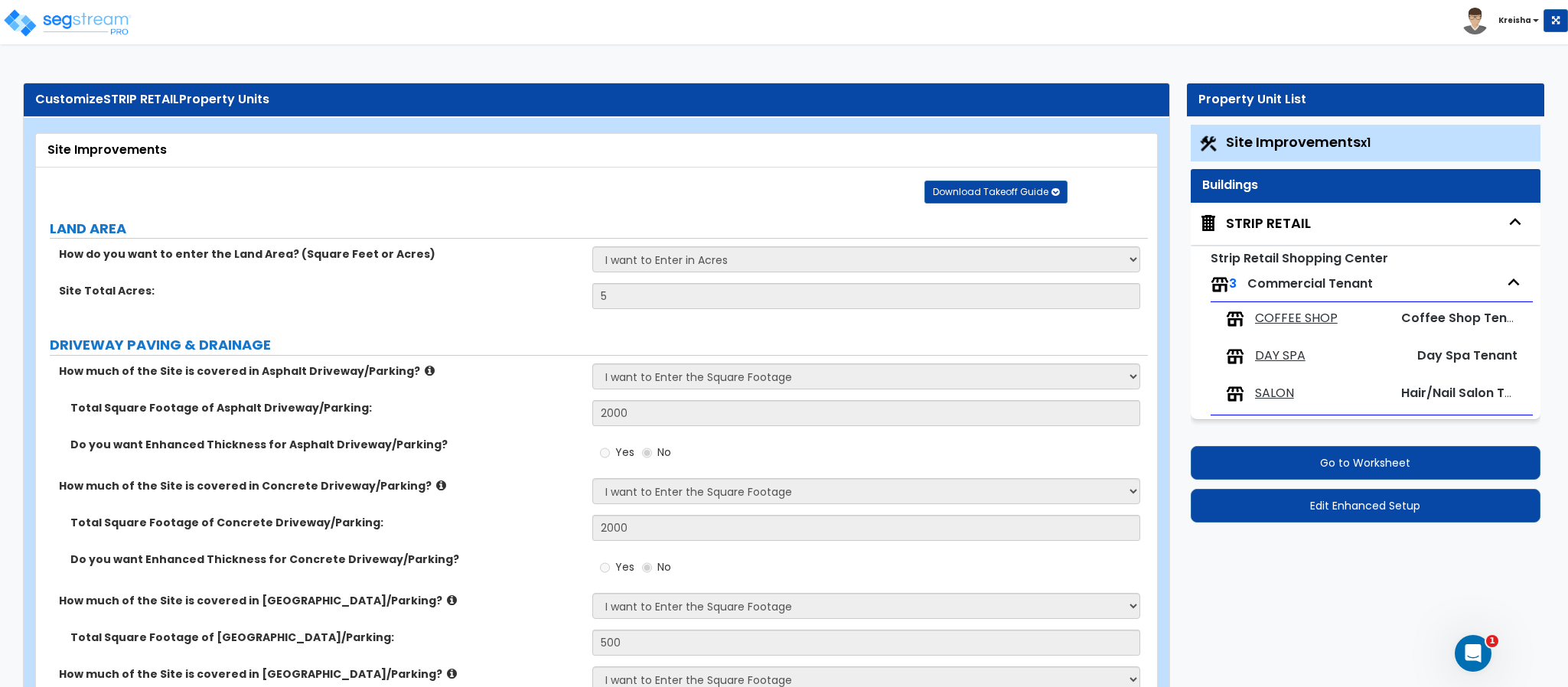
select select "5"
select select "1"
select select "2"
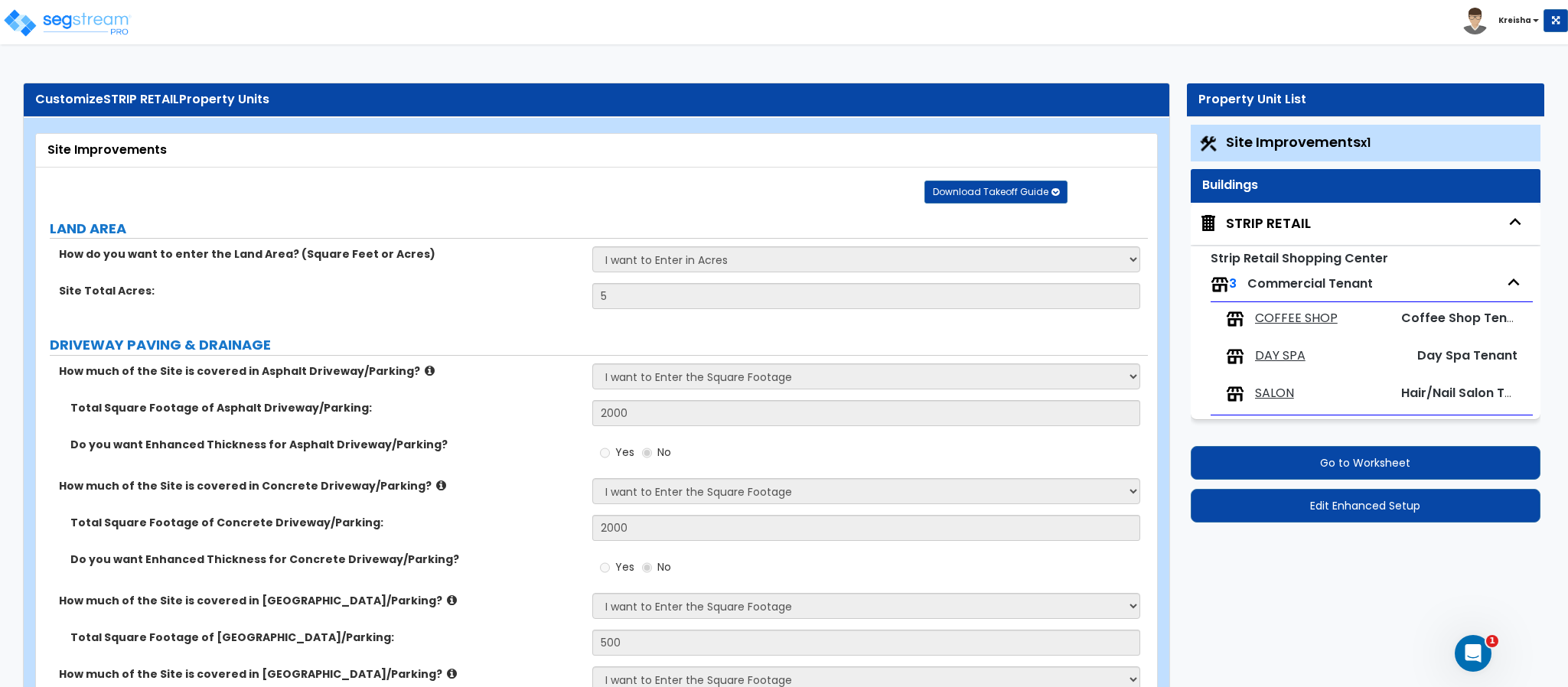
select select "1"
select select "2"
select select "1"
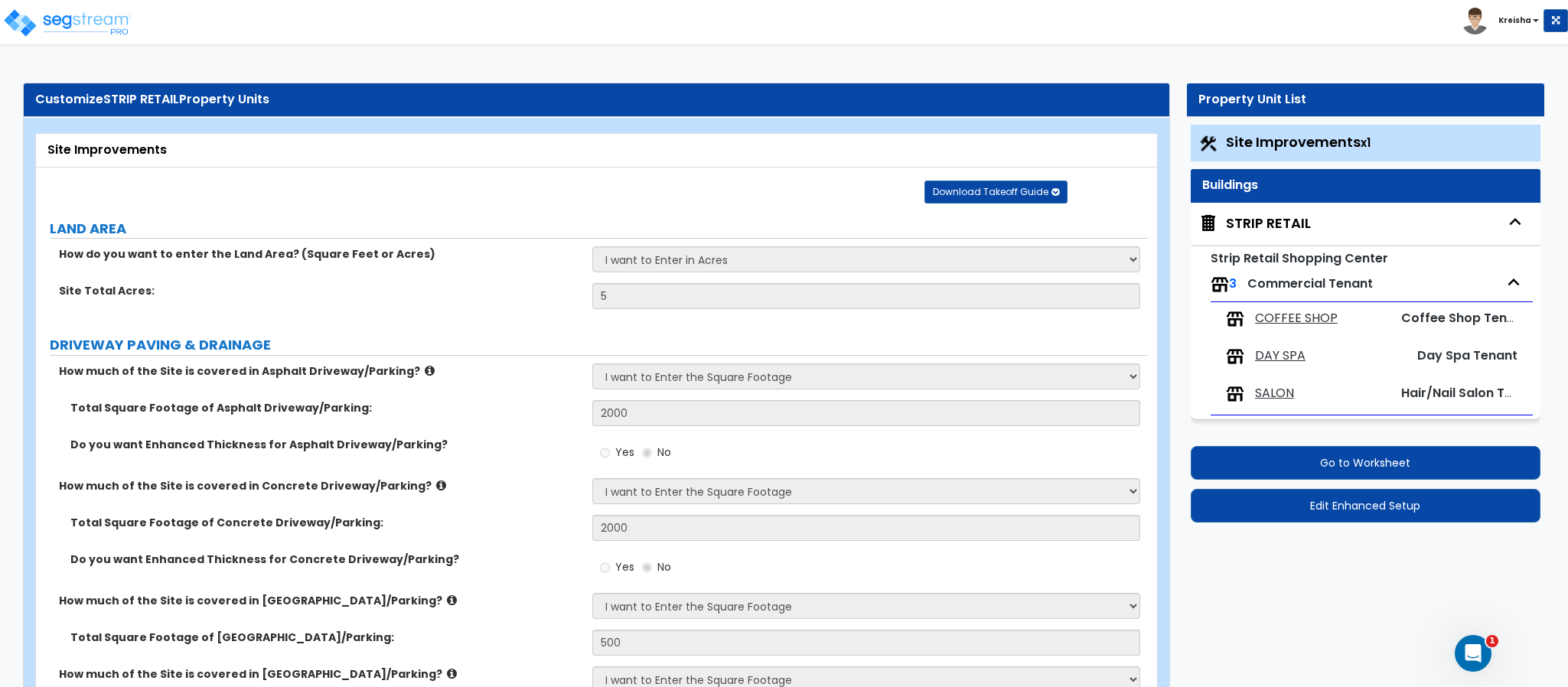
select select "2"
select select "1"
select select "2"
select select "3"
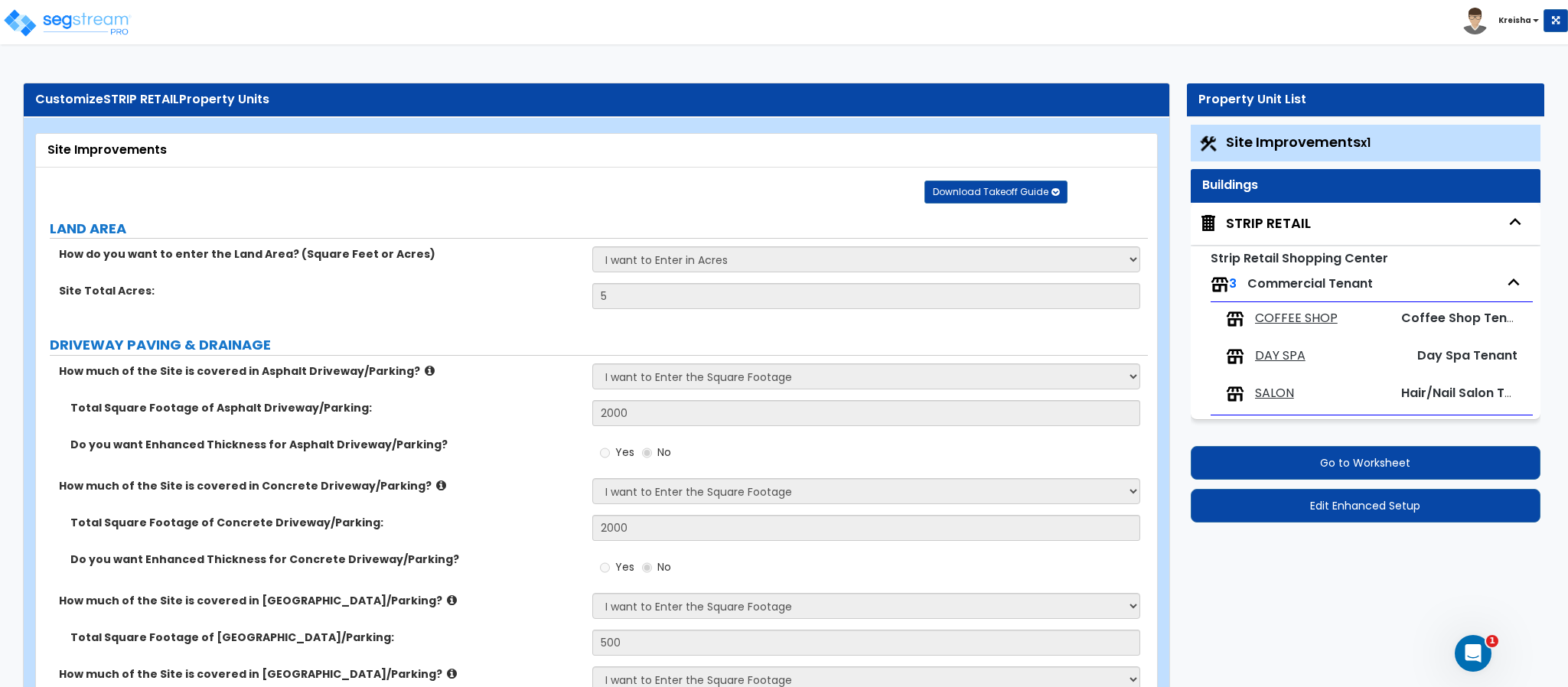
select select "1"
select select "3"
select select "4"
select select "2"
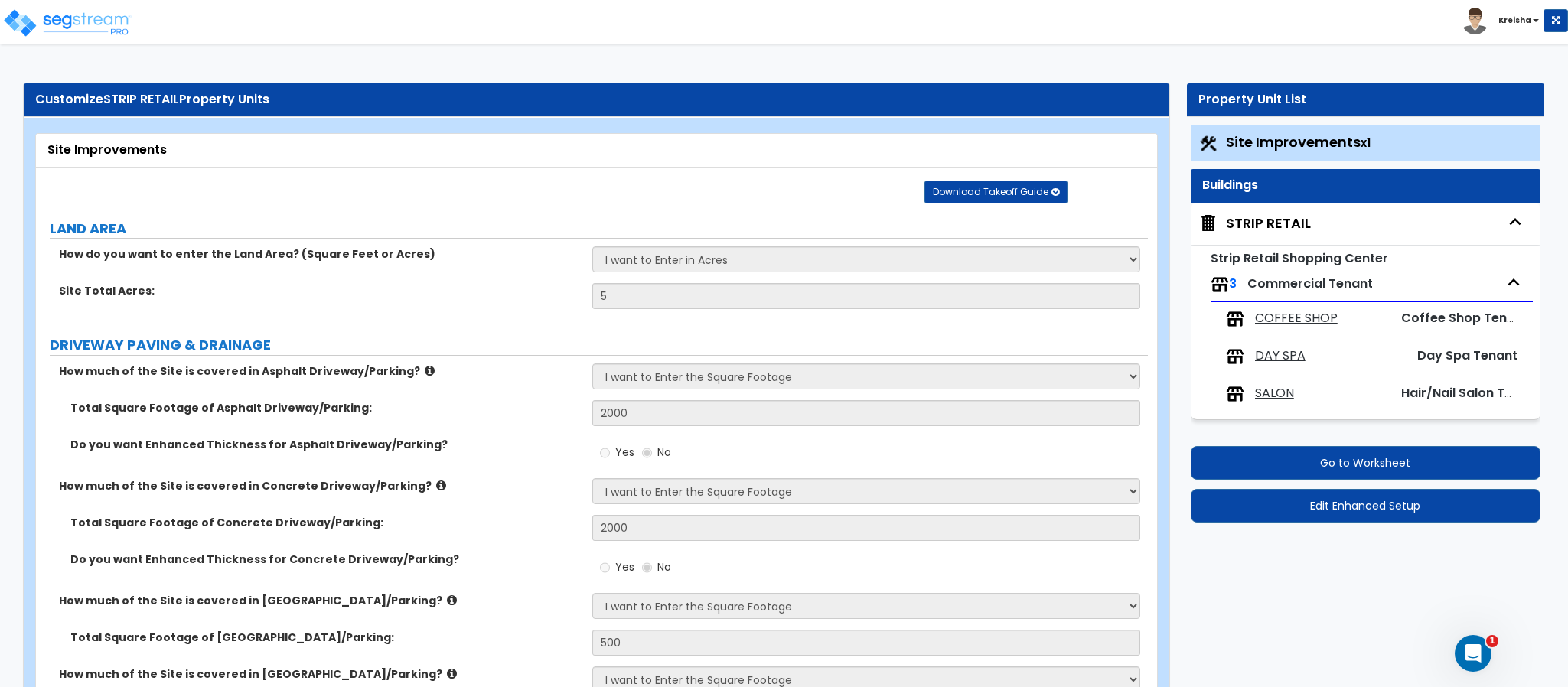
select select "5"
select select "2"
select select "1"
select select "2"
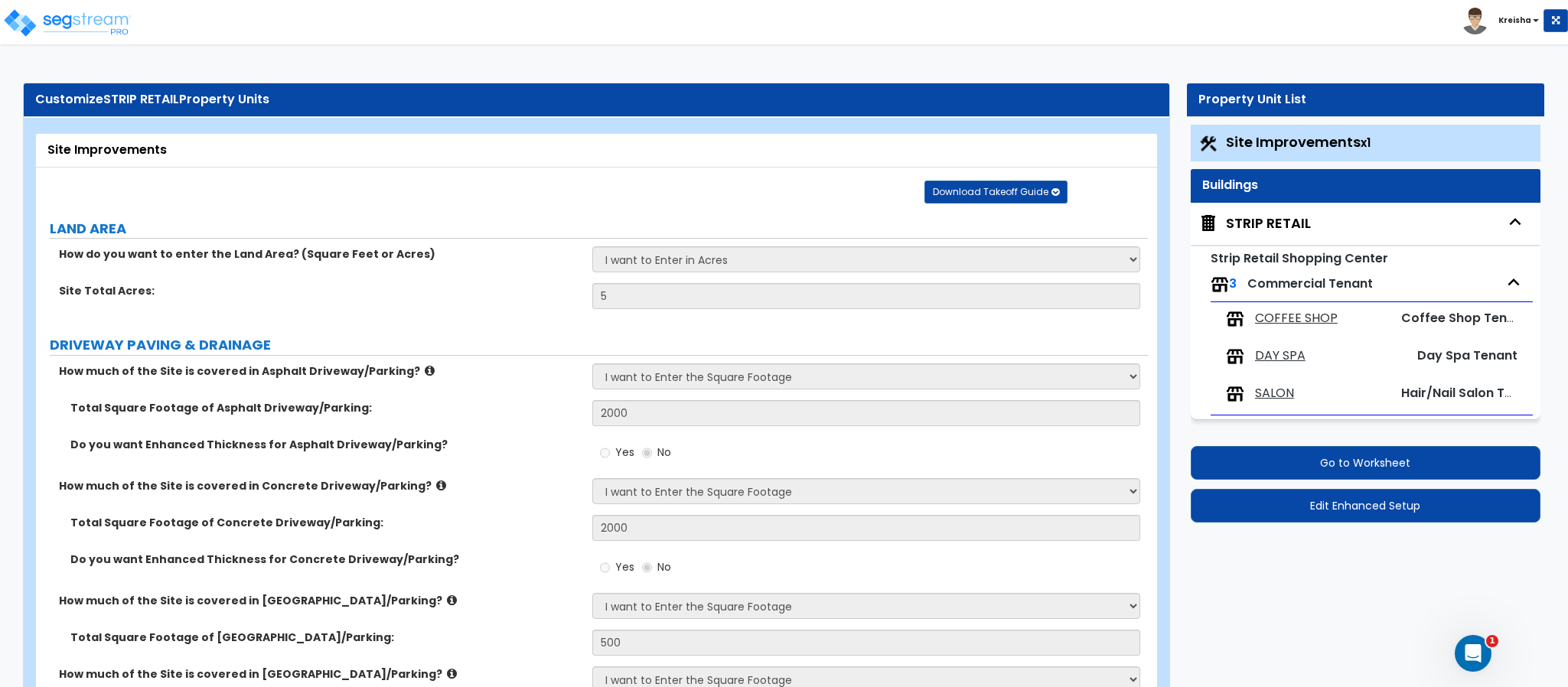
select select "2"
select select "1"
select select "2"
select select "1"
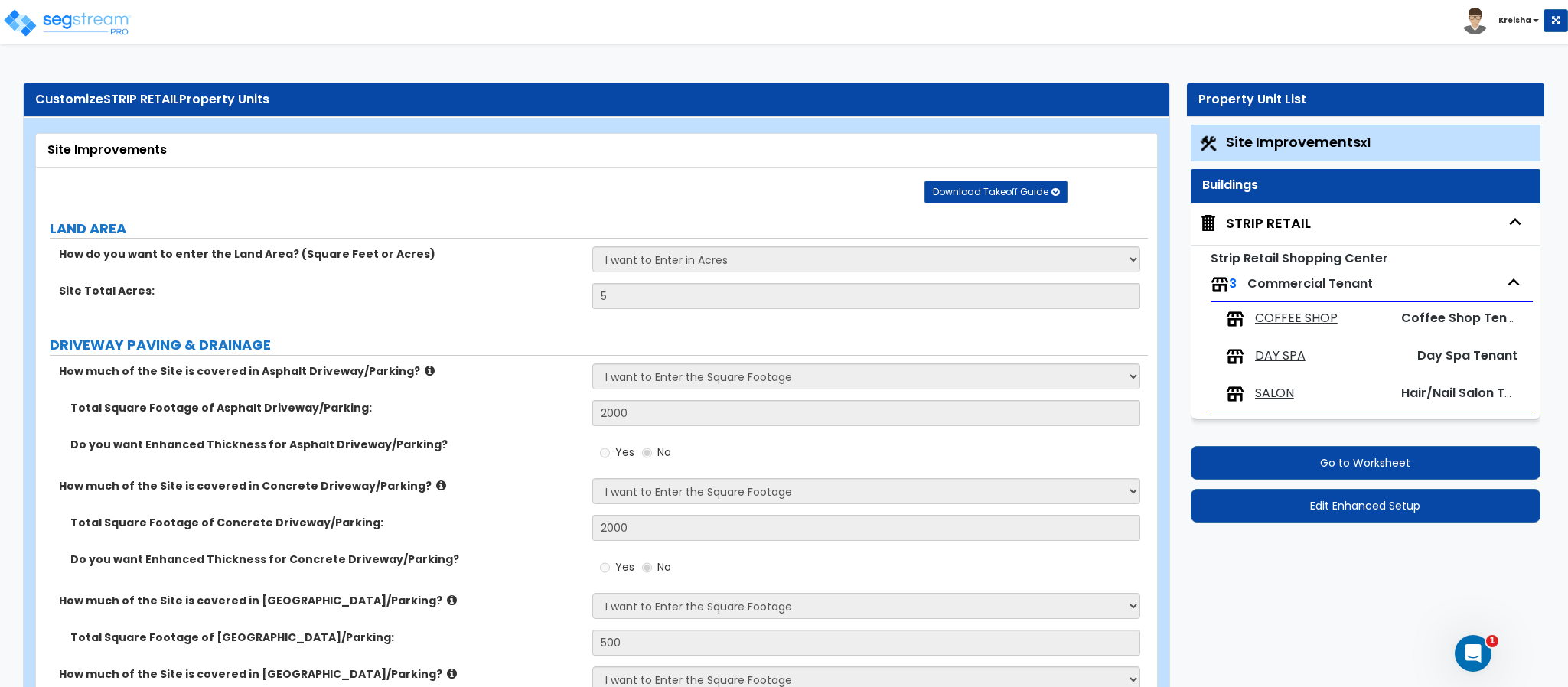
select select "2"
select select "1"
select select "2"
select select "1"
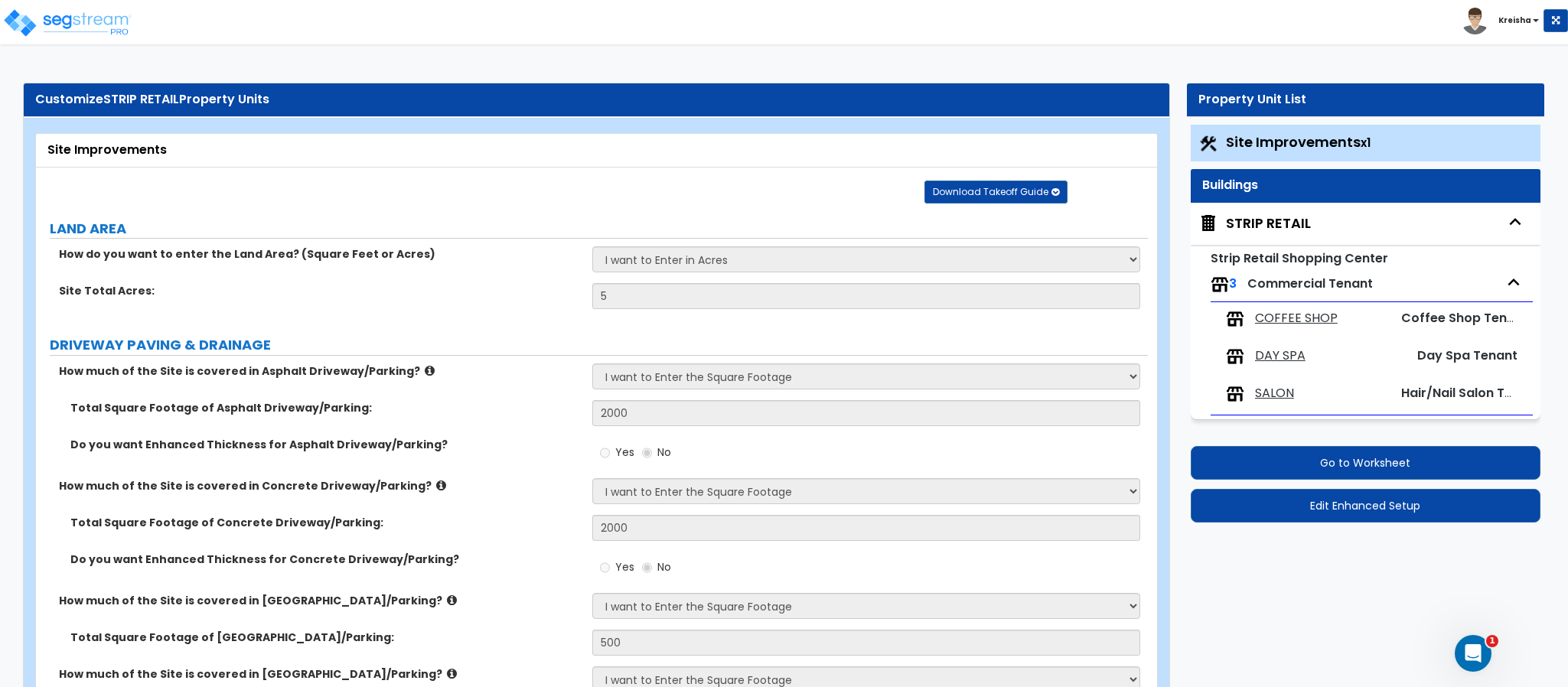
select select "8"
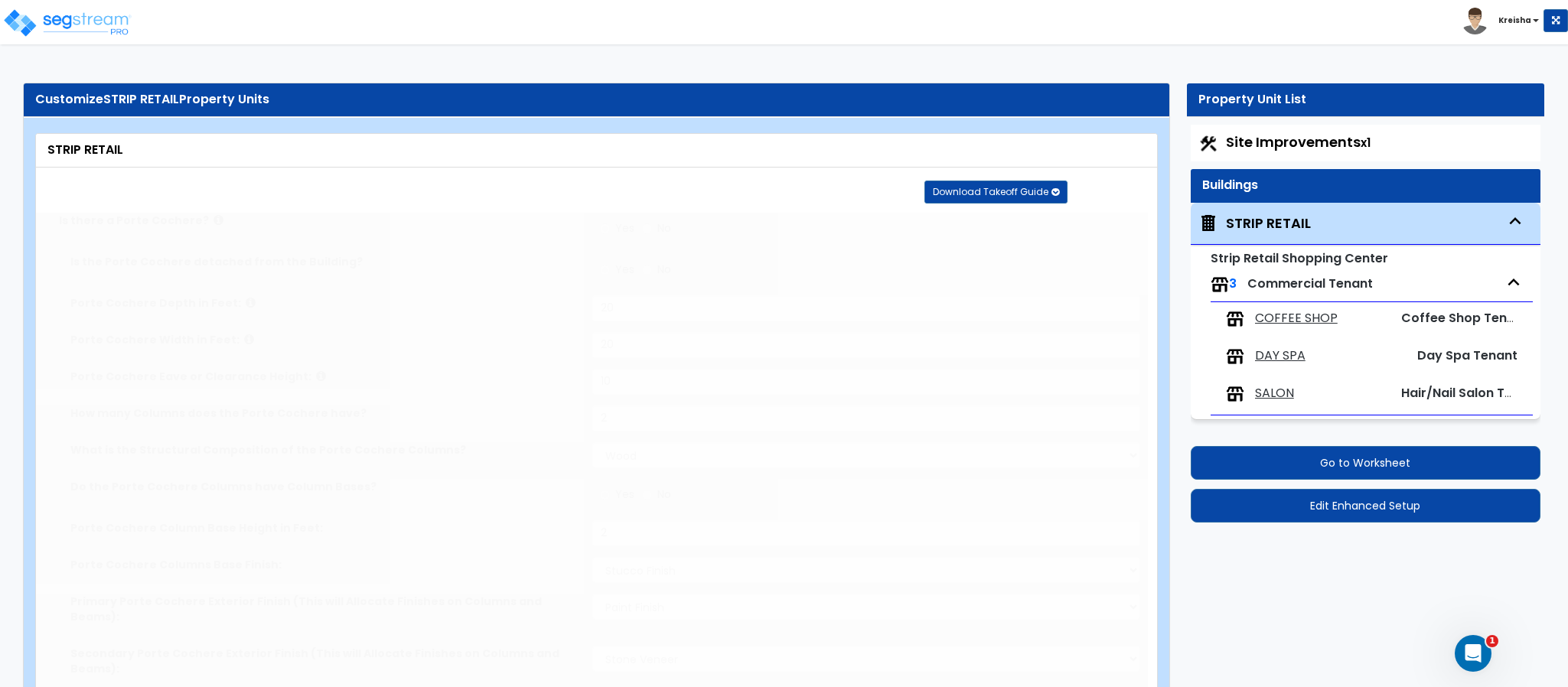
select select "2"
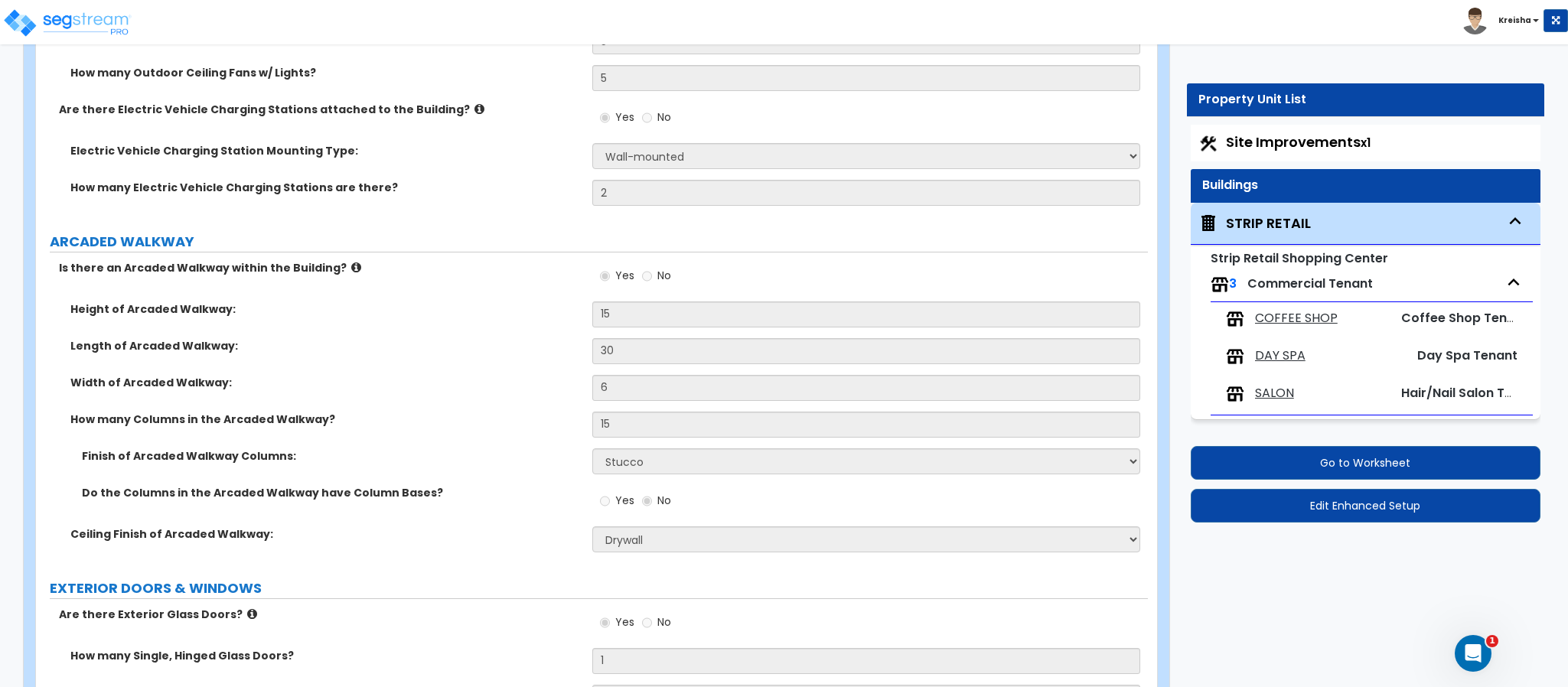
scroll to position [3277, 0]
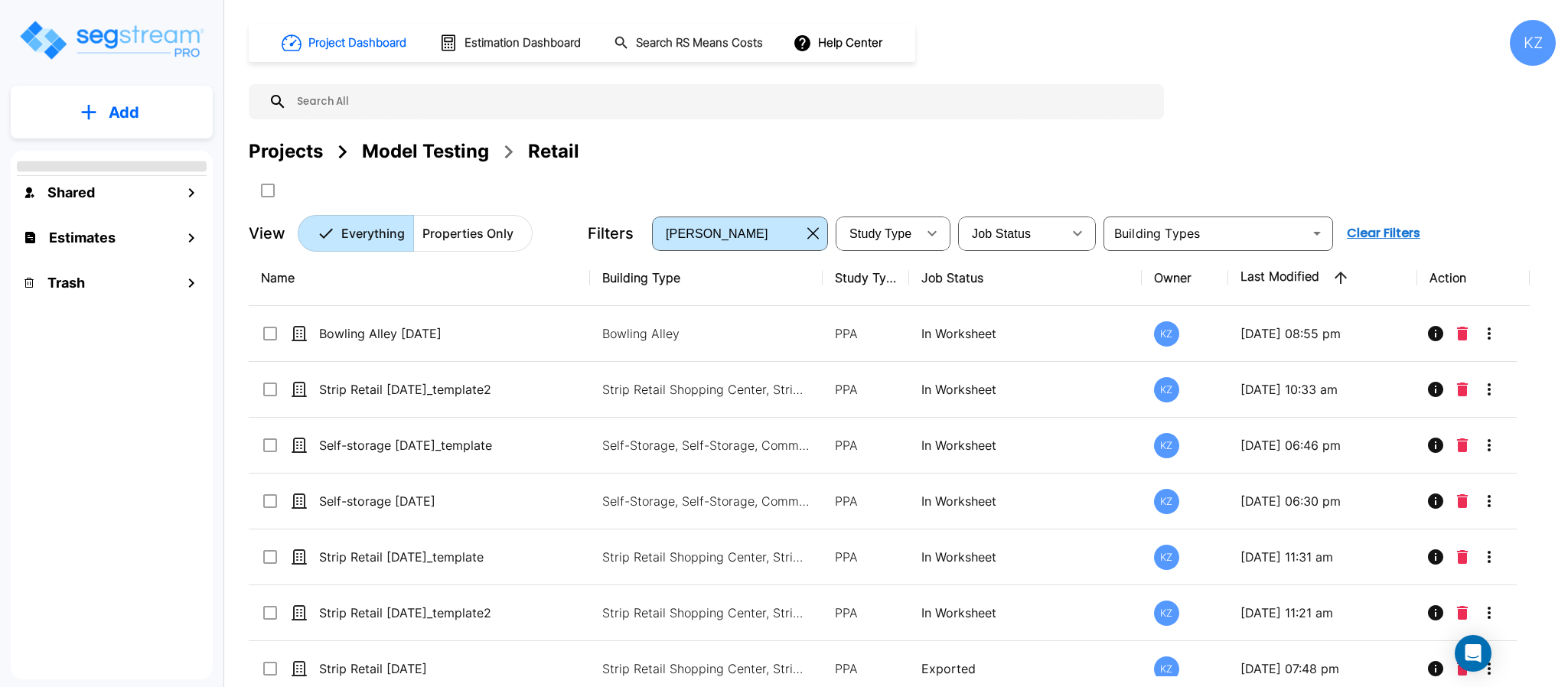
click at [128, 113] on p "Add" at bounding box center [125, 112] width 31 height 23
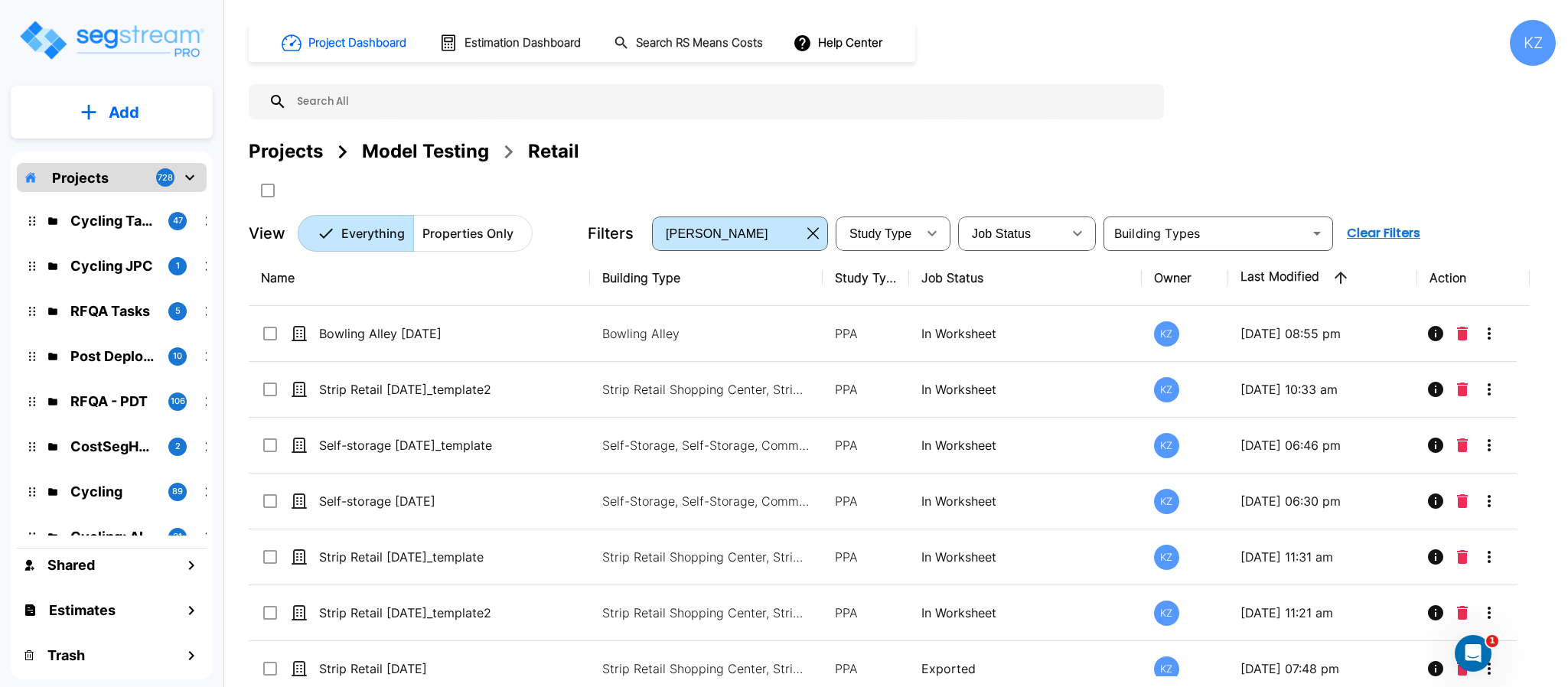
click at [671, 161] on div "Projects Model Testing Retail" at bounding box center [903, 152] width 1307 height 27
click at [784, 153] on div "Projects Model Testing Retail" at bounding box center [903, 152] width 1307 height 27
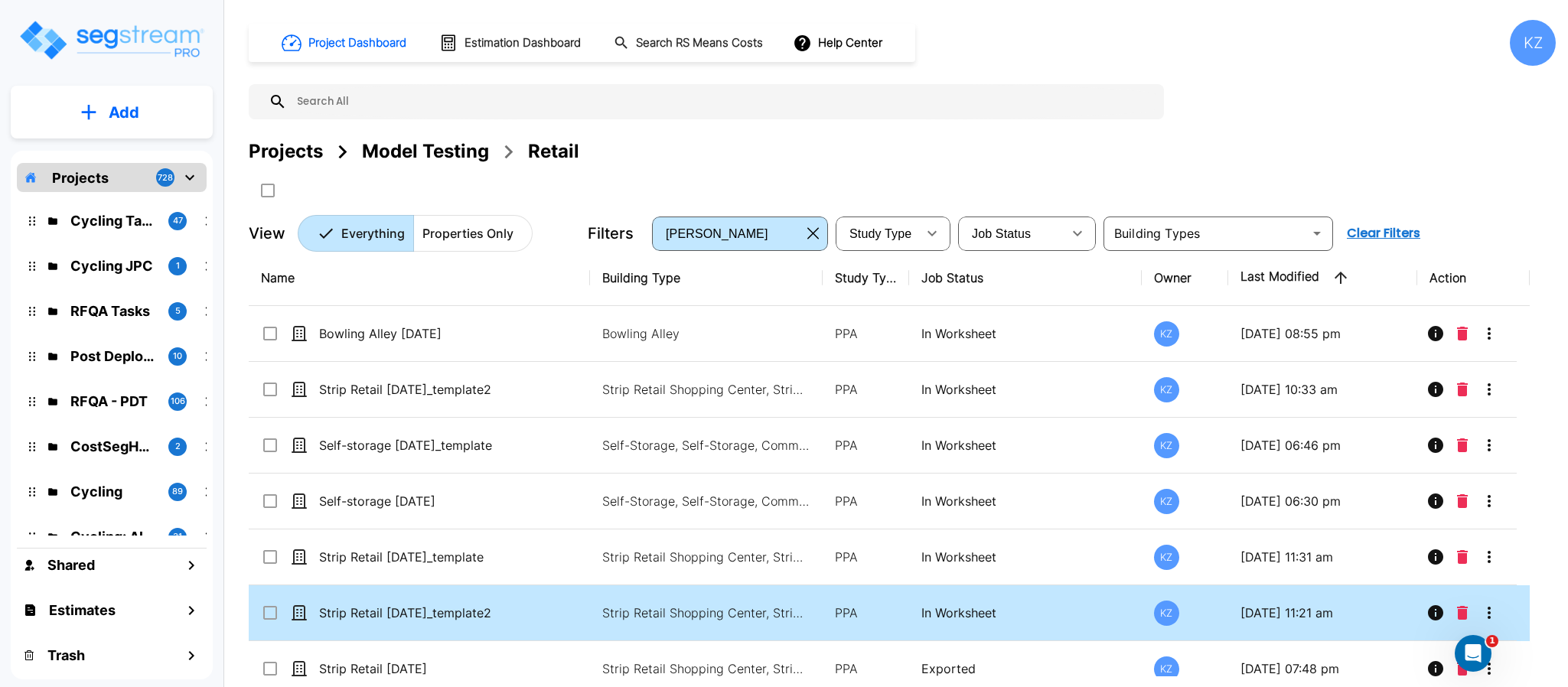
click at [737, 165] on div "Projects Model Testing Retail" at bounding box center [903, 171] width 1307 height 65
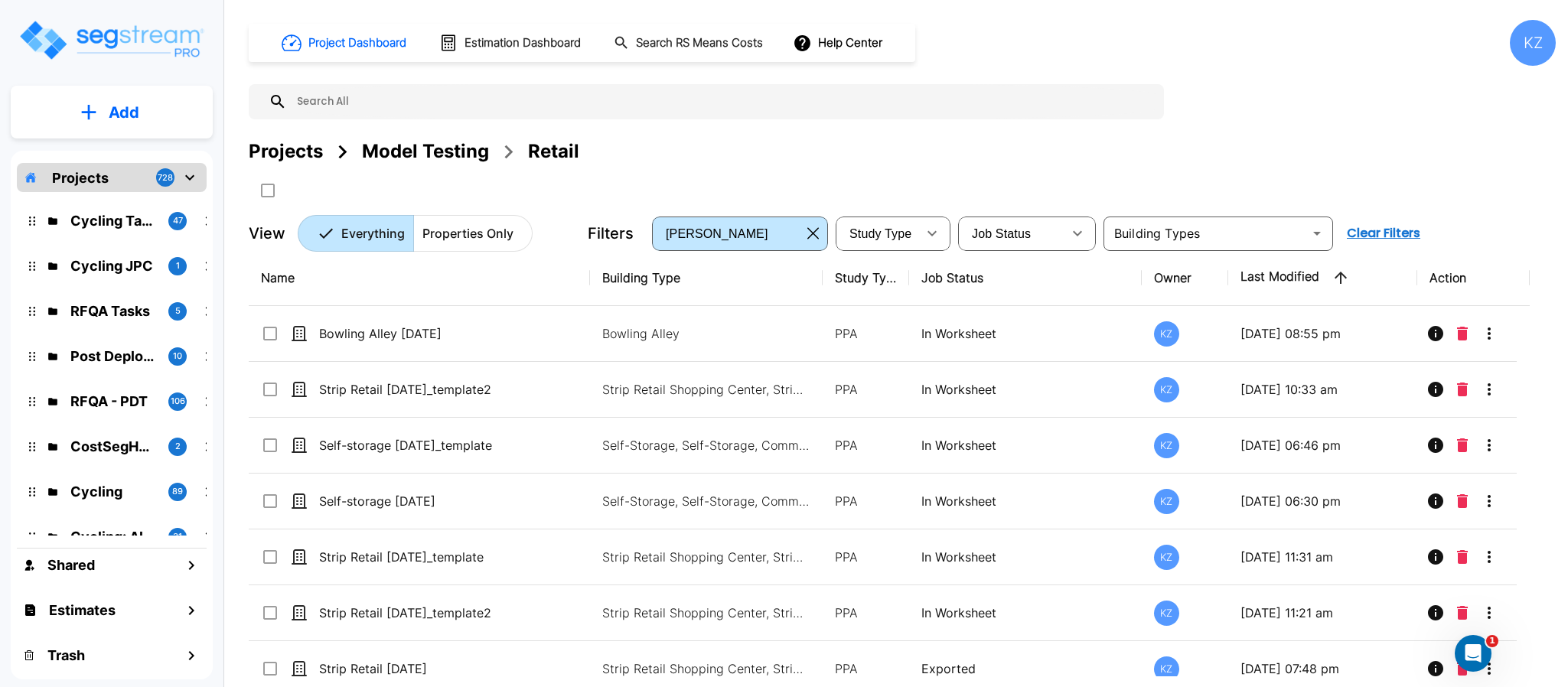
click at [1321, 167] on div "Projects Model Testing Retail" at bounding box center [903, 171] width 1307 height 65
click at [1311, 135] on div "Project Dashboard Estimation Dashboard Search RS Means Costs Help Center KZ Pro…" at bounding box center [903, 135] width 1307 height 232
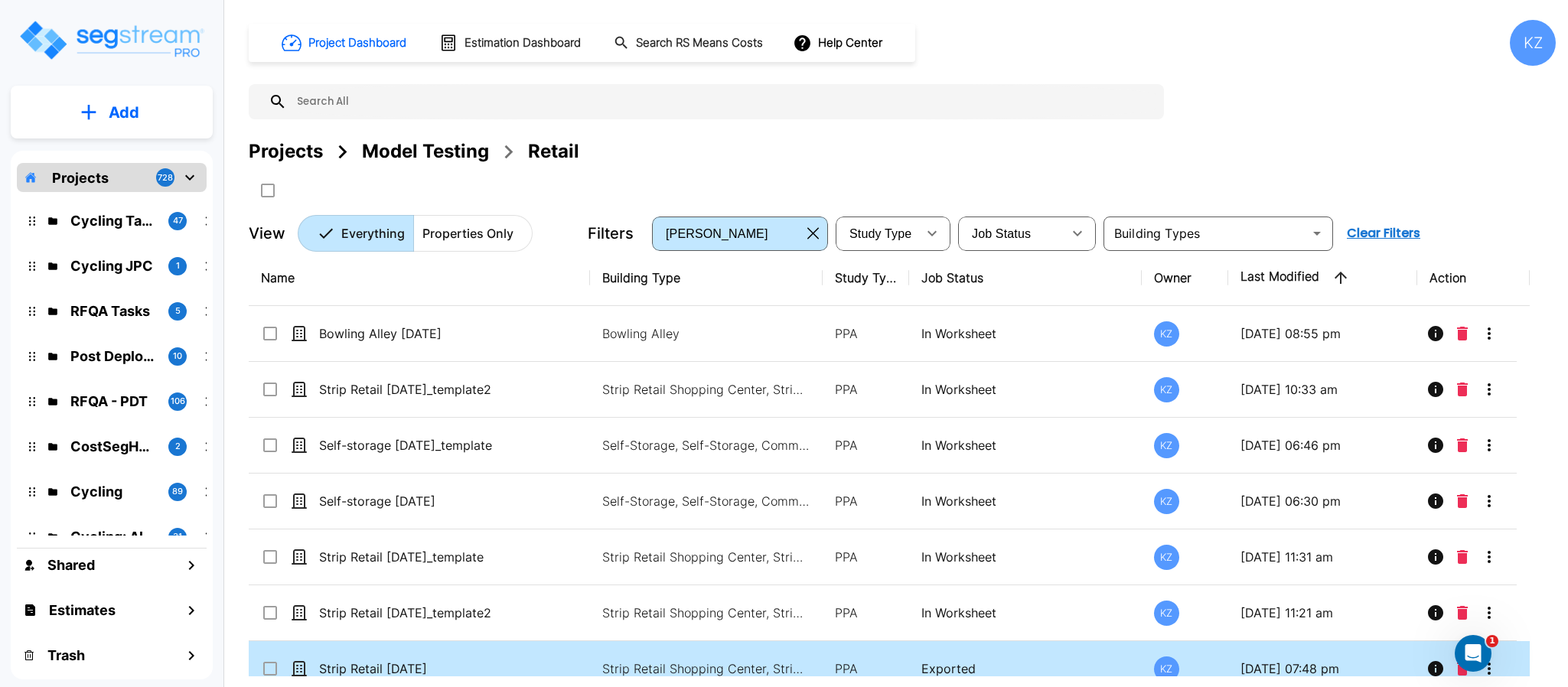
drag, startPoint x: 940, startPoint y: 147, endPoint x: 647, endPoint y: 670, distance: 599.5
click at [940, 145] on div "Projects Model Testing Retail" at bounding box center [903, 152] width 1307 height 27
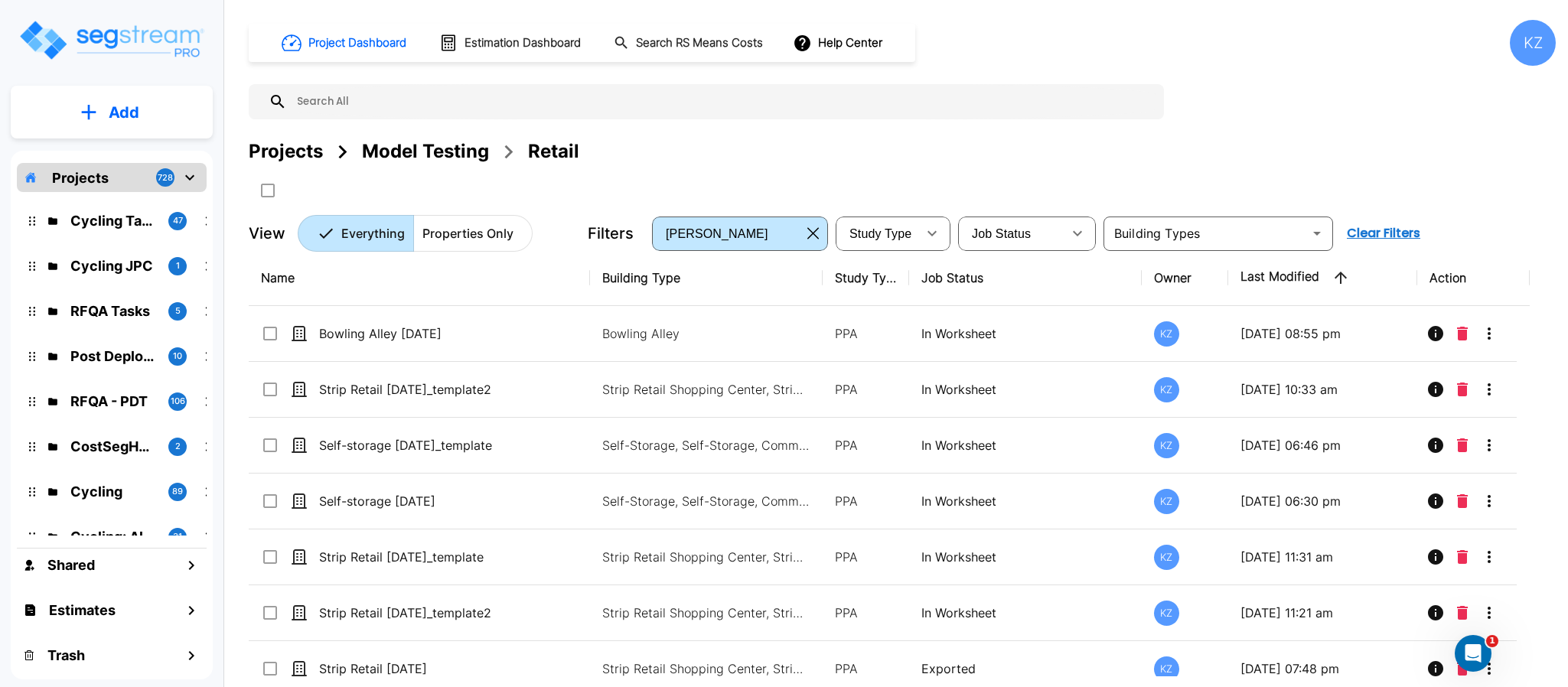
drag, startPoint x: 1243, startPoint y: 60, endPoint x: 1211, endPoint y: 75, distance: 35.3
click at [1243, 58] on div "Project Dashboard Estimation Dashboard Search RS Means Costs Help Center KZ" at bounding box center [903, 43] width 1307 height 46
click at [1249, 92] on div "Project Dashboard Estimation Dashboard Search RS Means Costs Help Center KZ Pro…" at bounding box center [903, 135] width 1307 height 232
click at [1244, 93] on div "Project Dashboard Estimation Dashboard Search RS Means Costs Help Center KZ Pro…" at bounding box center [903, 135] width 1307 height 232
click at [1290, 66] on div "Project Dashboard Estimation Dashboard Search RS Means Costs Help Center KZ Pro…" at bounding box center [903, 135] width 1307 height 232
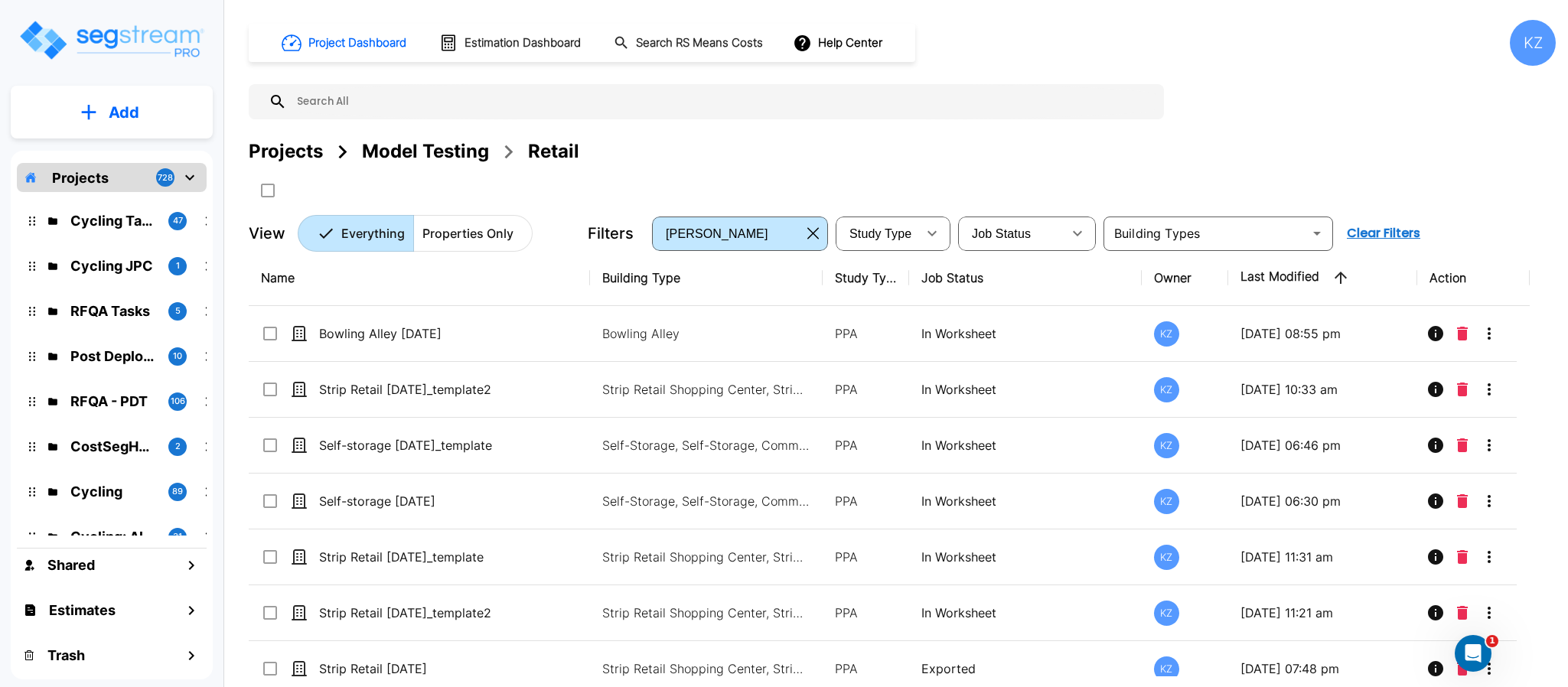
click at [1290, 65] on div "Project Dashboard Estimation Dashboard Search RS Means Costs Help Center KZ Pro…" at bounding box center [903, 135] width 1307 height 232
click at [1290, 65] on div "Project Dashboard Estimation Dashboard Search RS Means Costs Help Center KZ" at bounding box center [903, 43] width 1307 height 46
click at [1272, 129] on div "Project Dashboard Estimation Dashboard Search RS Means Costs Help Center KZ Pro…" at bounding box center [903, 135] width 1307 height 232
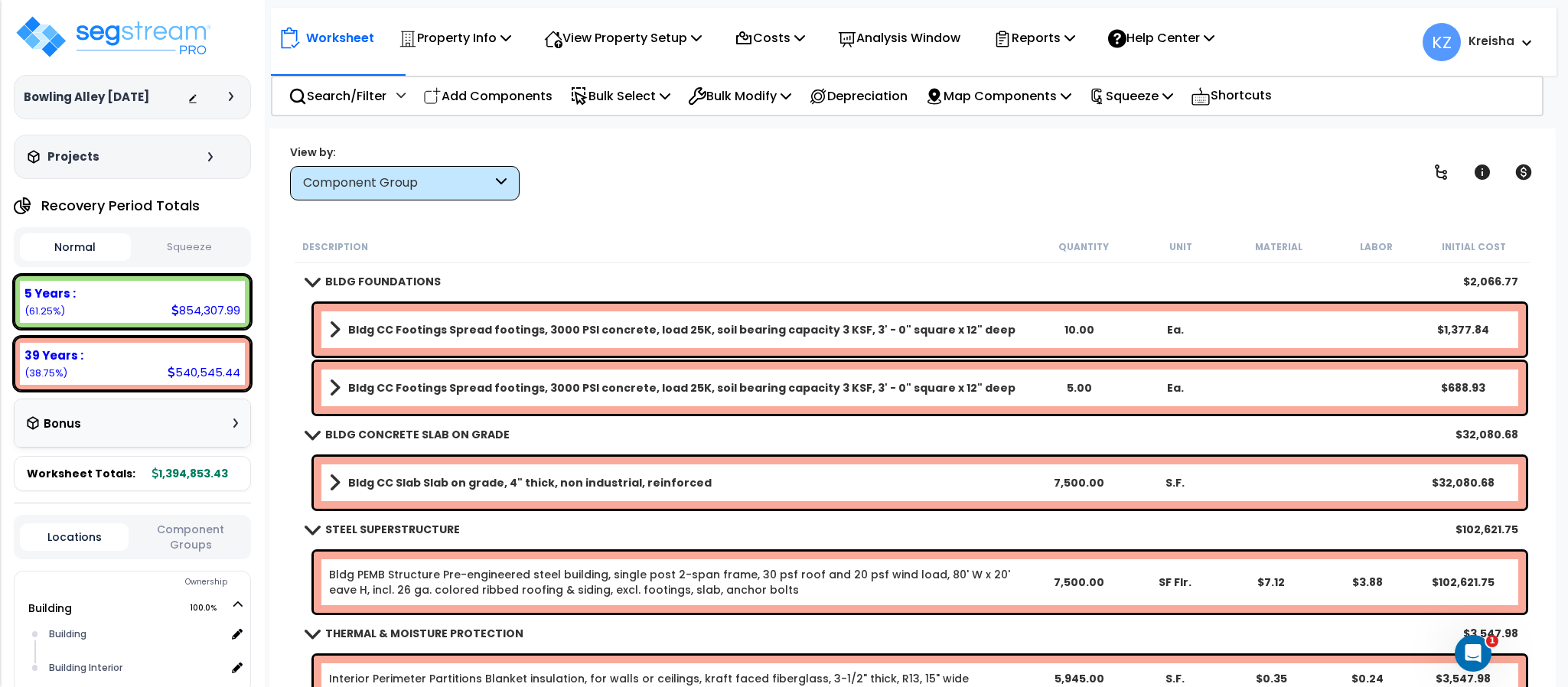
scroll to position [67, 0]
click at [651, 195] on div "View by: Component Group High to Low (Total Cost)" at bounding box center [912, 172] width 1255 height 56
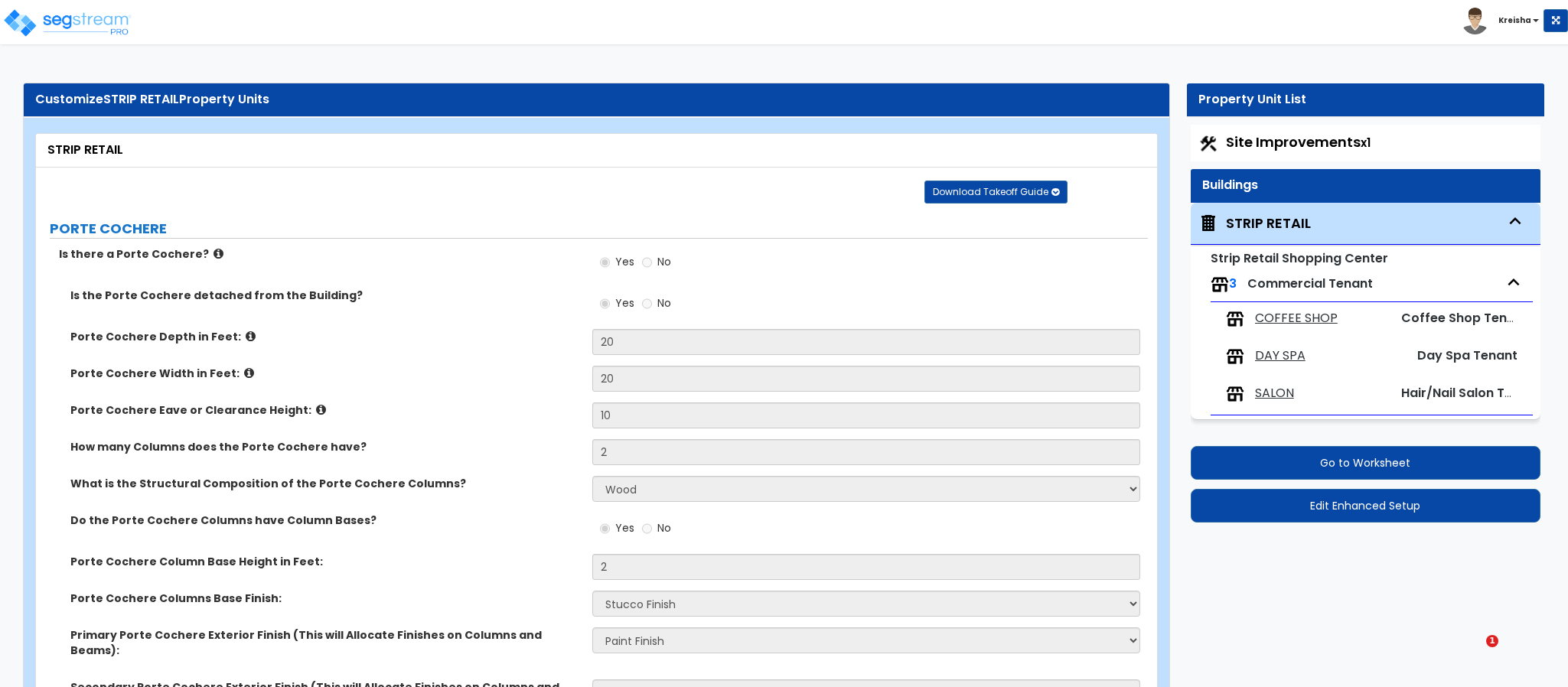
select select "1"
select select "2"
select select "1"
select select "5"
select select "1"
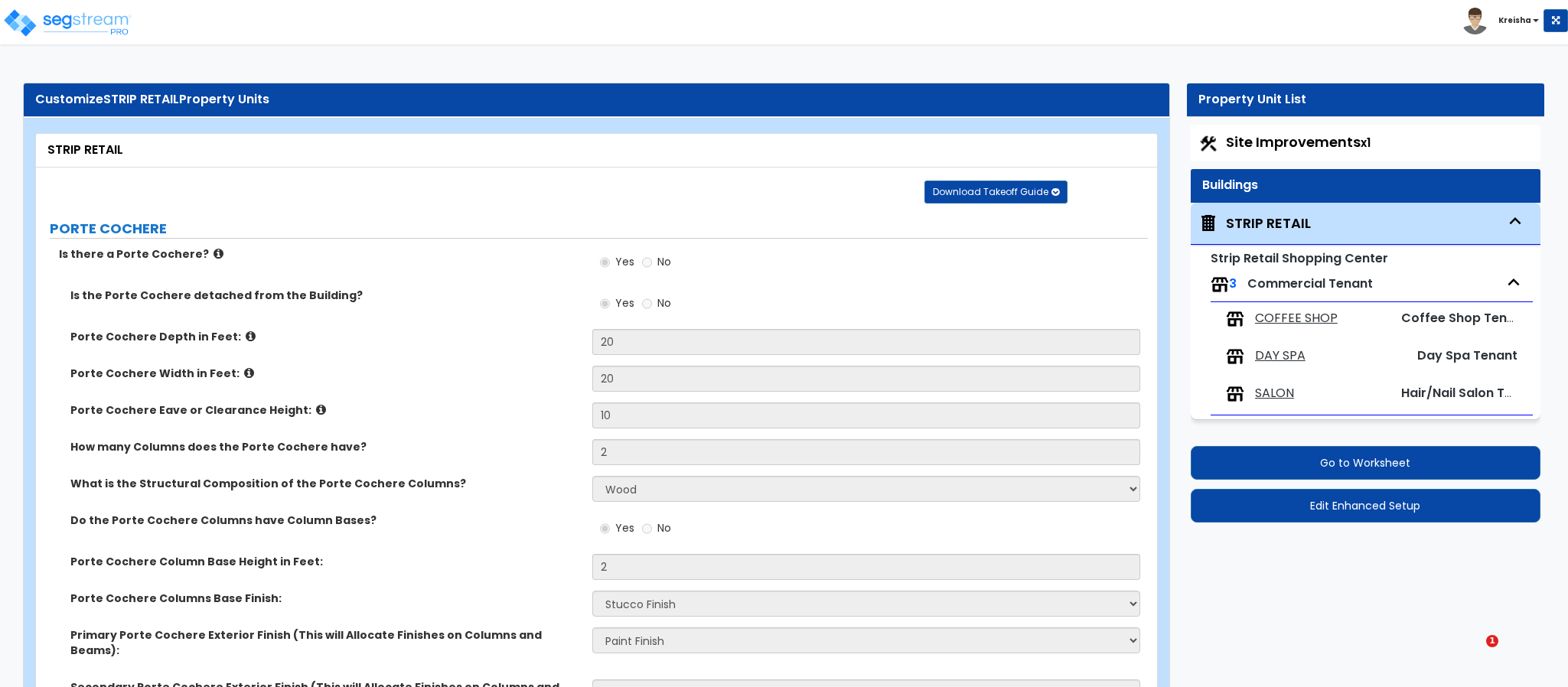
select select "5"
select select "1"
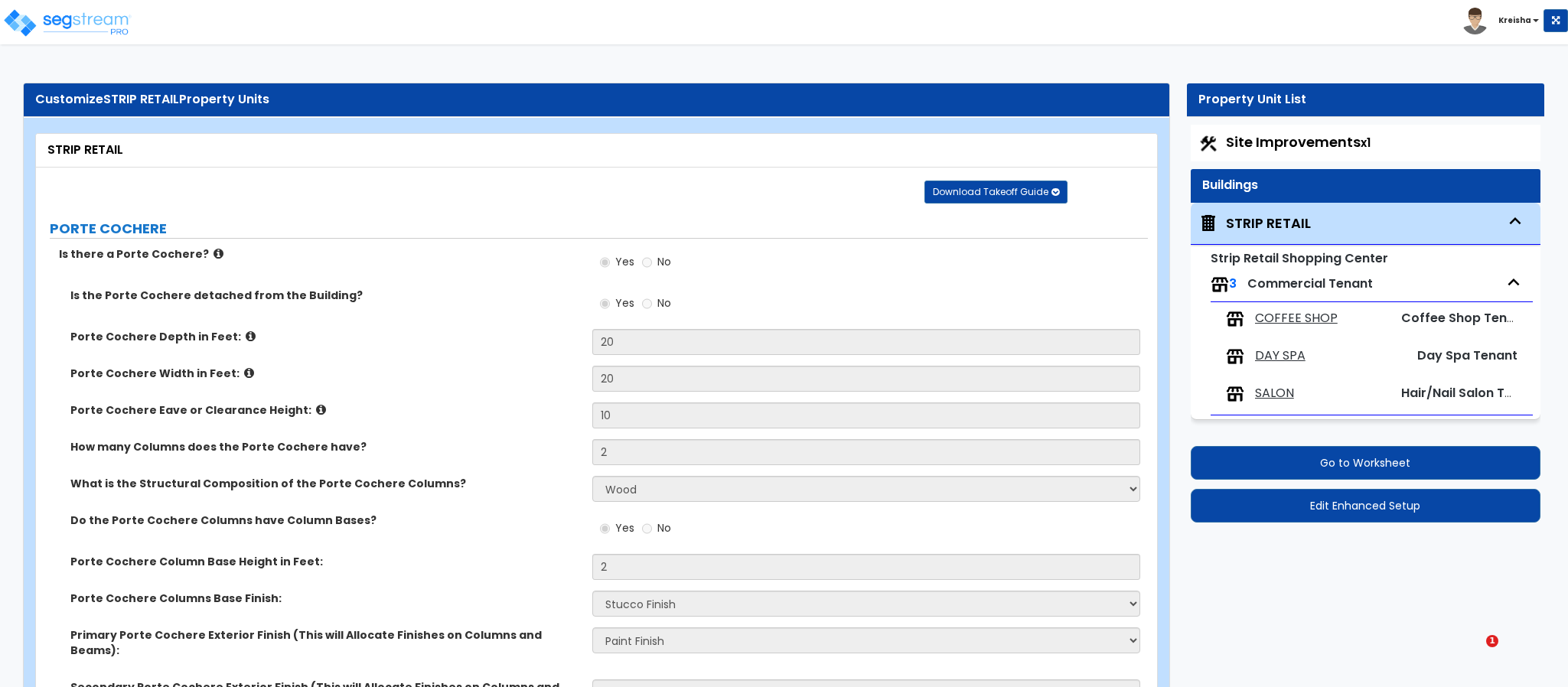
select select "1"
select select "6"
select select "1"
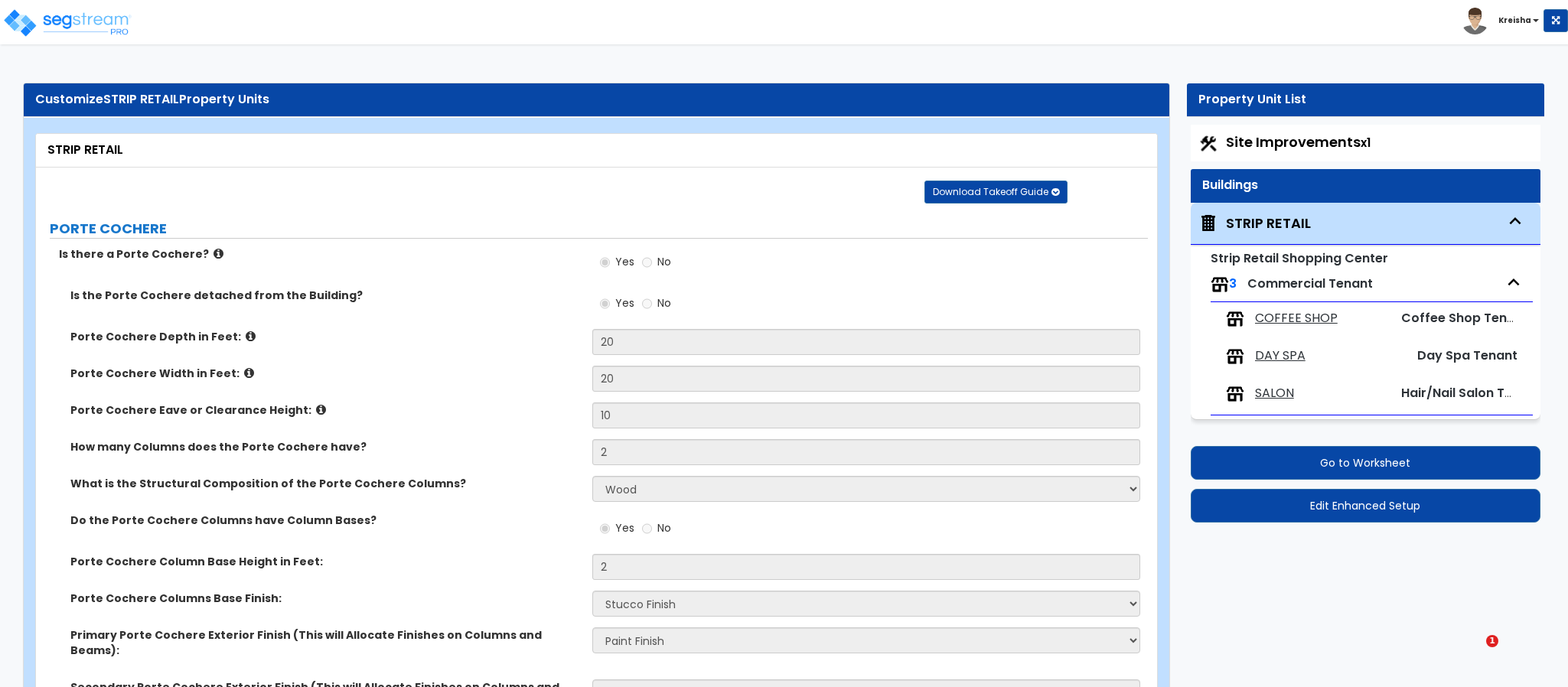
select select "3"
select select "7"
select select "5"
select select "3"
select select "2"
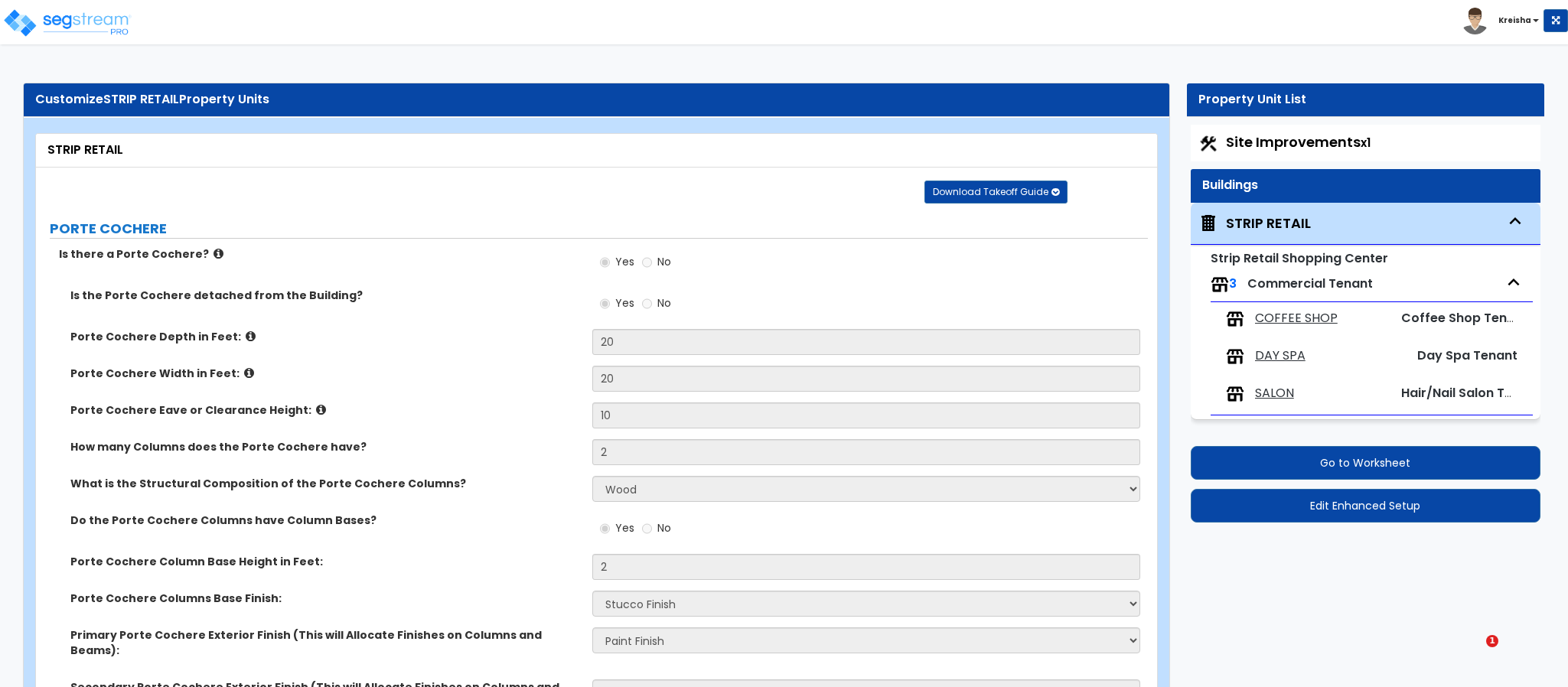
select select "1"
select select "3"
select select "2"
select select "4"
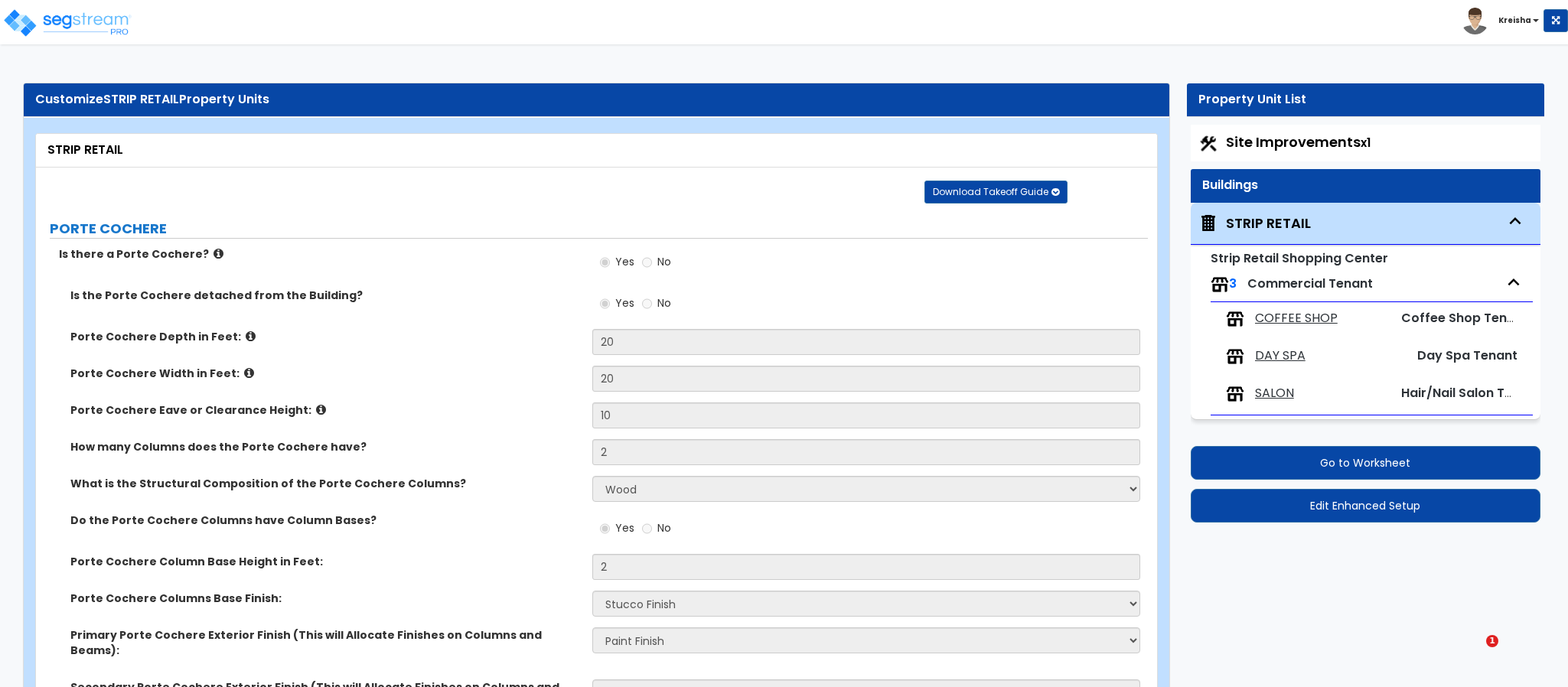
select select "2"
select select "3"
select select "2"
select select "5"
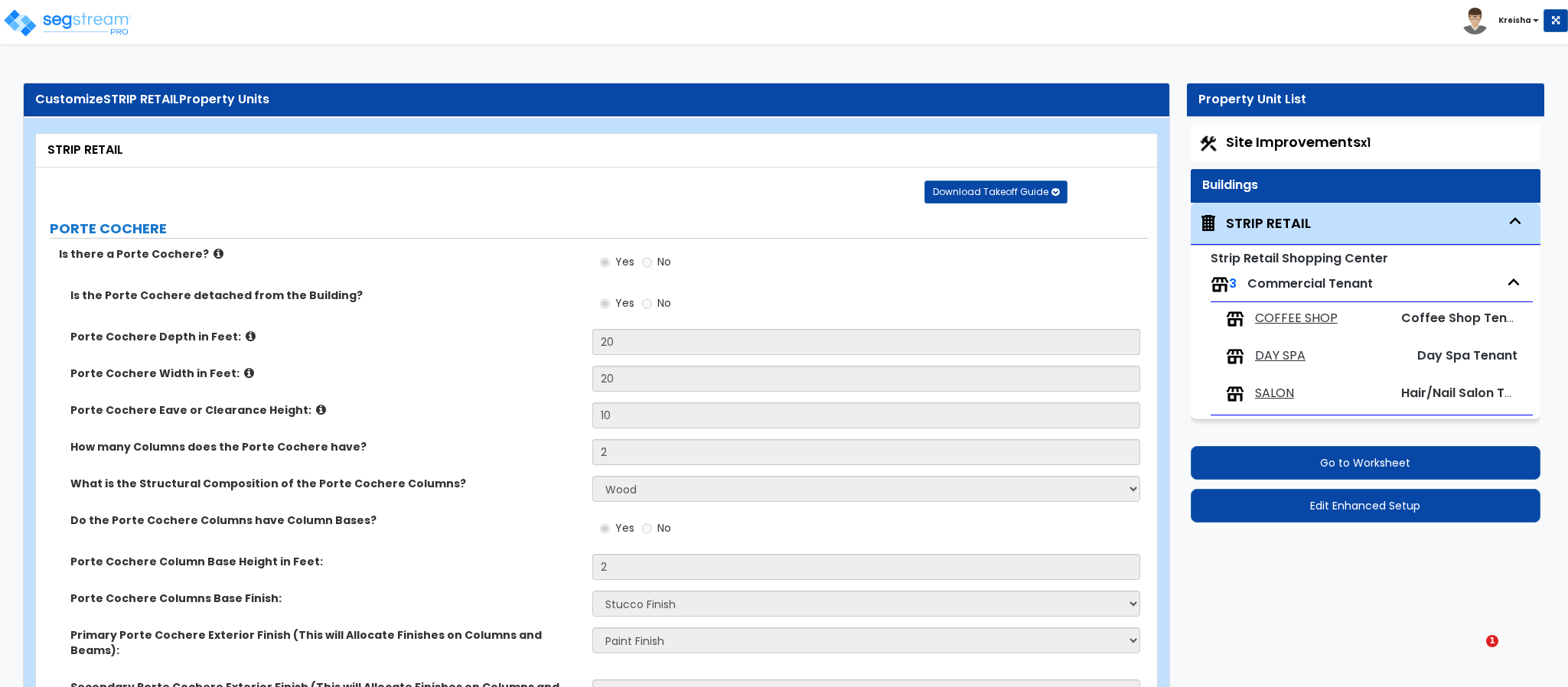
select select "1"
select select "2"
select select "1"
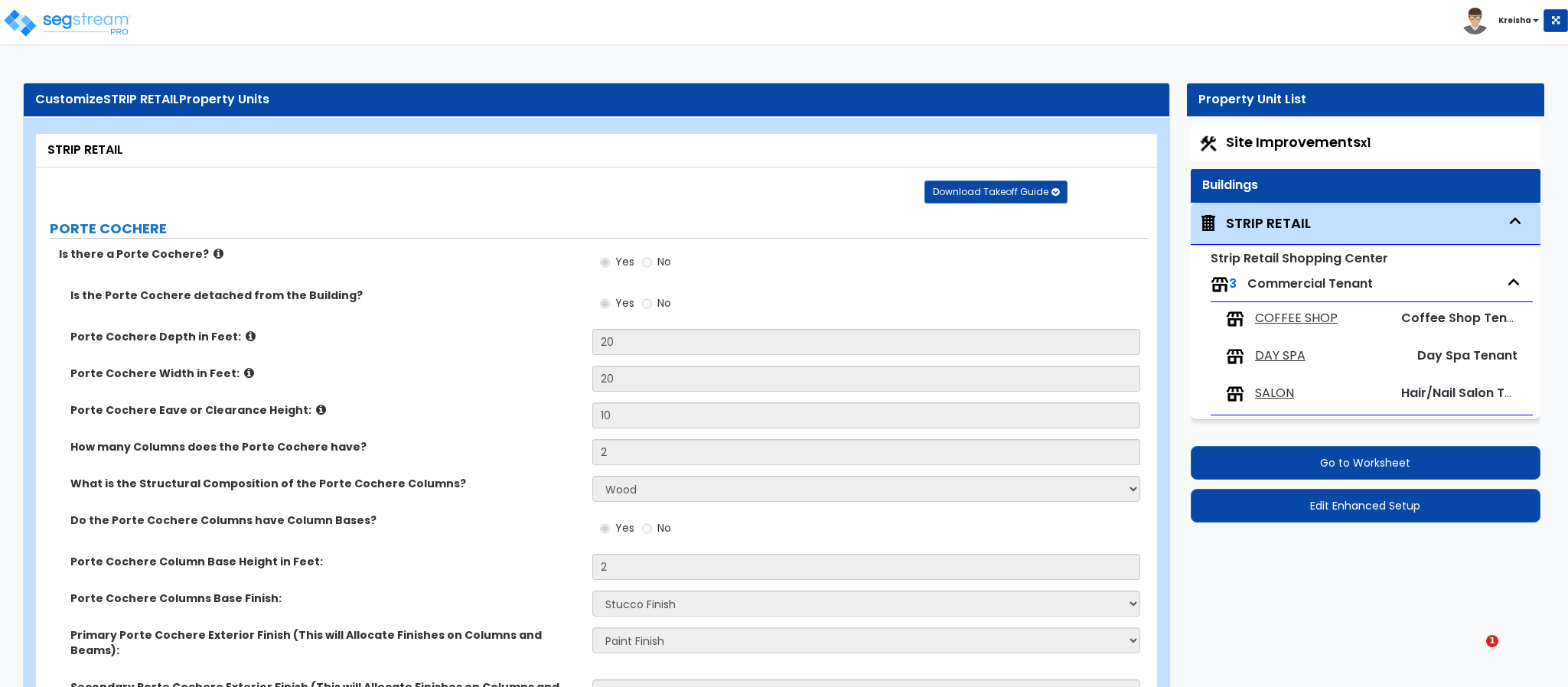
select select "1"
select select "2"
select select "1"
select select "2"
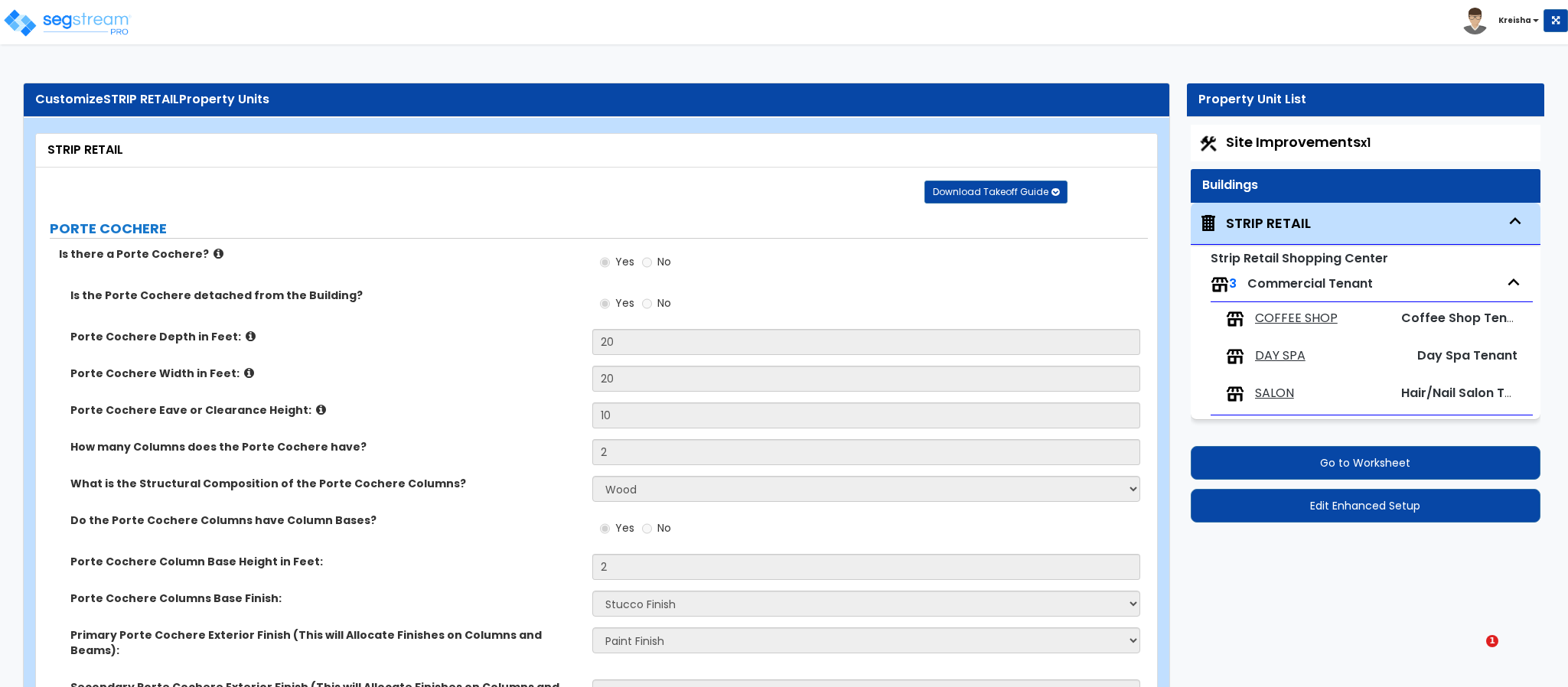
select select "2"
select select "1"
select select "2"
select select "3"
select select "1"
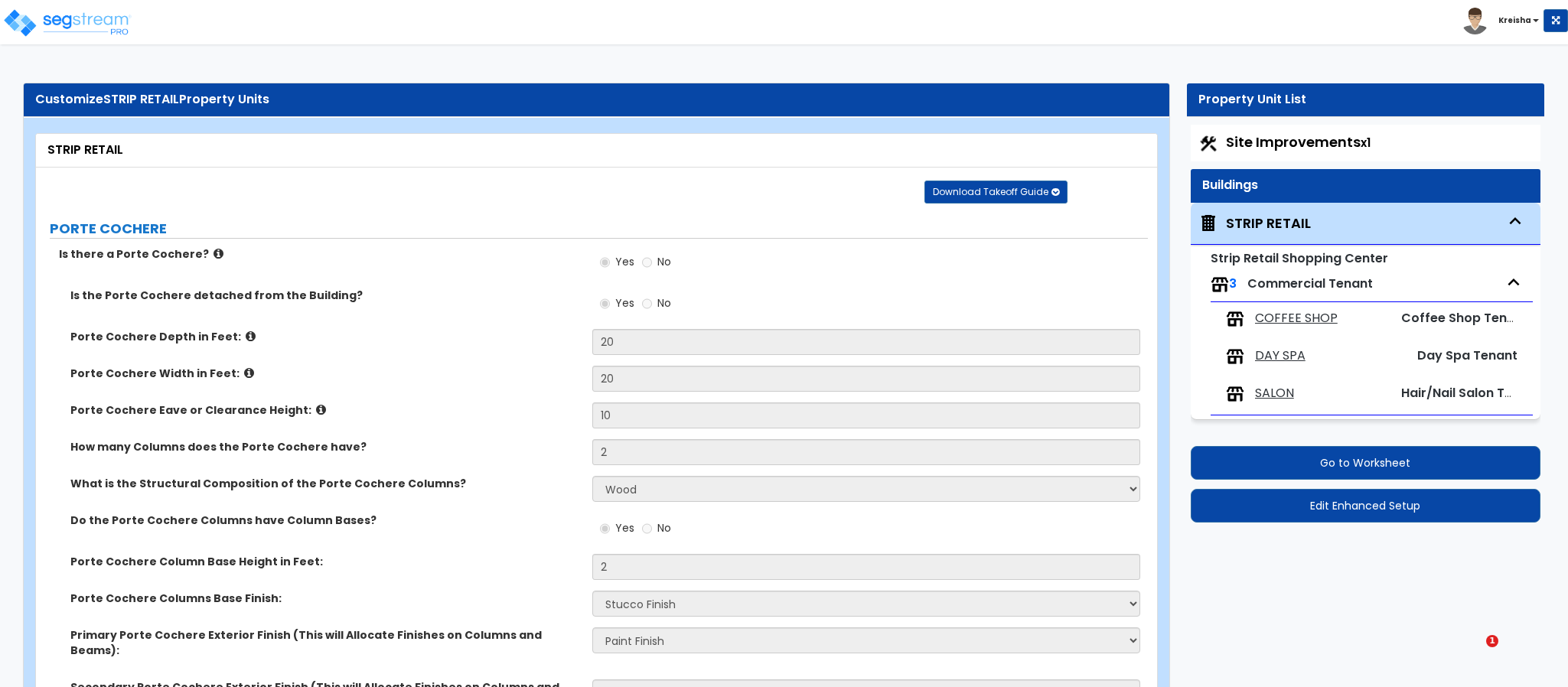
select select "3"
select select "4"
select select "2"
select select "5"
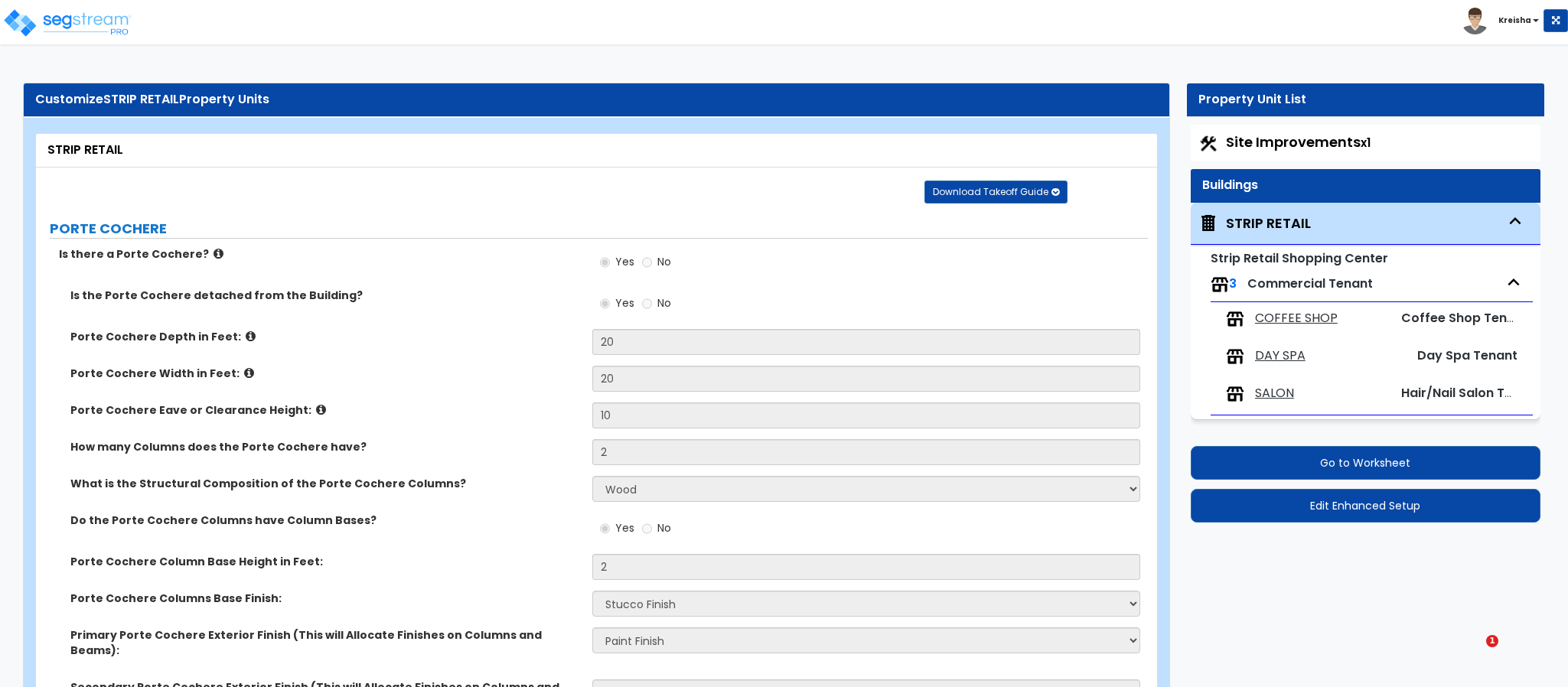
select select "2"
select select "1"
select select "2"
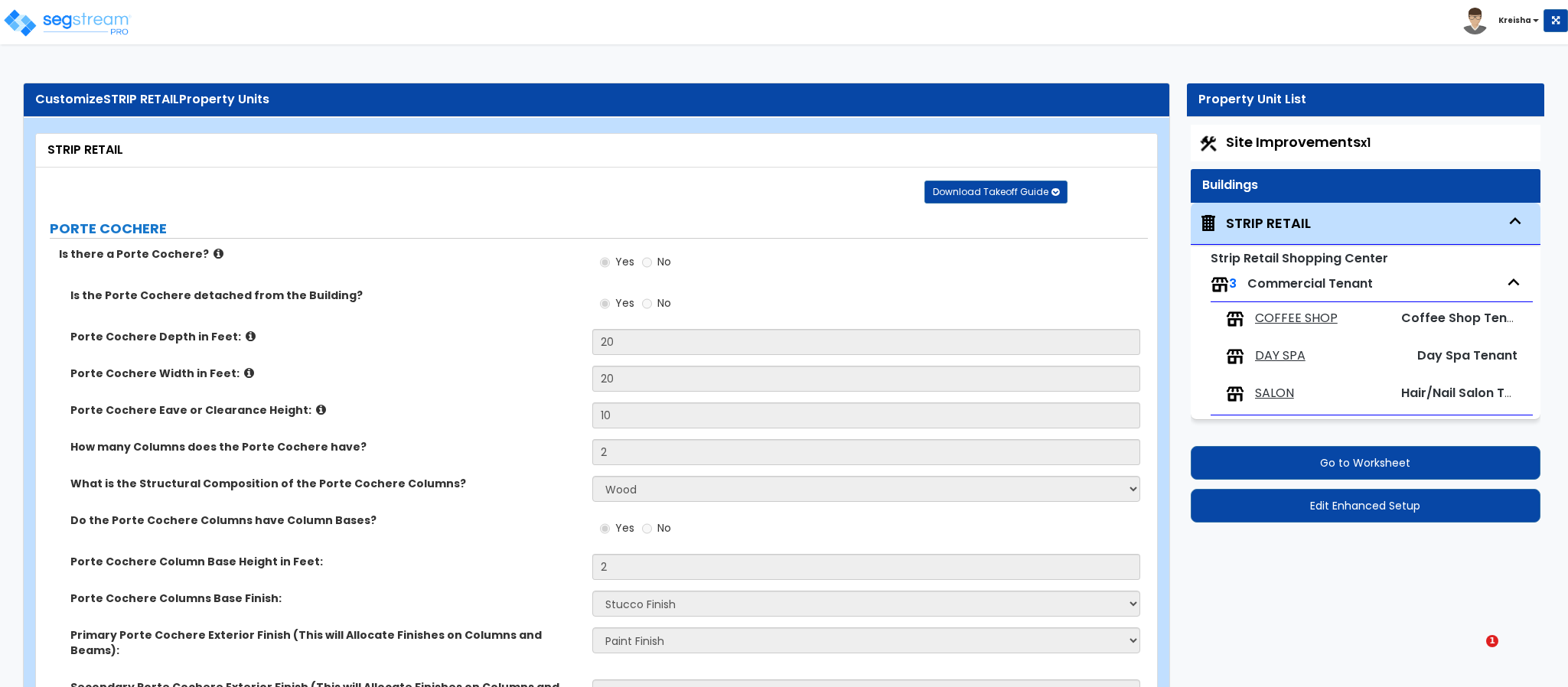
select select "1"
select select "2"
select select "1"
select select "2"
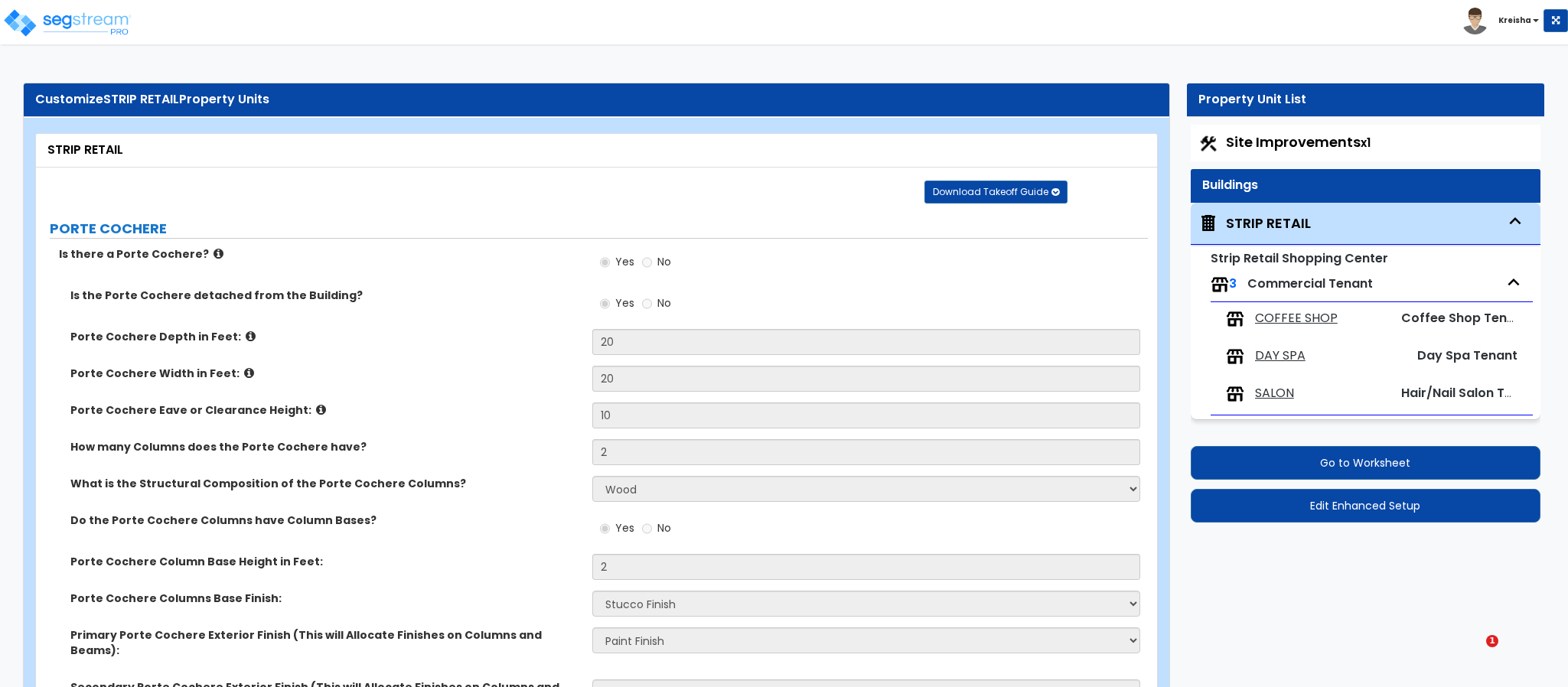
select select "1"
select select "2"
select select "1"
select select "8"
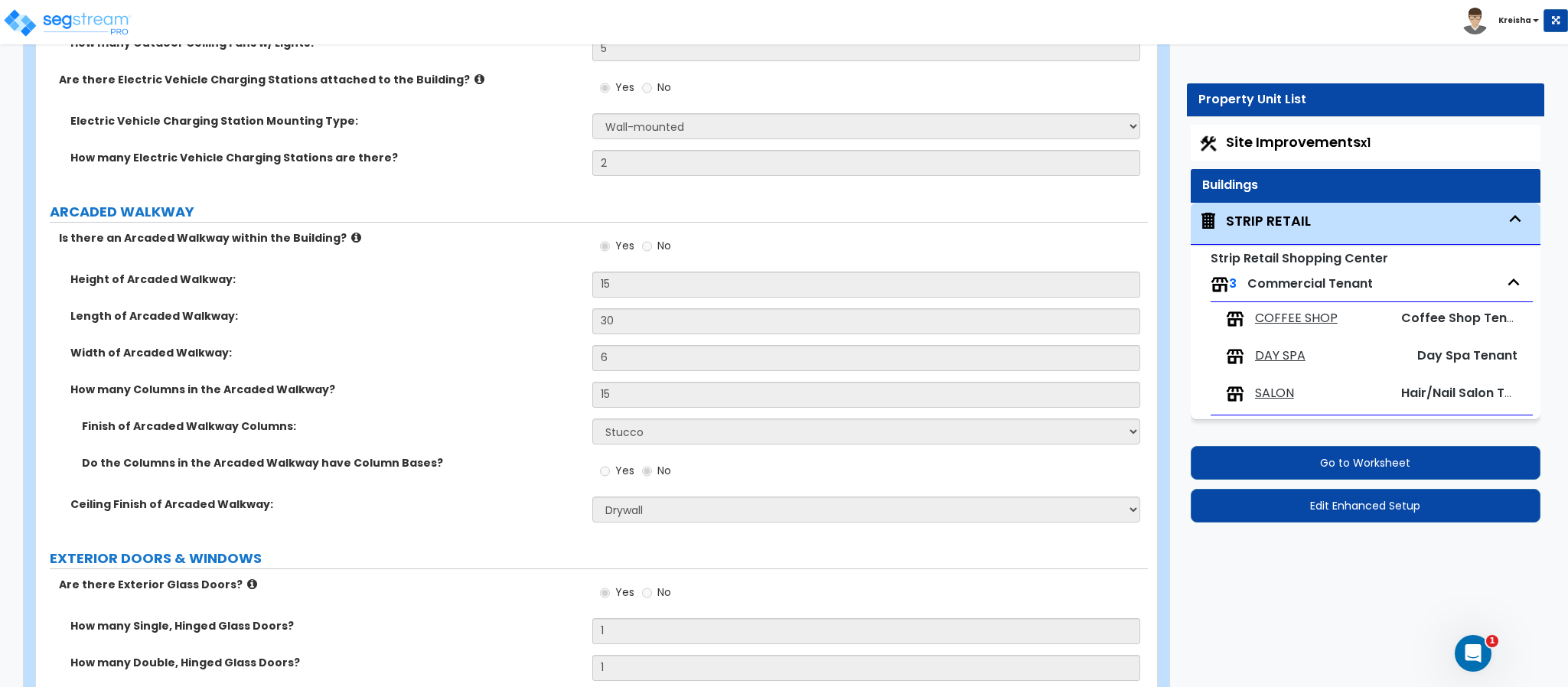
scroll to position [3335, 0]
